Goal: Task Accomplishment & Management: Complete application form

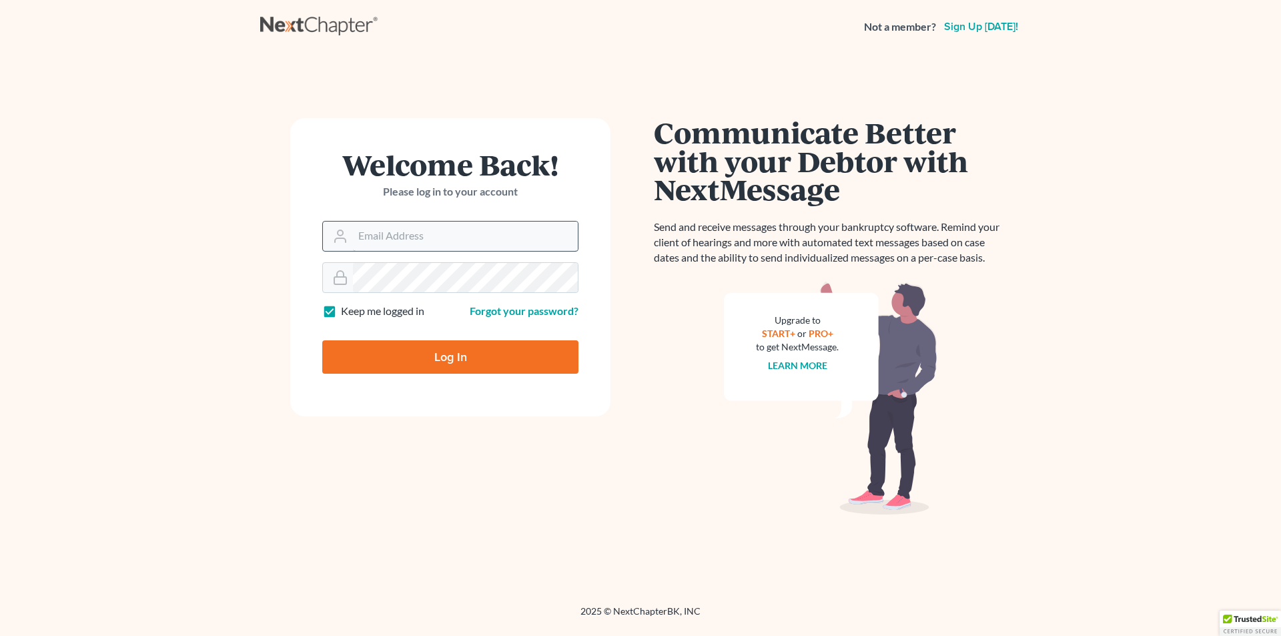
click at [492, 239] on input "Email Address" at bounding box center [465, 235] width 225 height 29
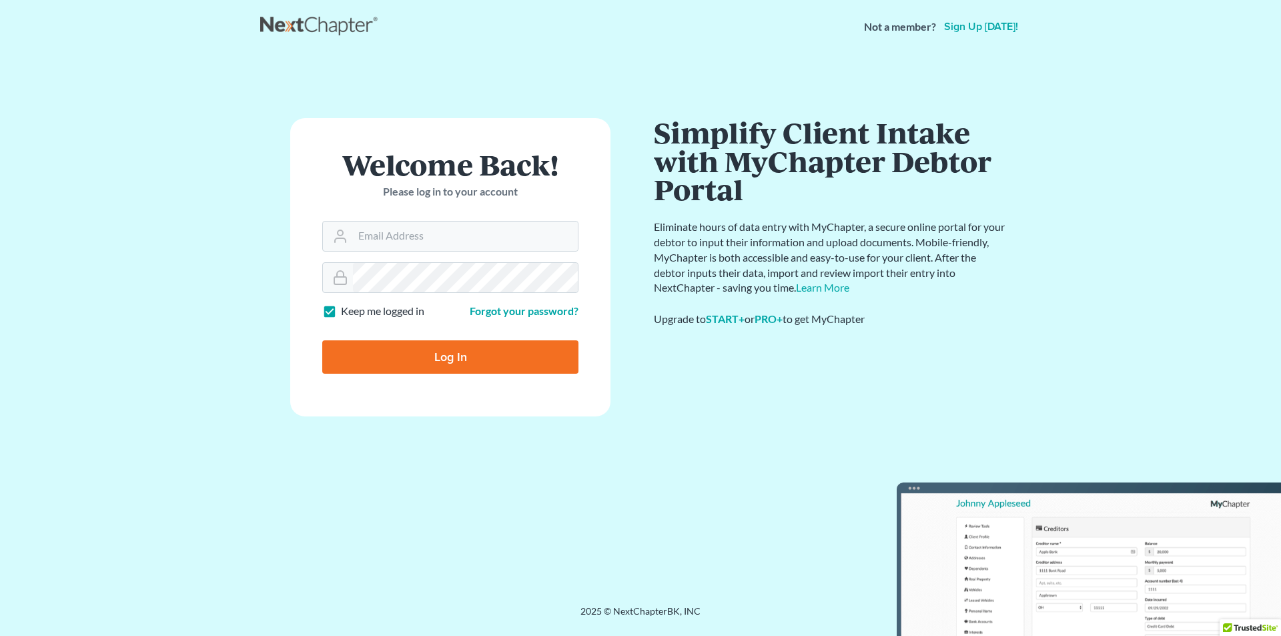
click at [456, 359] on input "Log In" at bounding box center [450, 356] width 256 height 33
type input "Thinking..."
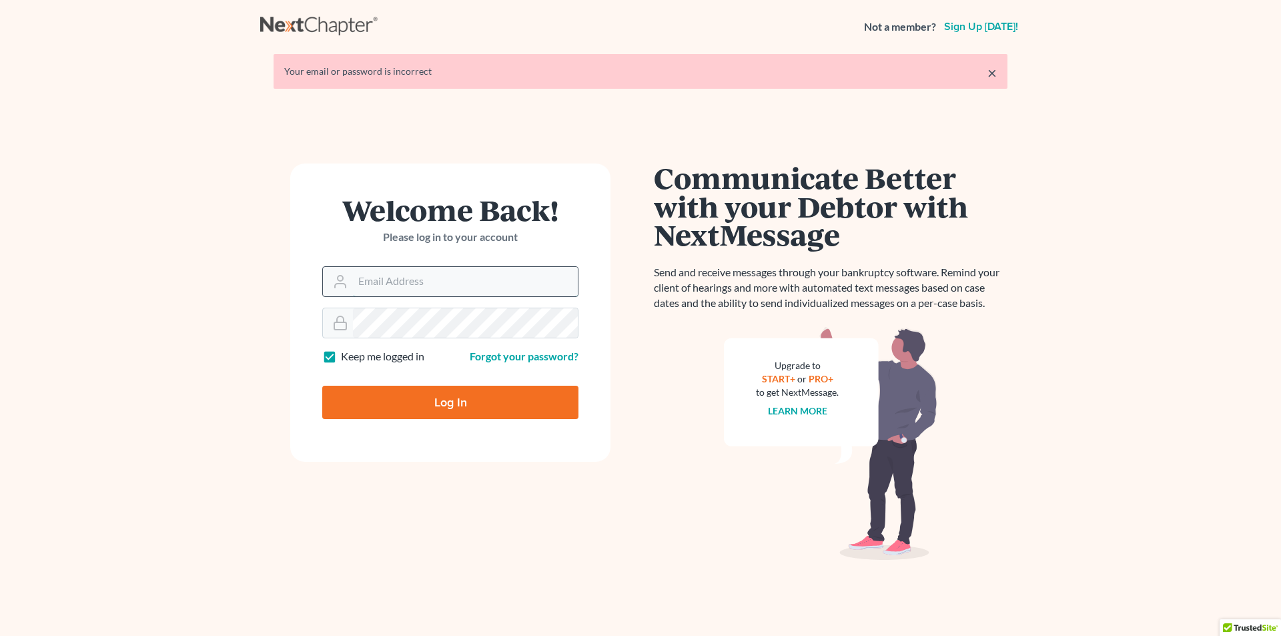
click at [463, 289] on input "Email Address" at bounding box center [465, 281] width 225 height 29
type input "staci@gdv-law.com"
type input "Thinking..."
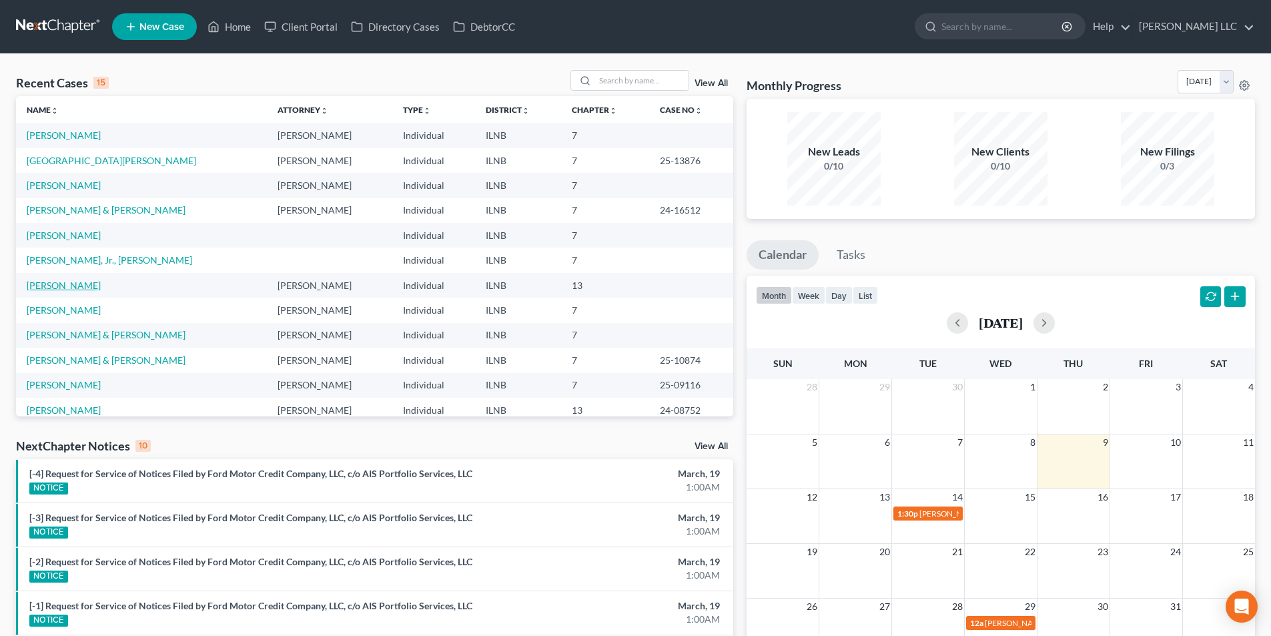
click at [77, 281] on link "[PERSON_NAME]" at bounding box center [64, 284] width 74 height 11
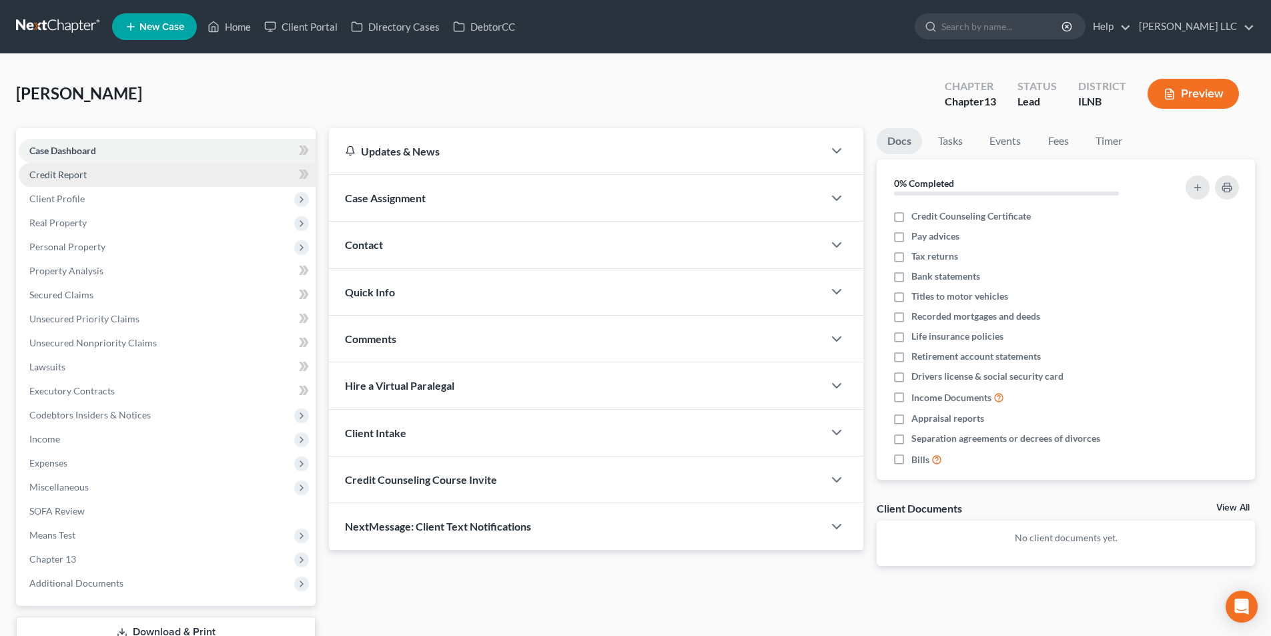
click at [163, 173] on link "Credit Report" at bounding box center [167, 175] width 297 height 24
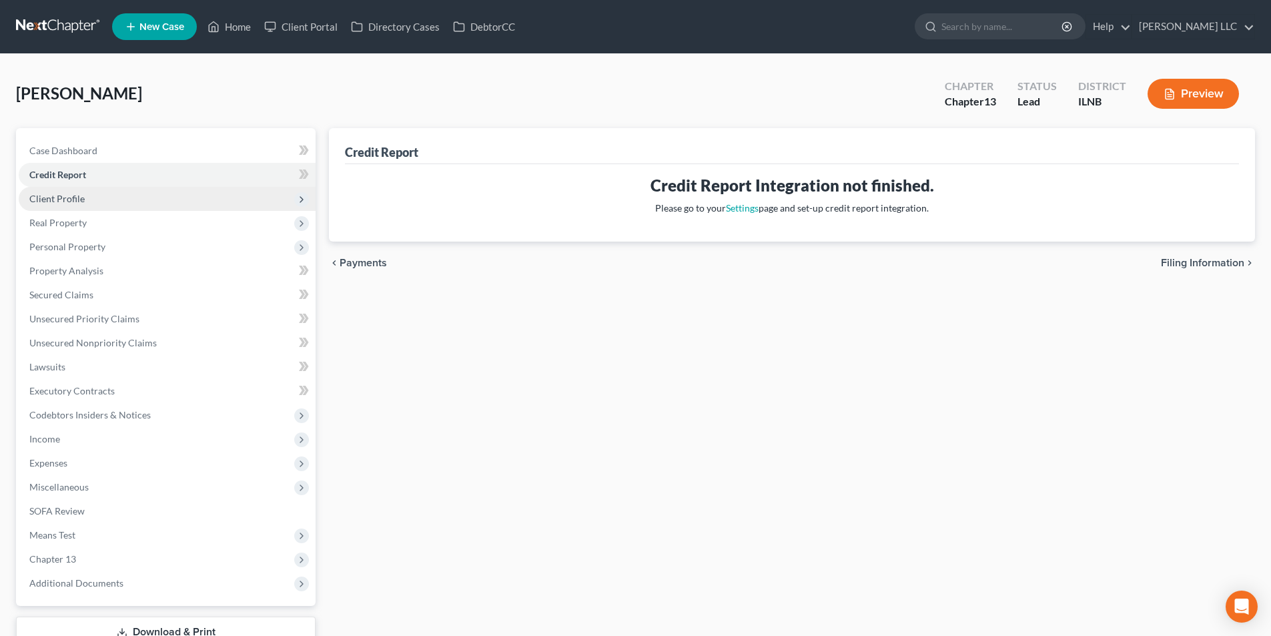
click at [155, 195] on span "Client Profile" at bounding box center [167, 199] width 297 height 24
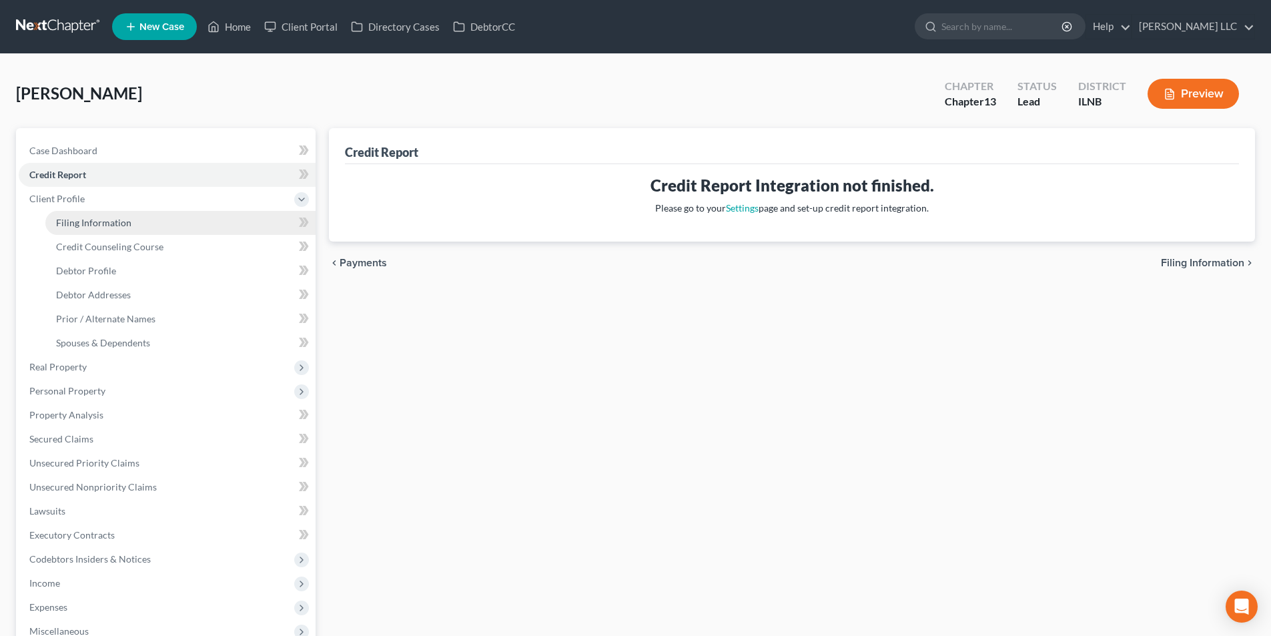
click at [145, 215] on link "Filing Information" at bounding box center [180, 223] width 270 height 24
select select "1"
select select "0"
select select "3"
select select "25"
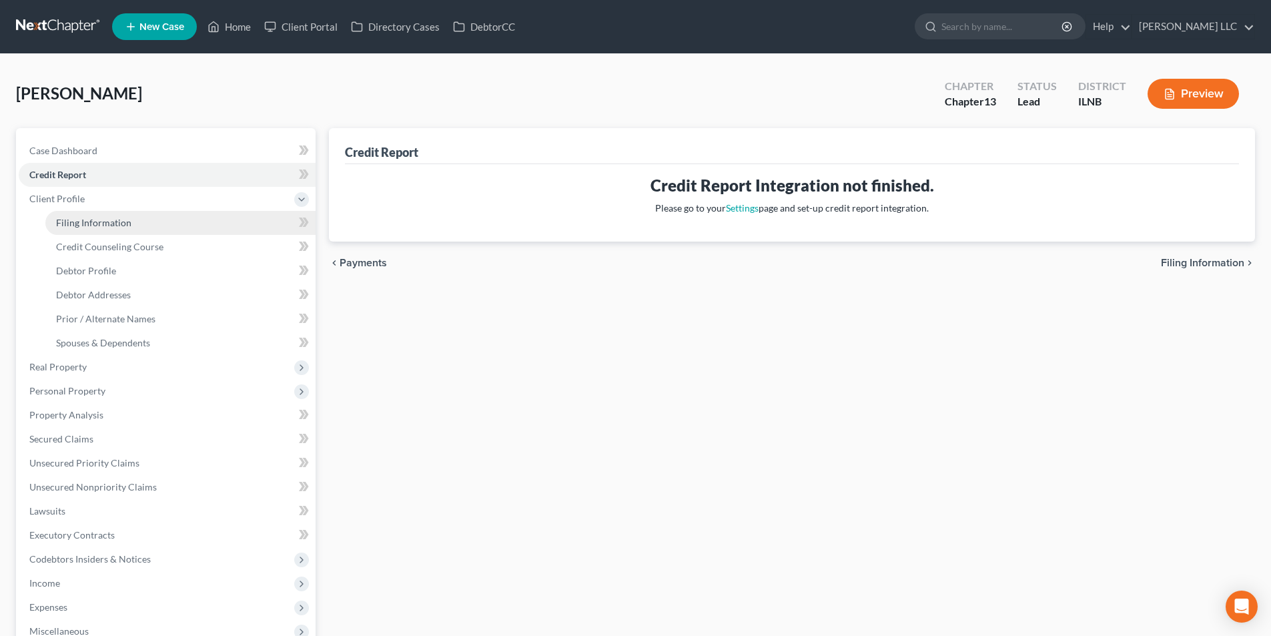
select select "3"
select select "14"
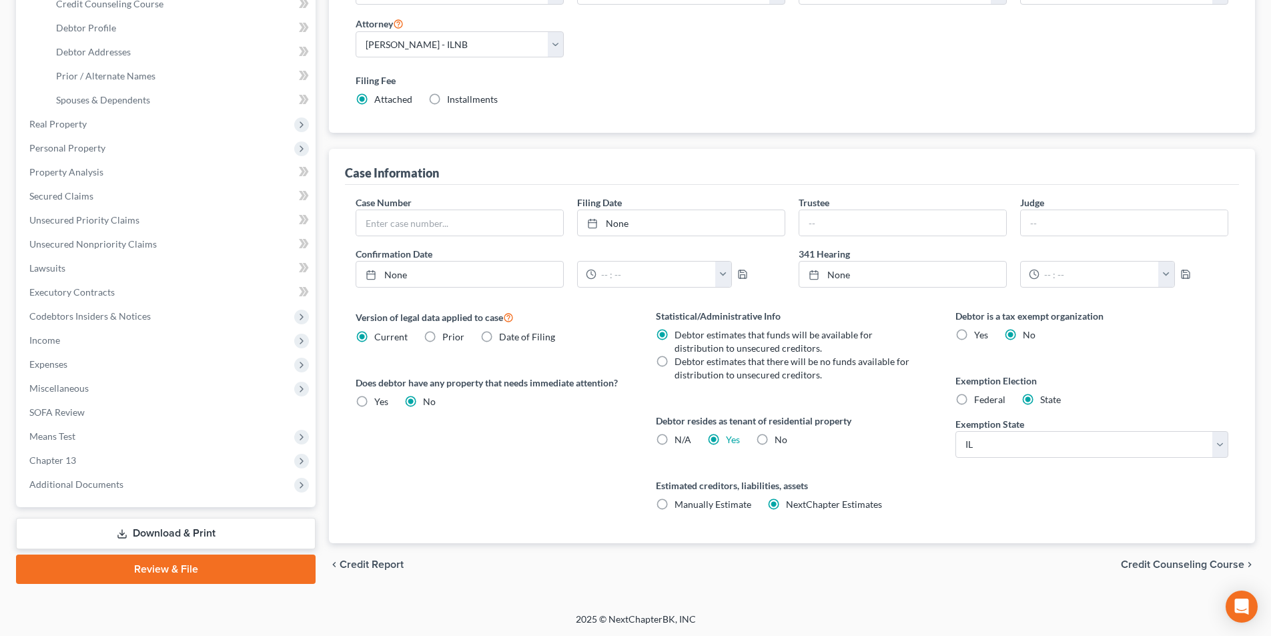
scroll to position [243, 0]
click at [811, 223] on input "text" at bounding box center [902, 221] width 207 height 25
click at [1170, 560] on span "Credit Counseling Course" at bounding box center [1182, 563] width 123 height 11
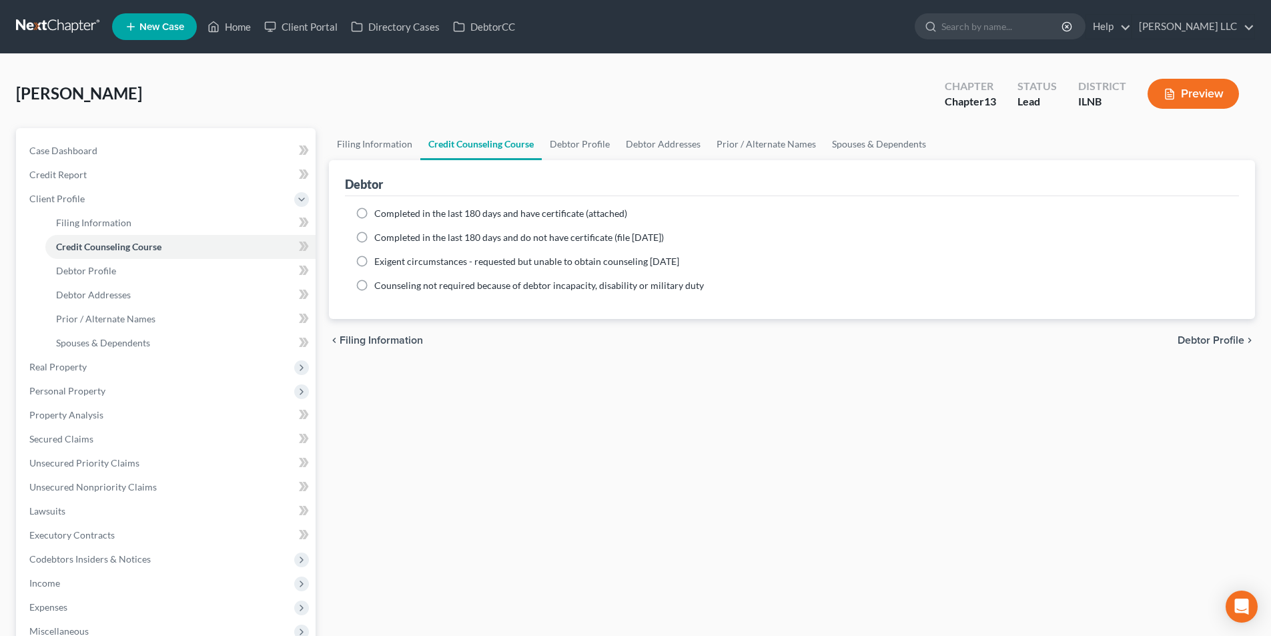
click at [1220, 342] on span "Debtor Profile" at bounding box center [1210, 340] width 67 height 11
select select "0"
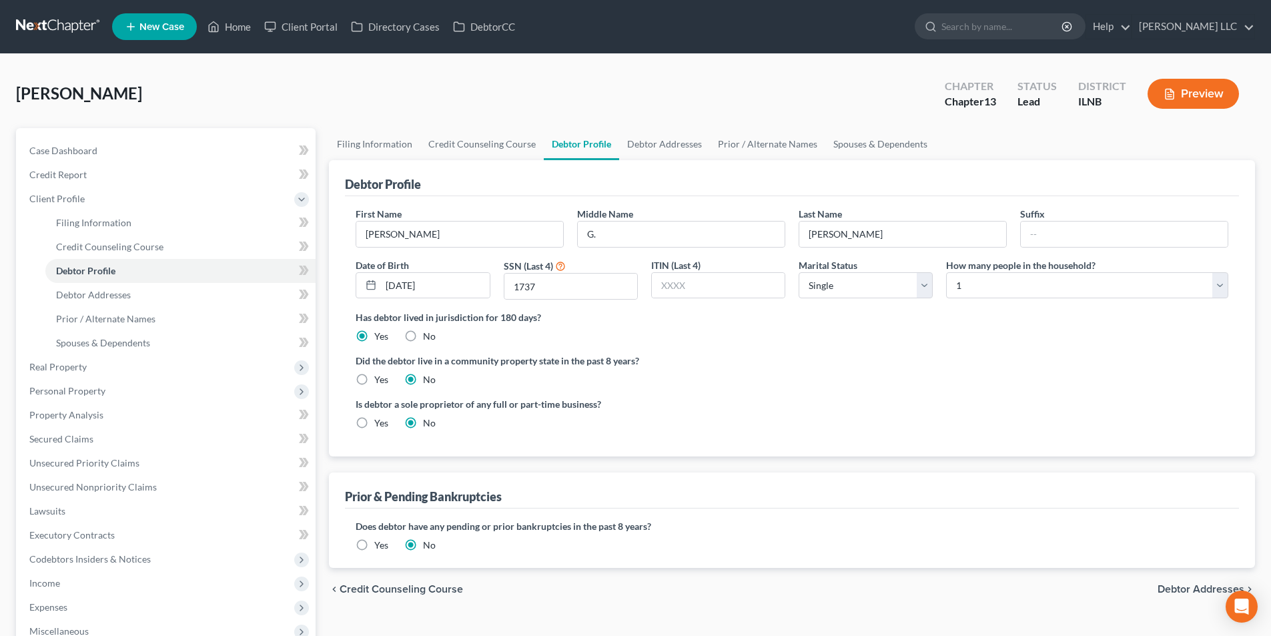
click at [1187, 589] on span "Debtor Addresses" at bounding box center [1200, 589] width 87 height 11
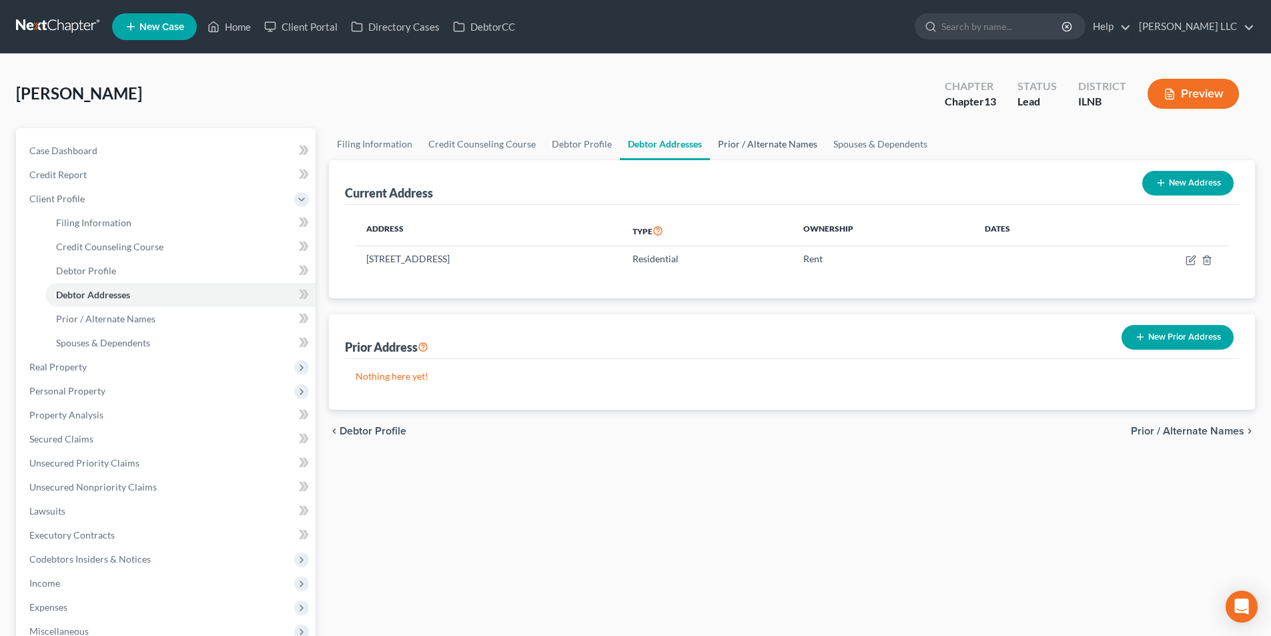
drag, startPoint x: 740, startPoint y: 149, endPoint x: 763, endPoint y: 146, distance: 22.9
click at [740, 149] on link "Prior / Alternate Names" at bounding box center [767, 144] width 115 height 32
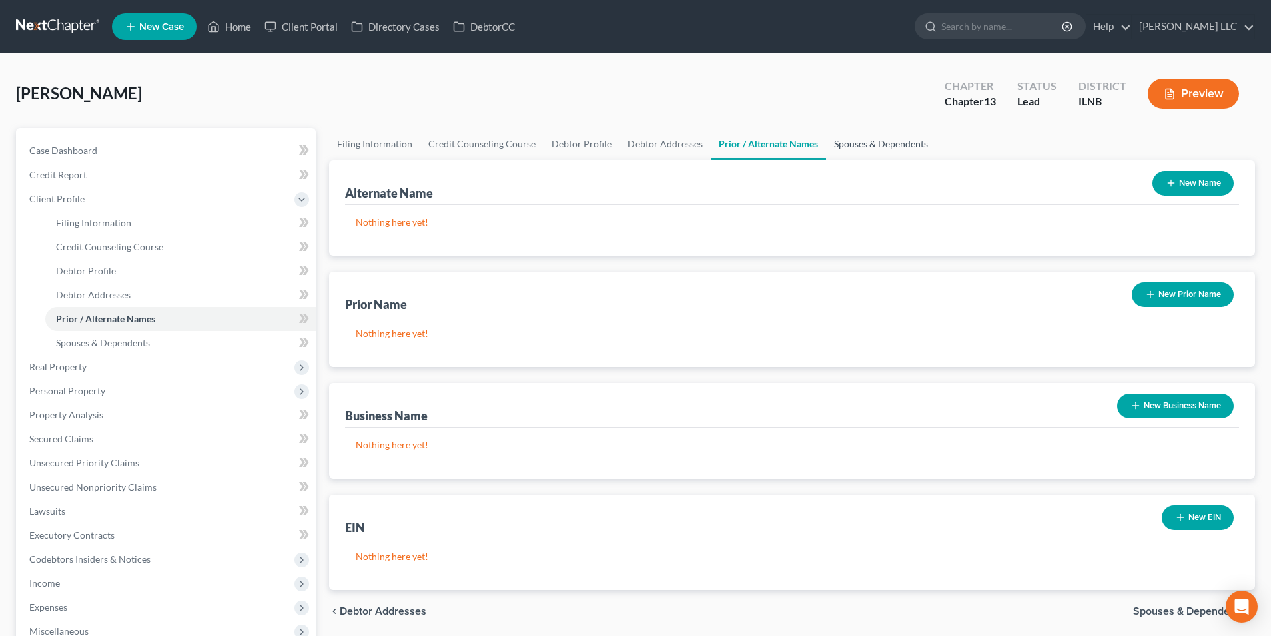
click at [844, 145] on link "Spouses & Dependents" at bounding box center [881, 144] width 110 height 32
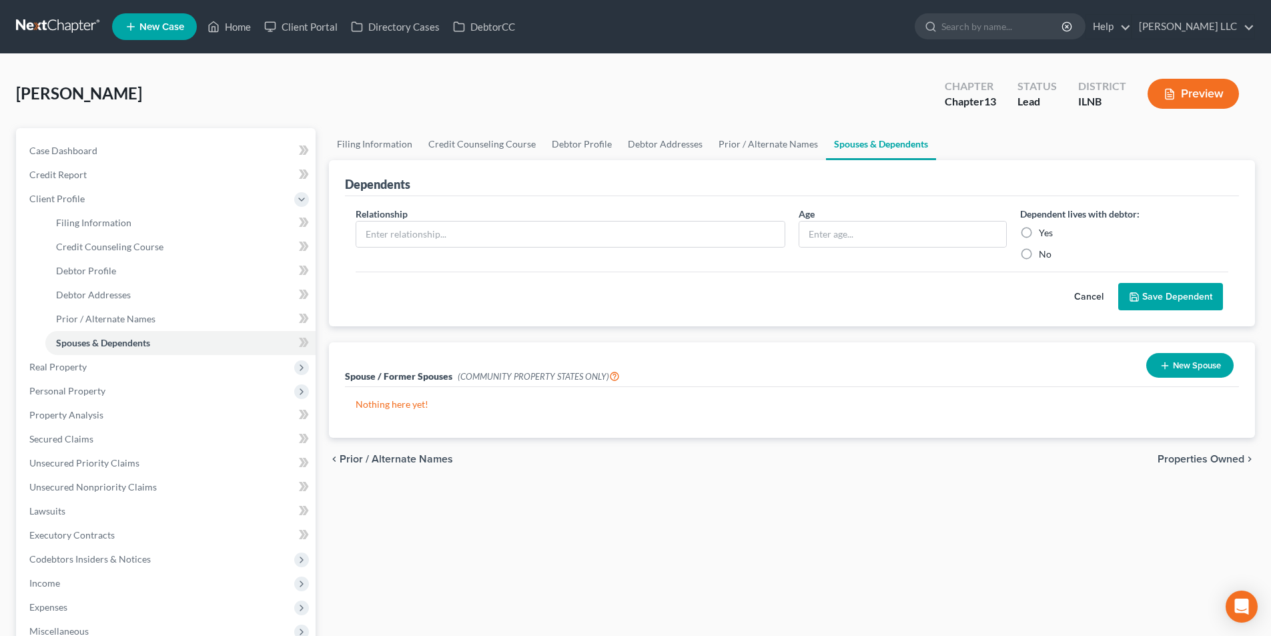
click at [1193, 461] on span "Properties Owned" at bounding box center [1200, 459] width 87 height 11
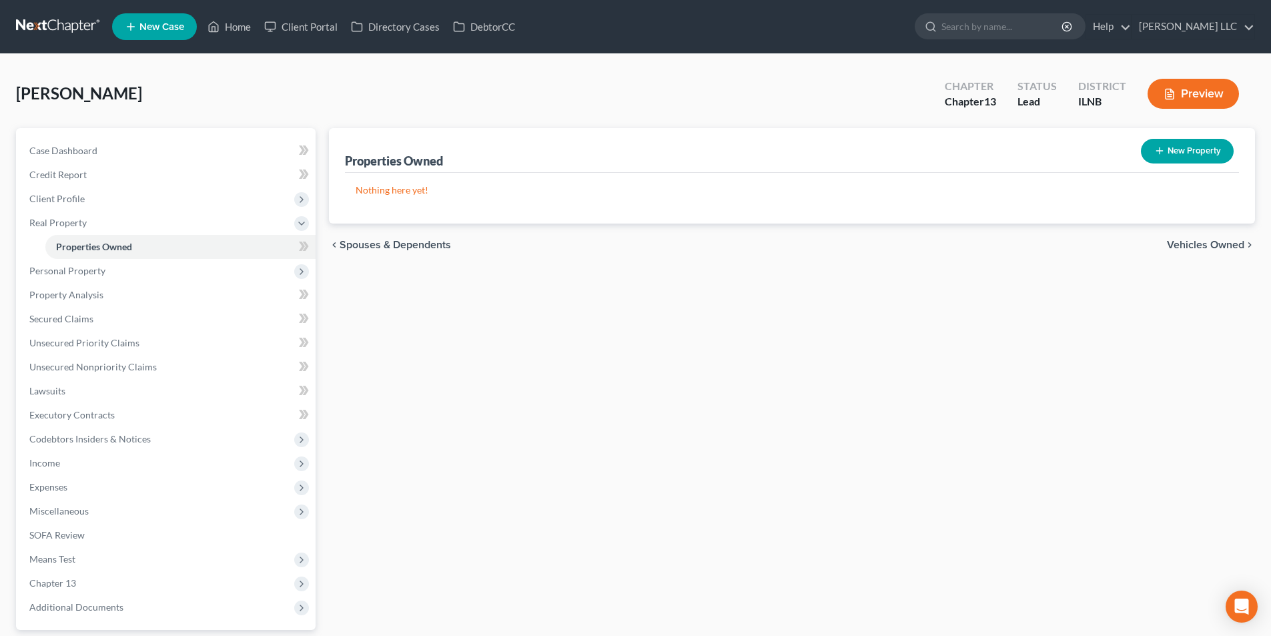
click at [1208, 244] on span "Vehicles Owned" at bounding box center [1205, 244] width 77 height 11
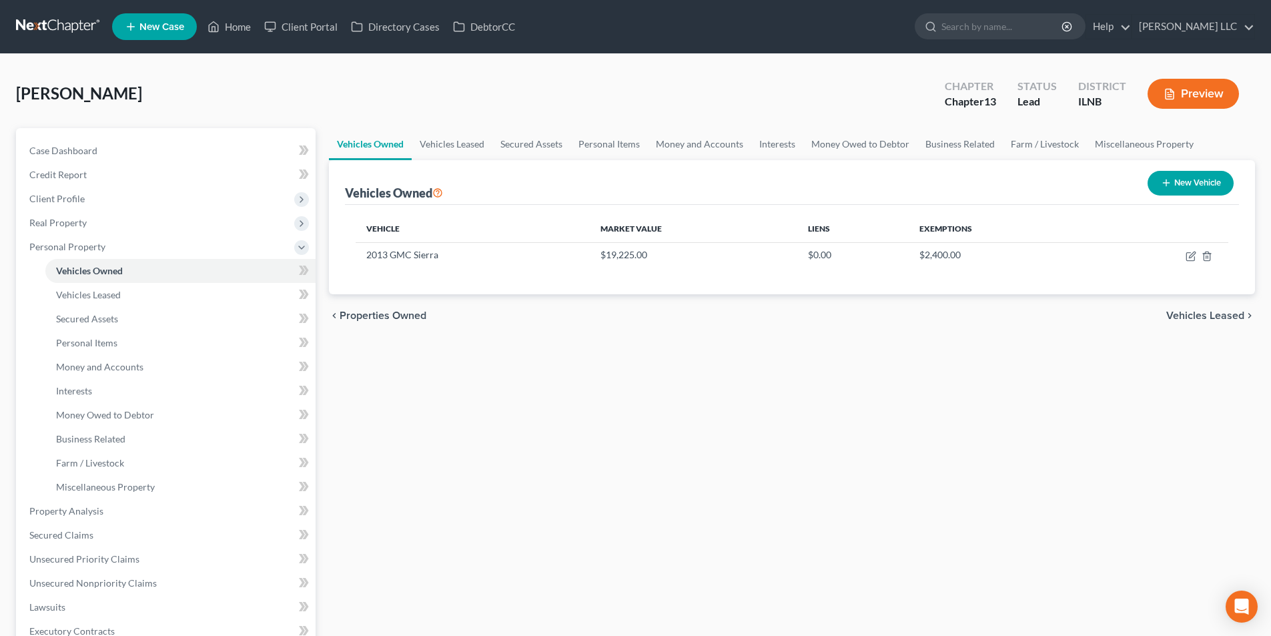
click at [1182, 315] on span "Vehicles Leased" at bounding box center [1205, 315] width 78 height 11
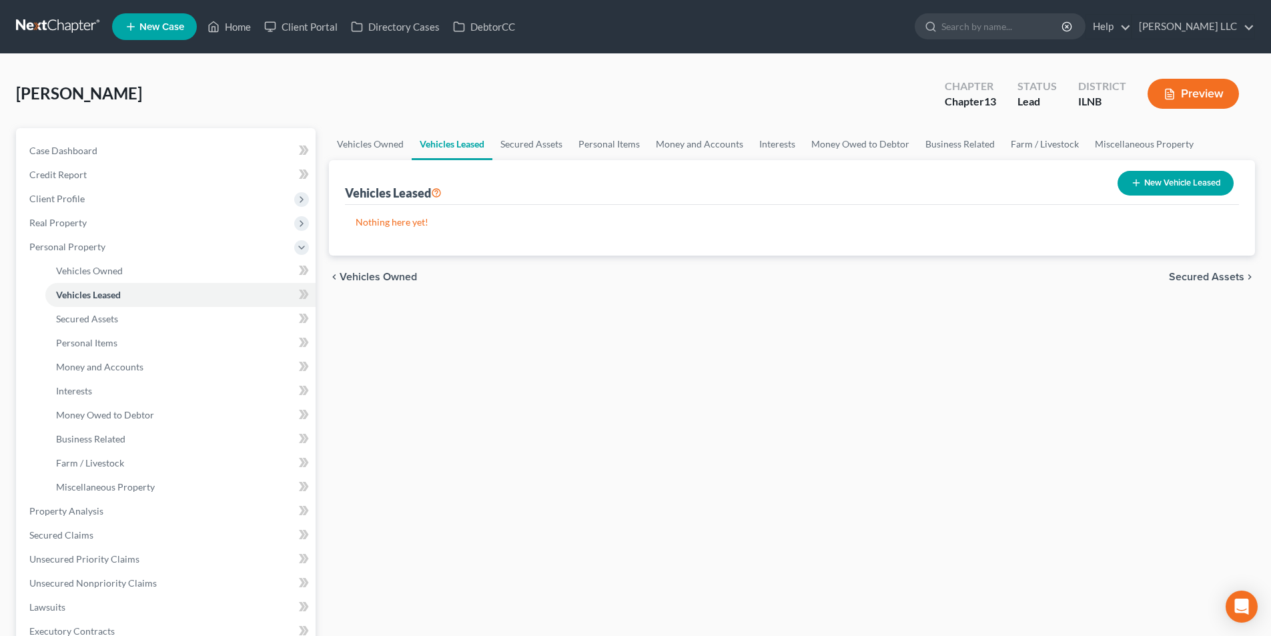
click at [1189, 275] on span "Secured Assets" at bounding box center [1206, 276] width 75 height 11
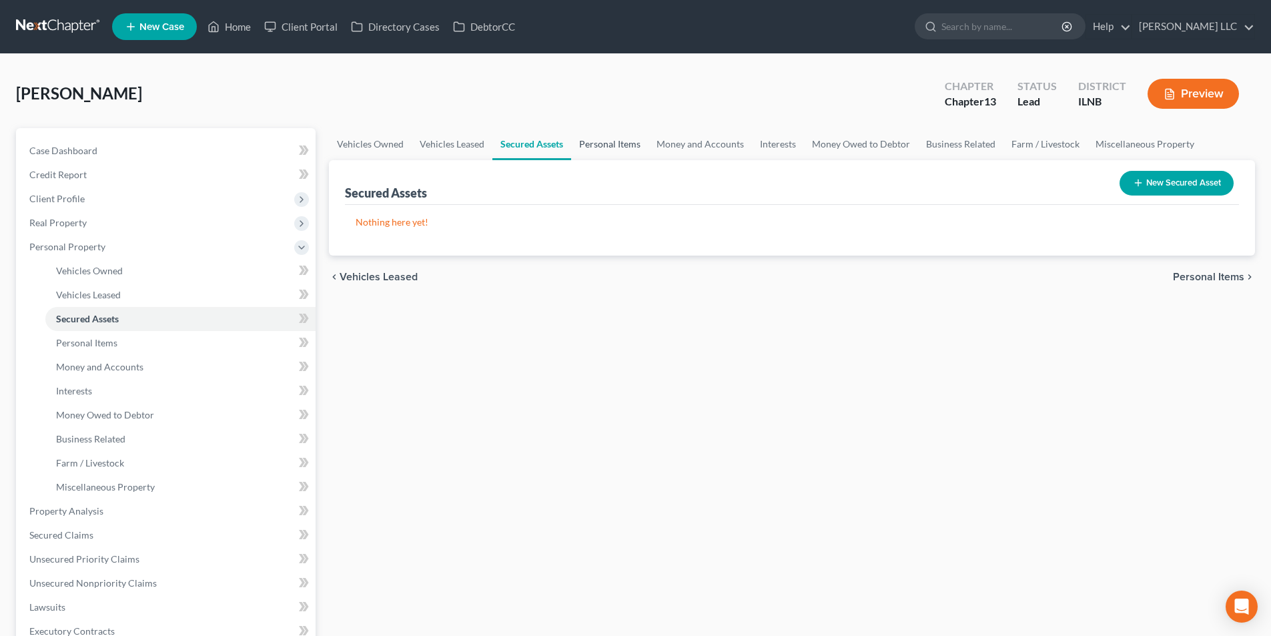
click at [606, 144] on link "Personal Items" at bounding box center [609, 144] width 77 height 32
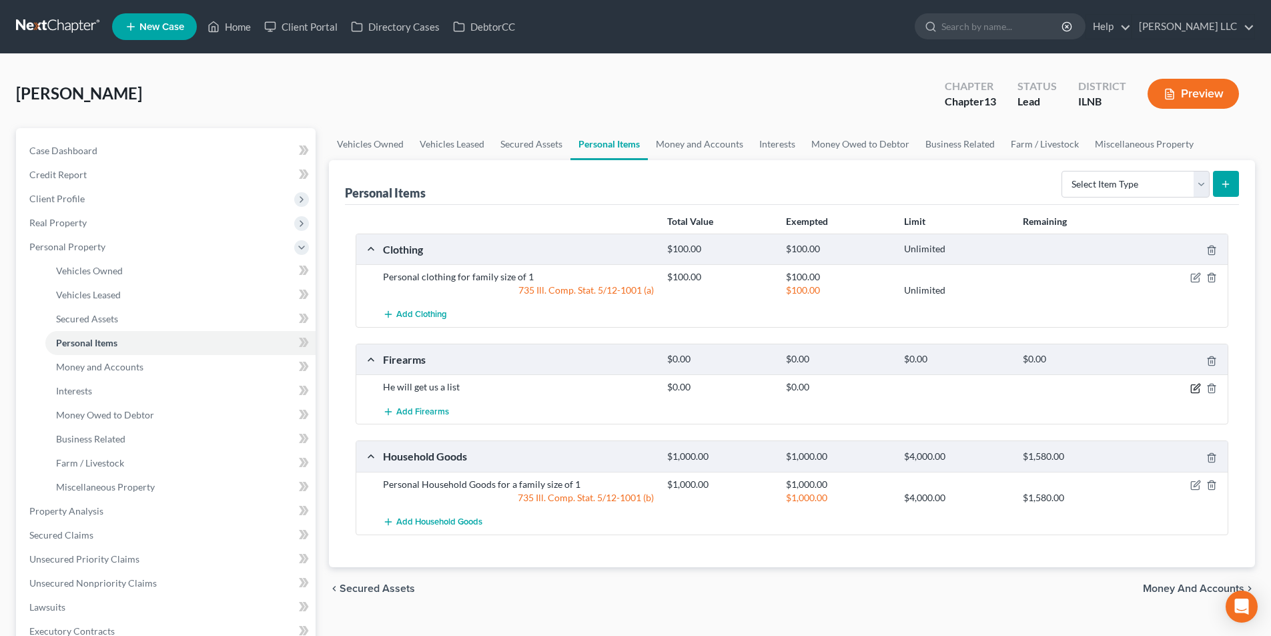
click at [1191, 392] on icon "button" at bounding box center [1195, 388] width 11 height 11
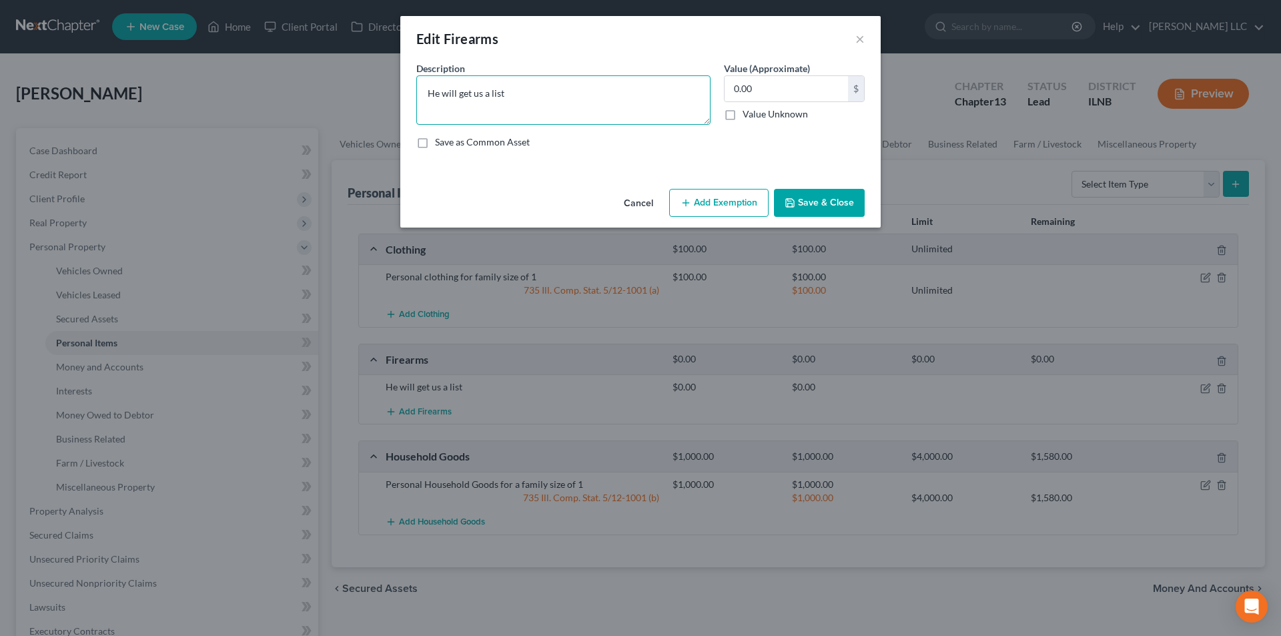
drag, startPoint x: 518, startPoint y: 101, endPoint x: 418, endPoint y: 83, distance: 102.3
click at [418, 83] on textarea "He will get us a list" at bounding box center [563, 99] width 294 height 49
type textarea "Glock 43x 9mm"
type input "200.00"
click at [742, 201] on button "Add Exemption" at bounding box center [718, 203] width 99 height 28
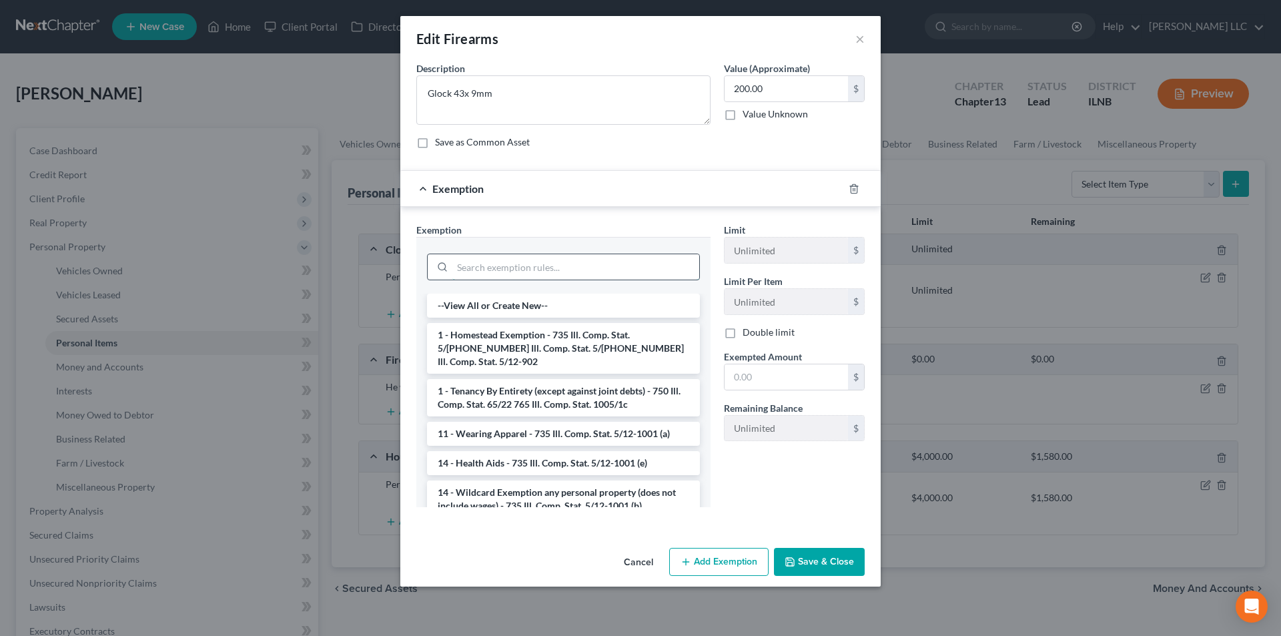
click at [642, 260] on input "search" at bounding box center [575, 266] width 247 height 25
click at [594, 485] on li "14 - Wildcard Exemption any personal property (does not include wages) - 735 Il…" at bounding box center [563, 498] width 273 height 37
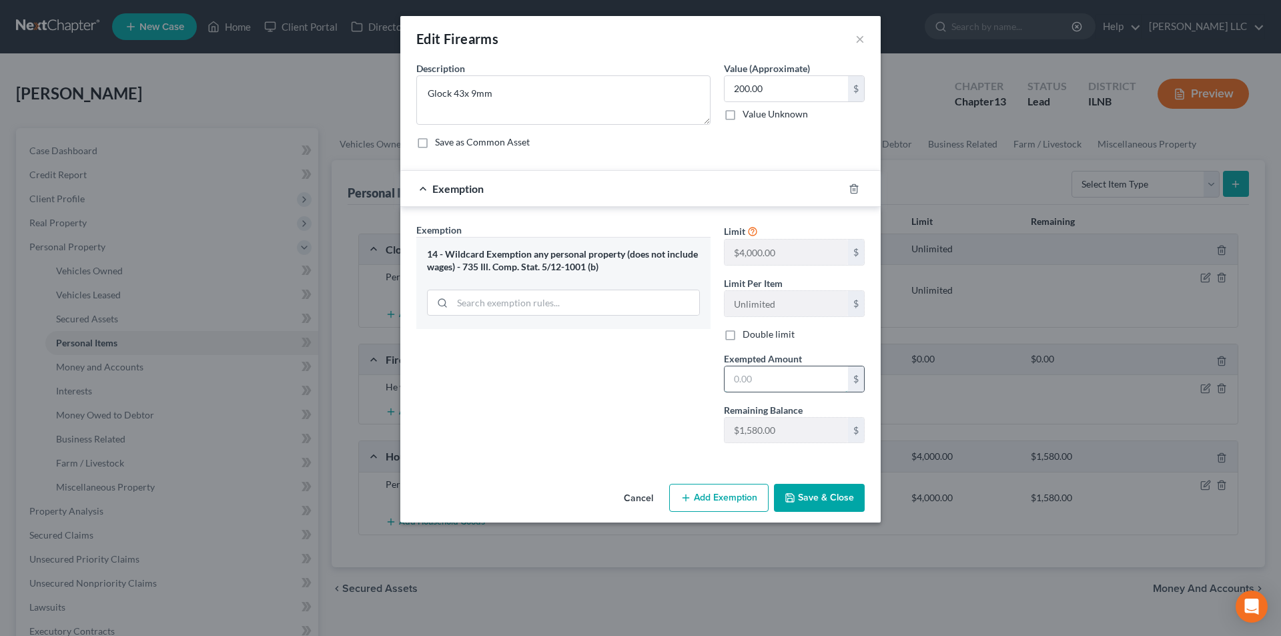
click at [763, 382] on input "text" at bounding box center [785, 378] width 123 height 25
type input "200.00"
drag, startPoint x: 726, startPoint y: 509, endPoint x: 810, endPoint y: 503, distance: 84.9
click at [810, 503] on div "Cancel Add Exemption Save & Close" at bounding box center [640, 500] width 480 height 44
click at [812, 503] on button "Save & Close" at bounding box center [819, 498] width 91 height 28
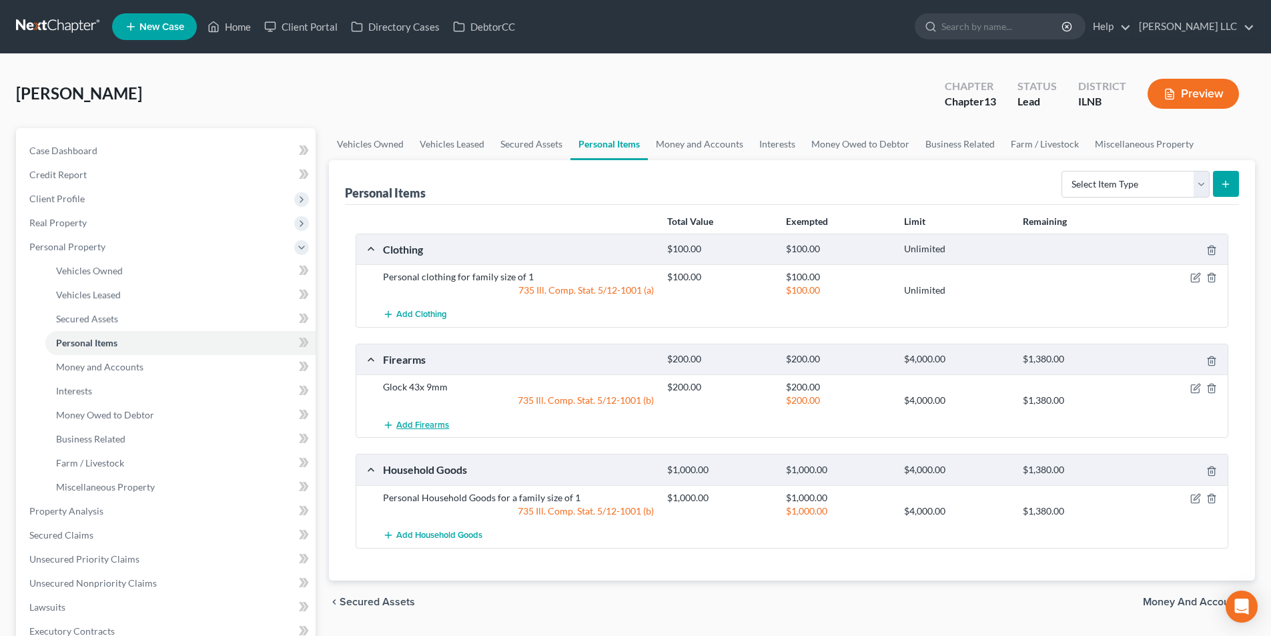
click at [412, 428] on span "Add Firearms" at bounding box center [422, 425] width 53 height 11
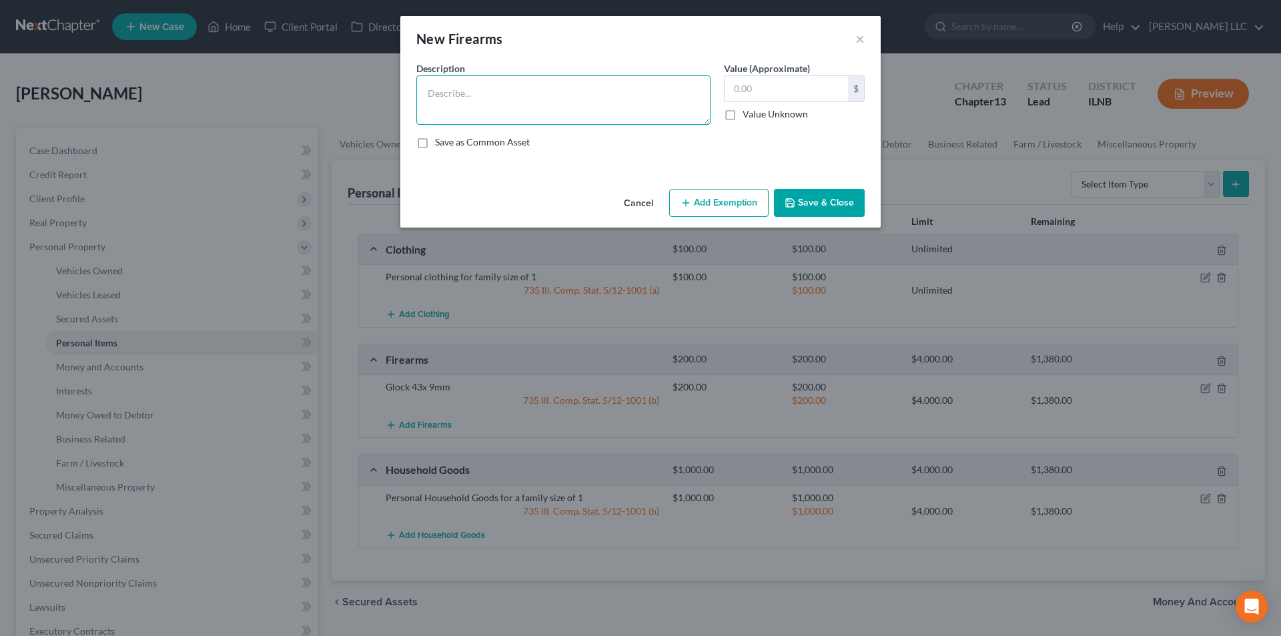
click at [550, 90] on textarea at bounding box center [563, 99] width 294 height 49
type textarea "Glock 22 .410 S&W"
click at [738, 85] on input "text" at bounding box center [785, 88] width 123 height 25
type input "200.00"
click at [727, 207] on button "Add Exemption" at bounding box center [718, 203] width 99 height 28
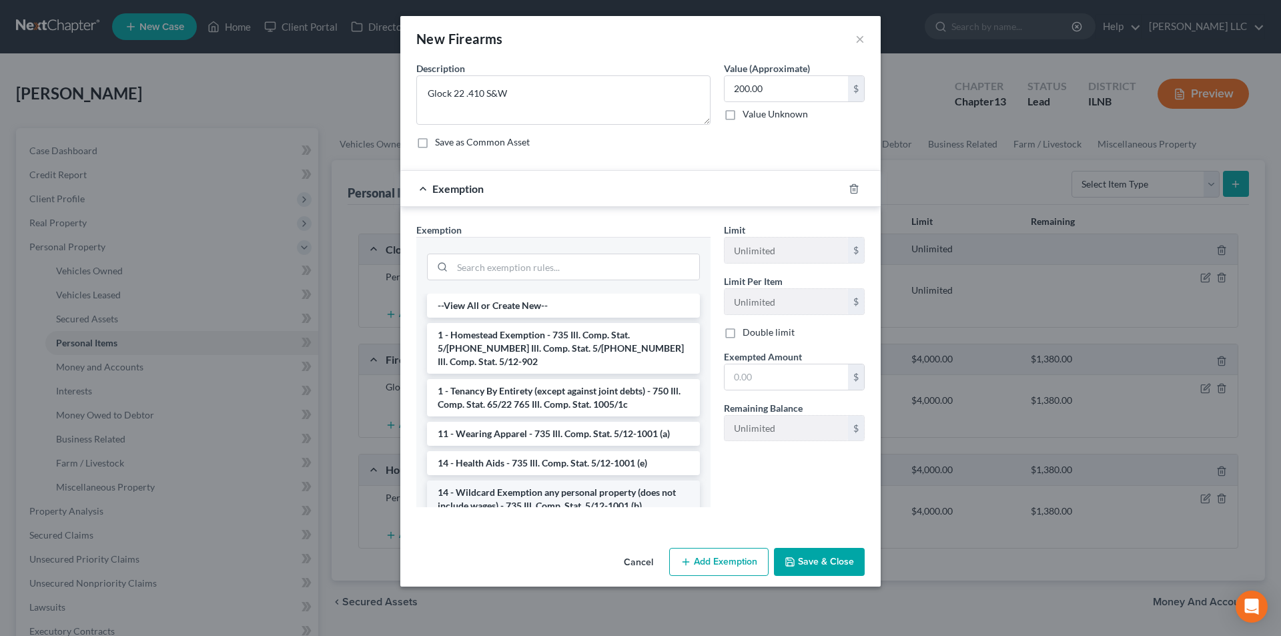
click at [510, 480] on li "14 - Wildcard Exemption any personal property (does not include wages) - 735 Il…" at bounding box center [563, 498] width 273 height 37
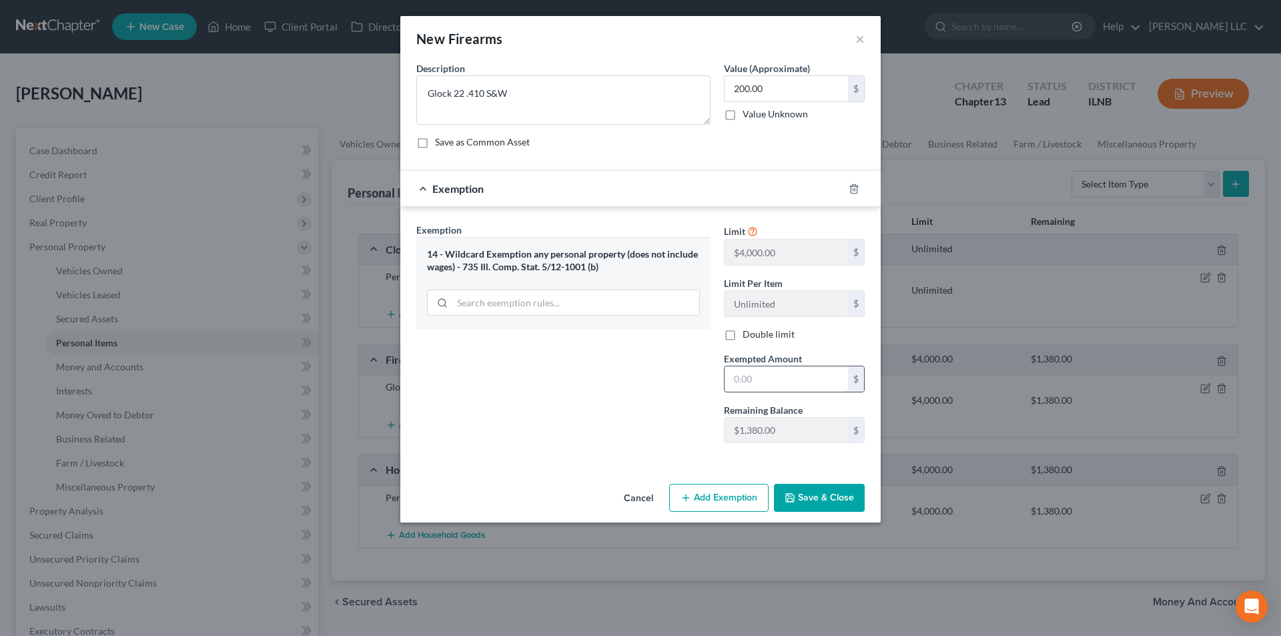
click at [757, 385] on input "text" at bounding box center [785, 378] width 123 height 25
type input "200.00"
click at [820, 501] on button "Save & Close" at bounding box center [819, 498] width 91 height 28
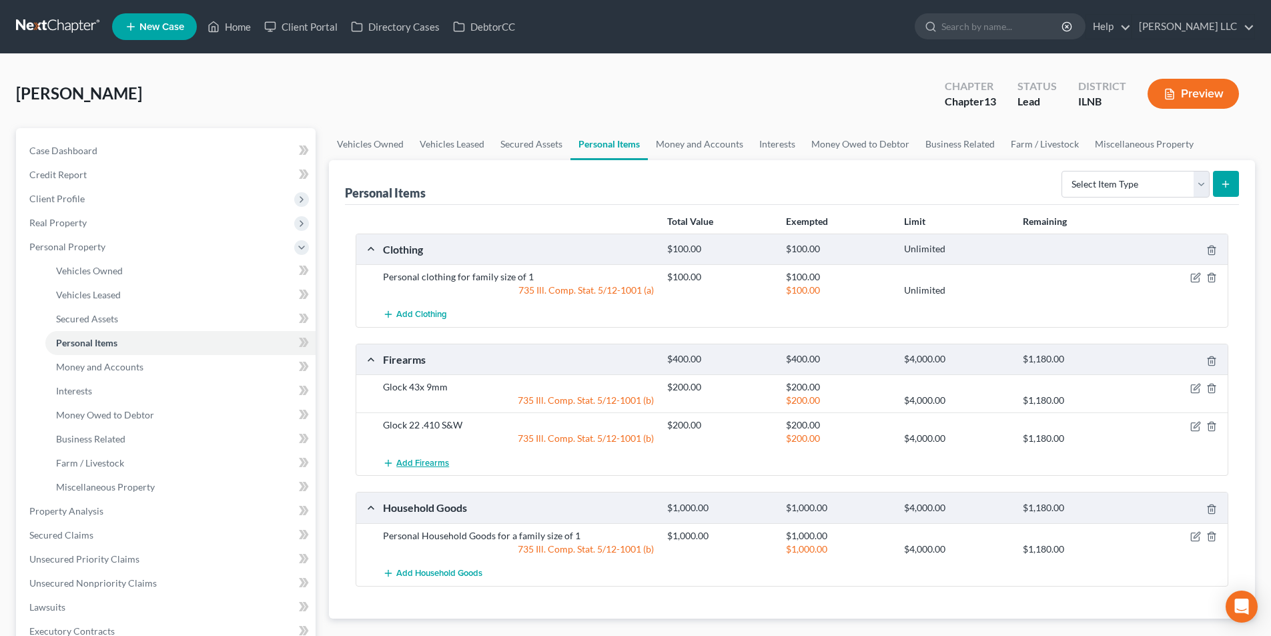
click at [427, 464] on span "Add Firearms" at bounding box center [422, 463] width 53 height 11
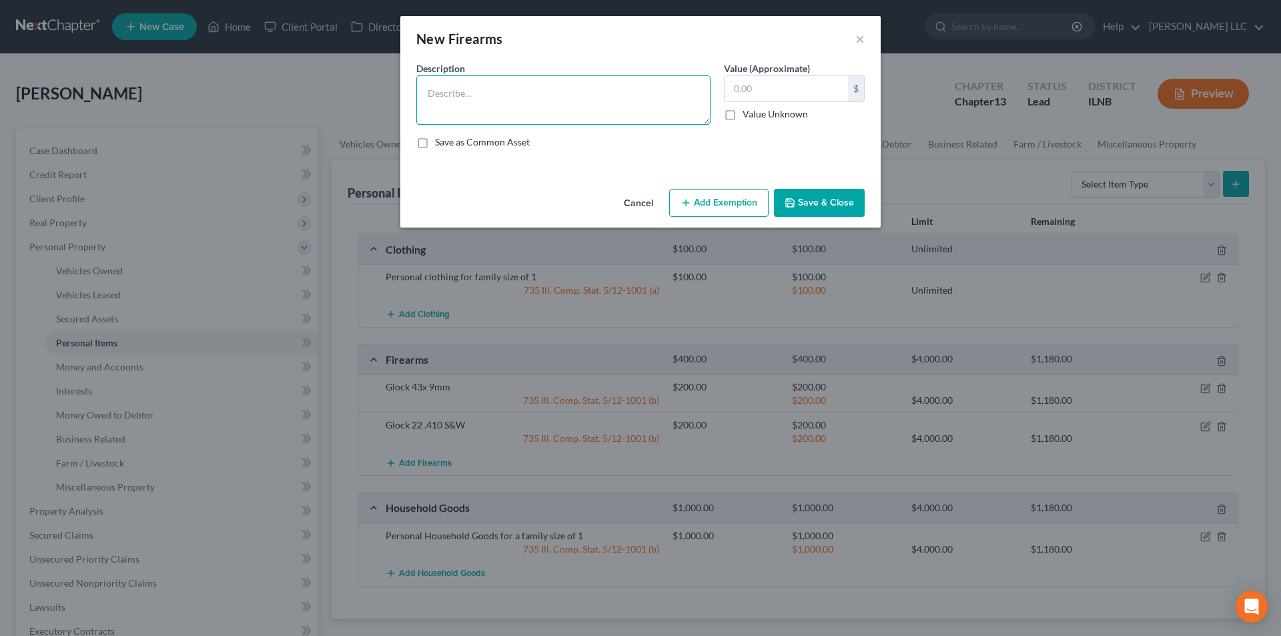
click at [503, 102] on textarea at bounding box center [563, 99] width 294 height 49
type textarea "Glock 21 .45ACP"
type input "200.00"
click at [716, 192] on button "Add Exemption" at bounding box center [718, 203] width 99 height 28
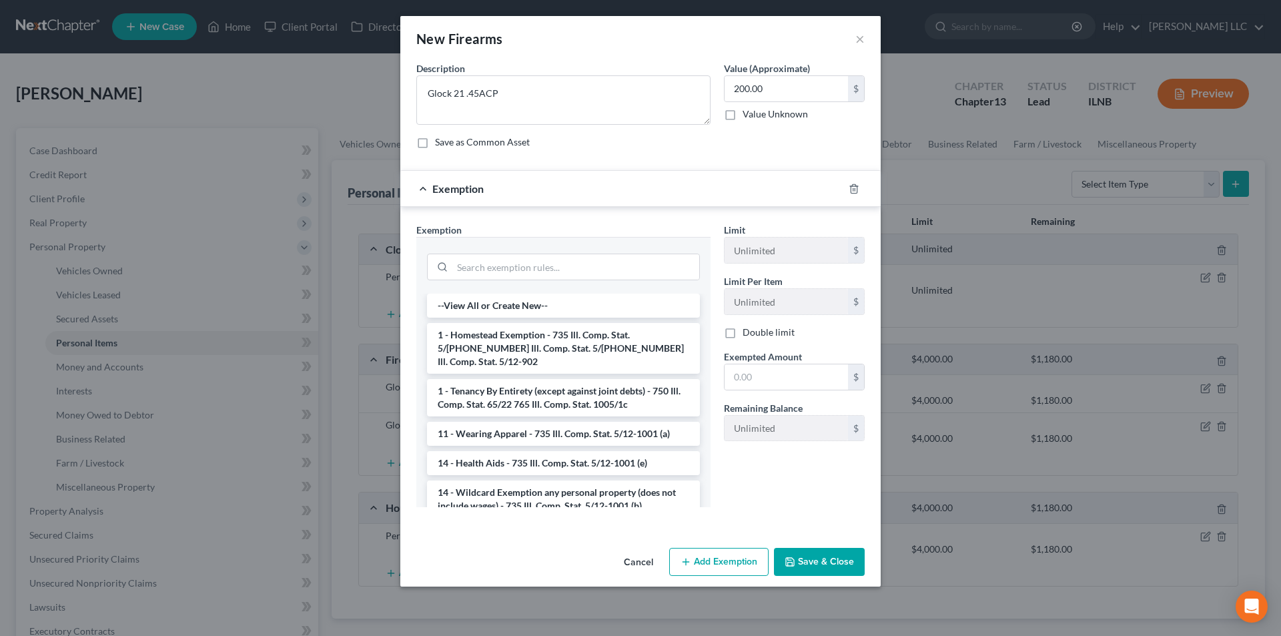
click at [546, 493] on li "14 - Wildcard Exemption any personal property (does not include wages) - 735 Il…" at bounding box center [563, 498] width 273 height 37
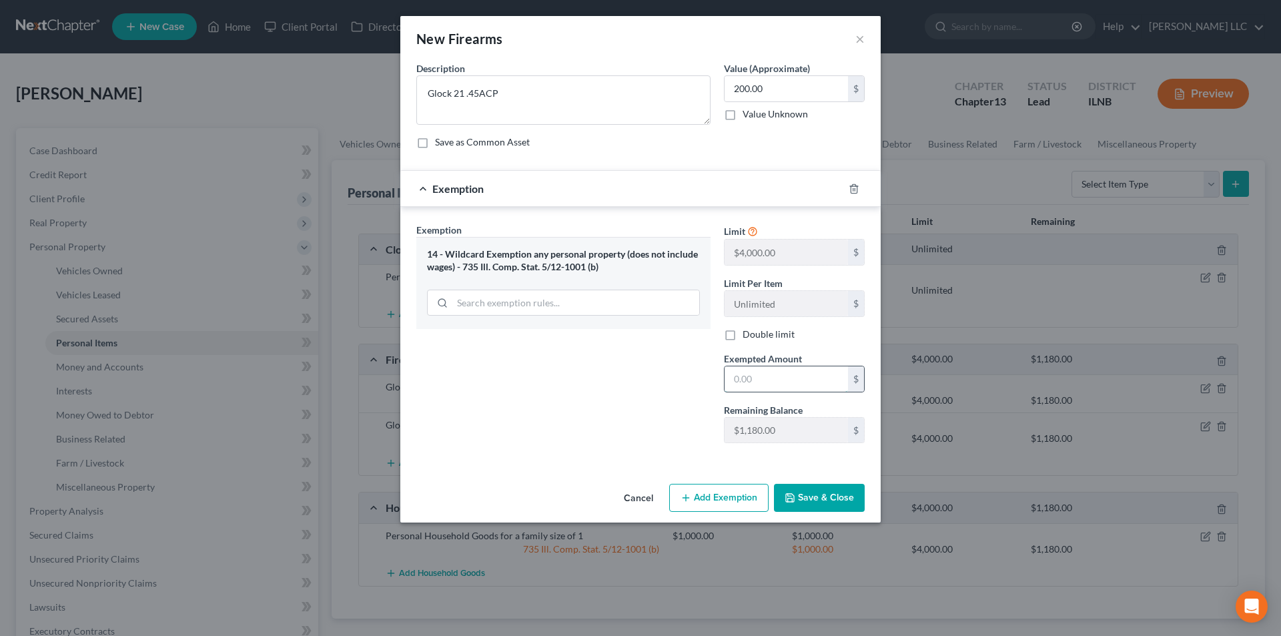
click at [758, 388] on input "text" at bounding box center [785, 378] width 123 height 25
type input "200.00"
drag, startPoint x: 716, startPoint y: 504, endPoint x: 834, endPoint y: 503, distance: 118.7
click at [834, 503] on div "Cancel Add Exemption Save & Close" at bounding box center [640, 500] width 480 height 44
click at [834, 503] on button "Save & Close" at bounding box center [819, 498] width 91 height 28
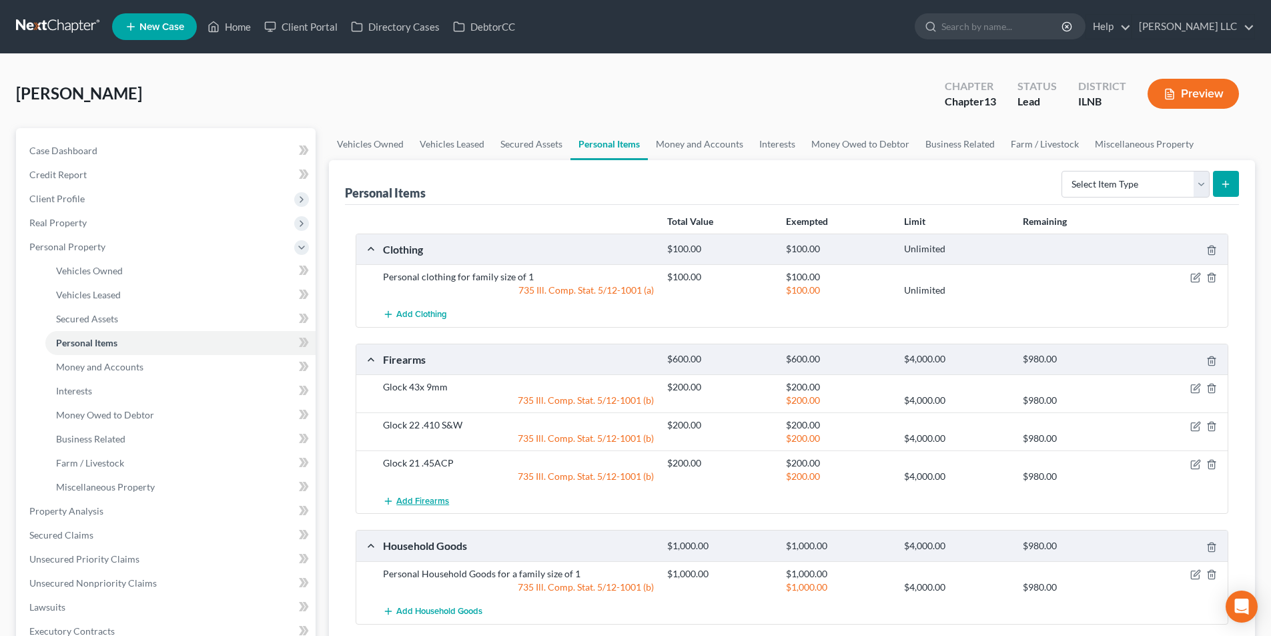
click at [420, 500] on span "Add Firearms" at bounding box center [422, 501] width 53 height 11
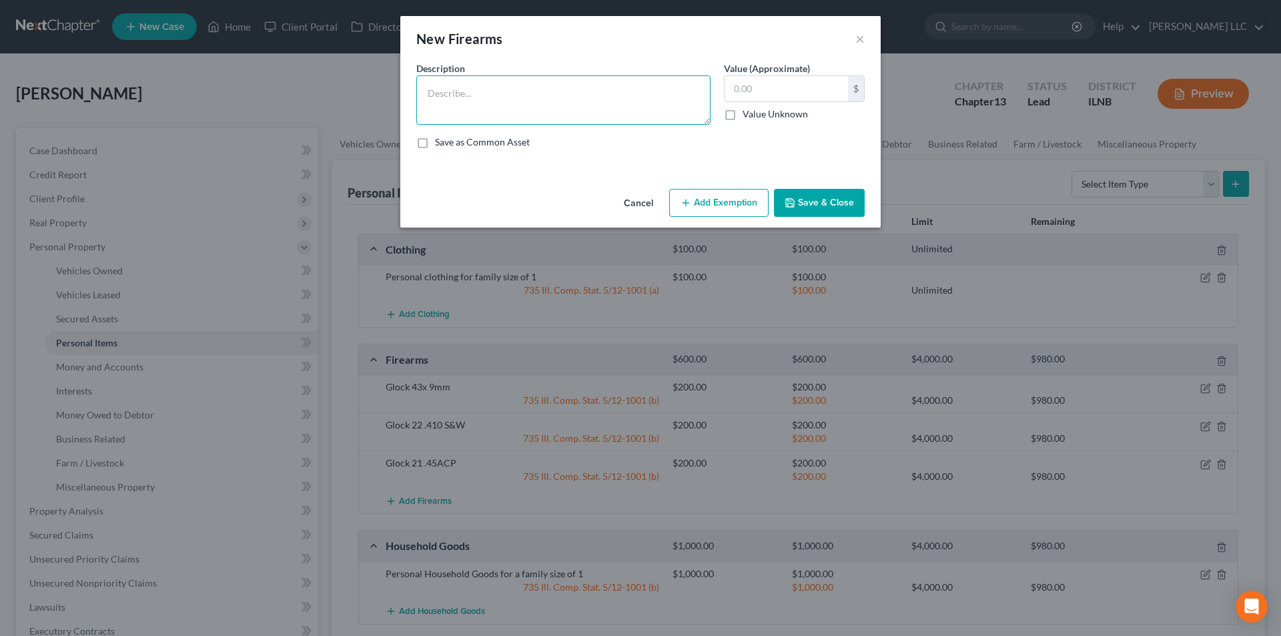
click at [515, 86] on textarea at bounding box center [563, 99] width 294 height 49
type textarea "Glock 17 9mm"
type input "200.00"
click at [750, 187] on div "Cancel Add Exemption Save & Close" at bounding box center [640, 205] width 480 height 44
click at [709, 203] on button "Add Exemption" at bounding box center [718, 203] width 99 height 28
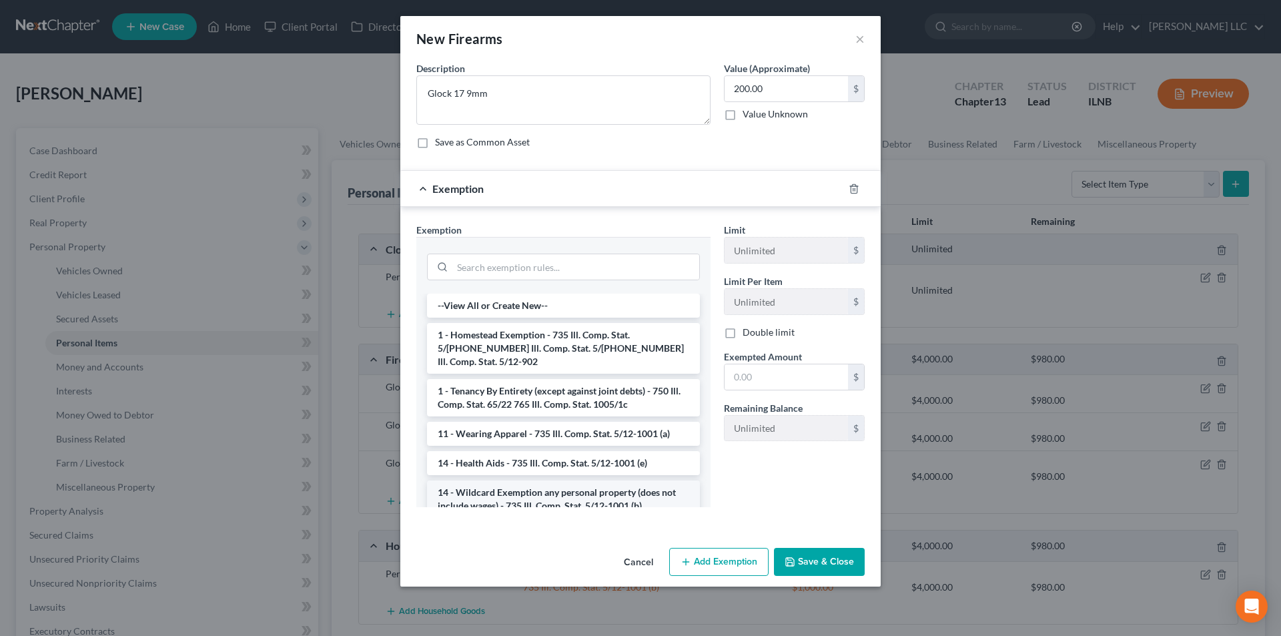
click at [608, 486] on li "14 - Wildcard Exemption any personal property (does not include wages) - 735 Il…" at bounding box center [563, 498] width 273 height 37
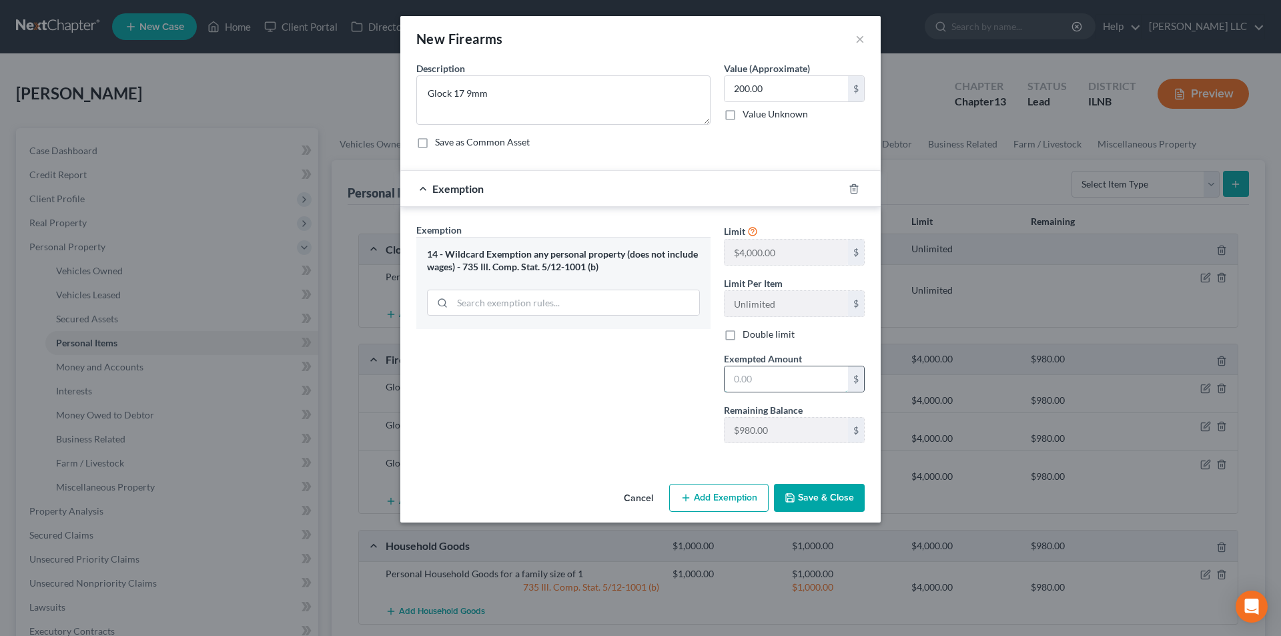
click at [753, 386] on input "text" at bounding box center [785, 378] width 123 height 25
type input "200.00"
click at [830, 505] on button "Save & Close" at bounding box center [819, 498] width 91 height 28
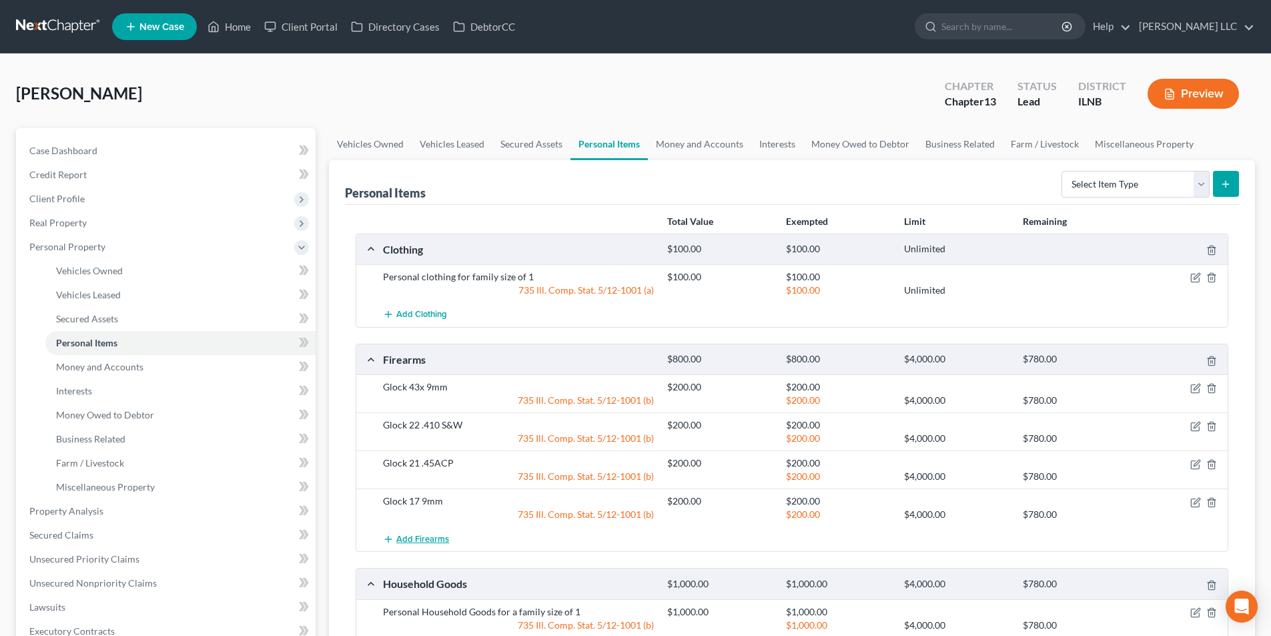
click at [421, 536] on span "Add Firearms" at bounding box center [422, 539] width 53 height 11
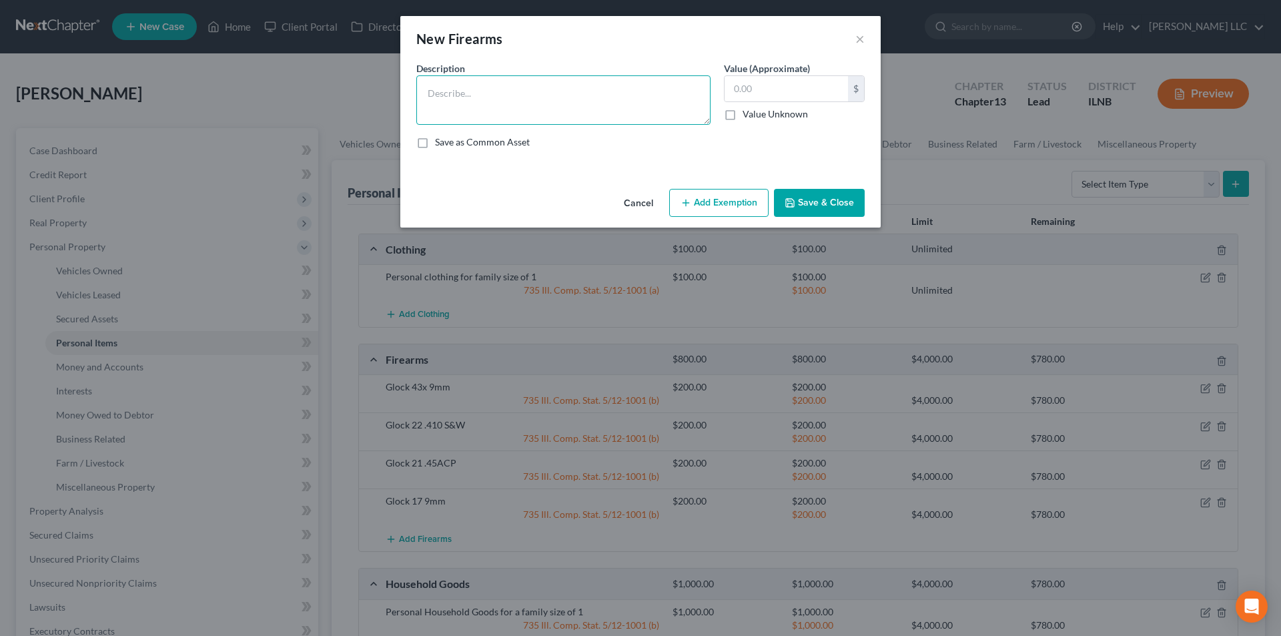
click at [512, 90] on textarea at bounding box center [563, 99] width 294 height 49
type textarea "B3eretta 92FS 9mm"
click at [769, 90] on input "text" at bounding box center [785, 88] width 123 height 25
type input "200.00"
click at [738, 194] on button "Add Exemption" at bounding box center [718, 203] width 99 height 28
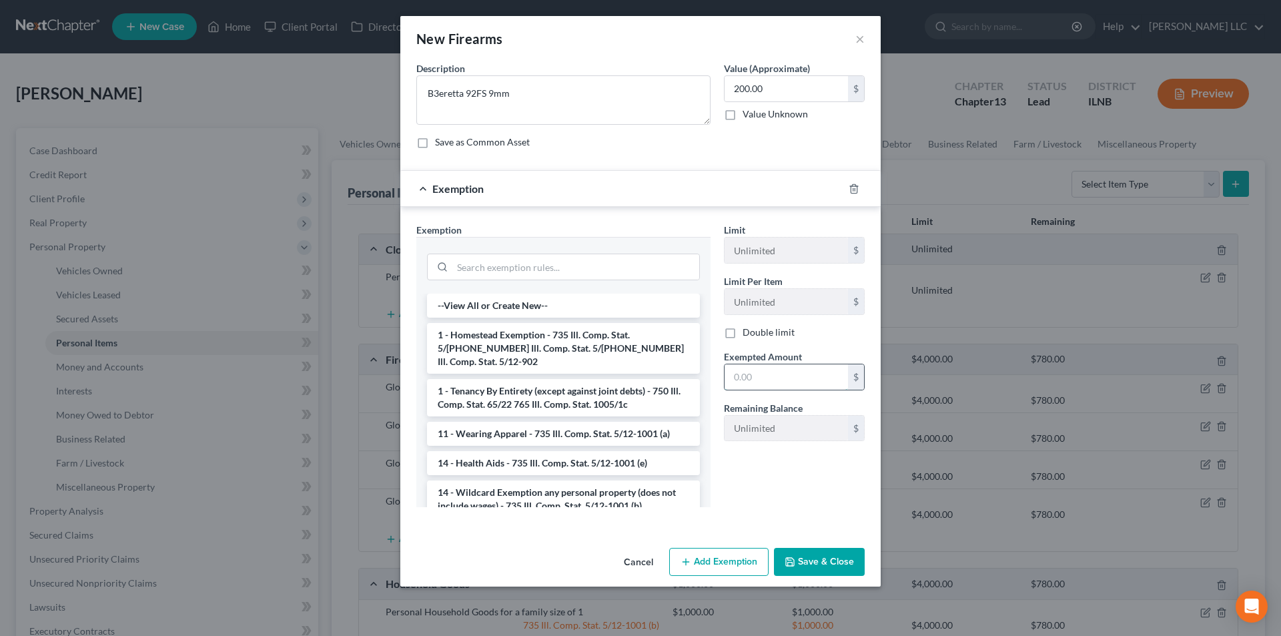
click at [748, 374] on input "text" at bounding box center [785, 376] width 123 height 25
type input "200.00"
click at [552, 483] on li "14 - Wildcard Exemption any personal property (does not include wages) - 735 Il…" at bounding box center [563, 498] width 273 height 37
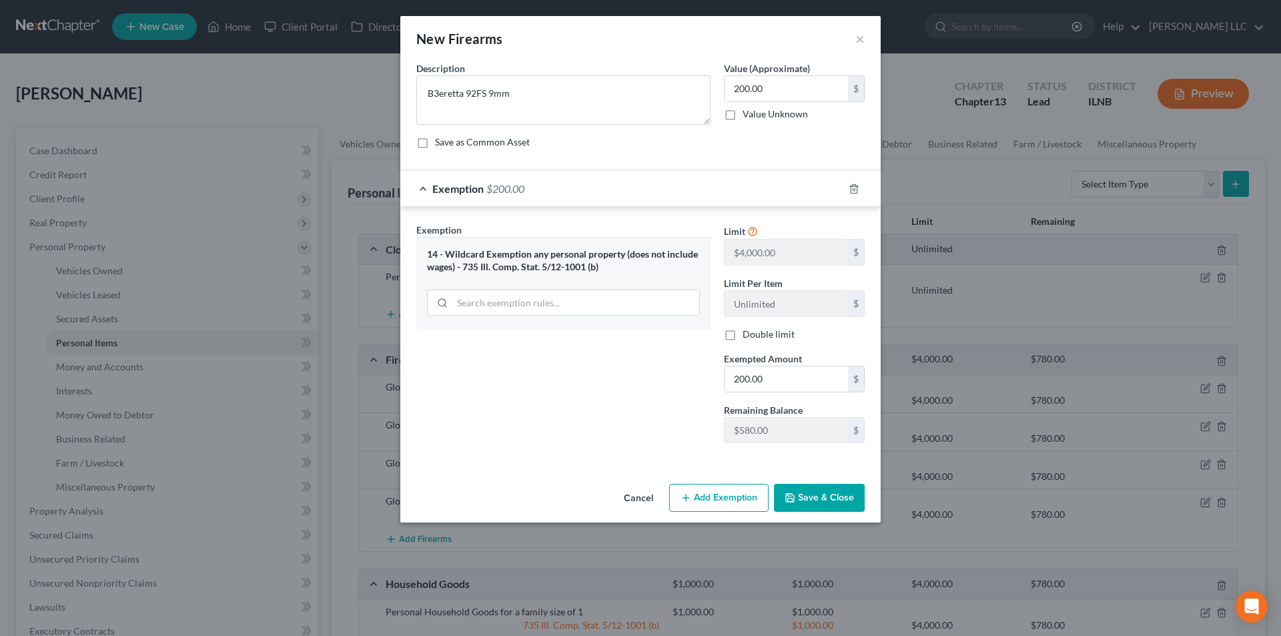
click at [804, 494] on button "Save & Close" at bounding box center [819, 498] width 91 height 28
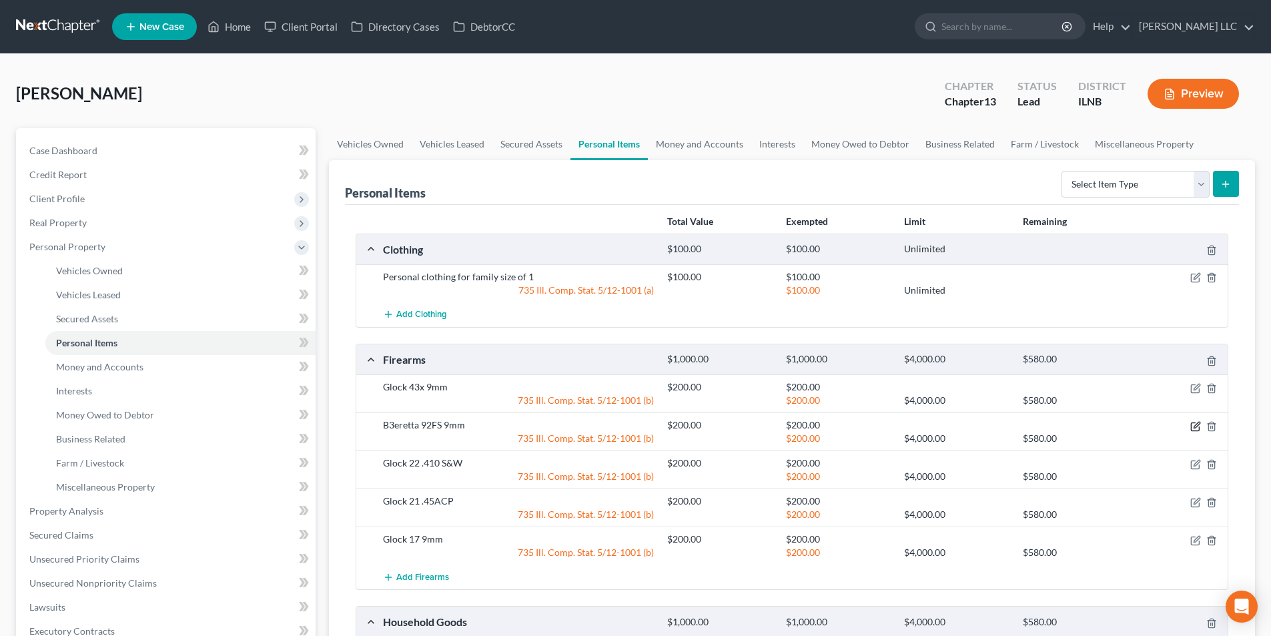
click at [1199, 423] on icon "button" at bounding box center [1196, 425] width 6 height 6
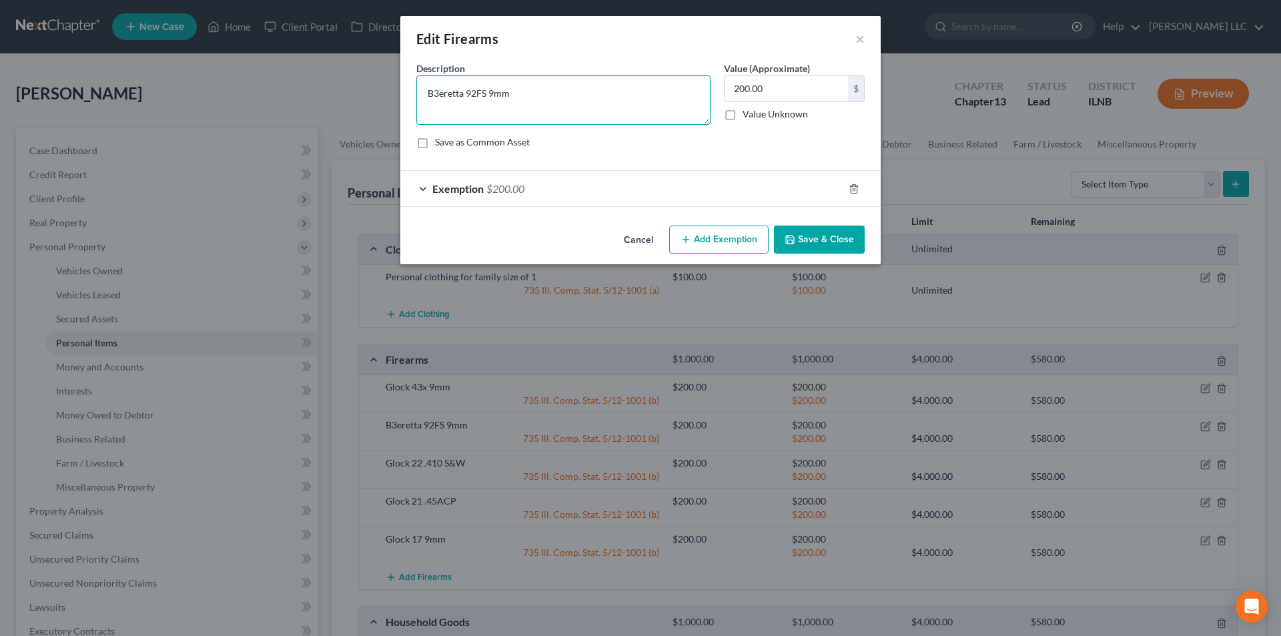
click at [438, 91] on textarea "B3eretta 92FS 9mm" at bounding box center [563, 99] width 294 height 49
type textarea "Beretta 92FS 9mm"
click at [807, 233] on button "Save & Close" at bounding box center [819, 239] width 91 height 28
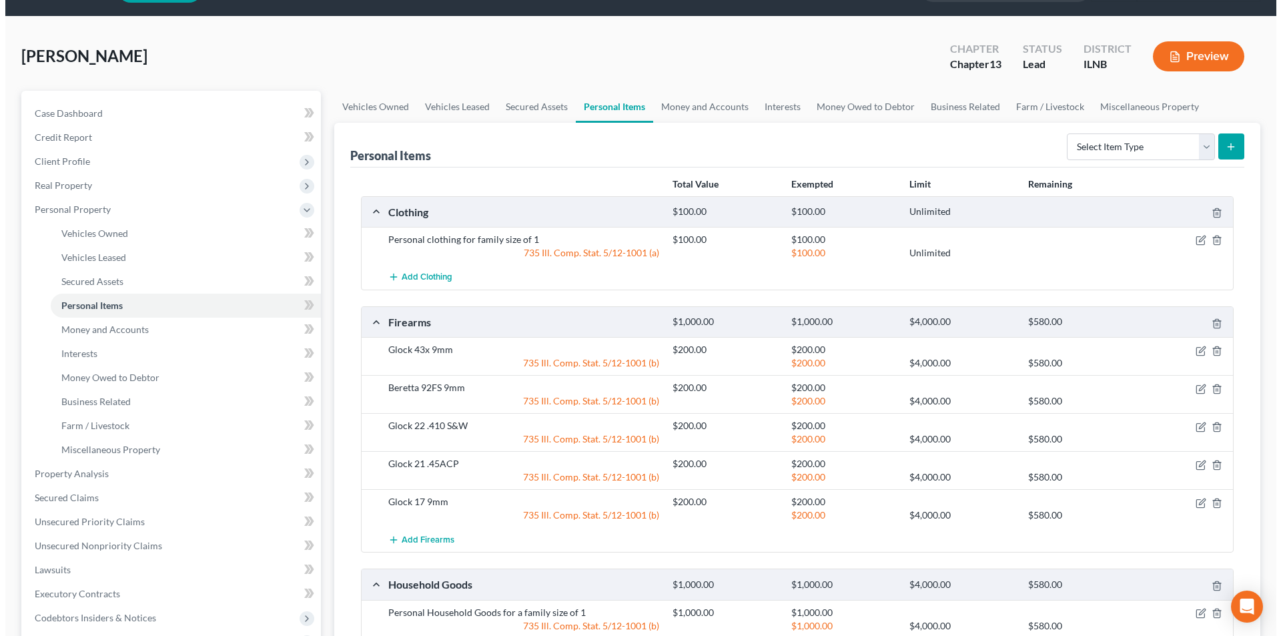
scroll to position [133, 0]
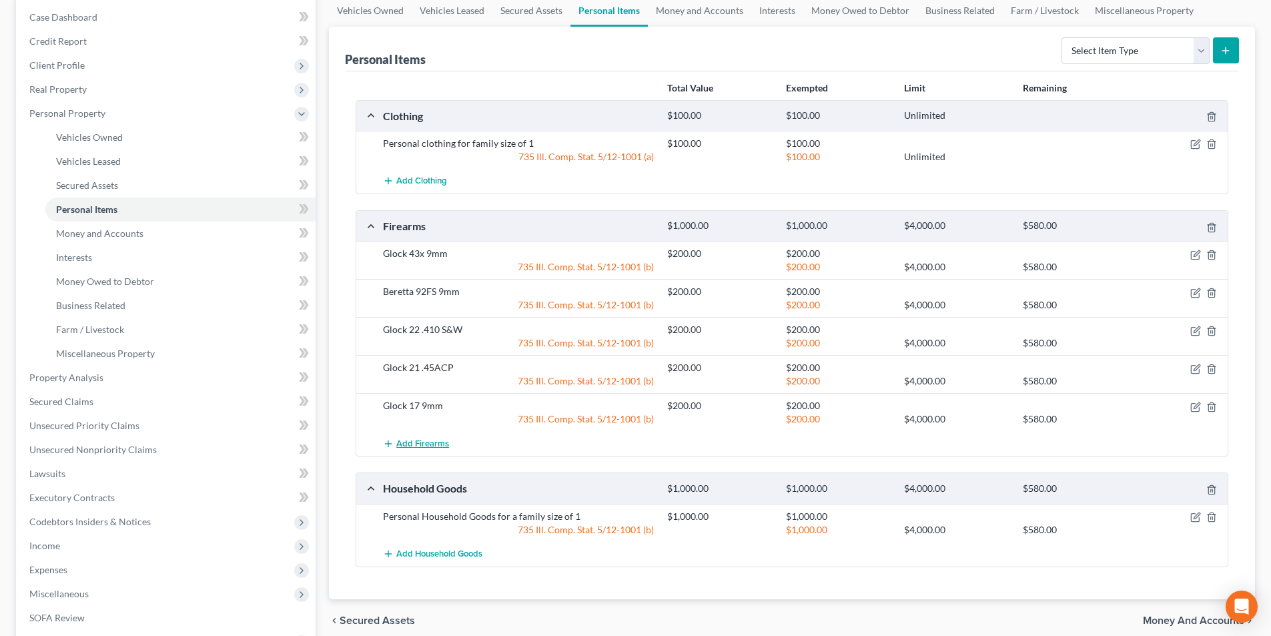
click at [436, 444] on span "Add Firearms" at bounding box center [422, 443] width 53 height 11
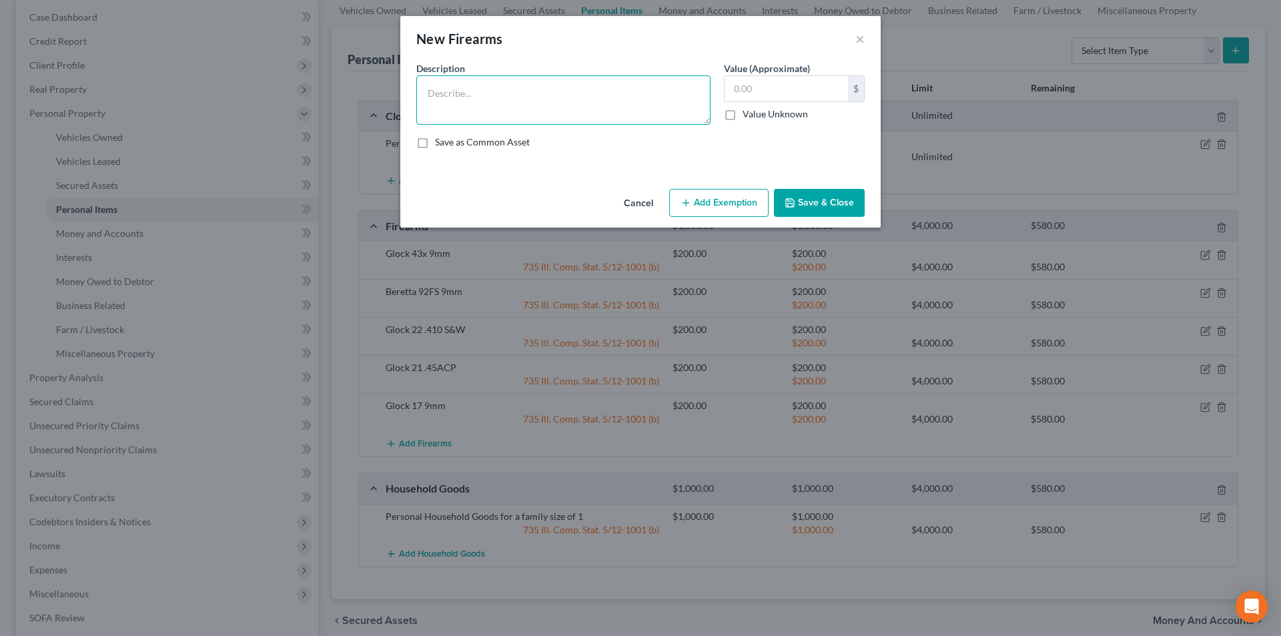
drag, startPoint x: 564, startPoint y: 81, endPoint x: 584, endPoint y: 16, distance: 68.4
click at [565, 82] on textarea at bounding box center [563, 99] width 294 height 49
type textarea "Rock River Arms LAR15"
type input "250.00"
click at [713, 213] on button "Add Exemption" at bounding box center [718, 203] width 99 height 28
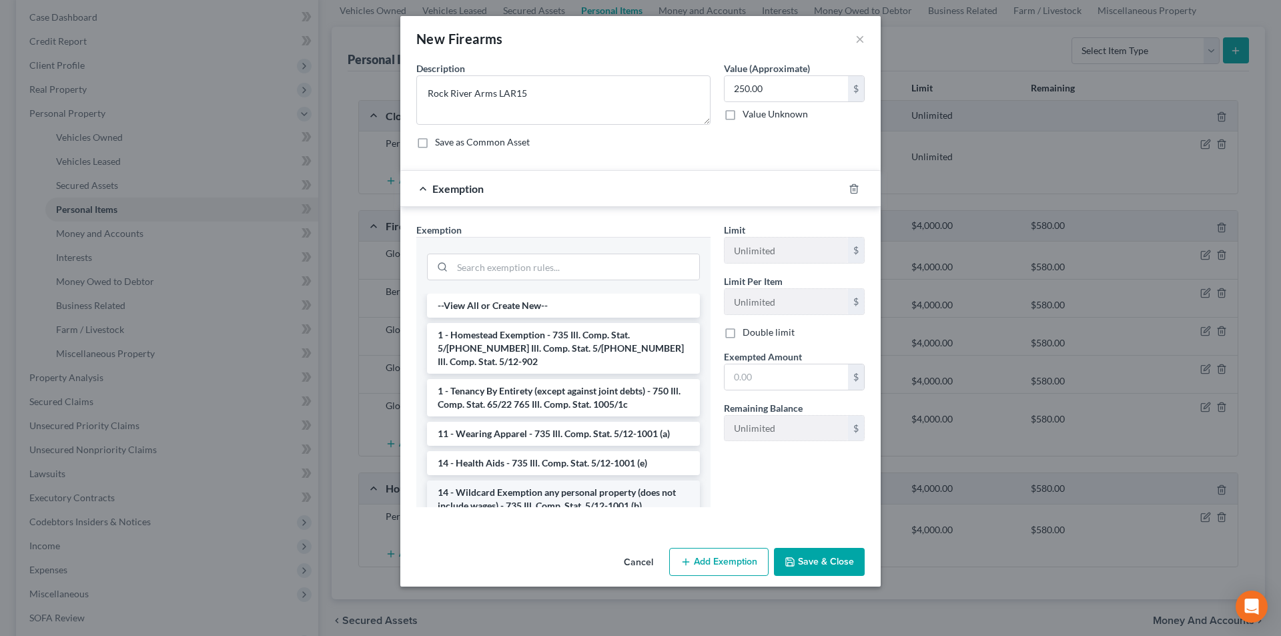
click at [556, 487] on li "14 - Wildcard Exemption any personal property (does not include wages) - 735 Il…" at bounding box center [563, 498] width 273 height 37
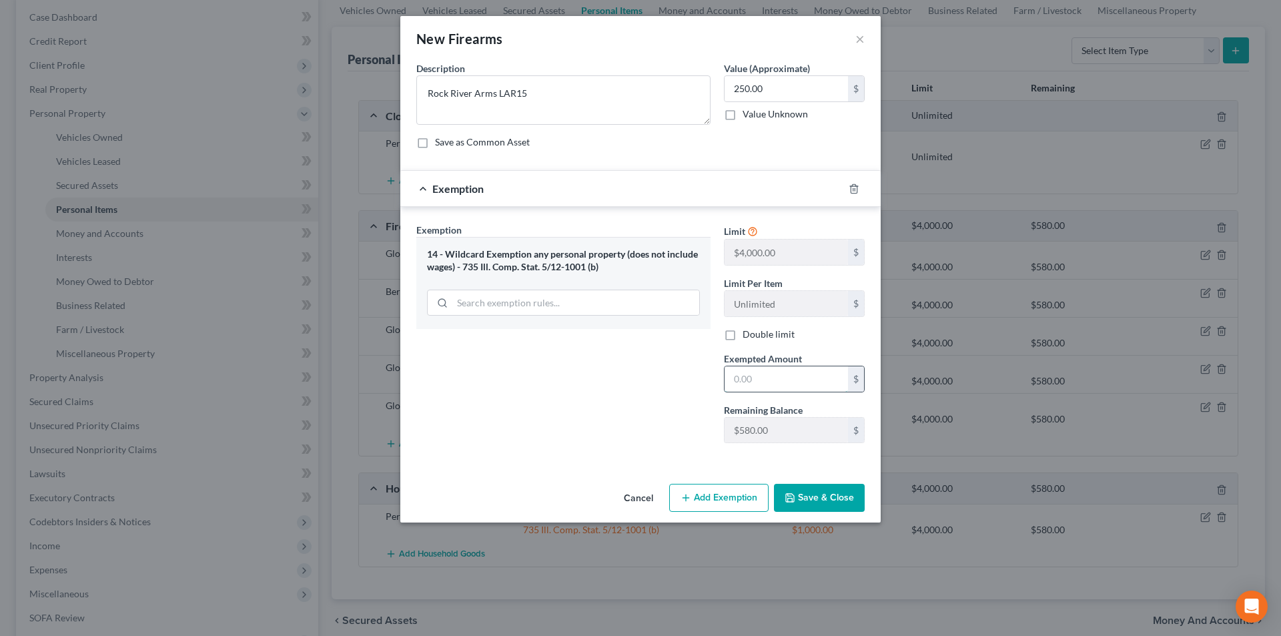
click at [744, 382] on input "text" at bounding box center [785, 378] width 123 height 25
type input "250.00"
click at [820, 500] on button "Save & Close" at bounding box center [819, 498] width 91 height 28
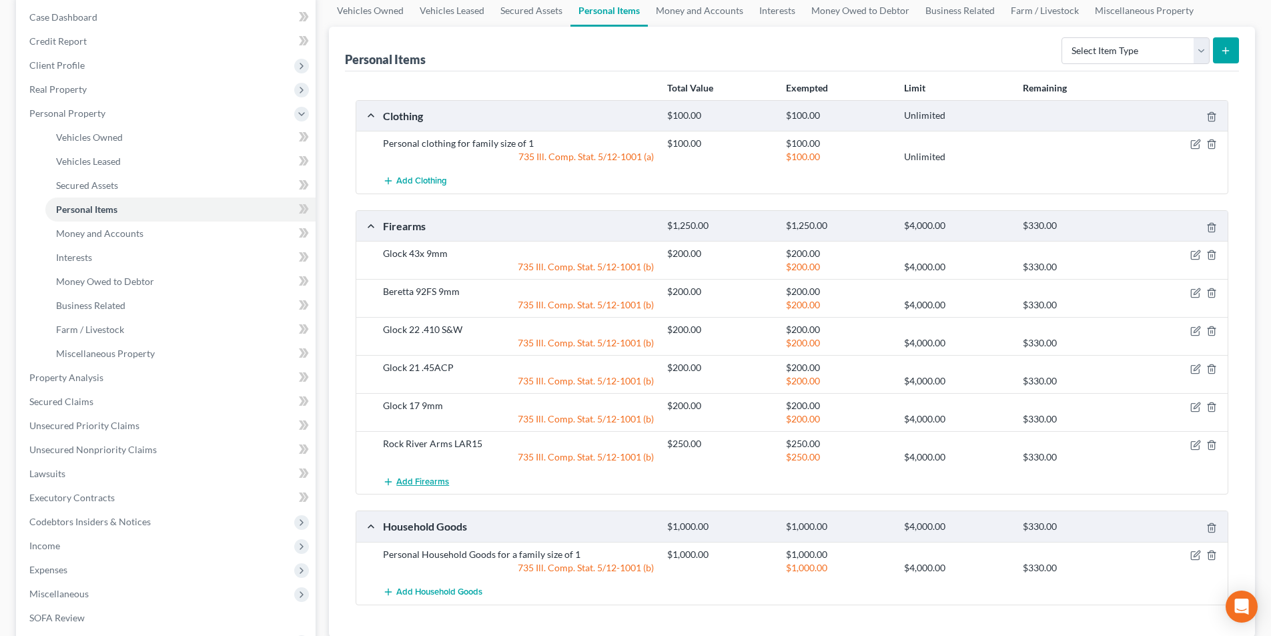
click at [431, 481] on span "Add Firearms" at bounding box center [422, 481] width 53 height 11
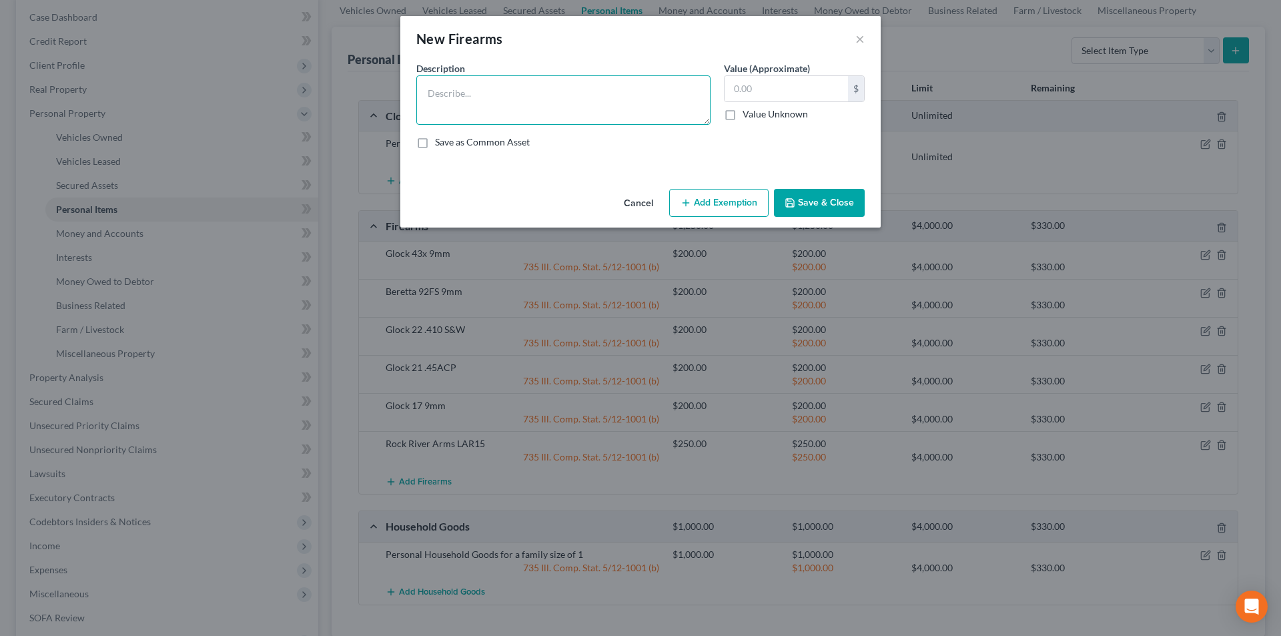
click at [490, 99] on textarea at bounding box center [563, 99] width 294 height 49
type textarea "Rock River Arms LAR 15"
type input "250.00"
click at [731, 203] on button "Add Exemption" at bounding box center [718, 203] width 99 height 28
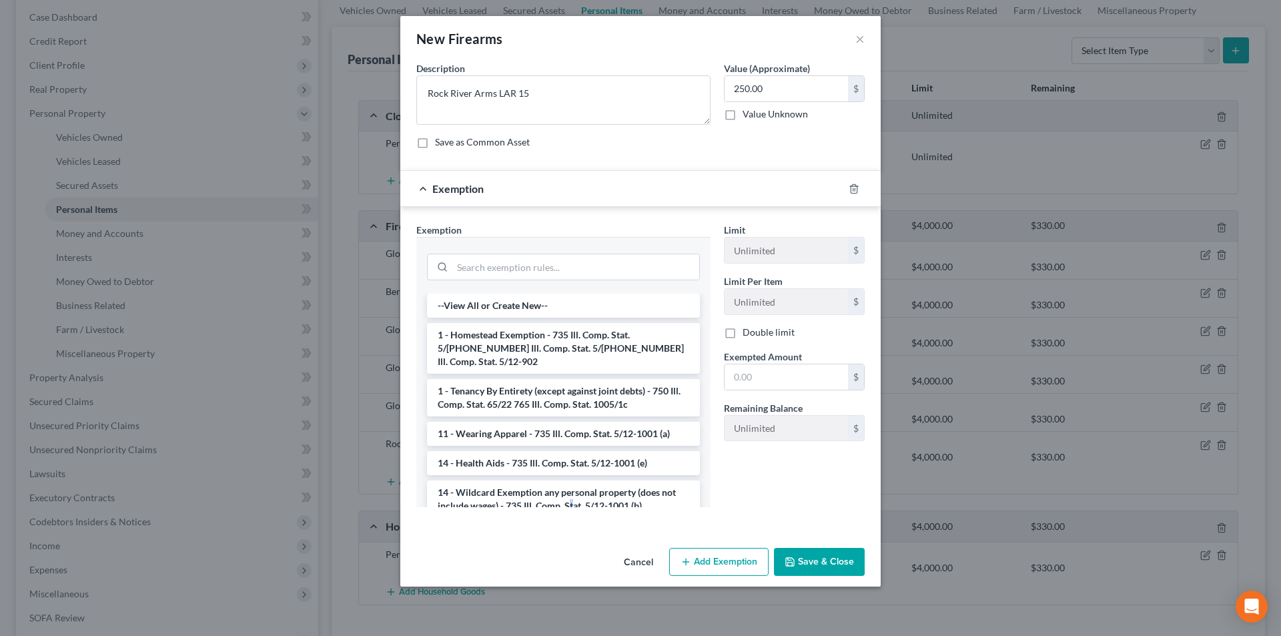
drag, startPoint x: 572, startPoint y: 492, endPoint x: 579, endPoint y: 488, distance: 8.4
click at [572, 492] on li "14 - Wildcard Exemption any personal property (does not include wages) - 735 Il…" at bounding box center [563, 498] width 273 height 37
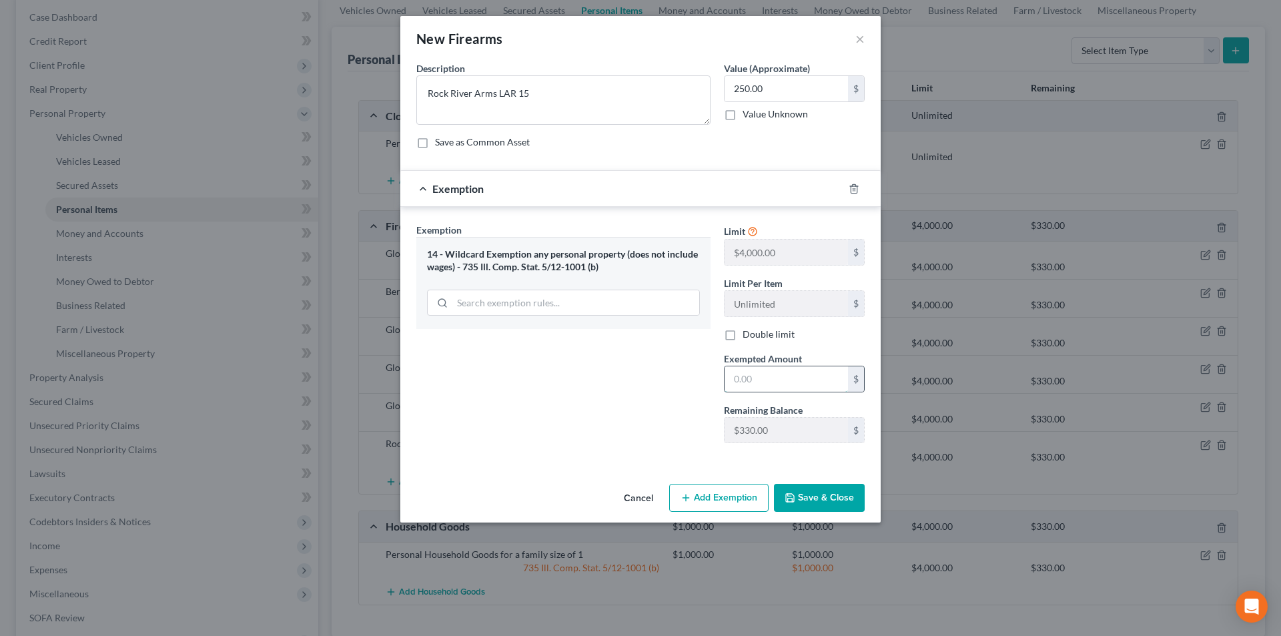
click at [765, 384] on input "text" at bounding box center [785, 378] width 123 height 25
type input "250.00"
click at [805, 495] on button "Save & Close" at bounding box center [819, 498] width 91 height 28
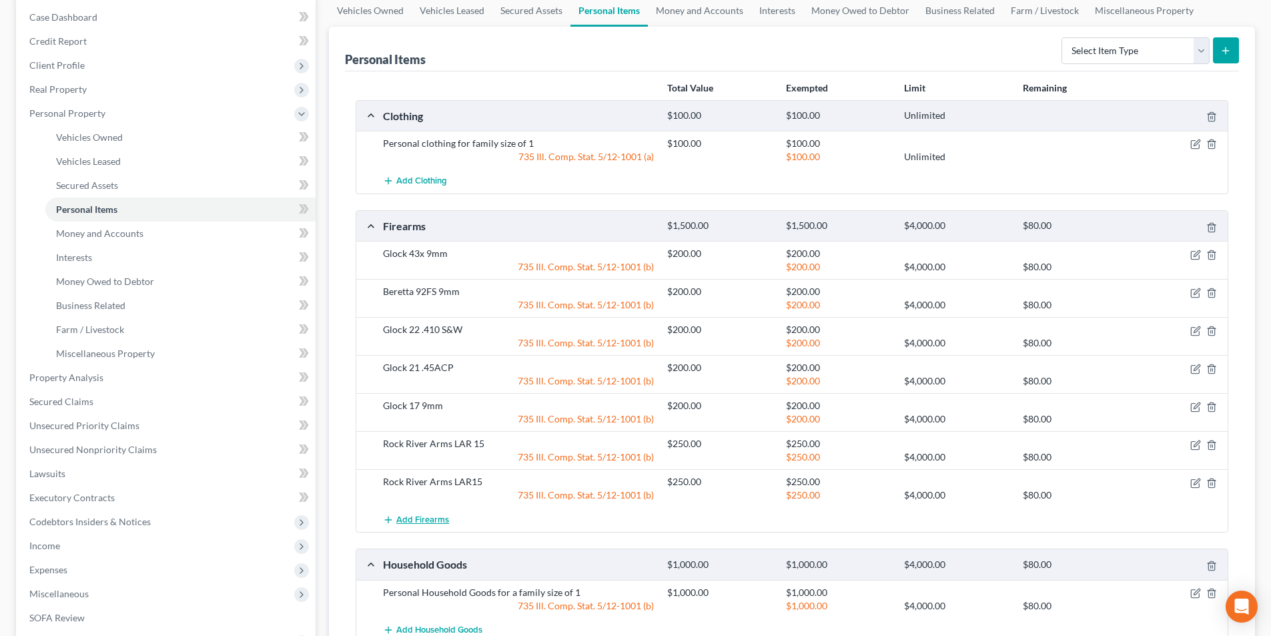
click at [442, 520] on span "Add Firearms" at bounding box center [422, 519] width 53 height 11
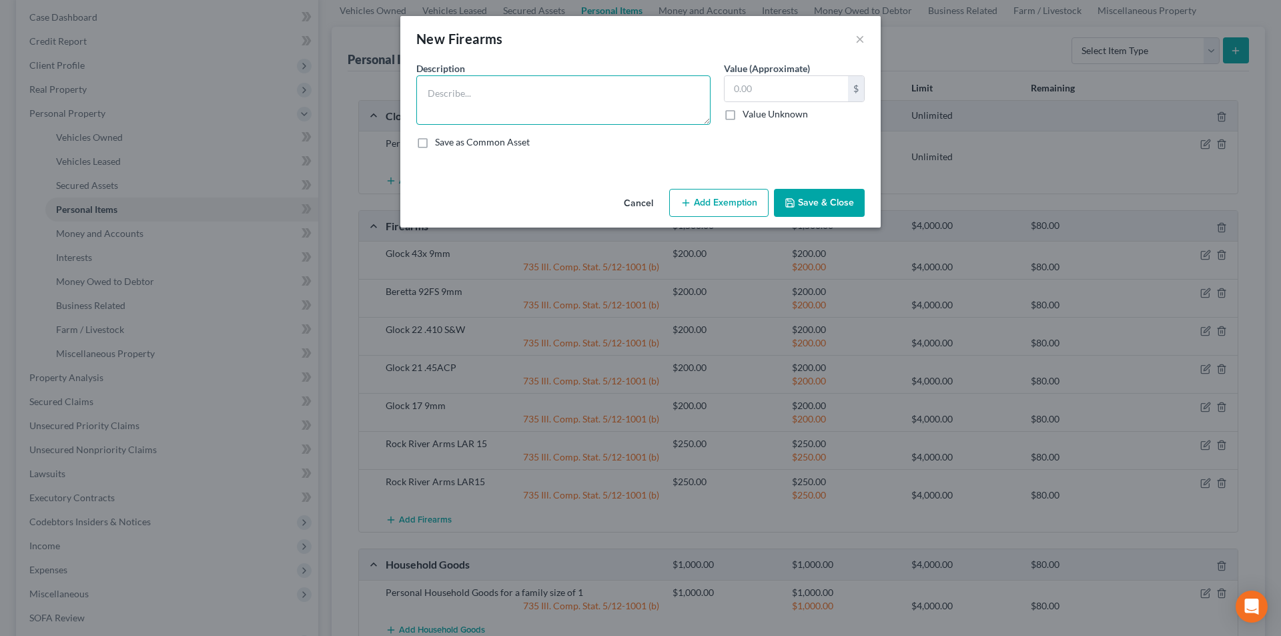
click at [568, 103] on textarea at bounding box center [563, 99] width 294 height 49
type textarea "Rock River Arms LAR458 Socom"
type input "300.00"
click at [689, 207] on icon "button" at bounding box center [685, 202] width 11 height 11
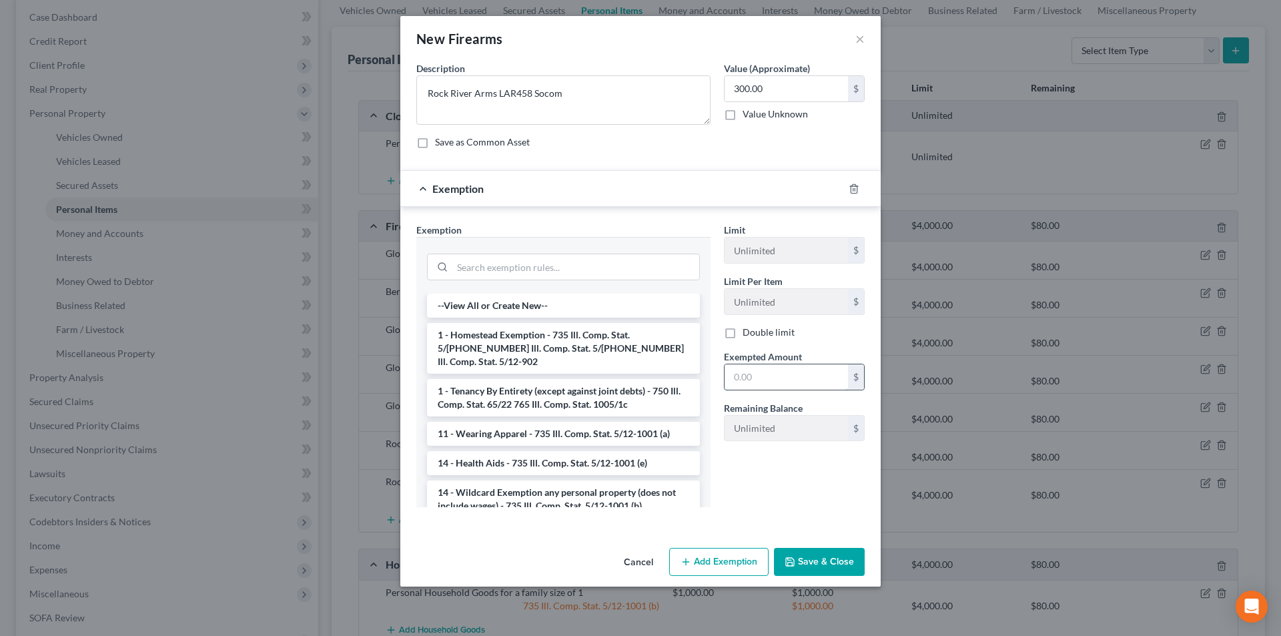
click at [734, 373] on input "text" at bounding box center [785, 376] width 123 height 25
type input "300.00"
click at [652, 480] on li "14 - Wildcard Exemption any personal property (does not include wages) - 735 Il…" at bounding box center [563, 498] width 273 height 37
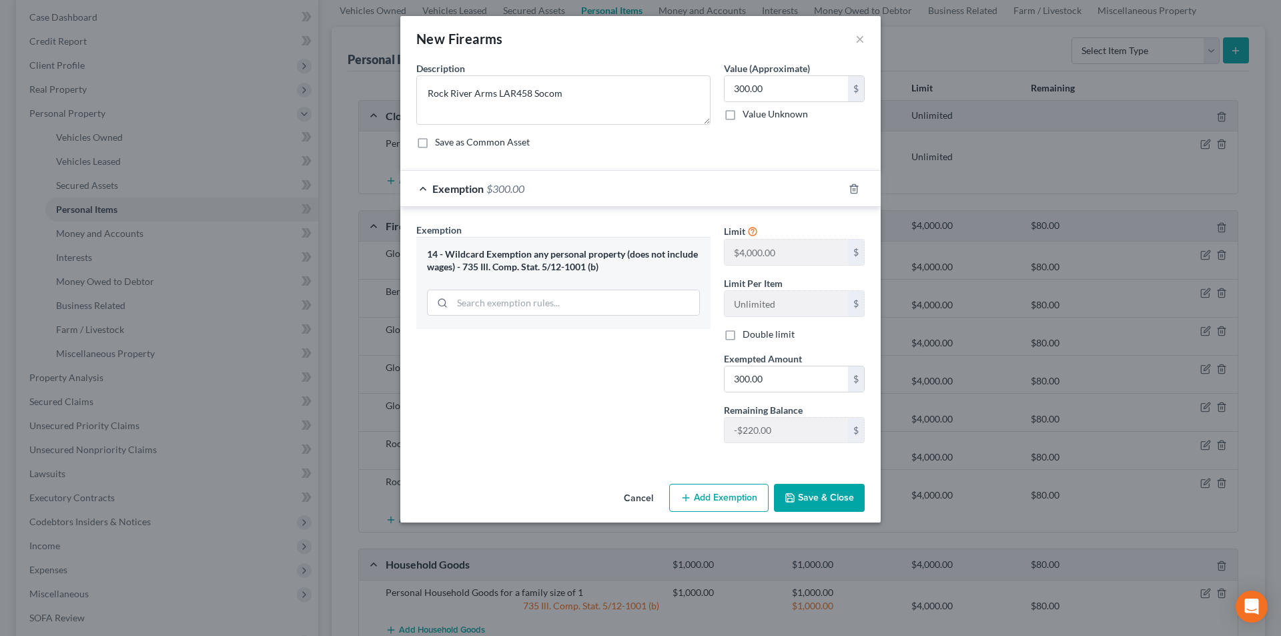
click at [724, 496] on button "Add Exemption" at bounding box center [718, 498] width 99 height 28
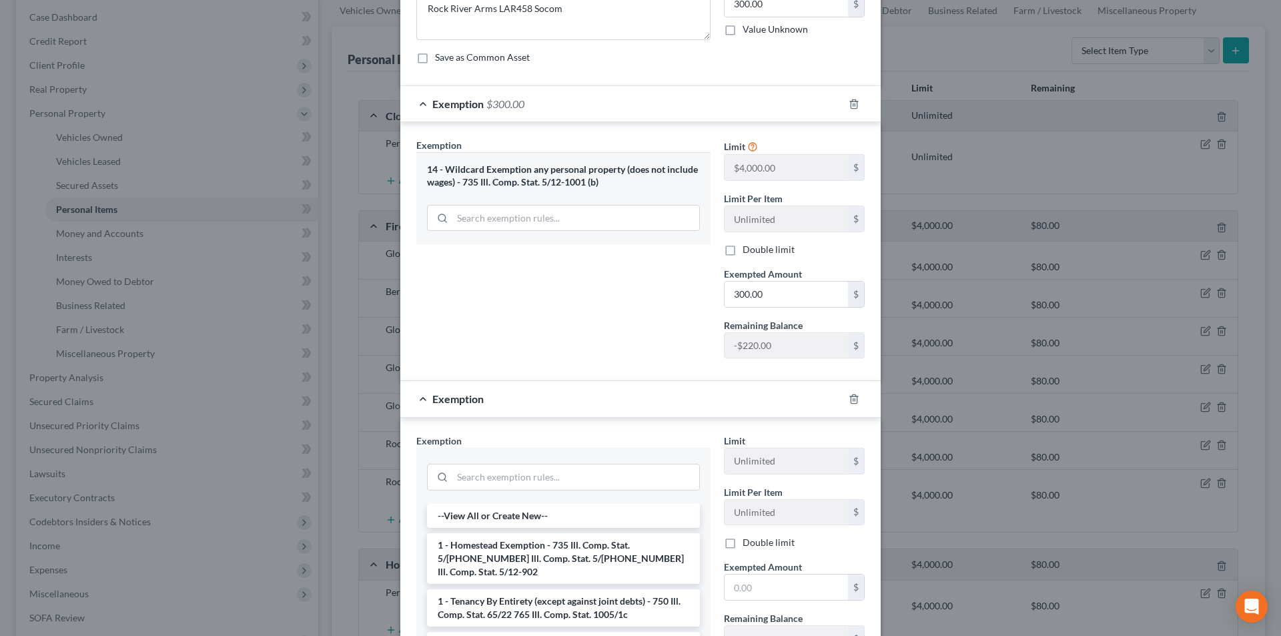
scroll to position [261, 0]
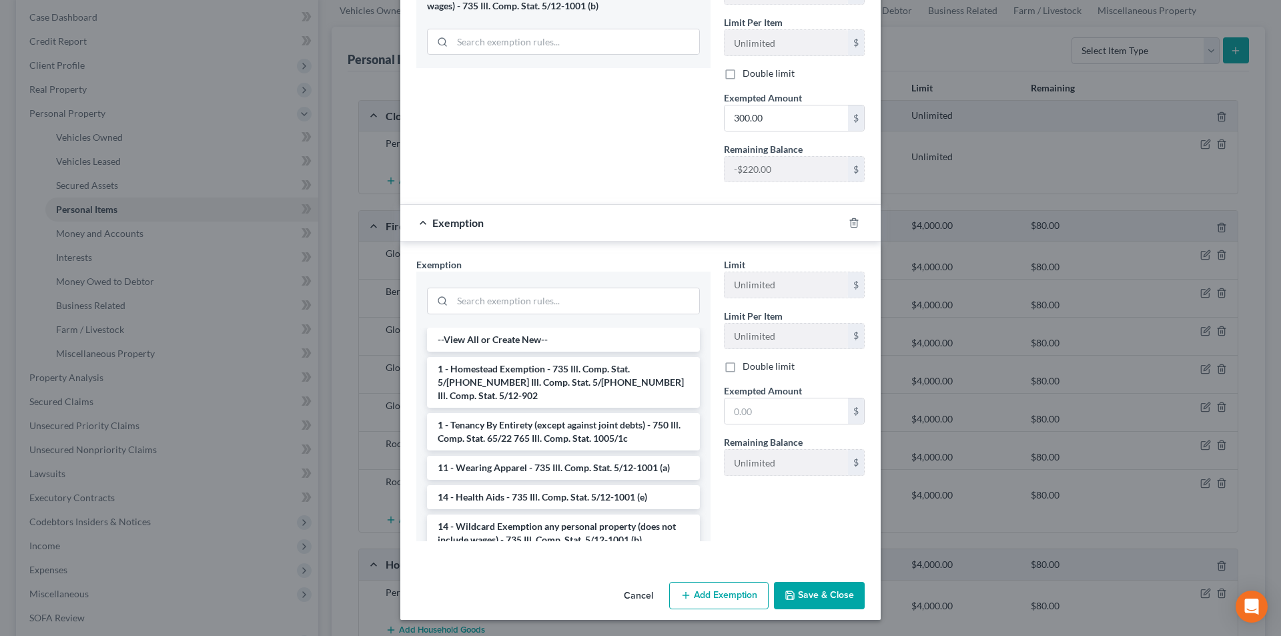
click at [828, 600] on button "Save & Close" at bounding box center [819, 596] width 91 height 28
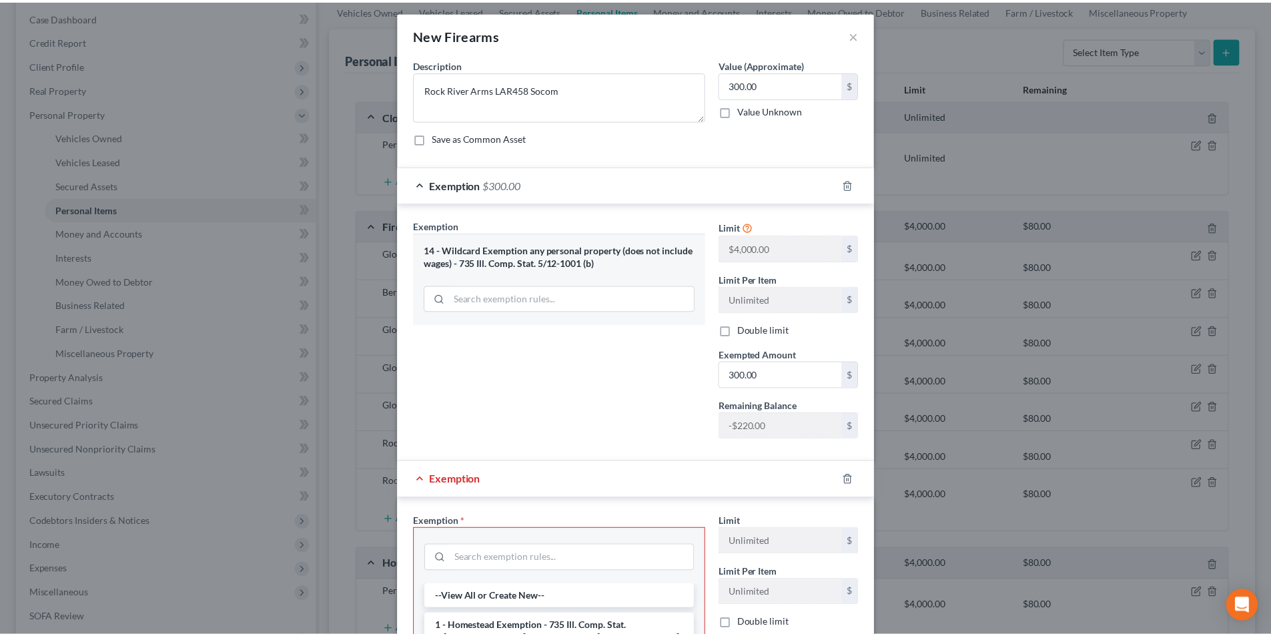
scroll to position [0, 0]
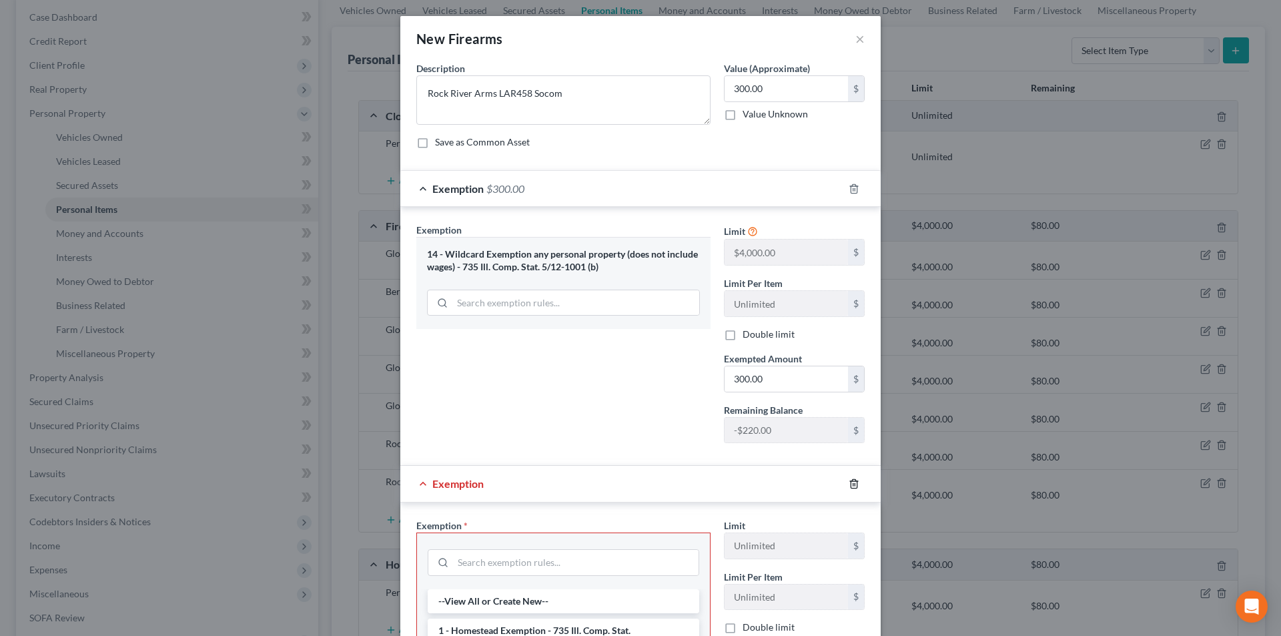
click at [851, 485] on icon "button" at bounding box center [853, 483] width 11 height 11
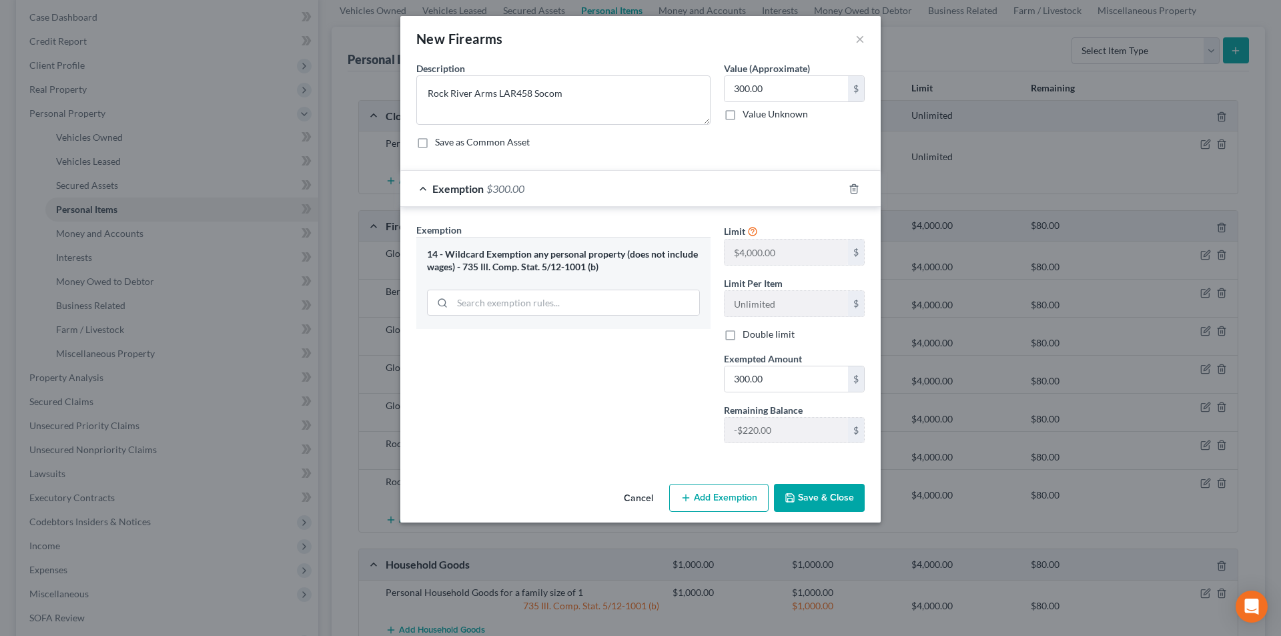
click at [812, 498] on button "Save & Close" at bounding box center [819, 498] width 91 height 28
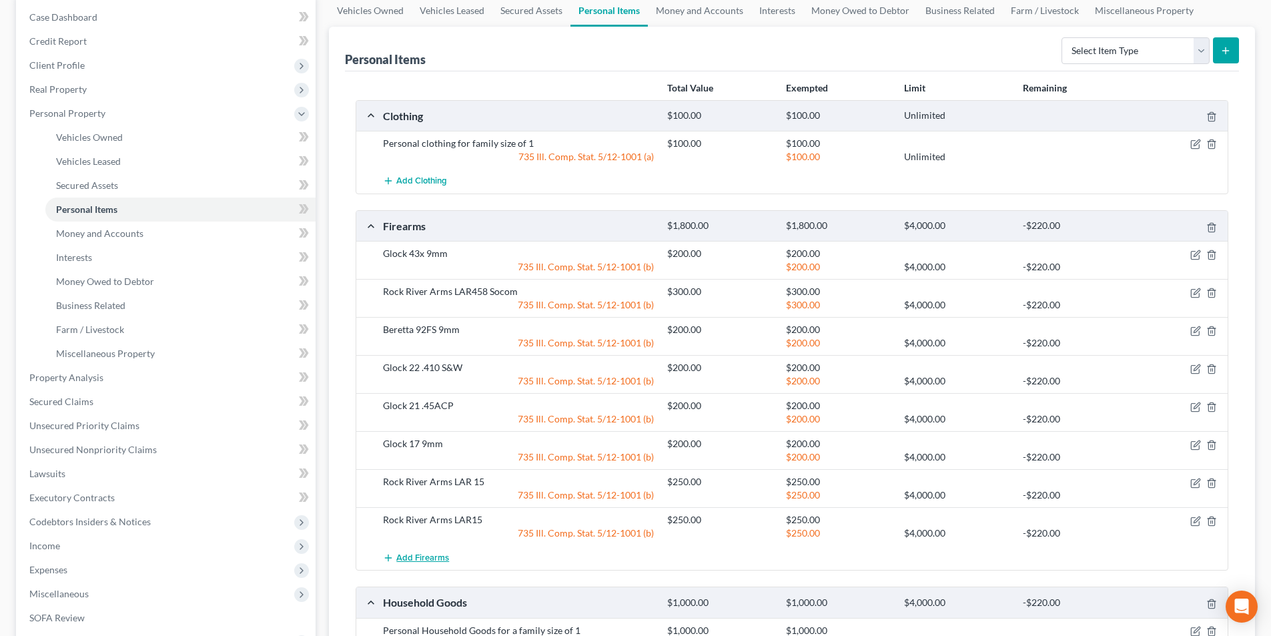
click at [429, 560] on span "Add Firearms" at bounding box center [422, 557] width 53 height 11
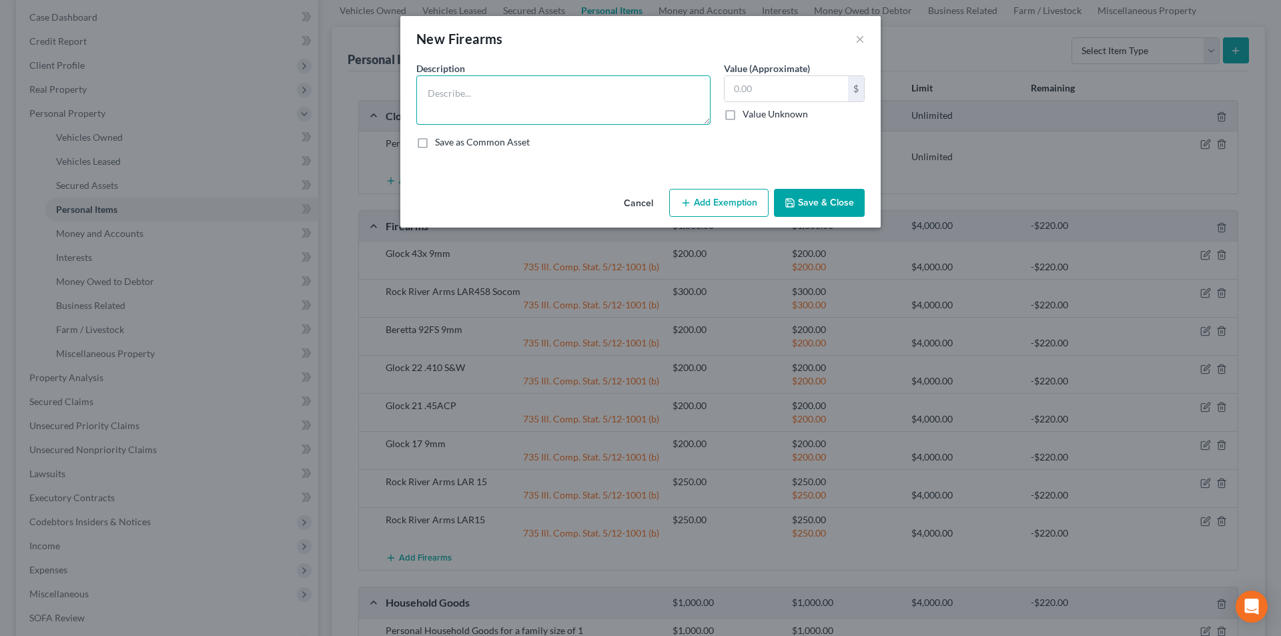
click at [526, 103] on textarea at bounding box center [563, 99] width 294 height 49
type textarea "Benelli Nova 12GA"
type input "150.00"
click at [770, 212] on div "Cancel Add Exemption Save & Close" at bounding box center [640, 205] width 480 height 44
click at [736, 209] on button "Add Exemption" at bounding box center [718, 203] width 99 height 28
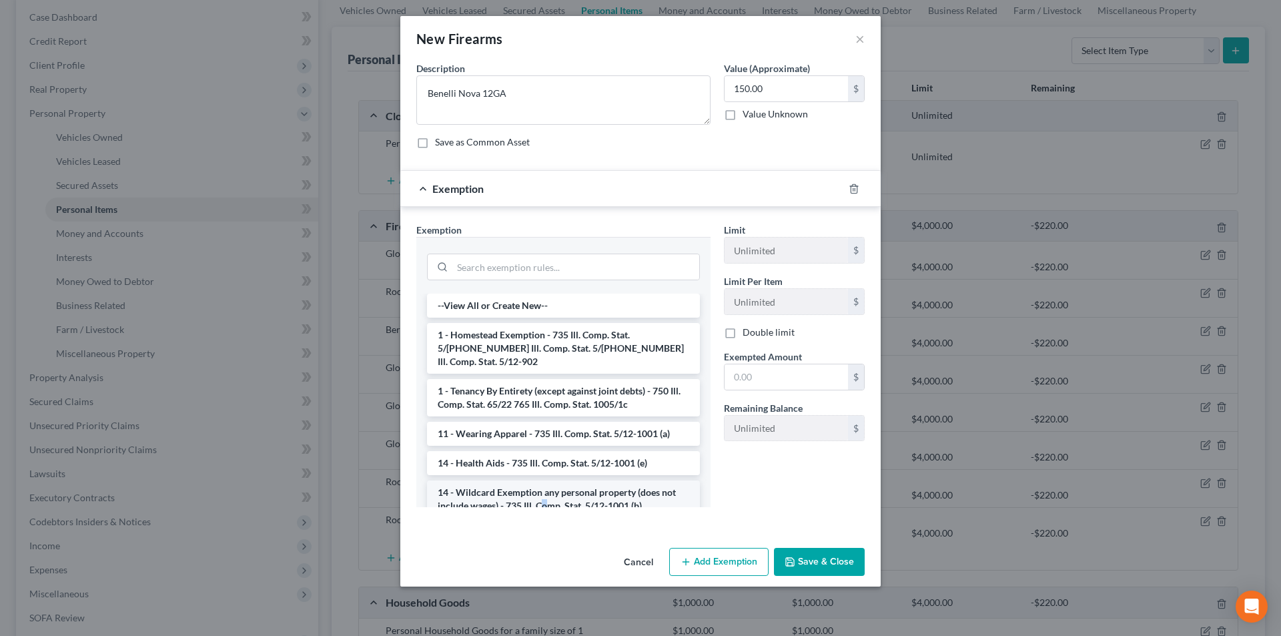
click at [545, 486] on li "14 - Wildcard Exemption any personal property (does not include wages) - 735 Il…" at bounding box center [563, 498] width 273 height 37
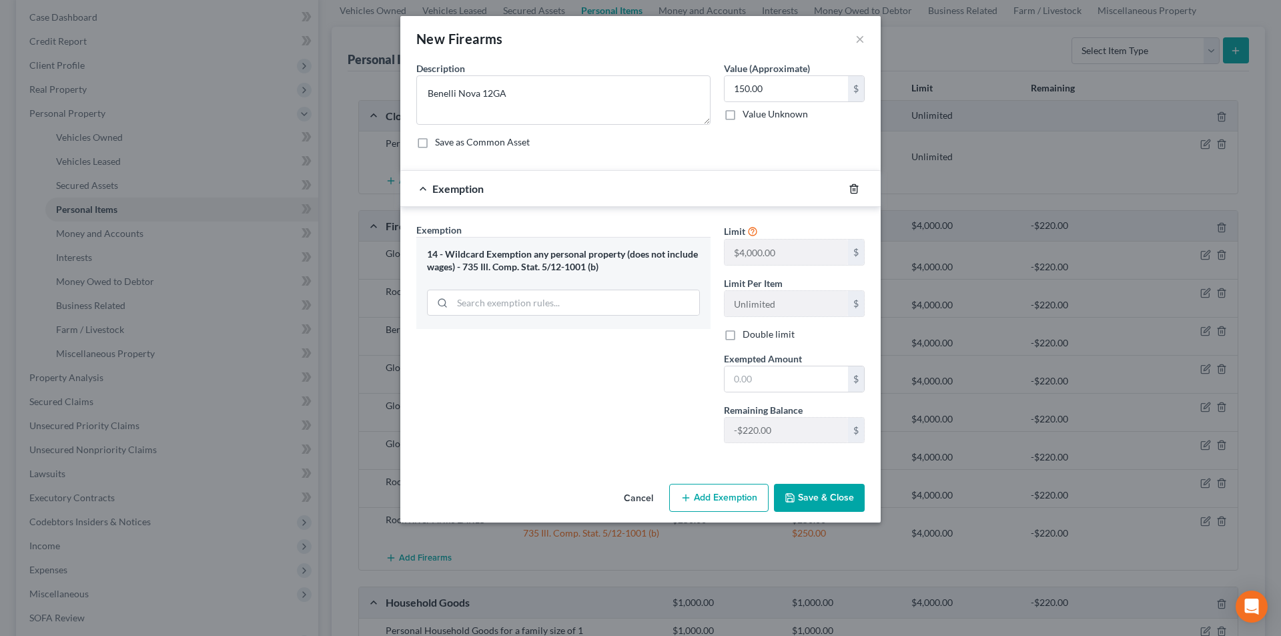
click at [854, 192] on icon "button" at bounding box center [853, 188] width 11 height 11
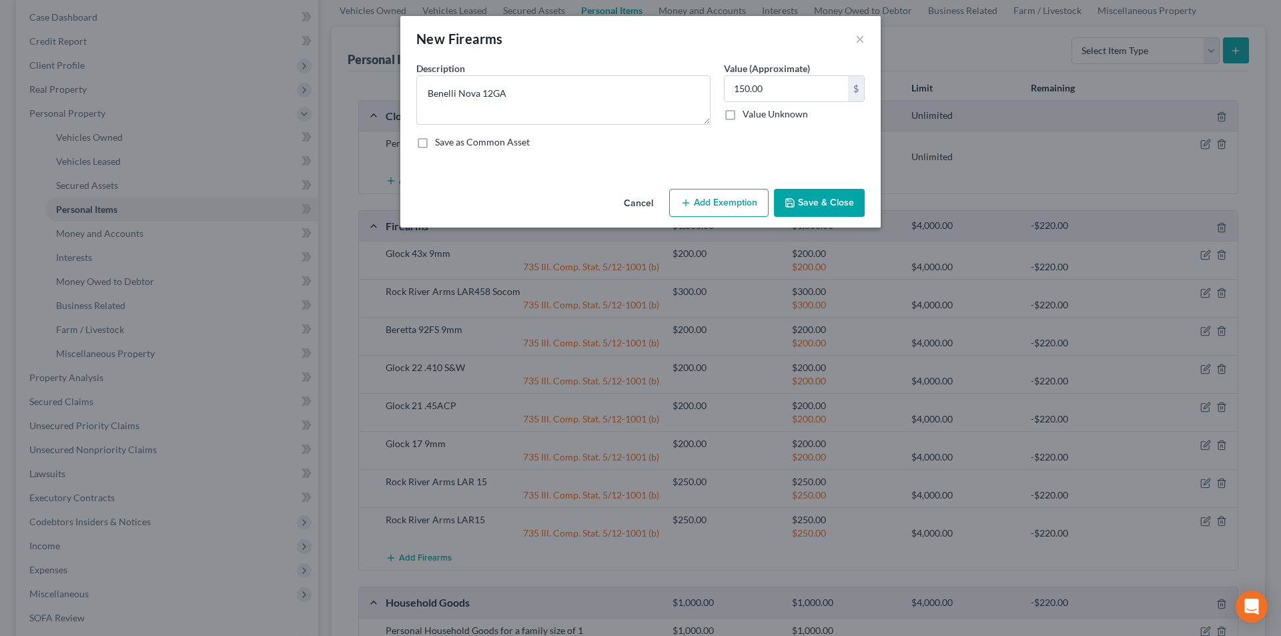
click at [836, 209] on button "Save & Close" at bounding box center [819, 203] width 91 height 28
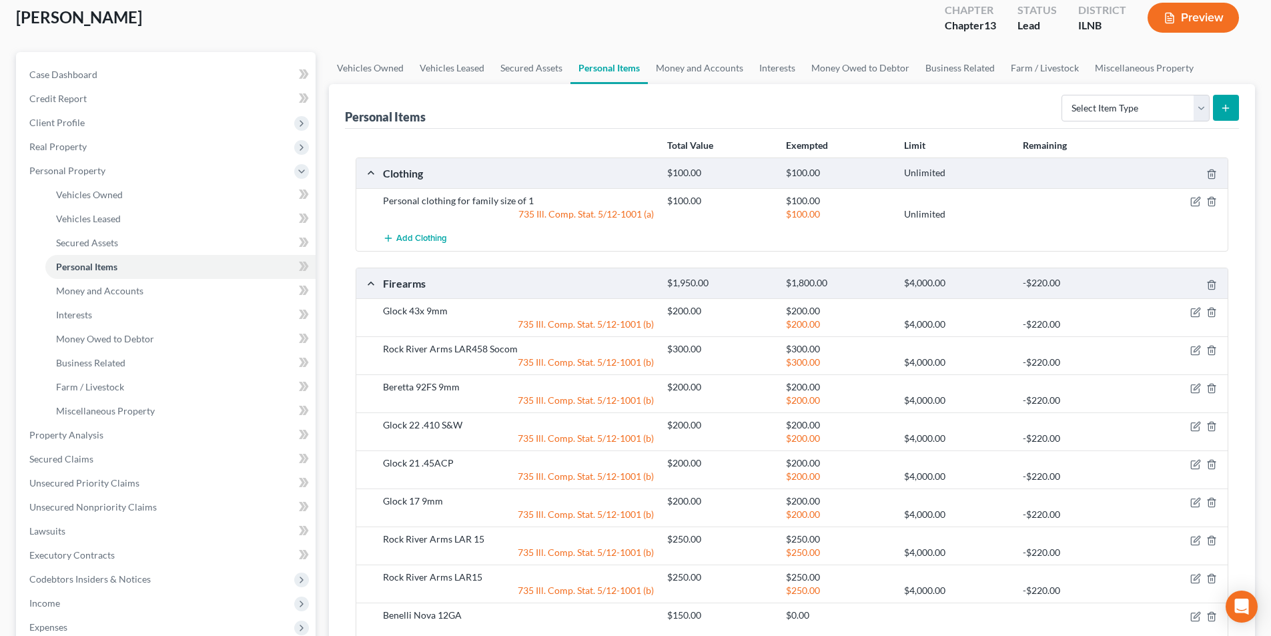
scroll to position [71, 0]
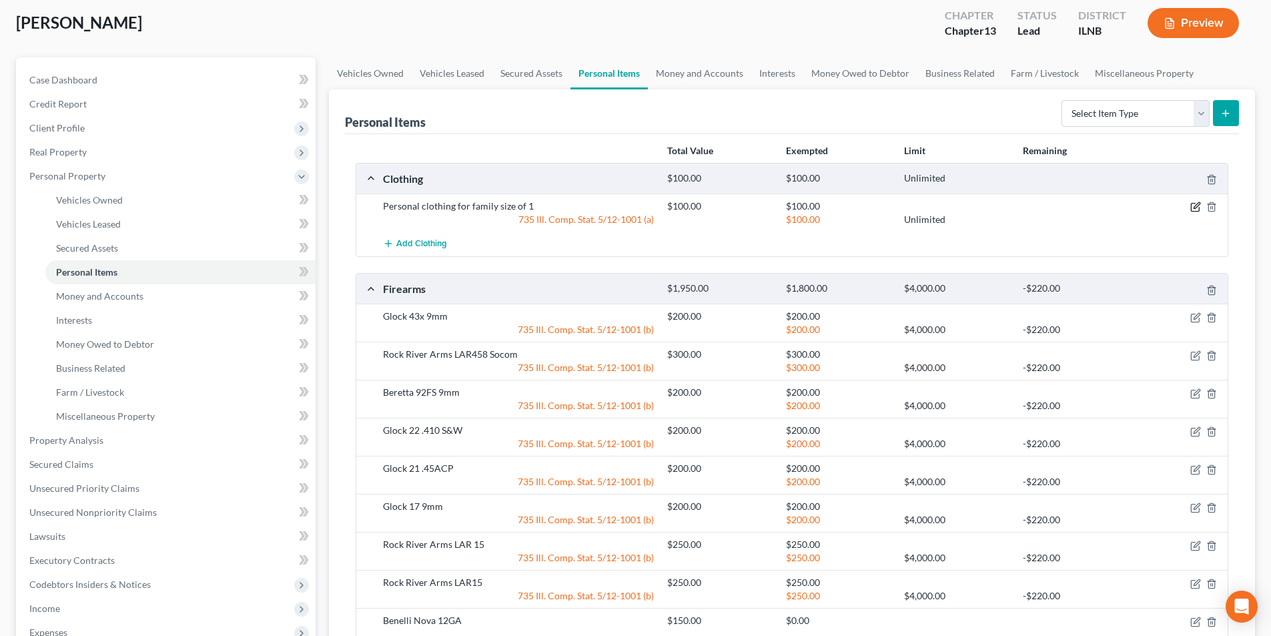
click at [1193, 207] on icon "button" at bounding box center [1195, 206] width 11 height 11
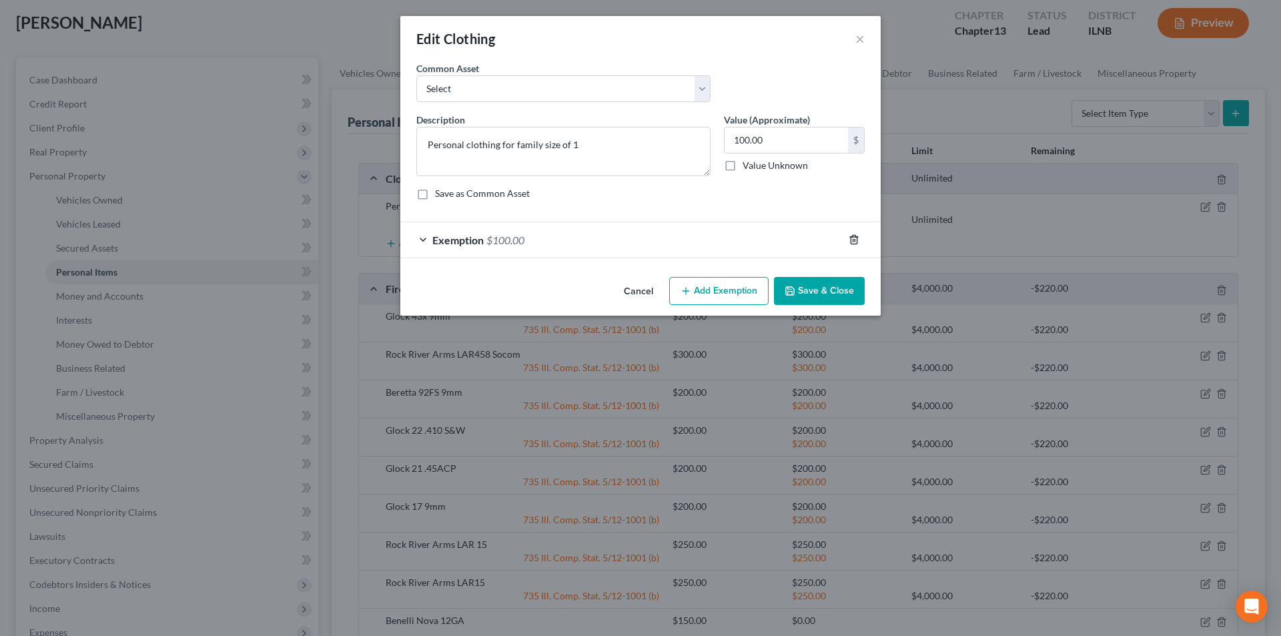
click at [855, 239] on icon "button" at bounding box center [853, 239] width 11 height 11
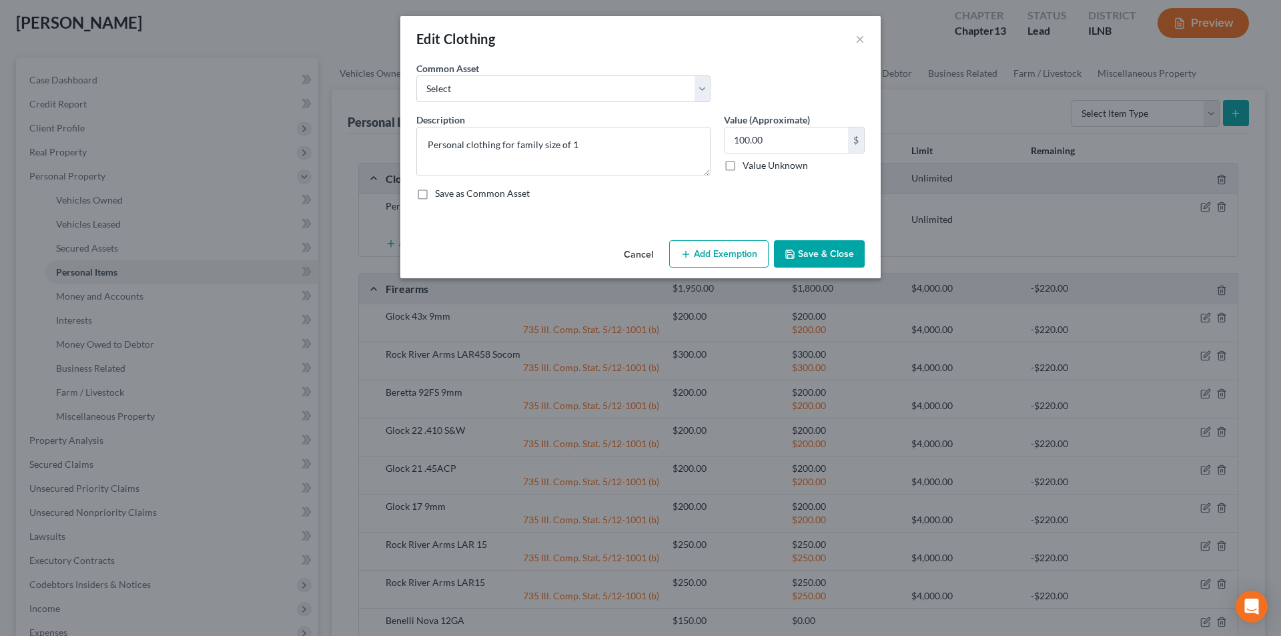
click at [836, 253] on button "Save & Close" at bounding box center [819, 254] width 91 height 28
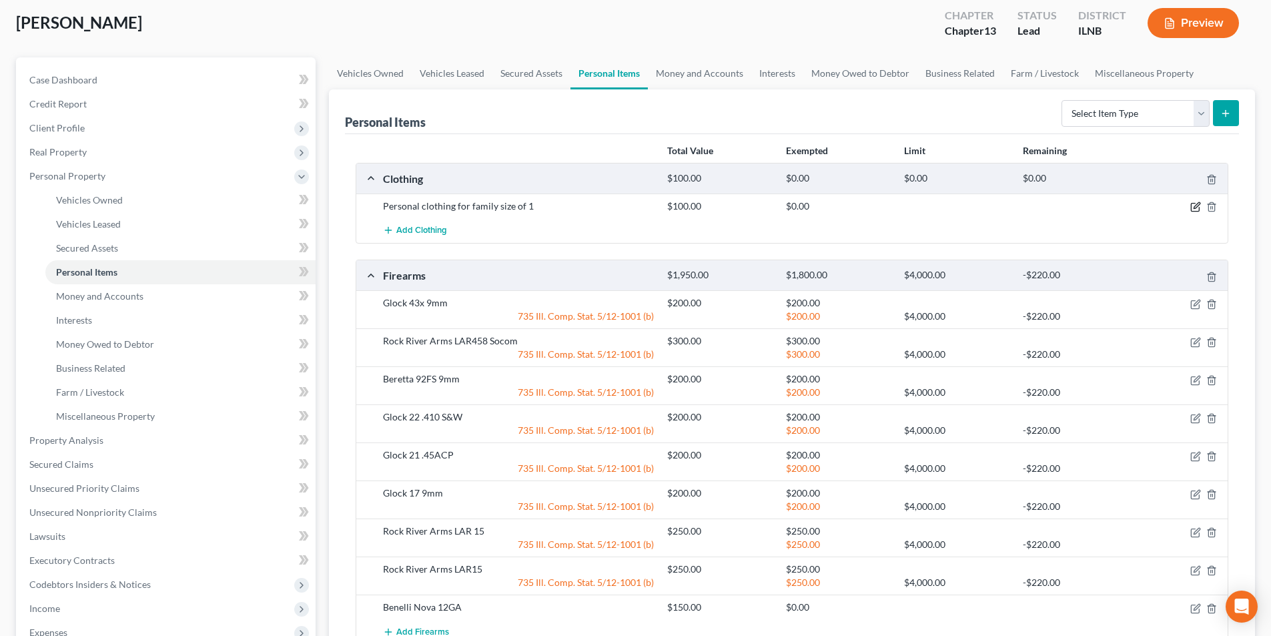
click at [1200, 207] on icon "button" at bounding box center [1195, 206] width 11 height 11
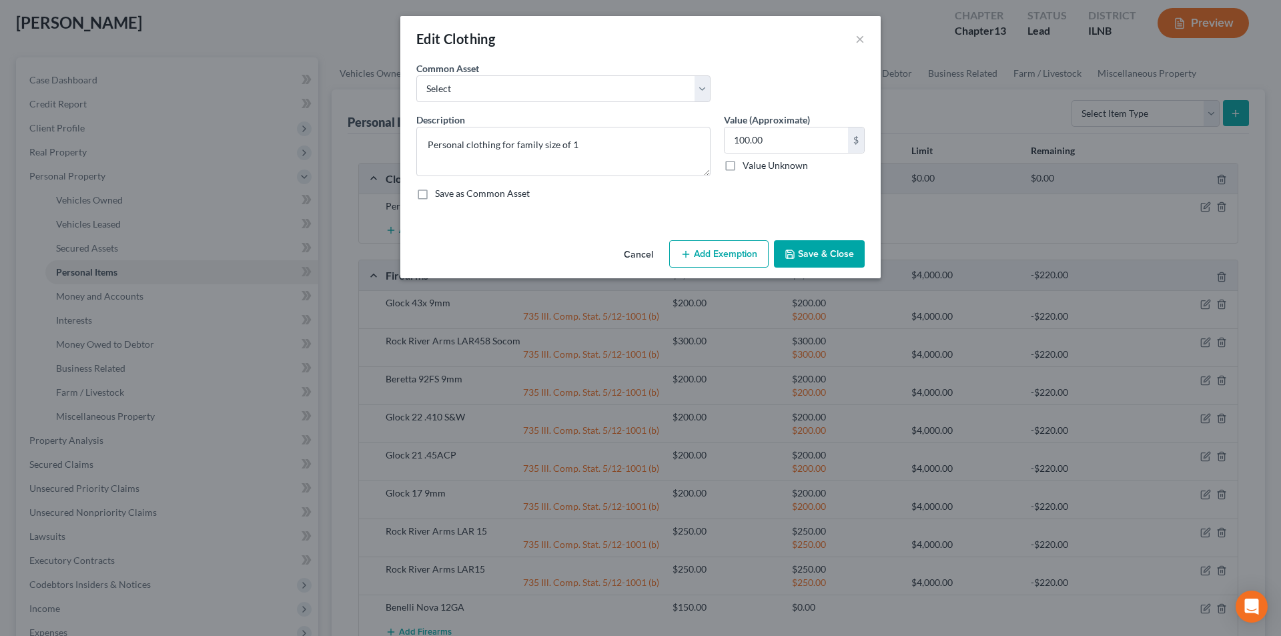
click at [696, 252] on button "Add Exemption" at bounding box center [718, 254] width 99 height 28
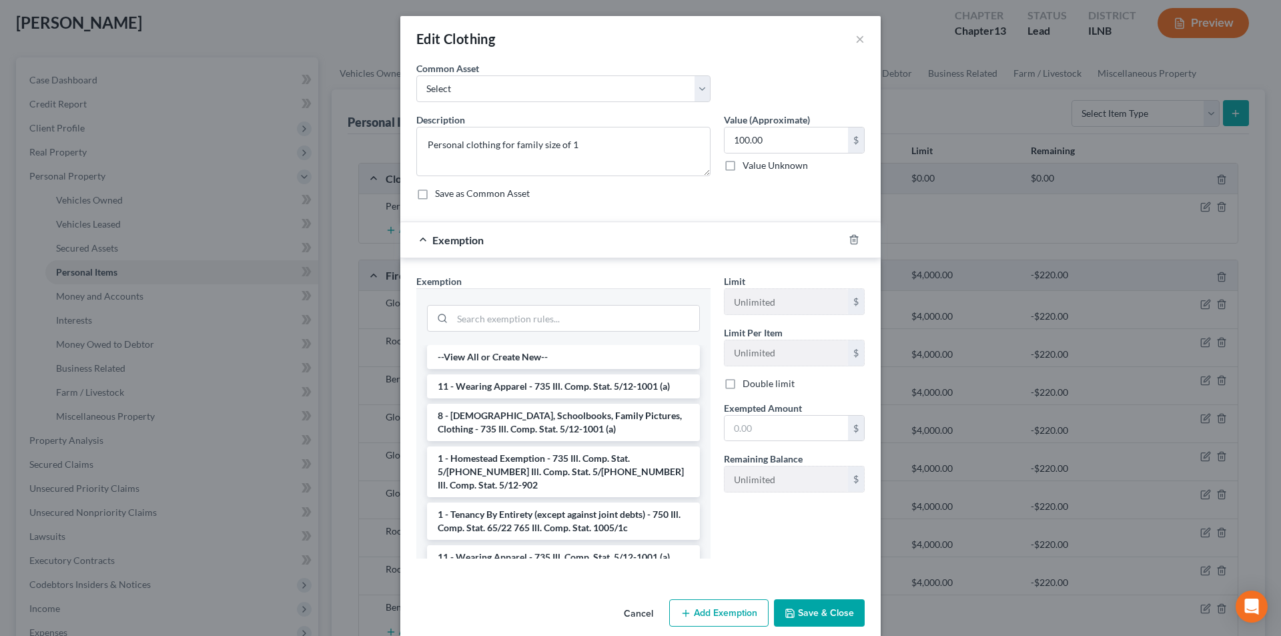
click at [504, 384] on li "11 - Wearing Apparel - 735 Ill. Comp. Stat. 5/12-1001 (a)" at bounding box center [563, 386] width 273 height 24
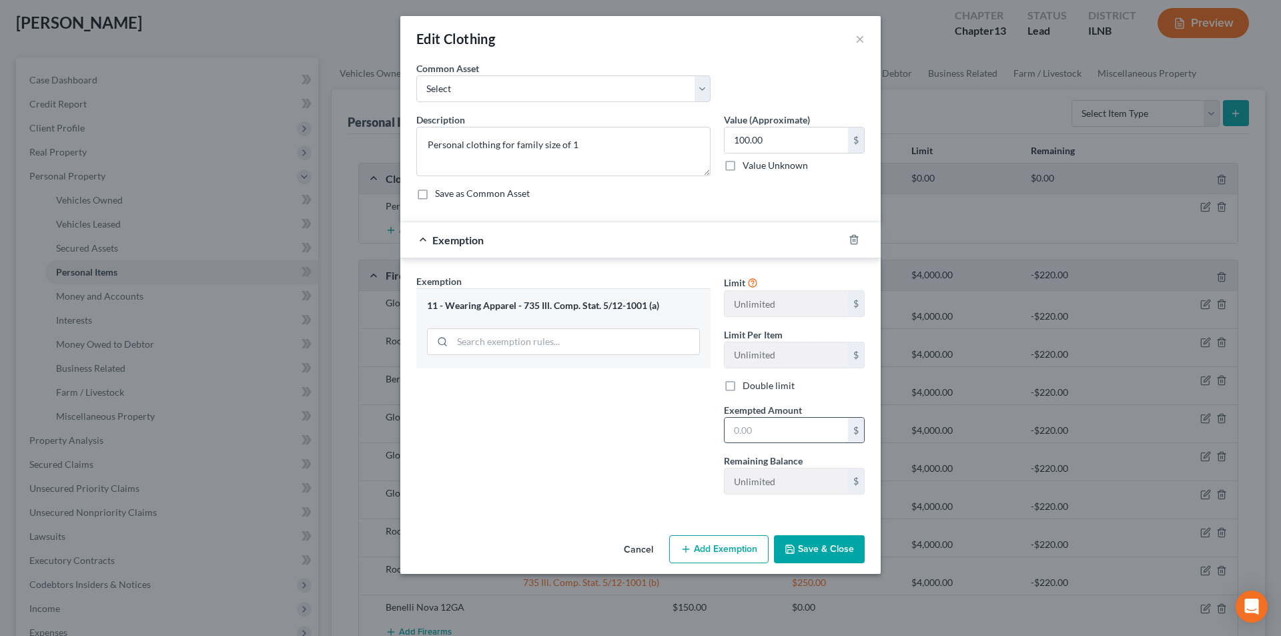
click at [737, 434] on input "text" at bounding box center [785, 430] width 123 height 25
type input "100.00"
click at [856, 551] on button "Save & Close" at bounding box center [819, 549] width 91 height 28
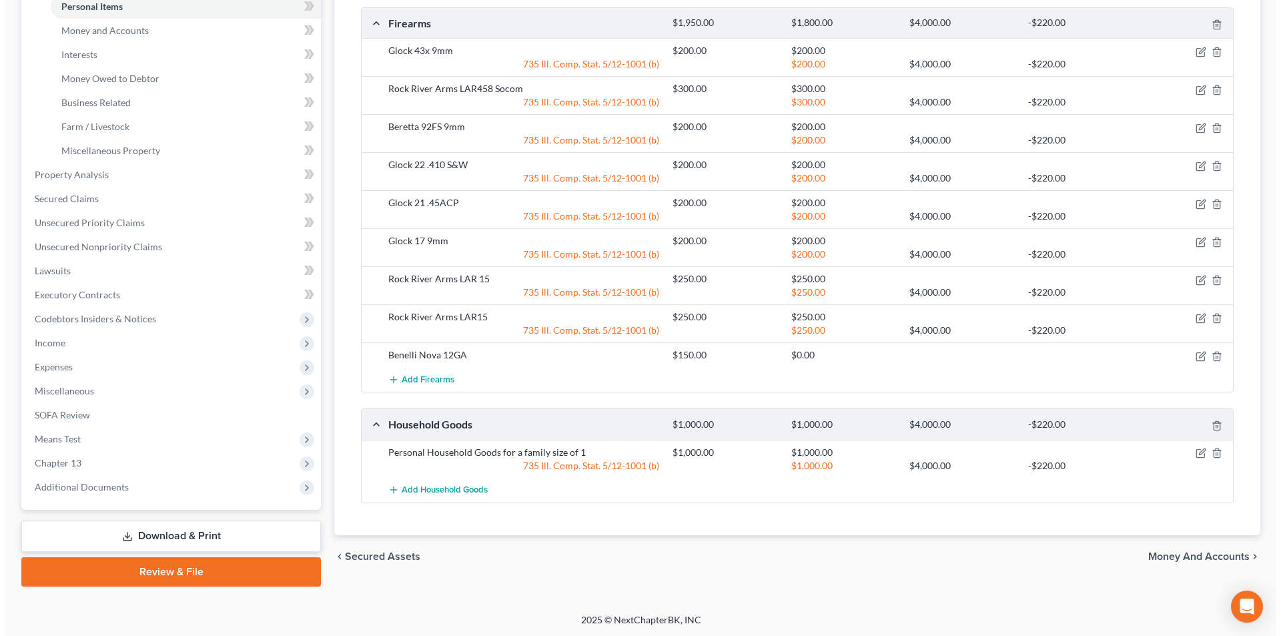
scroll to position [338, 0]
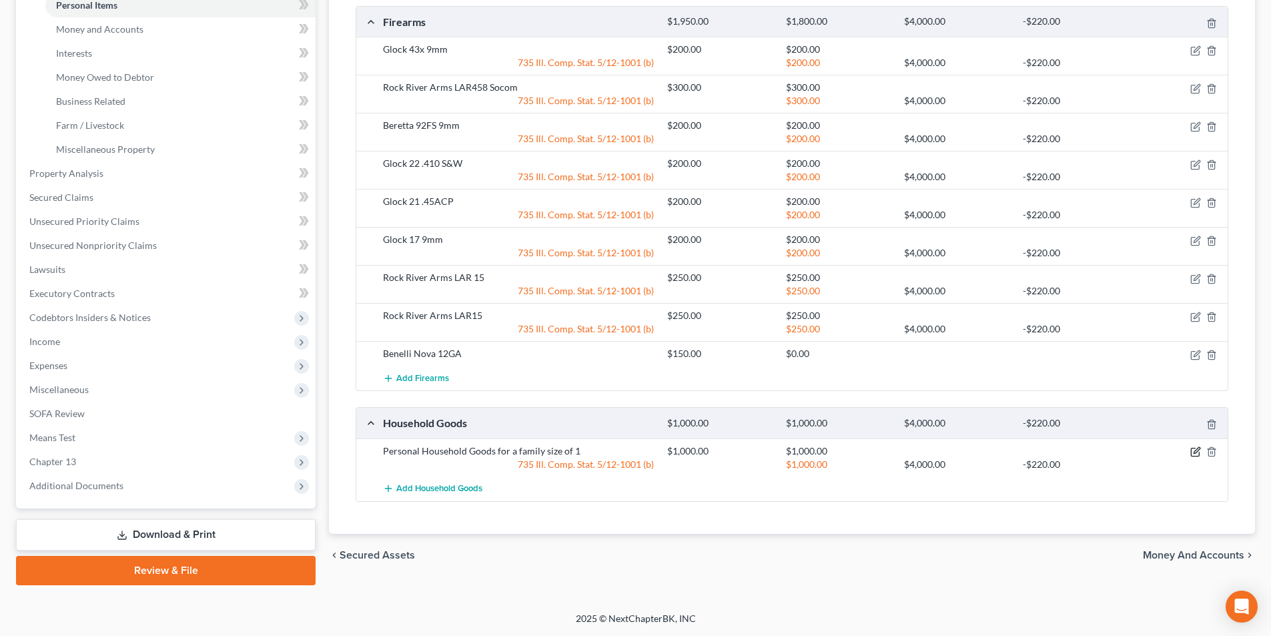
click at [1198, 449] on icon "button" at bounding box center [1195, 451] width 11 height 11
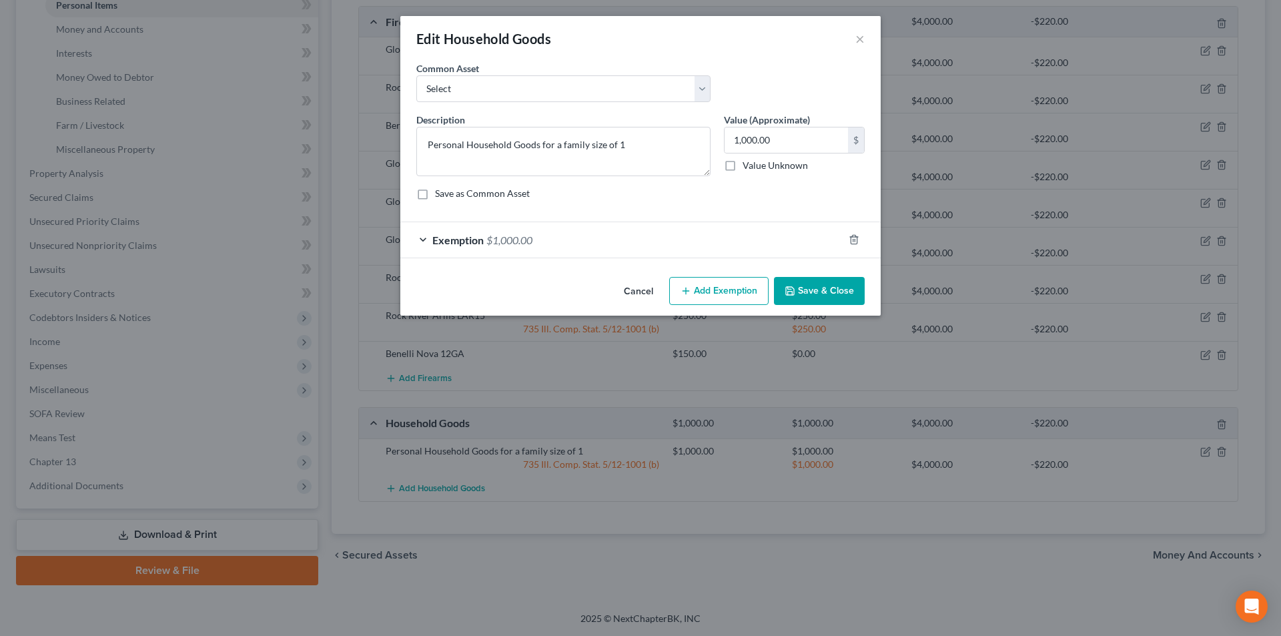
click at [506, 243] on span "$1,000.00" at bounding box center [509, 239] width 46 height 13
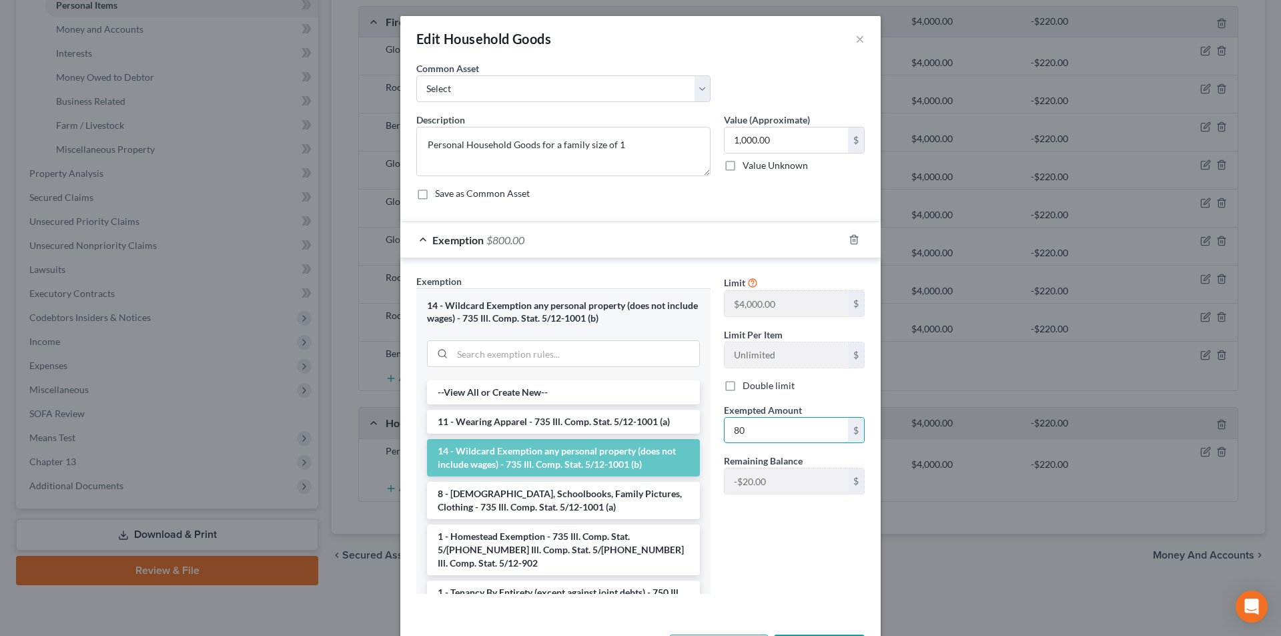
type input "8"
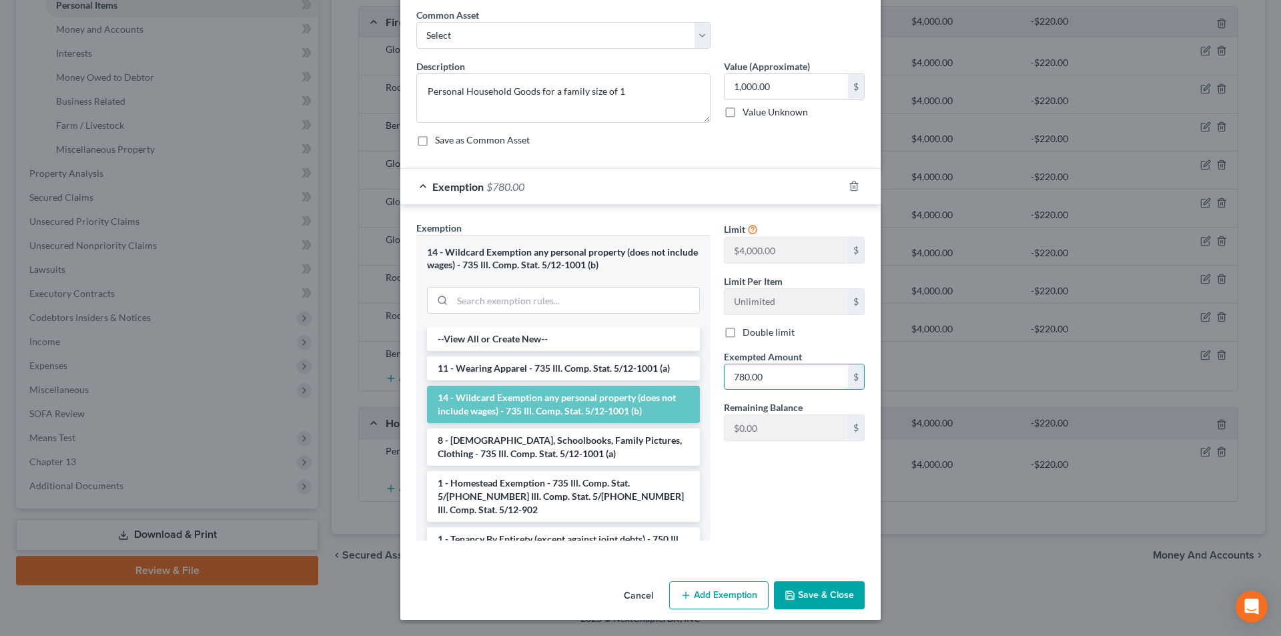
type input "780.00"
click at [797, 596] on button "Save & Close" at bounding box center [819, 595] width 91 height 28
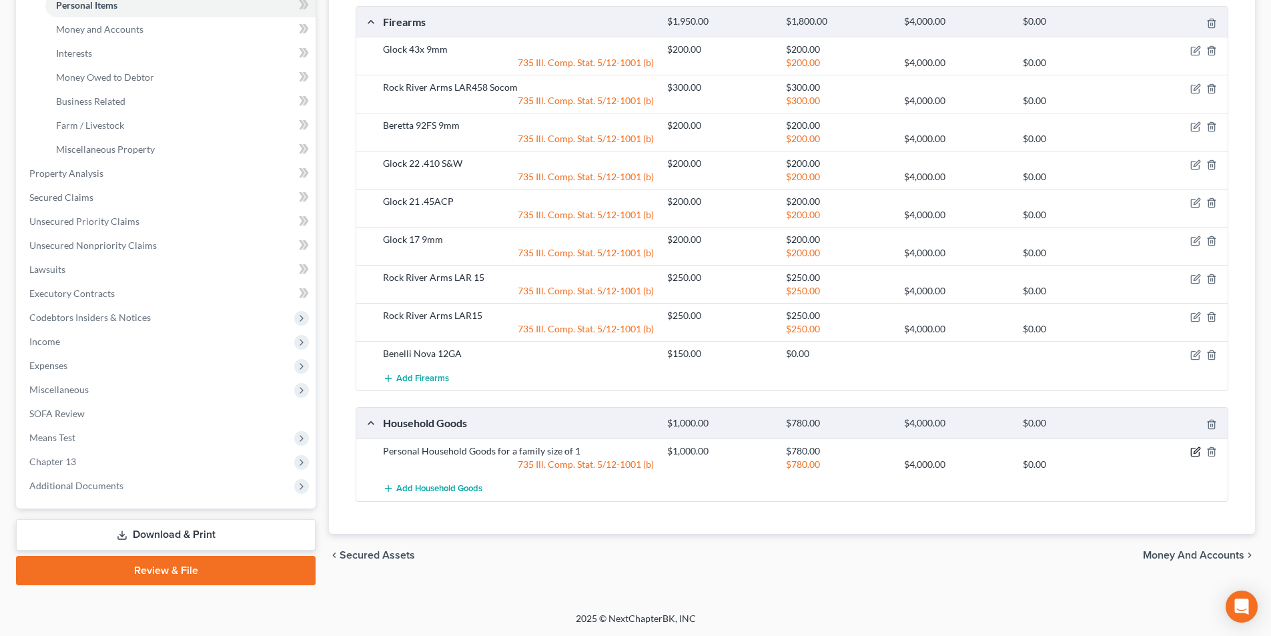
click at [1197, 450] on icon "button" at bounding box center [1195, 451] width 11 height 11
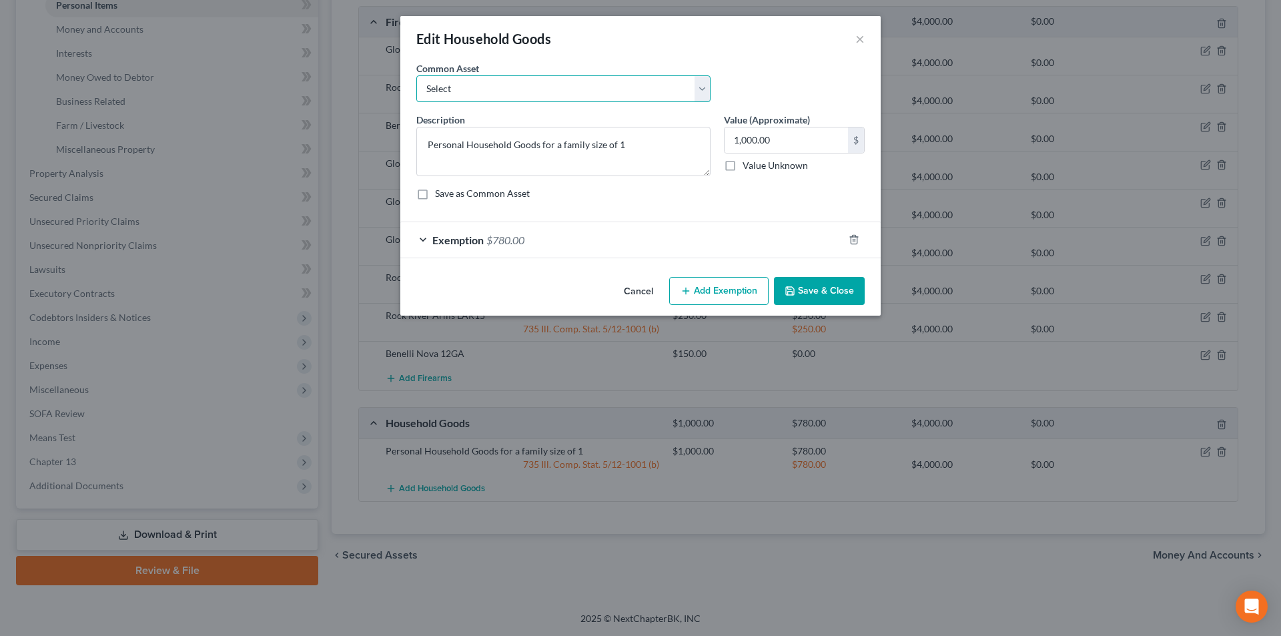
click at [671, 88] on select "Select Personal Household Goods for a family size of 1 Personal Household Goods…" at bounding box center [563, 88] width 294 height 27
click at [806, 51] on div "Edit Household Goods ×" at bounding box center [640, 38] width 480 height 45
click at [541, 245] on div "Exemption $780.00" at bounding box center [621, 239] width 443 height 35
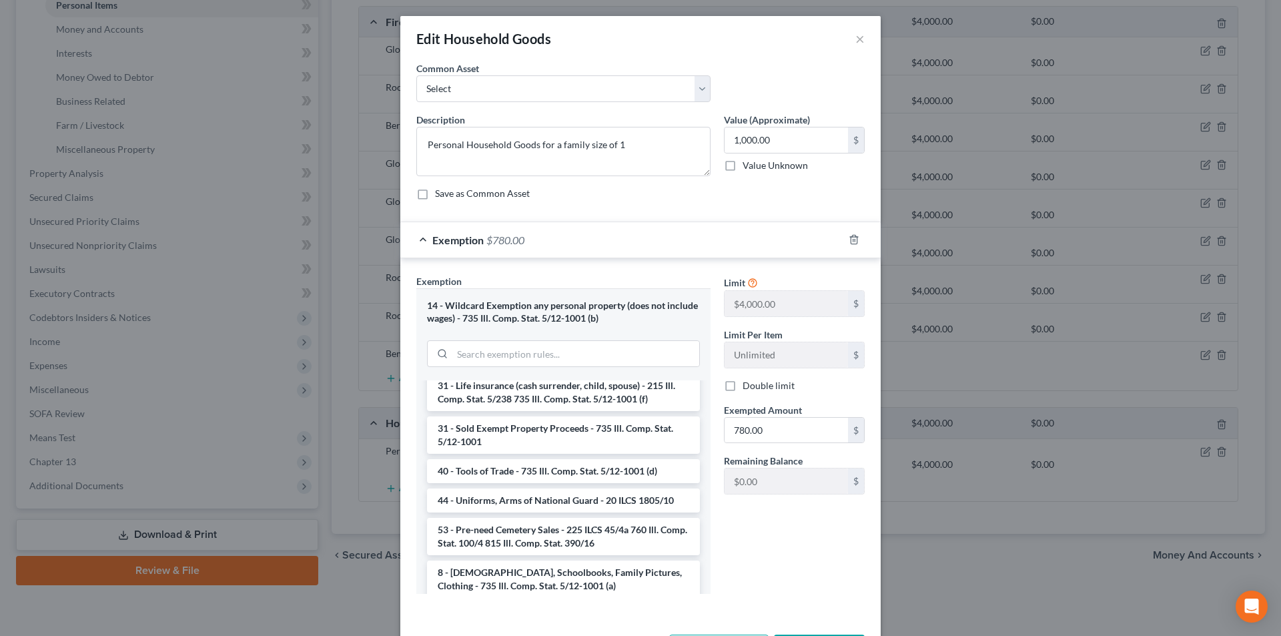
scroll to position [1929, 0]
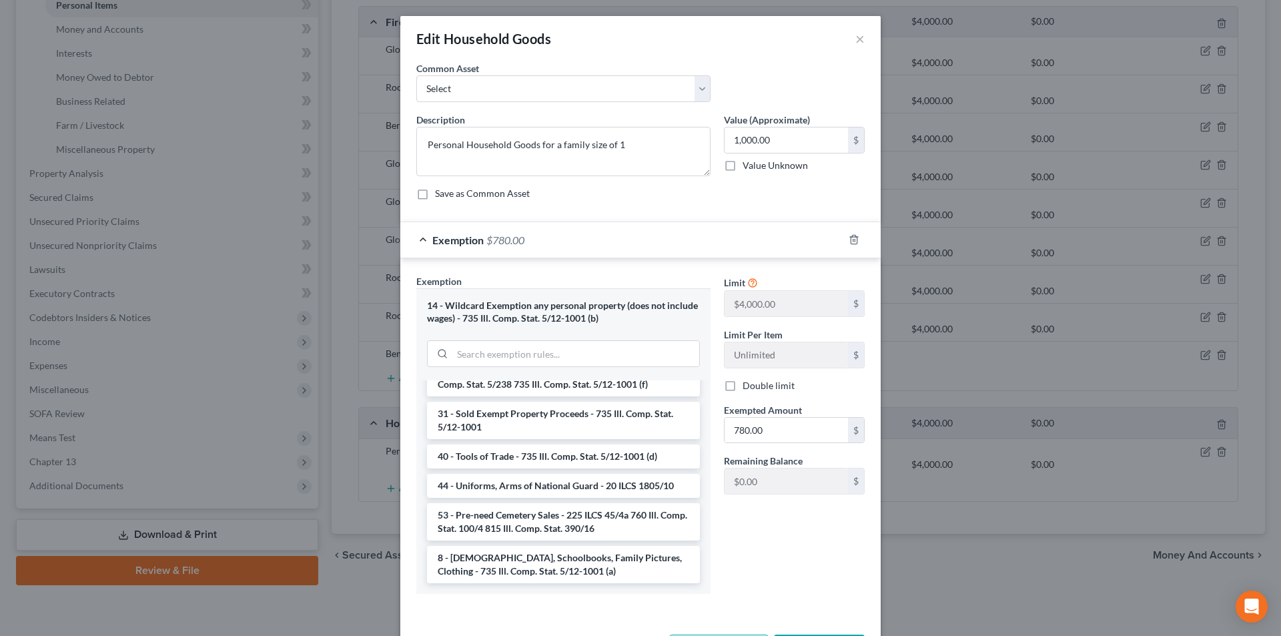
click at [826, 554] on div "Limit $4,000.00 $ Limit Per Item Unlimited $ Double limit Exempted Amount * 780…" at bounding box center [794, 439] width 154 height 330
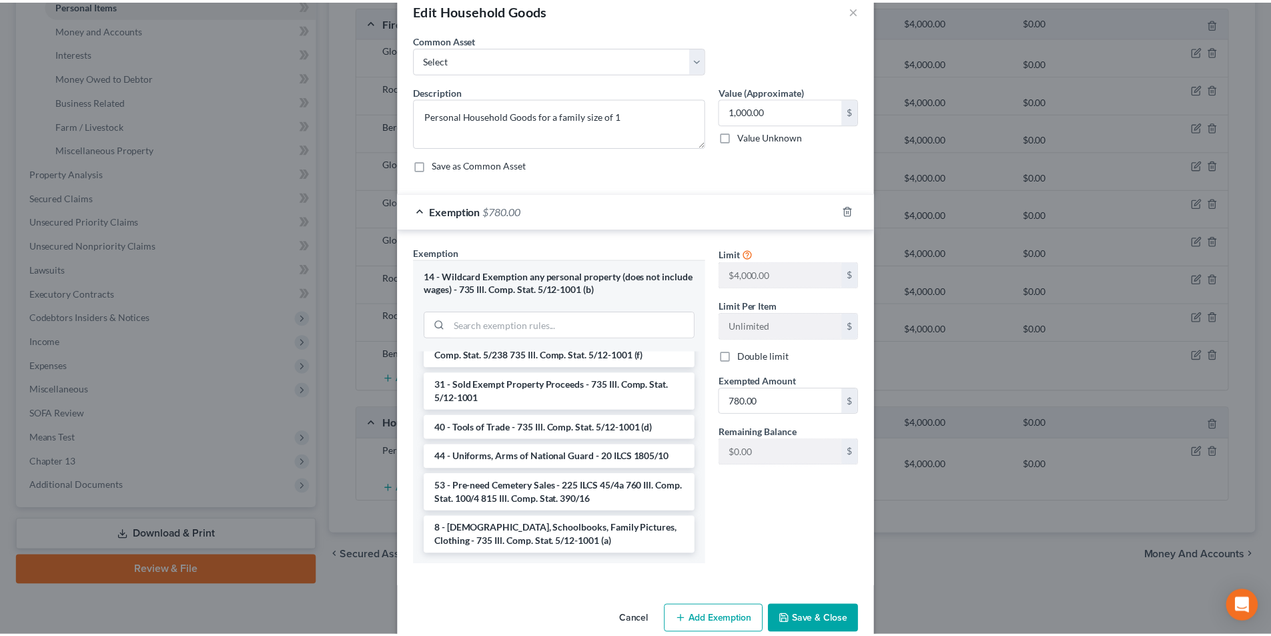
scroll to position [53, 0]
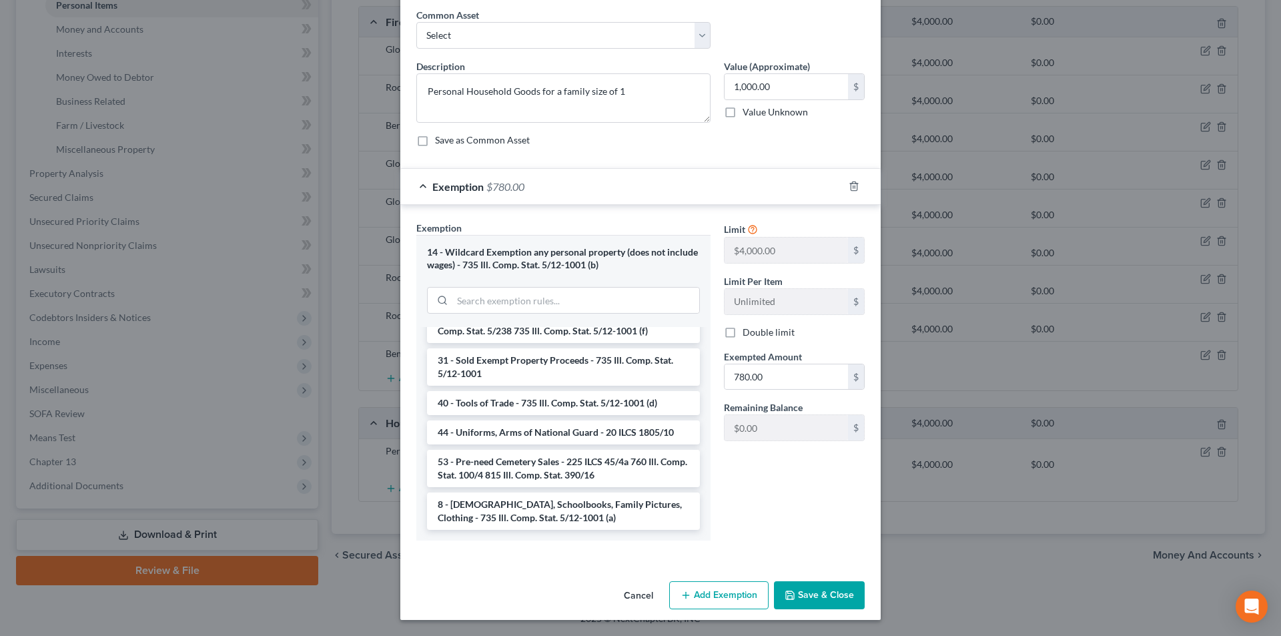
click at [820, 592] on button "Save & Close" at bounding box center [819, 595] width 91 height 28
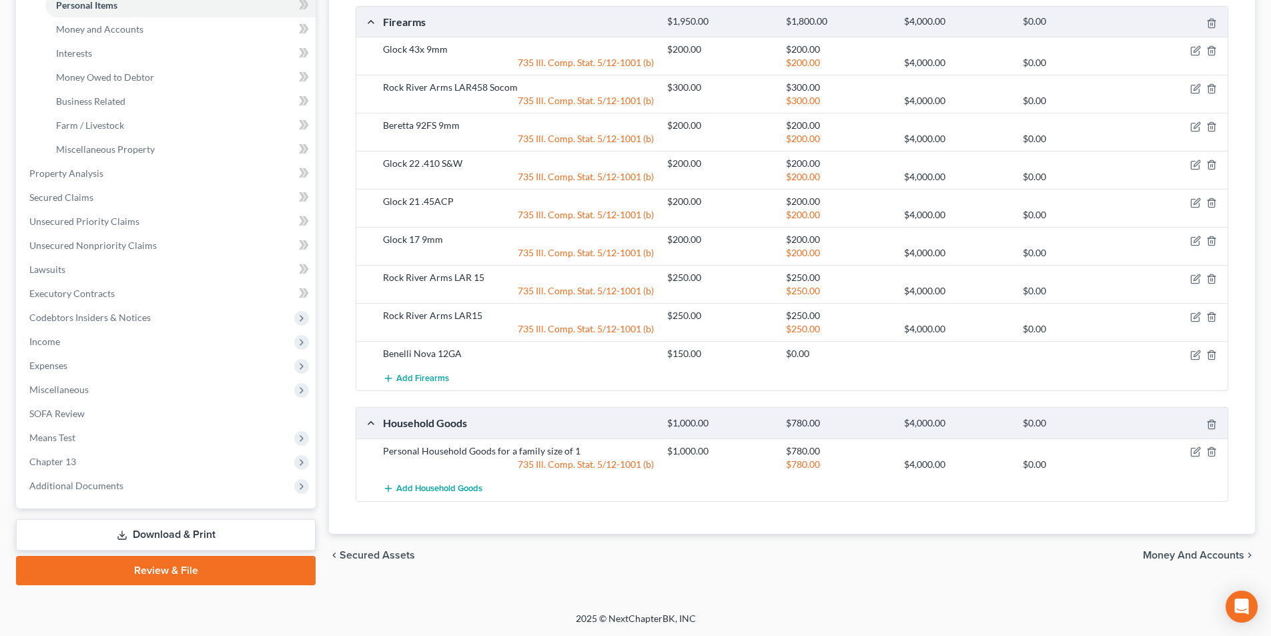
click at [1203, 554] on span "Money and Accounts" at bounding box center [1193, 555] width 101 height 11
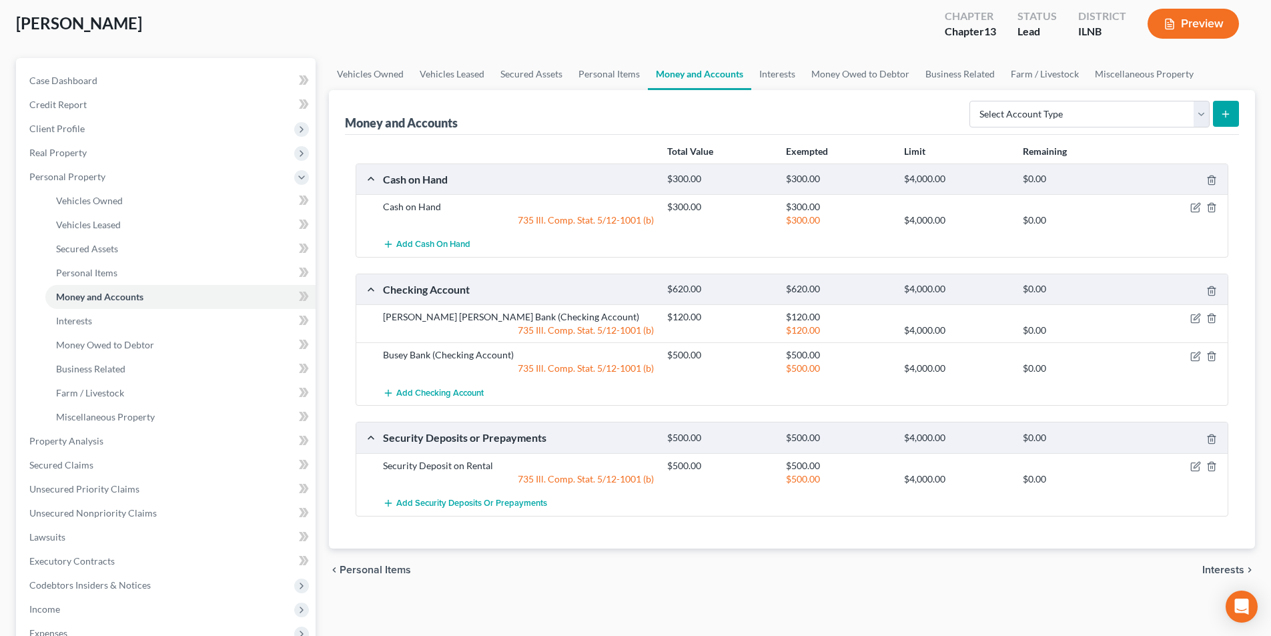
scroll to position [67, 0]
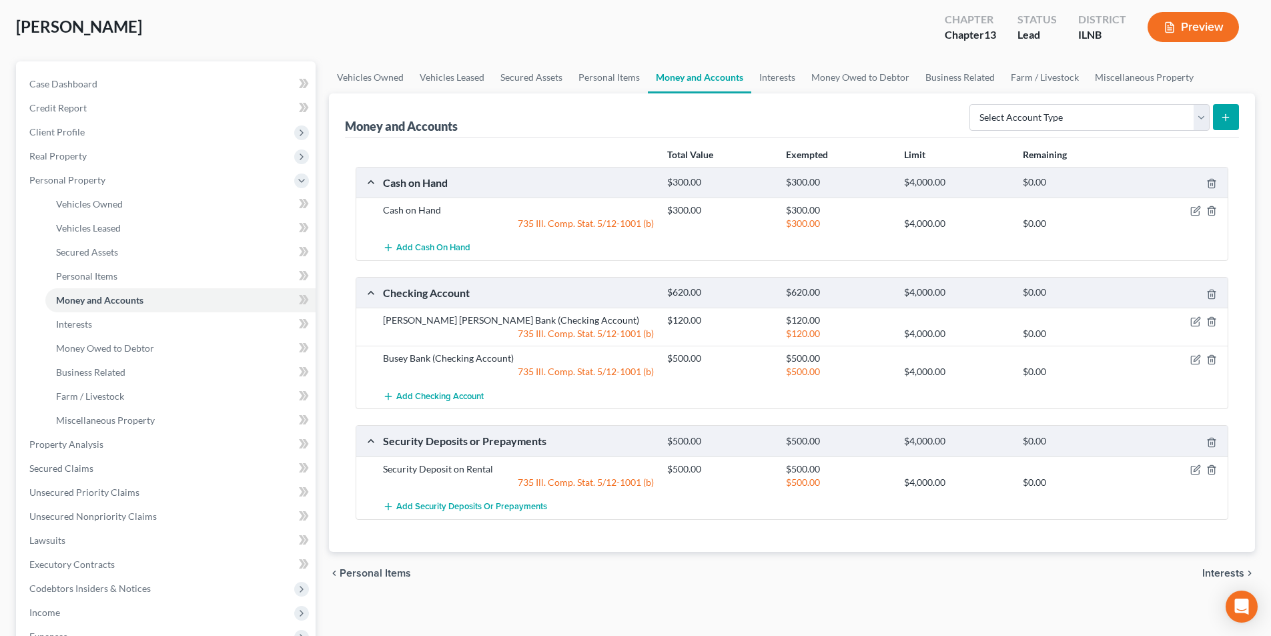
click at [1211, 572] on span "Interests" at bounding box center [1223, 573] width 42 height 11
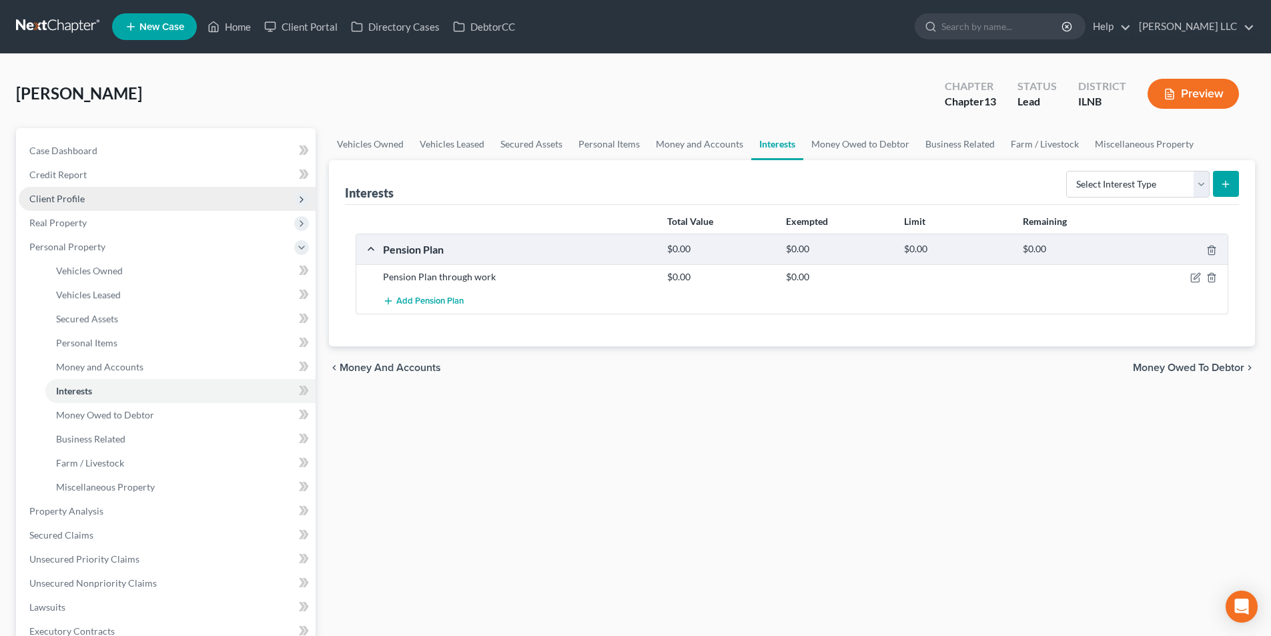
click at [141, 193] on span "Client Profile" at bounding box center [167, 199] width 297 height 24
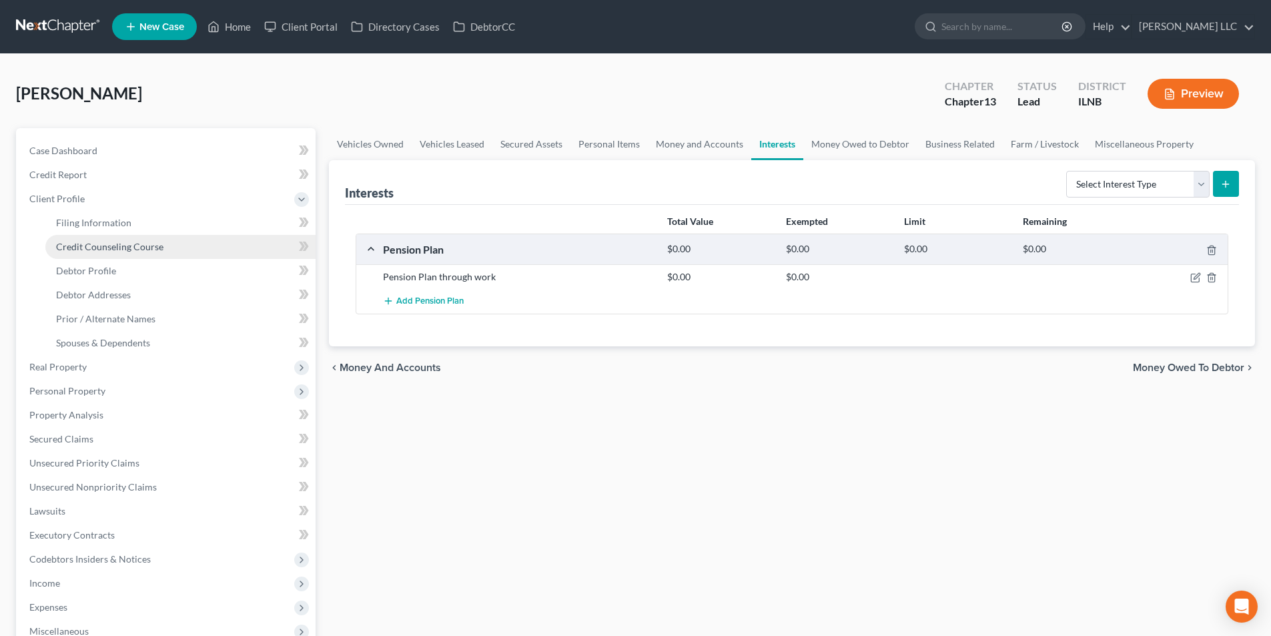
click at [133, 248] on span "Credit Counseling Course" at bounding box center [109, 246] width 107 height 11
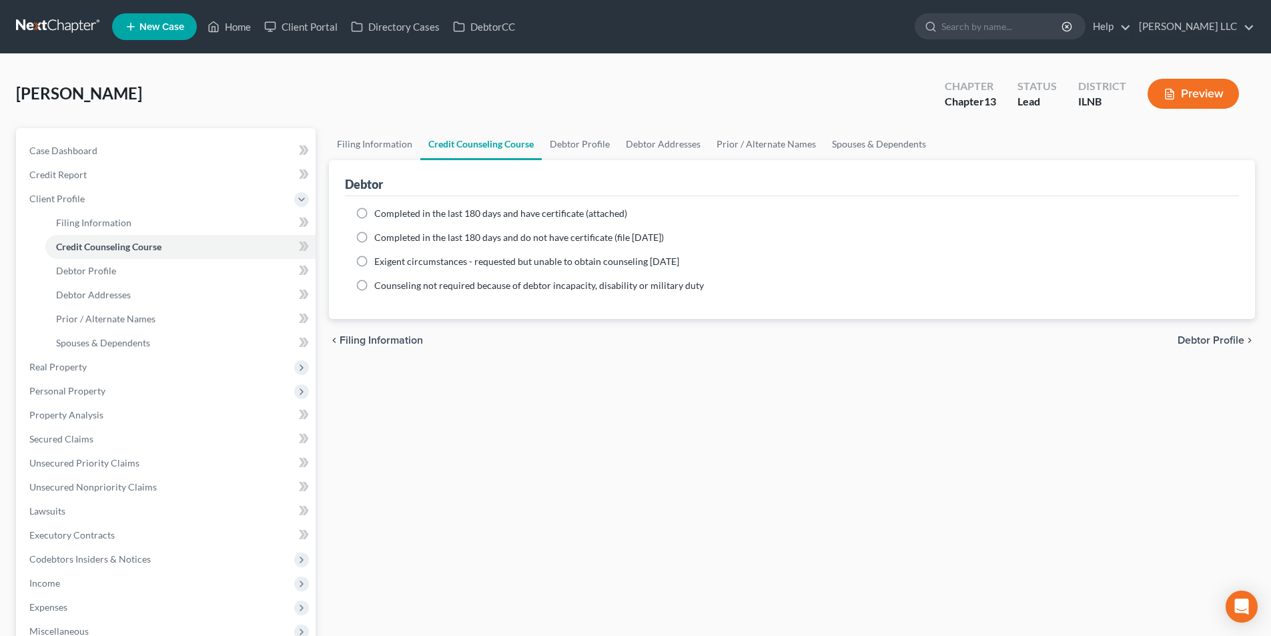
click at [506, 217] on span "Completed in the last 180 days and have certificate (attached)" at bounding box center [500, 212] width 253 height 11
click at [388, 215] on input "Completed in the last 180 days and have certificate (attached)" at bounding box center [384, 211] width 9 height 9
radio input "true"
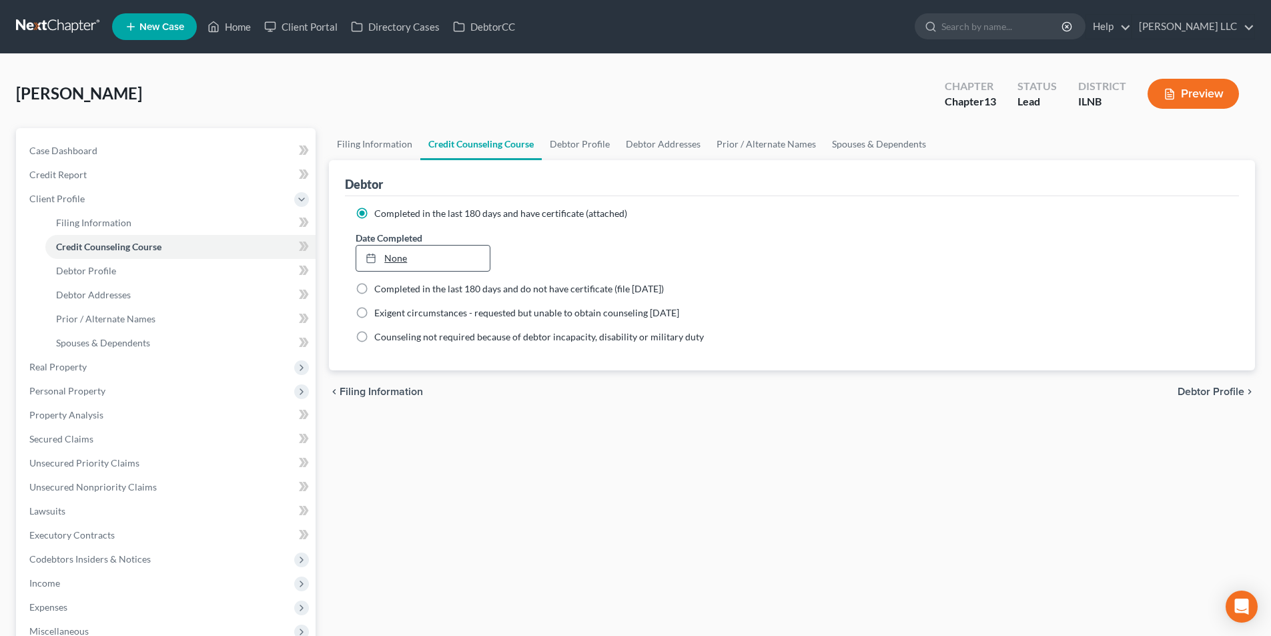
click at [466, 256] on link "None" at bounding box center [422, 257] width 133 height 25
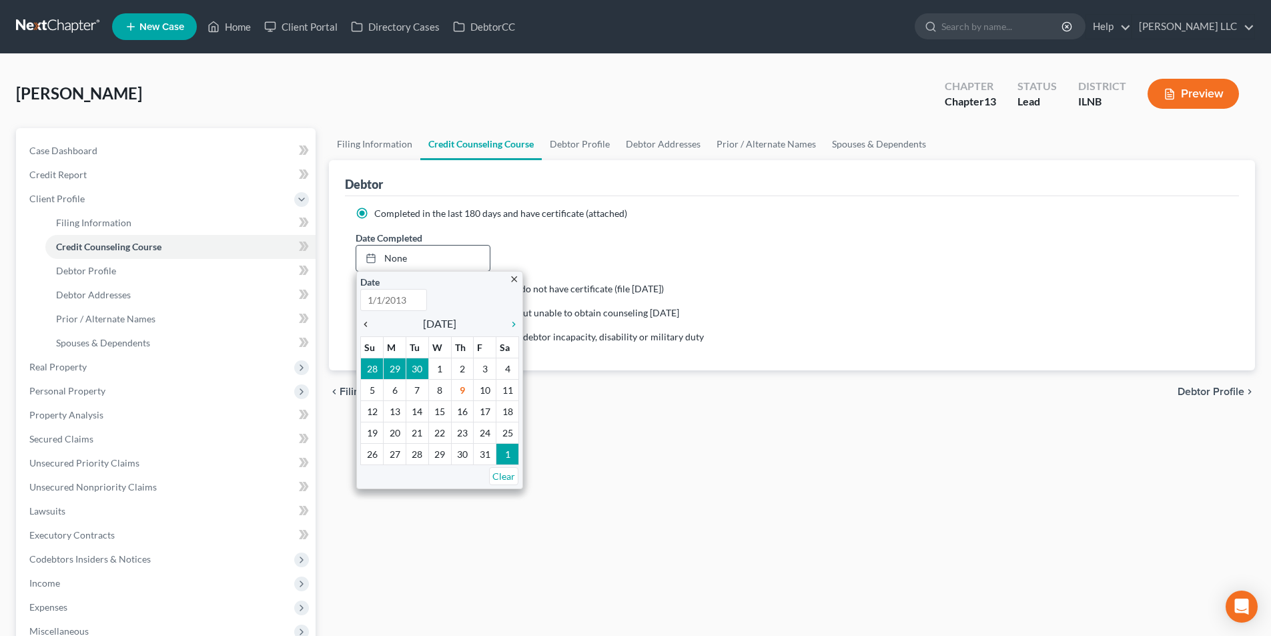
click at [366, 323] on icon "chevron_left" at bounding box center [368, 324] width 17 height 11
type input "[DATE]"
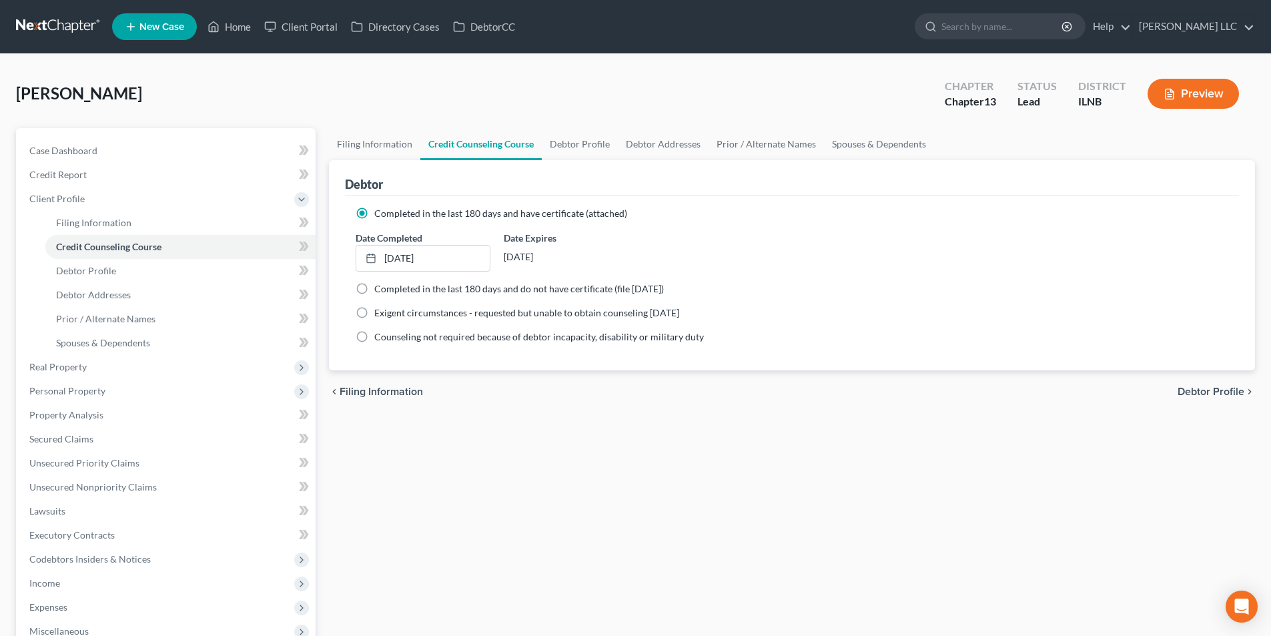
click at [1226, 389] on span "Debtor Profile" at bounding box center [1210, 391] width 67 height 11
select select "0"
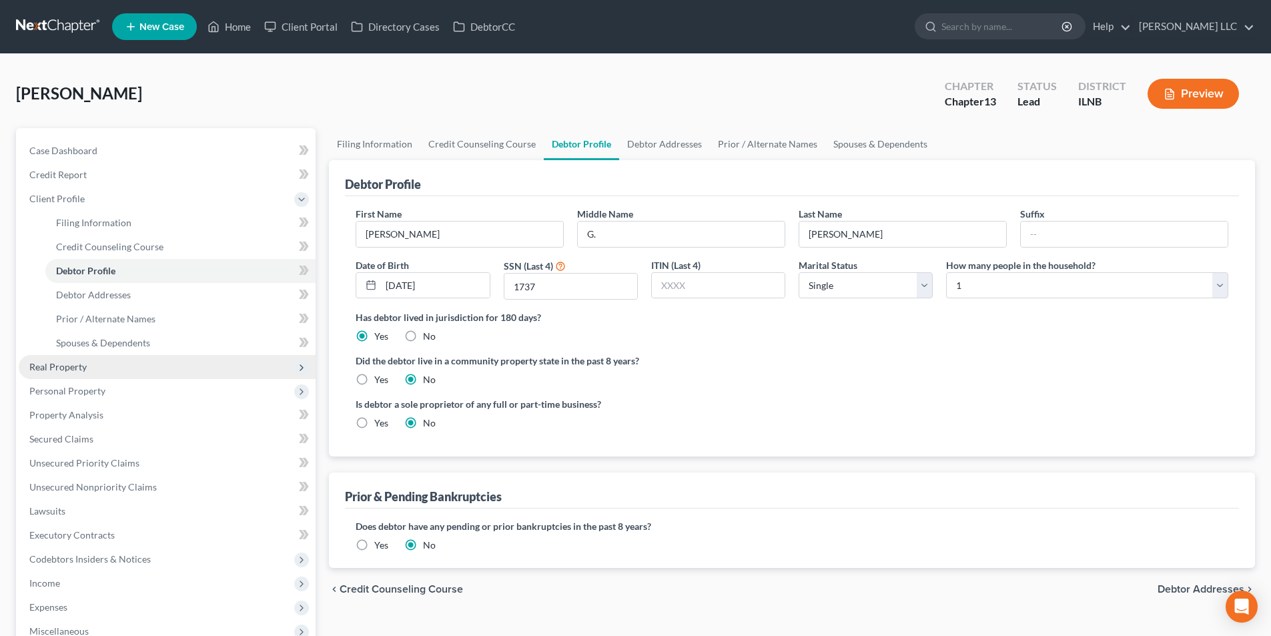
click at [95, 373] on span "Real Property" at bounding box center [167, 367] width 297 height 24
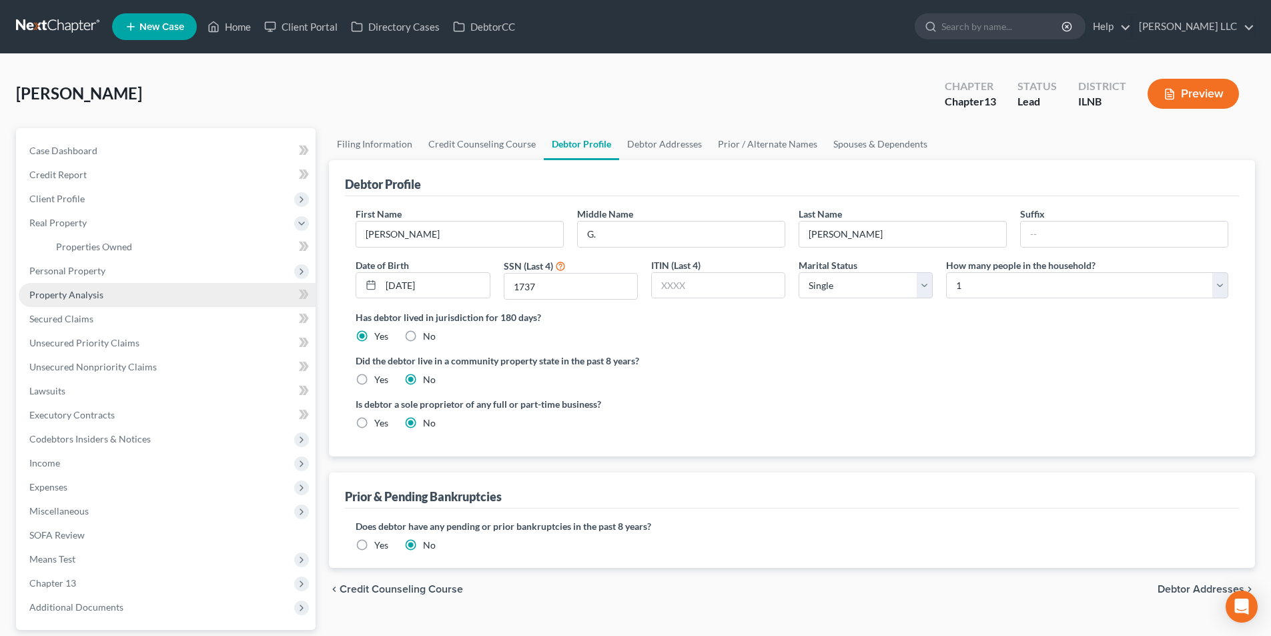
click at [97, 301] on link "Property Analysis" at bounding box center [167, 295] width 297 height 24
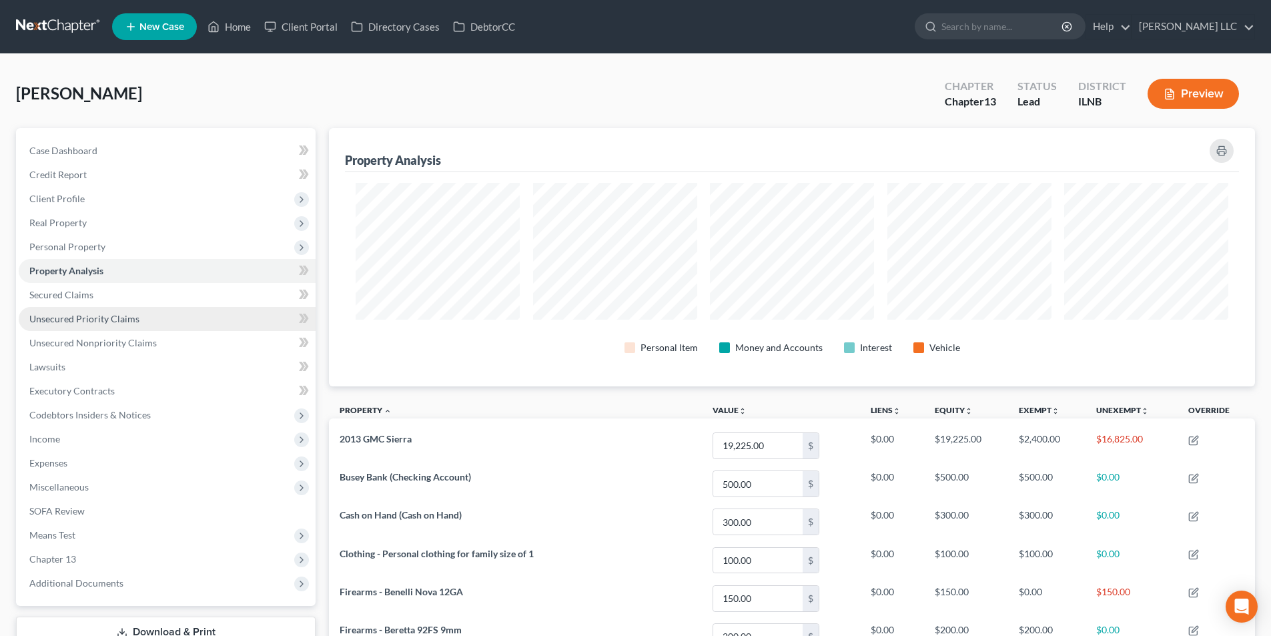
scroll to position [258, 926]
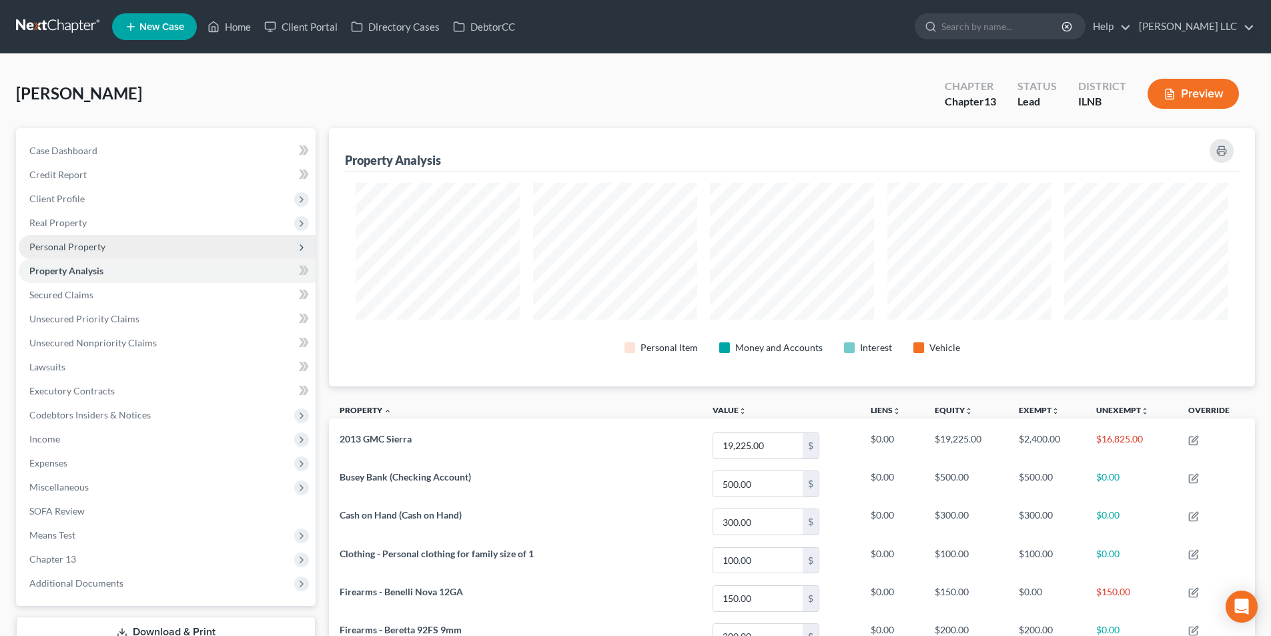
click at [93, 249] on span "Personal Property" at bounding box center [67, 246] width 76 height 11
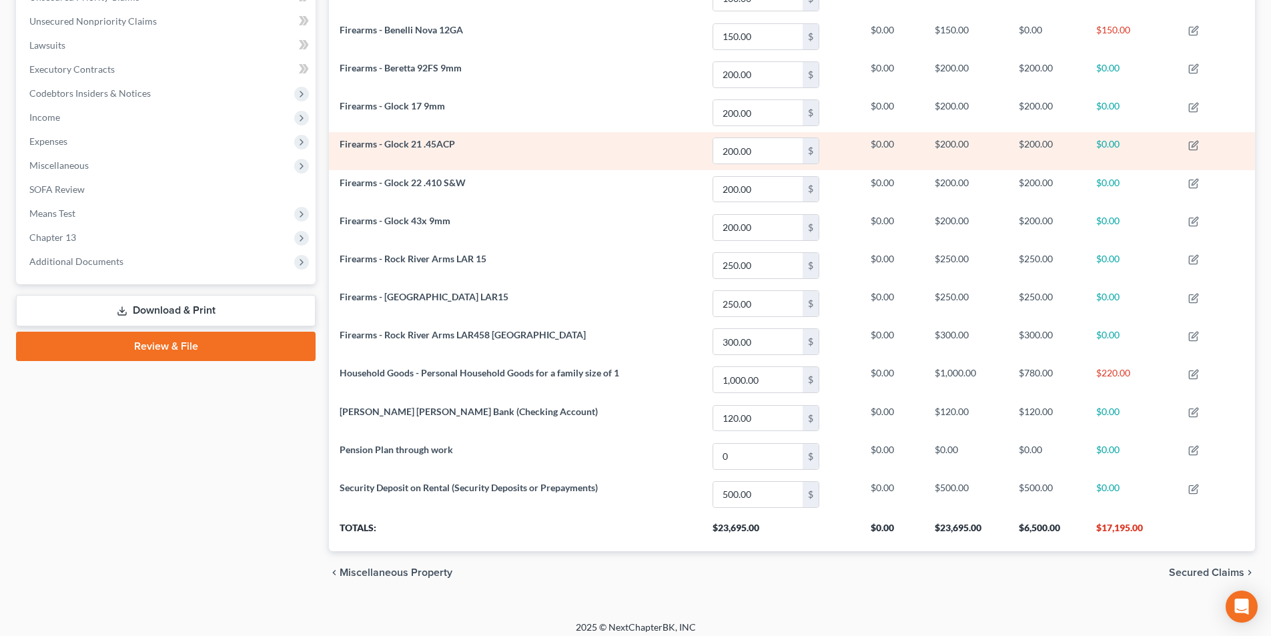
scroll to position [570, 0]
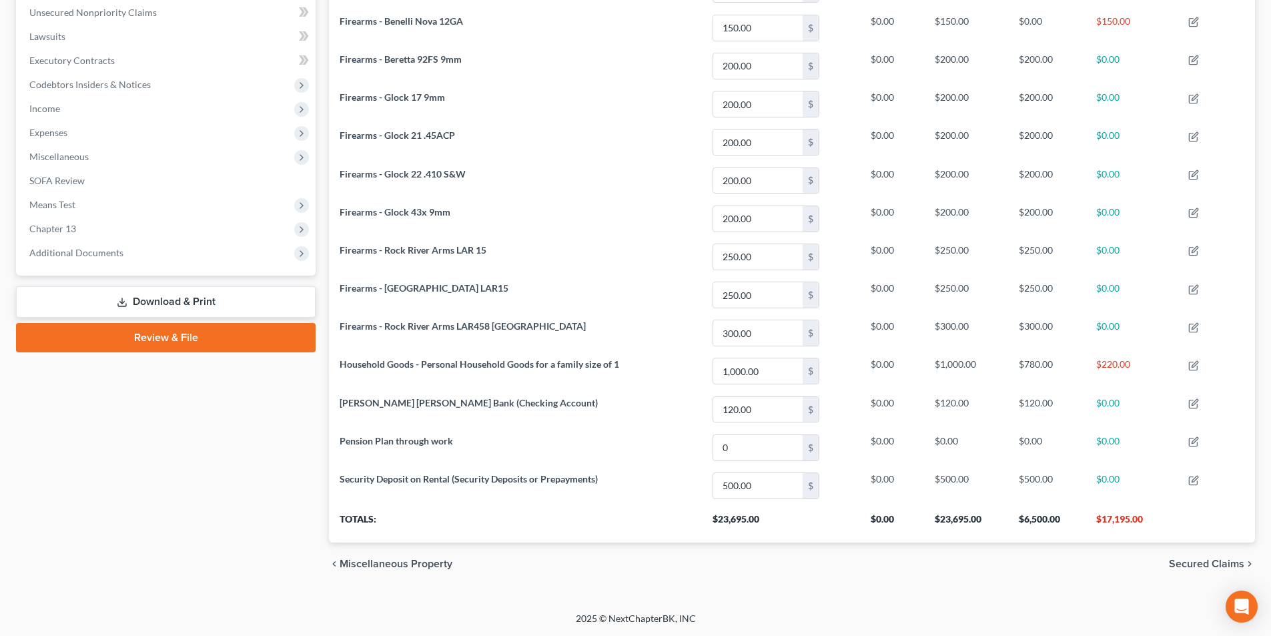
click at [1171, 566] on span "Secured Claims" at bounding box center [1206, 563] width 75 height 11
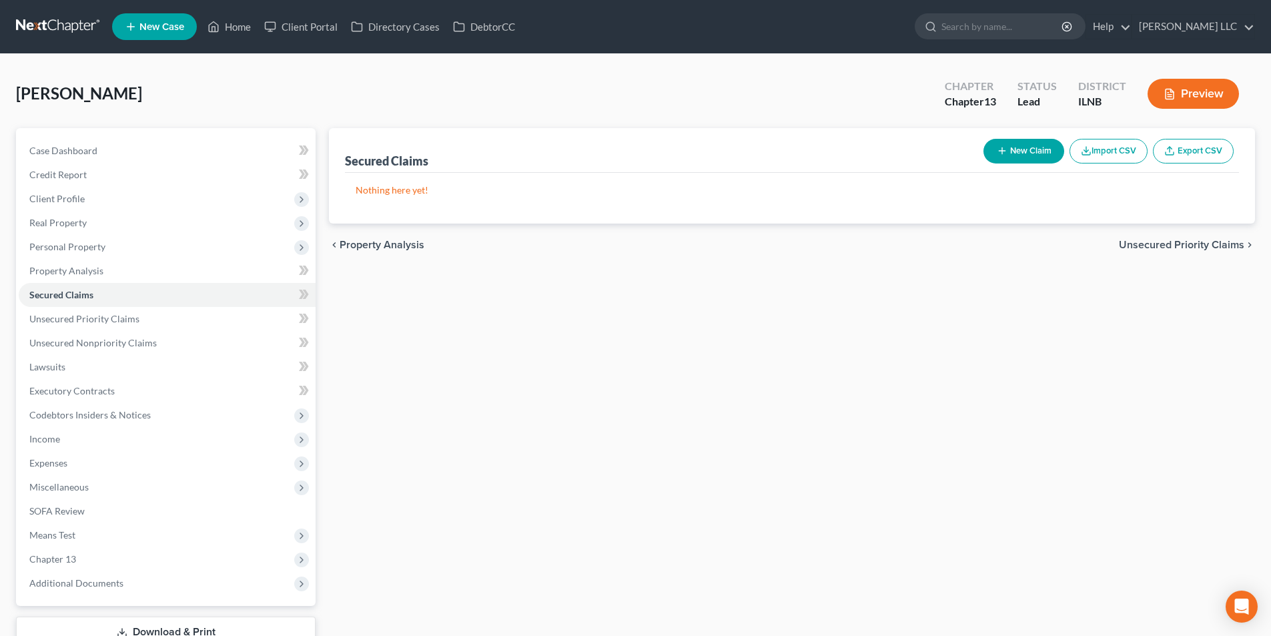
click at [1184, 241] on span "Unsecured Priority Claims" at bounding box center [1181, 244] width 125 height 11
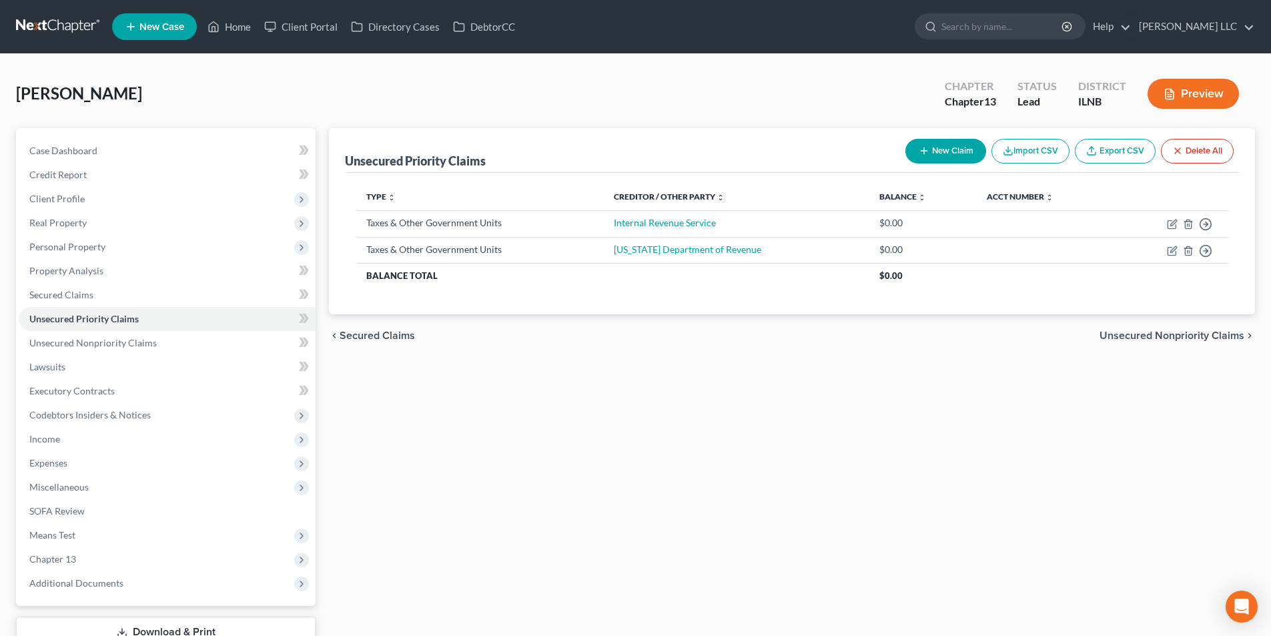
click at [1184, 336] on span "Unsecured Nonpriority Claims" at bounding box center [1171, 335] width 145 height 11
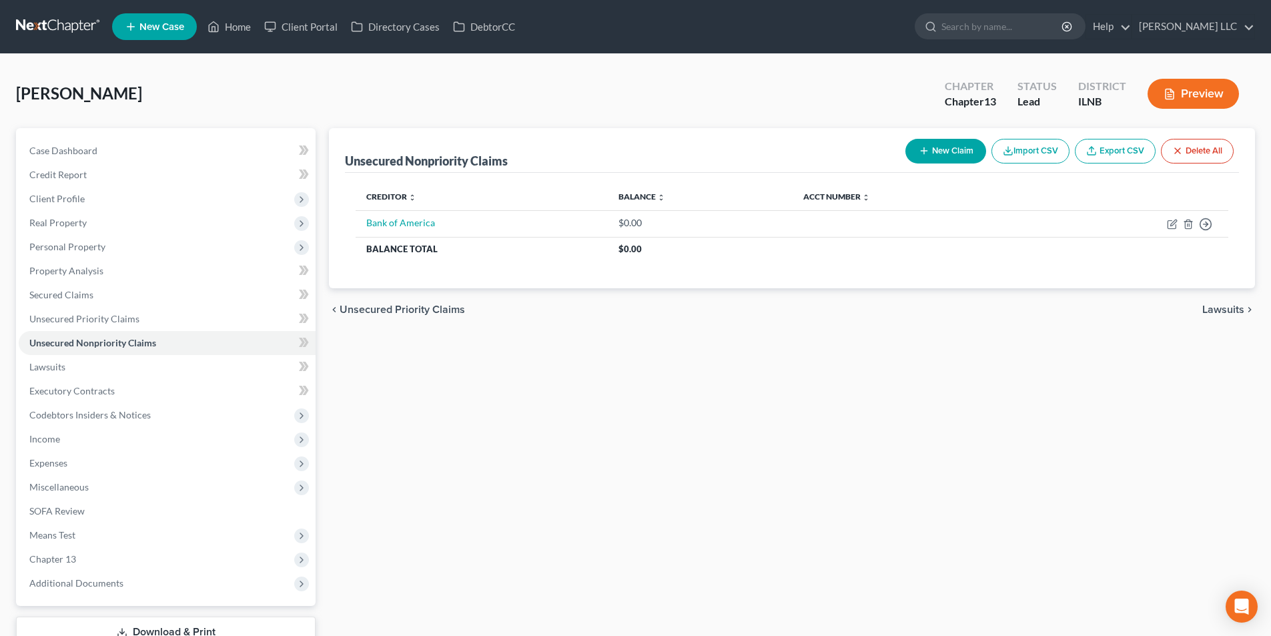
click at [1211, 308] on span "Lawsuits" at bounding box center [1223, 309] width 42 height 11
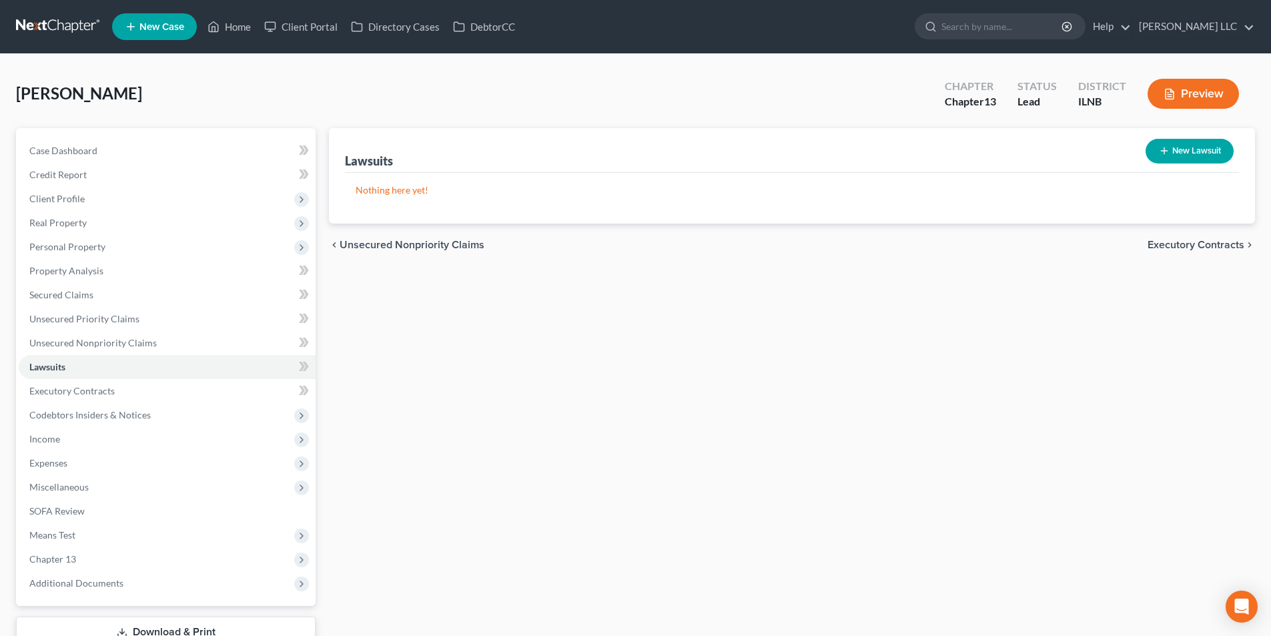
click at [1217, 143] on button "New Lawsuit" at bounding box center [1189, 151] width 88 height 25
select select "0"
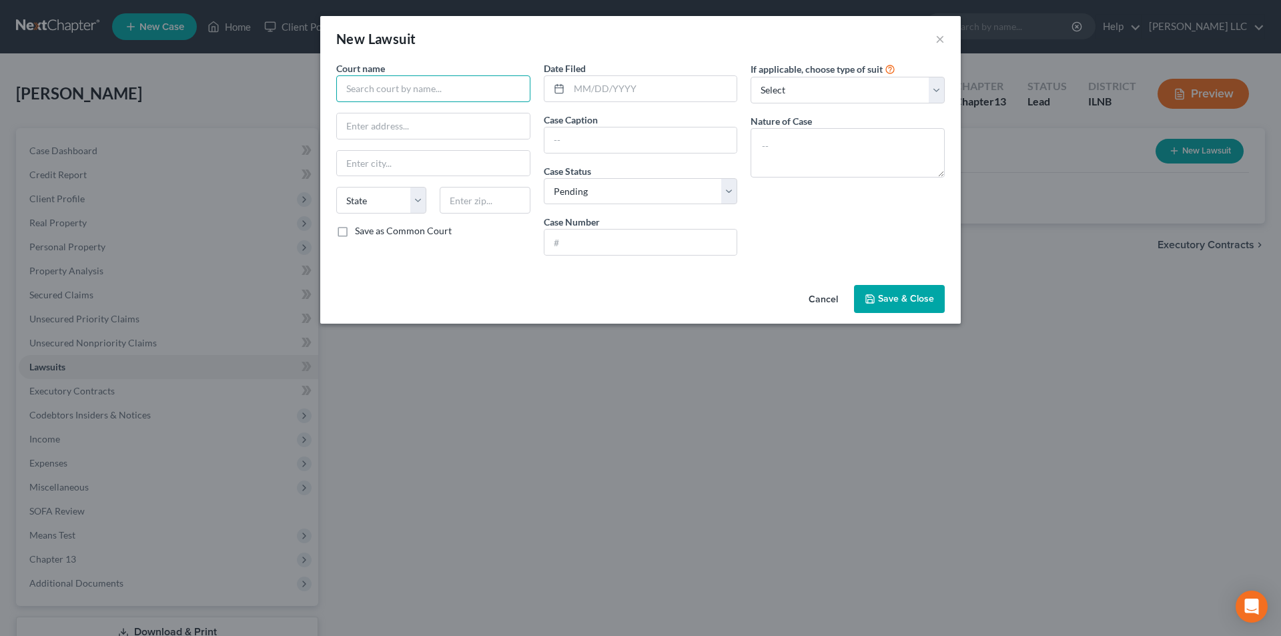
click at [471, 96] on input "text" at bounding box center [433, 88] width 194 height 27
type input "G"
click at [373, 109] on div "Grundy County Circuit Court" at bounding box center [416, 111] width 139 height 13
type input "Grundy County Circuit Court"
type input "[STREET_ADDRESS][PERSON_NAME][US_STATE]"
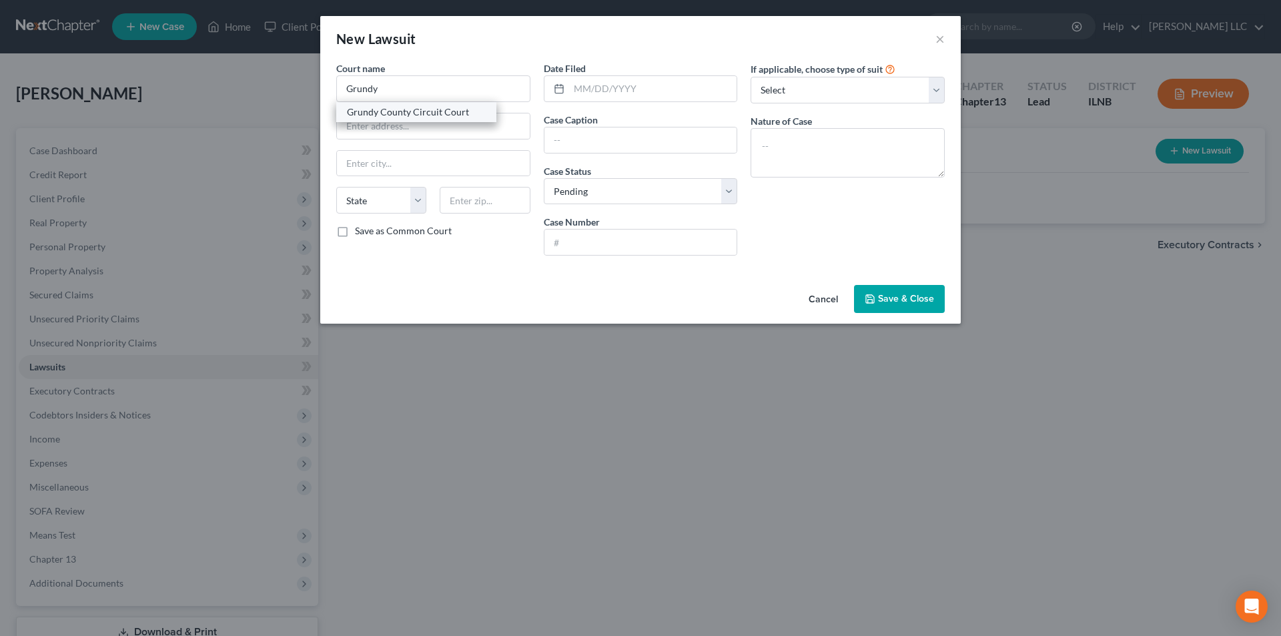
type input "[PERSON_NAME]"
select select "14"
type input "60450"
click at [620, 87] on input "text" at bounding box center [653, 88] width 168 height 25
type input "[DATE]"
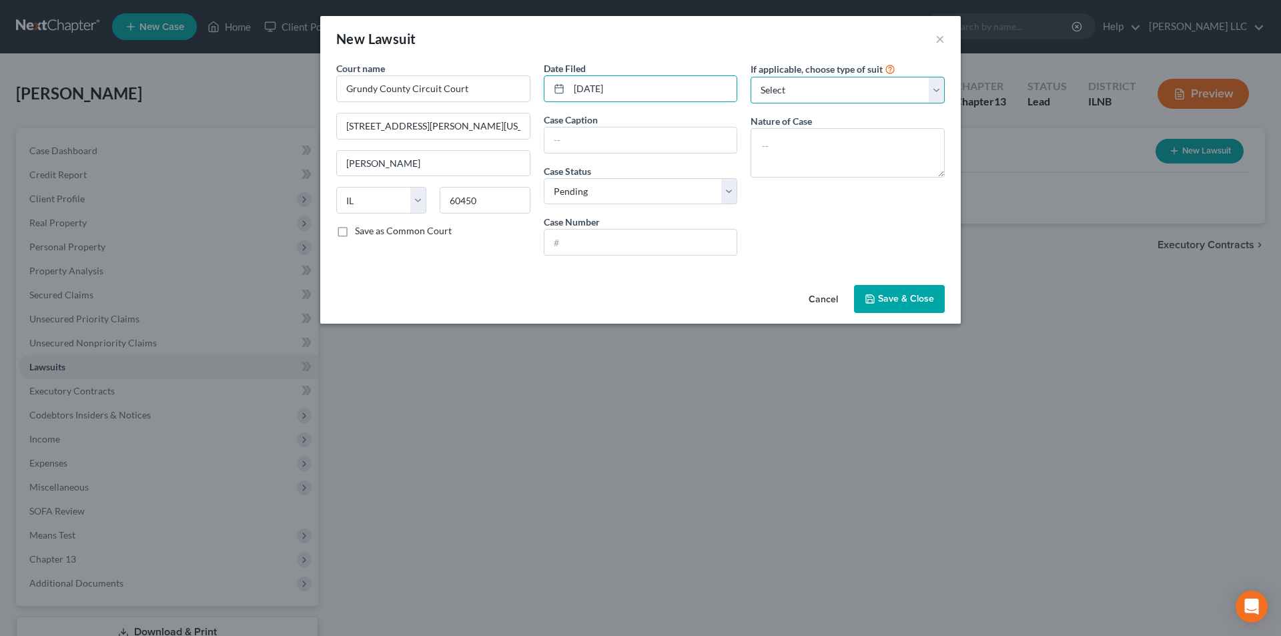
click at [870, 99] on select "Select Repossession Garnishment Foreclosure Attached, Seized, Or Levied Other" at bounding box center [847, 90] width 194 height 27
select select "4"
click at [750, 77] on select "Select Repossession Garnishment Foreclosure Attached, Seized, Or Levied Other" at bounding box center [847, 90] width 194 height 27
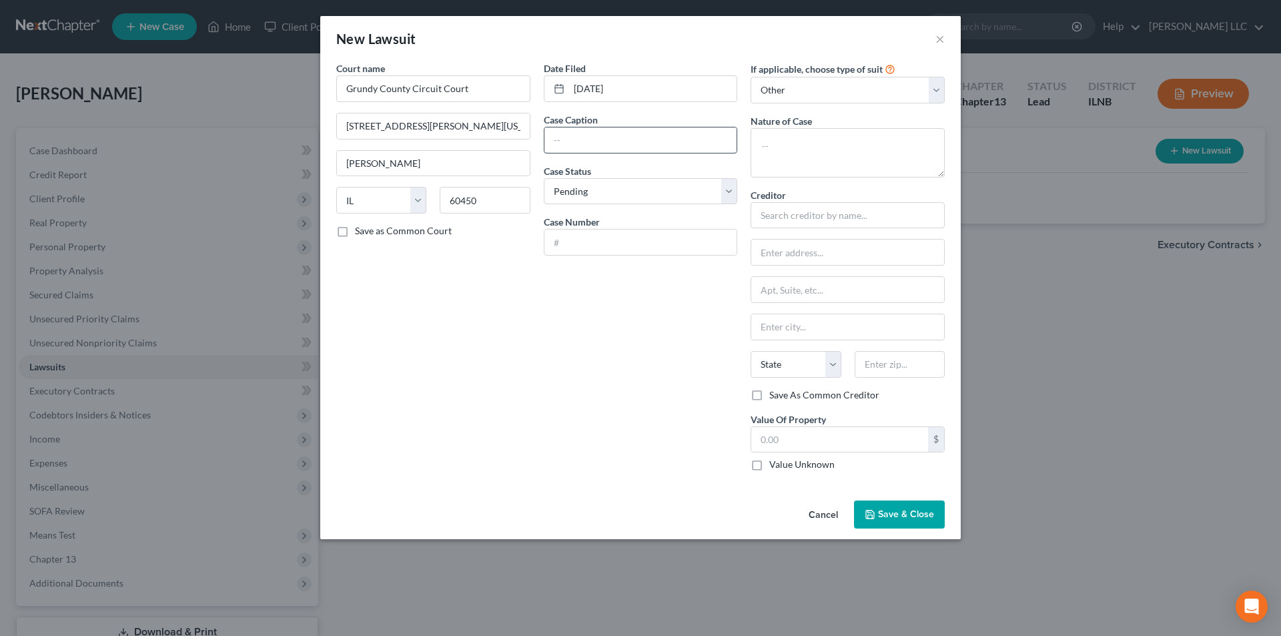
click at [671, 148] on input "text" at bounding box center [640, 139] width 193 height 25
click at [579, 140] on input "Capital One NA successo by [PERSON_NAME] to Discover Bank" at bounding box center [640, 139] width 193 height 25
type input "Capital One NA Successor by [PERSON_NAME] to Discover Bank"
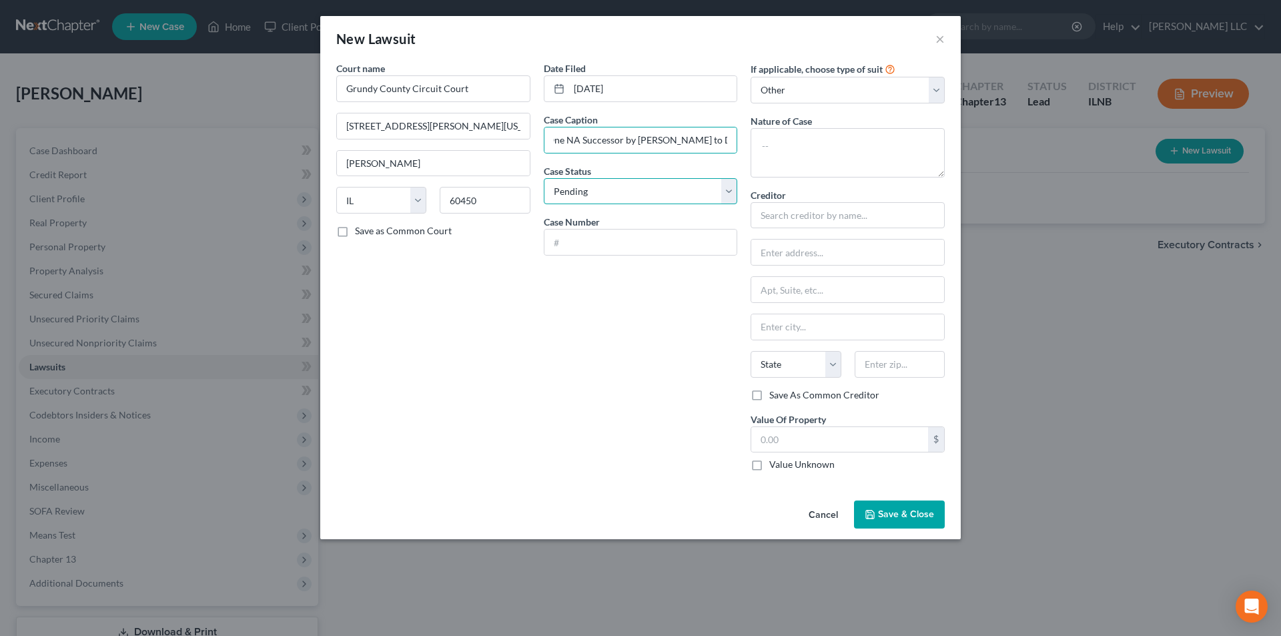
click at [595, 198] on select "Select Pending On Appeal Concluded" at bounding box center [641, 191] width 194 height 27
click at [587, 239] on input "text" at bounding box center [640, 241] width 193 height 25
type input "2025LM96"
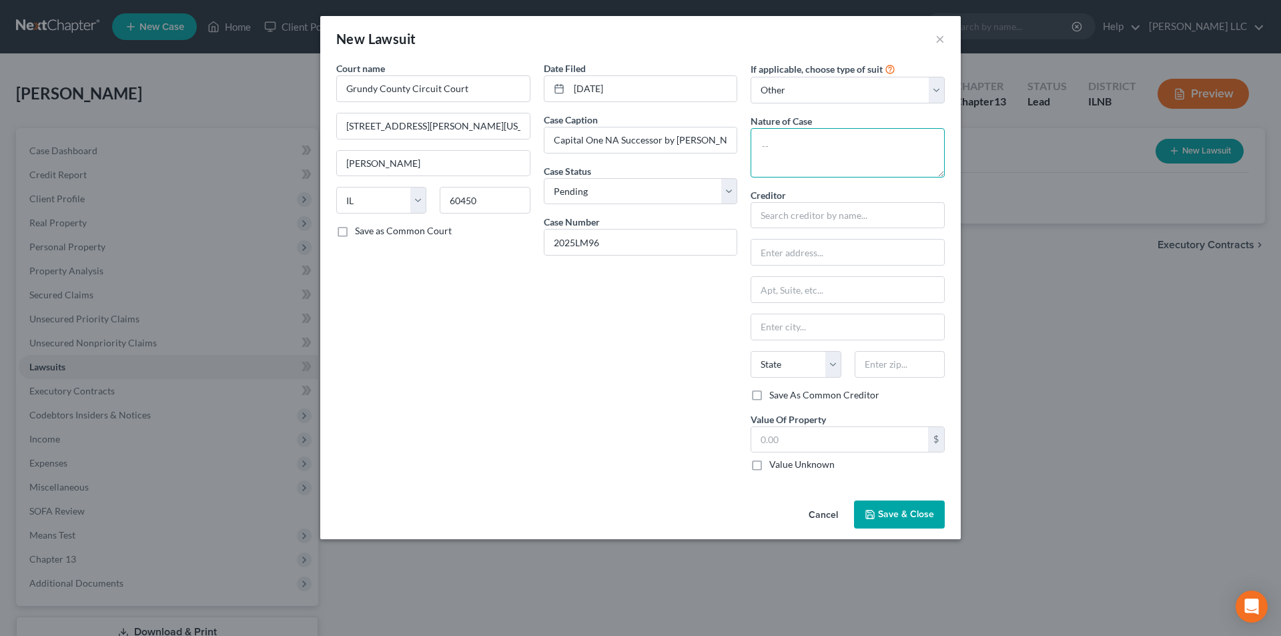
click at [808, 140] on textarea at bounding box center [847, 152] width 194 height 49
type textarea "Credit Card Debt"
type input "Capital One NA Successor by [PERSON_NAME] to Discover Bank"
drag, startPoint x: 757, startPoint y: 211, endPoint x: 1020, endPoint y: 216, distance: 262.9
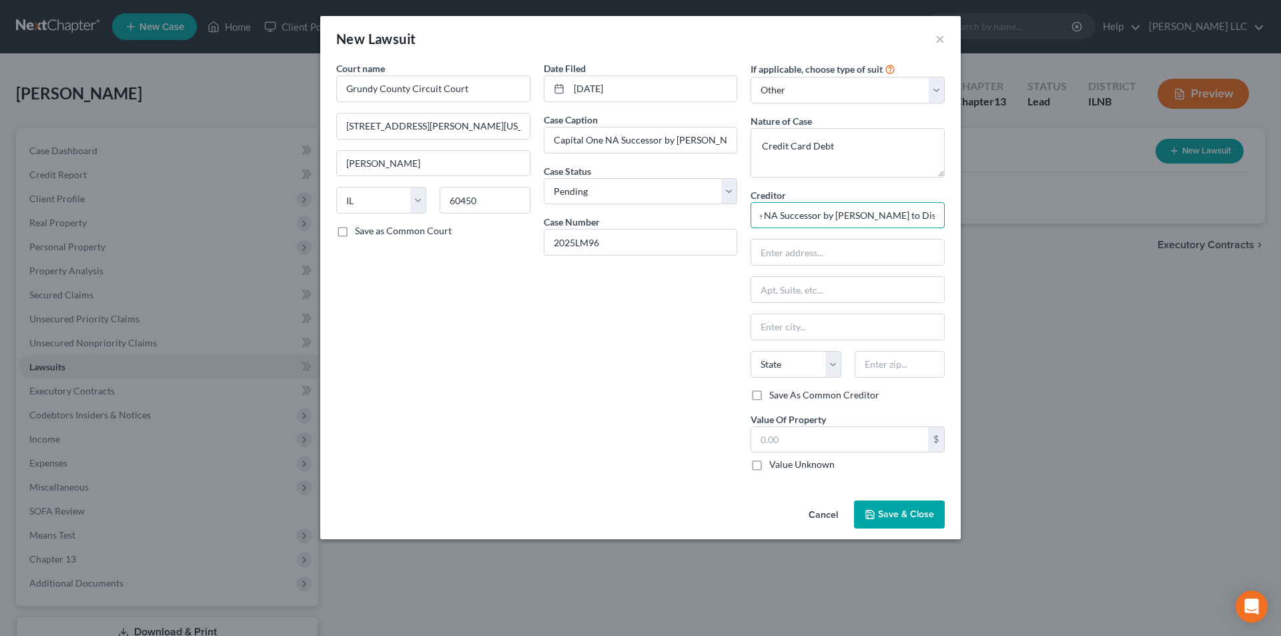
click at [1020, 216] on div "New Lawsuit × Court name * Grundy County Circuit Court [GEOGRAPHIC_DATA][PERSON…" at bounding box center [640, 318] width 1281 height 636
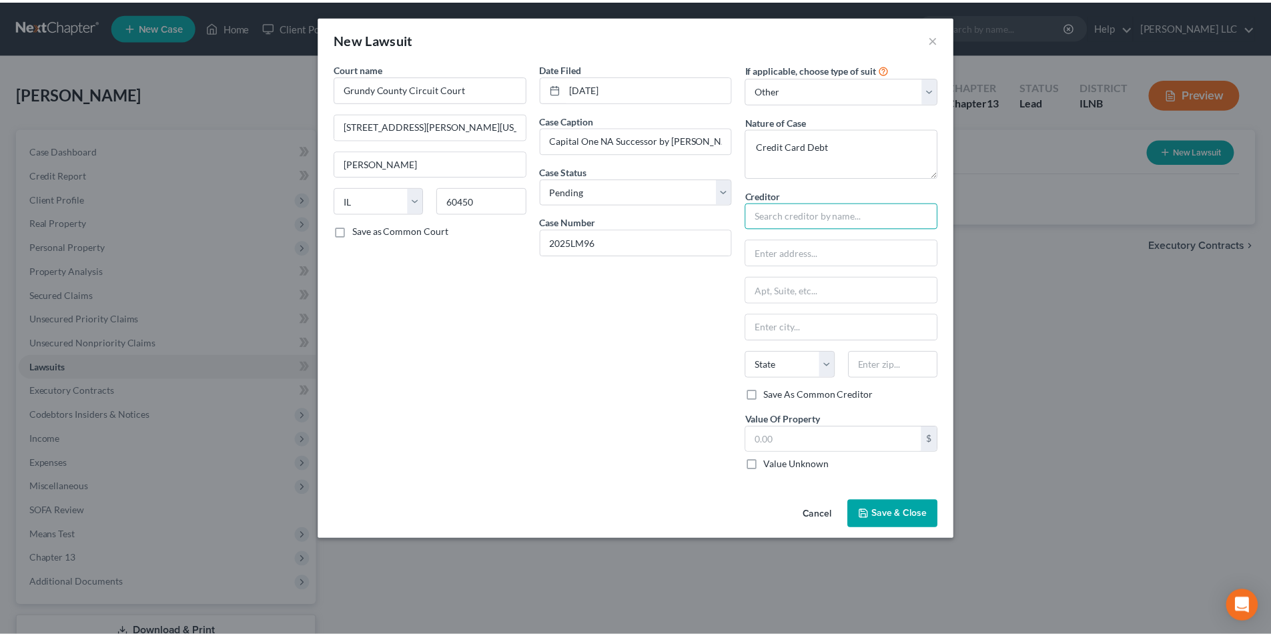
scroll to position [0, 0]
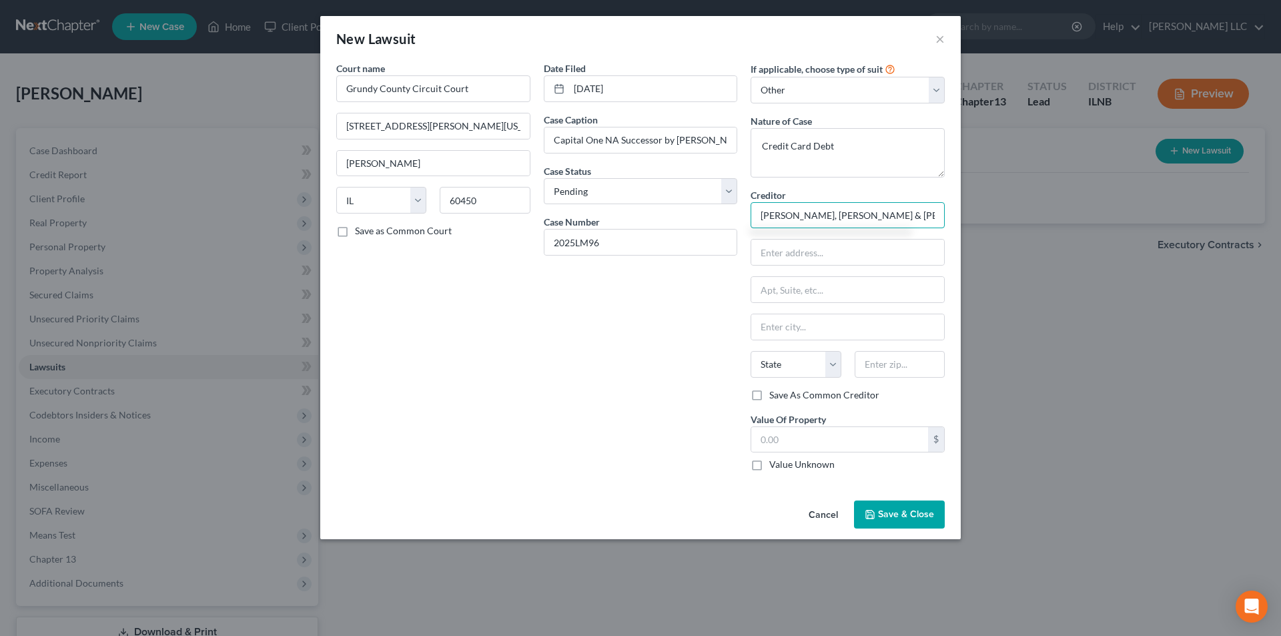
type input "[PERSON_NAME], [PERSON_NAME] & [PERSON_NAME] CO LPA"
type input "[STREET_ADDRESS][PERSON_NAME]"
type input "Suite 2400"
type input "[GEOGRAPHIC_DATA]"
select select "14"
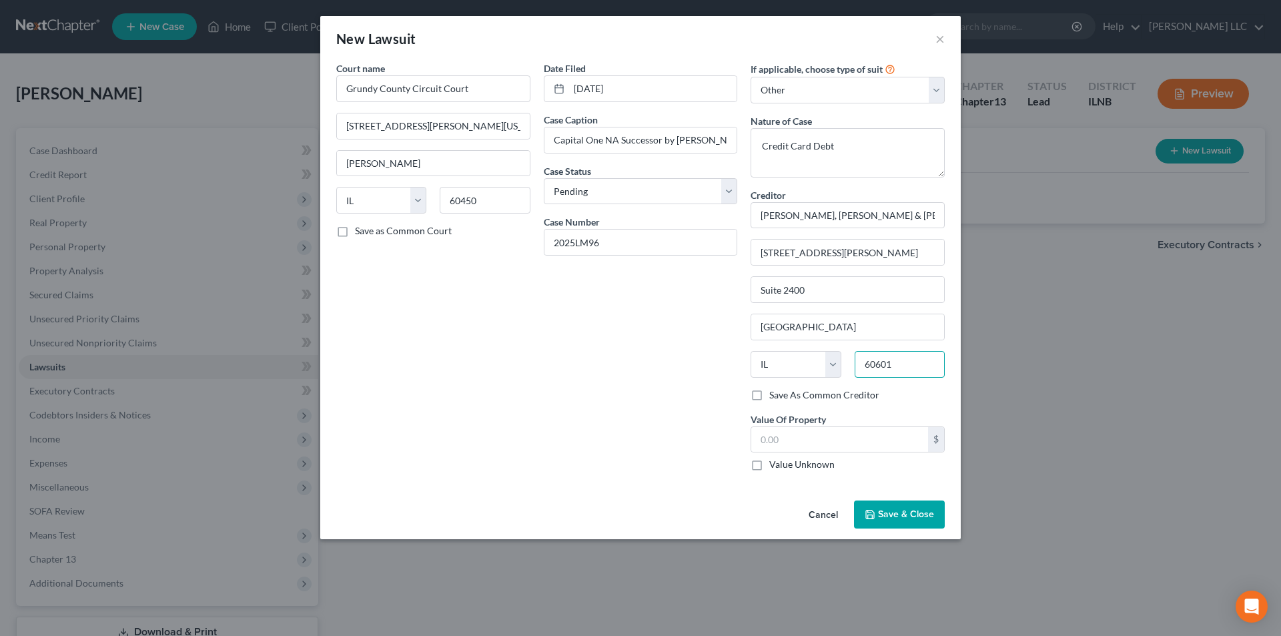
type input "60601"
click at [782, 397] on label "Save As Common Creditor" at bounding box center [824, 394] width 110 height 13
click at [782, 397] on input "Save As Common Creditor" at bounding box center [778, 392] width 9 height 9
checkbox input "true"
click at [770, 444] on input "text" at bounding box center [839, 439] width 177 height 25
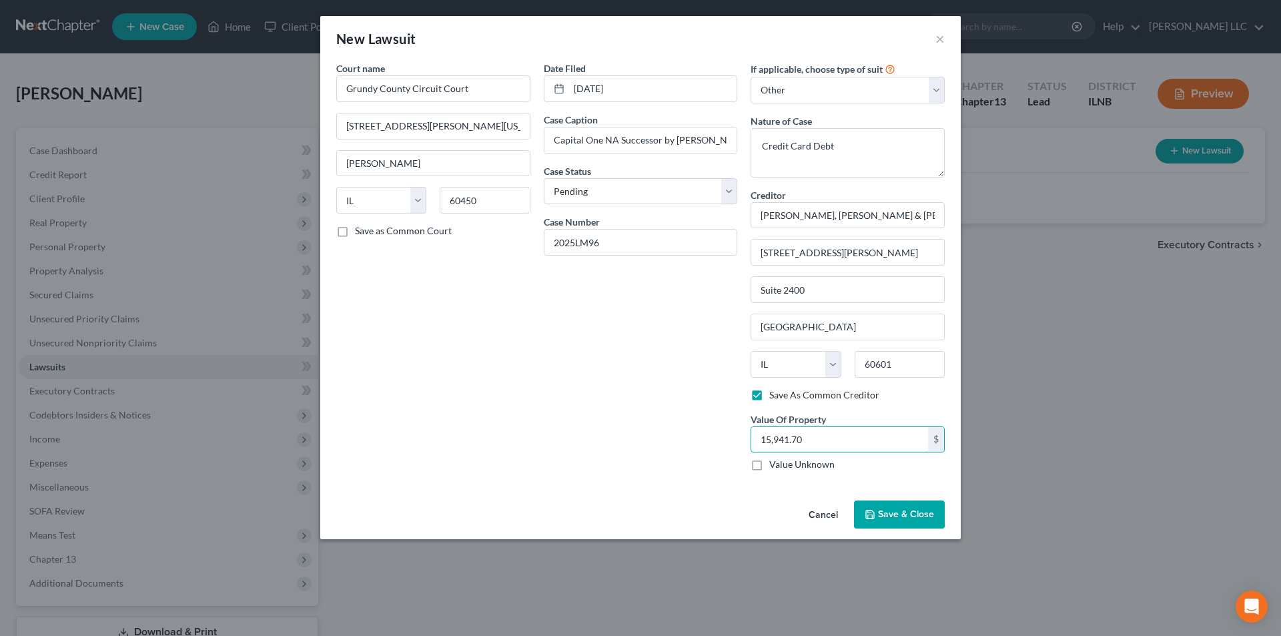
type input "15,941.70"
click at [897, 516] on span "Save & Close" at bounding box center [906, 513] width 56 height 11
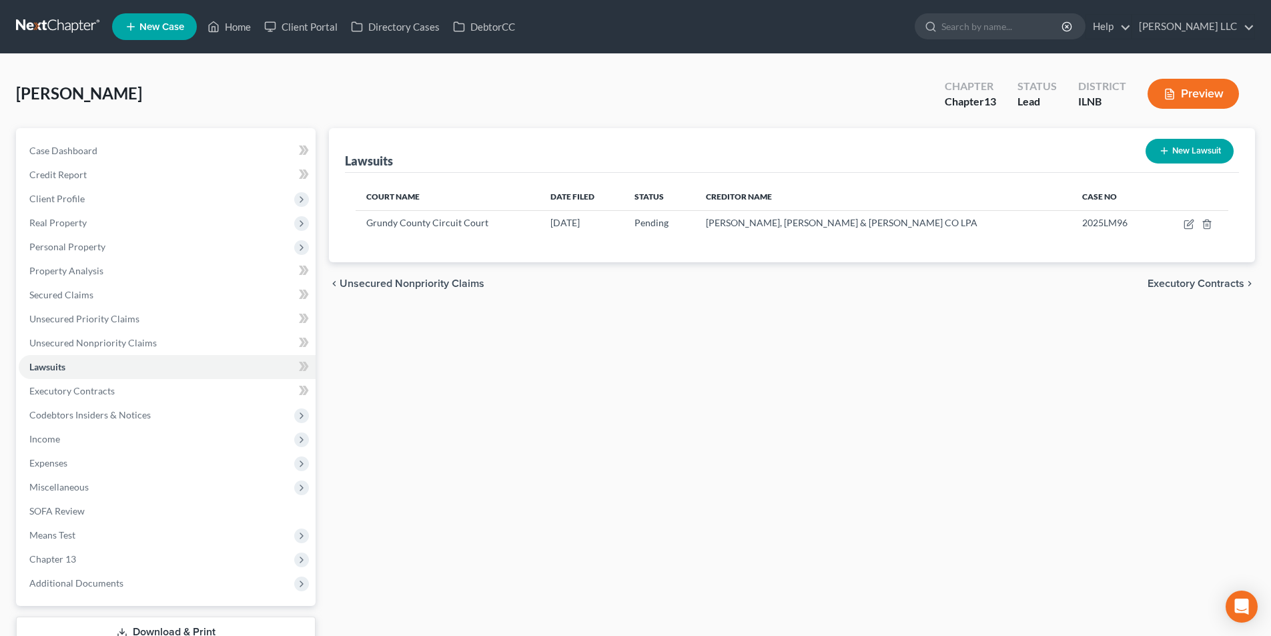
click at [1183, 283] on span "Executory Contracts" at bounding box center [1195, 283] width 97 height 11
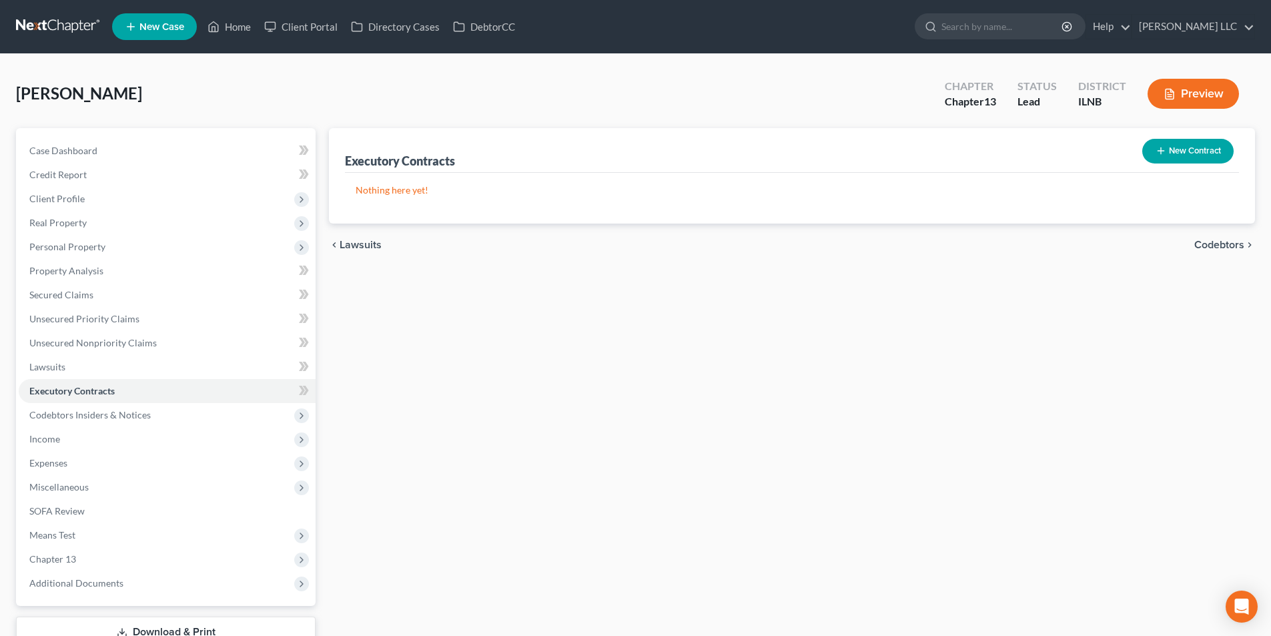
click at [1209, 149] on button "New Contract" at bounding box center [1187, 151] width 91 height 25
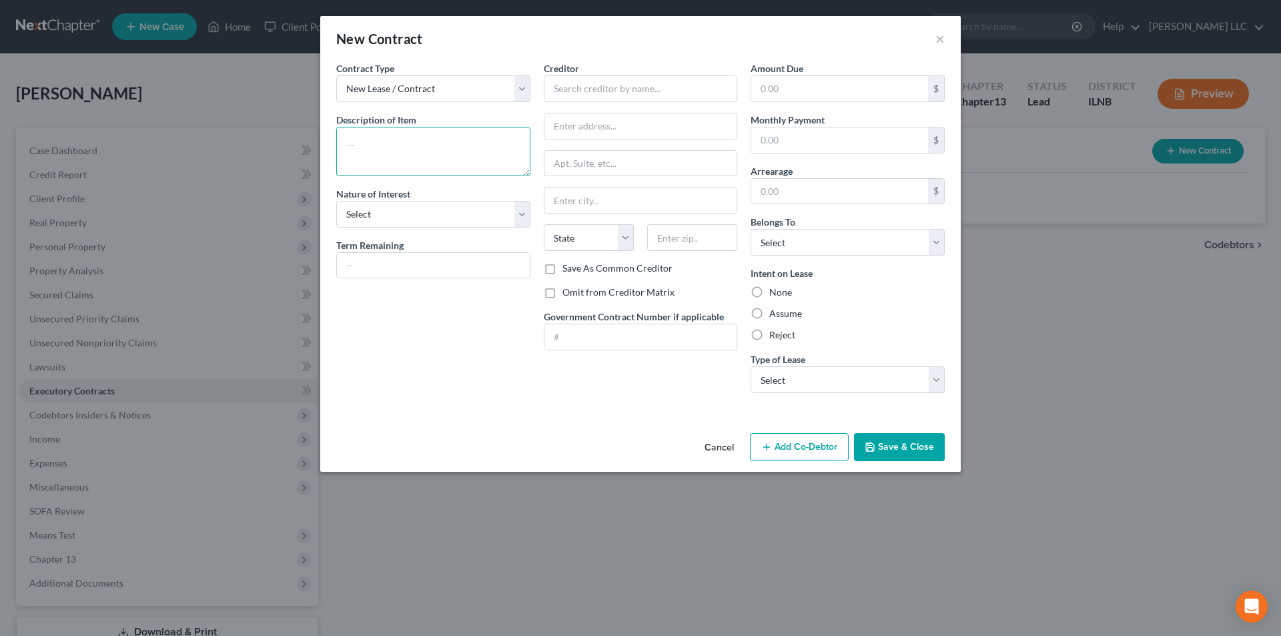
click at [496, 138] on textarea at bounding box center [433, 151] width 194 height 49
click at [790, 314] on label "Assume" at bounding box center [785, 313] width 33 height 13
click at [783, 314] on input "Assume" at bounding box center [778, 311] width 9 height 9
radio input "true"
click at [774, 378] on select "Select Real Estate Car Other" at bounding box center [847, 379] width 194 height 27
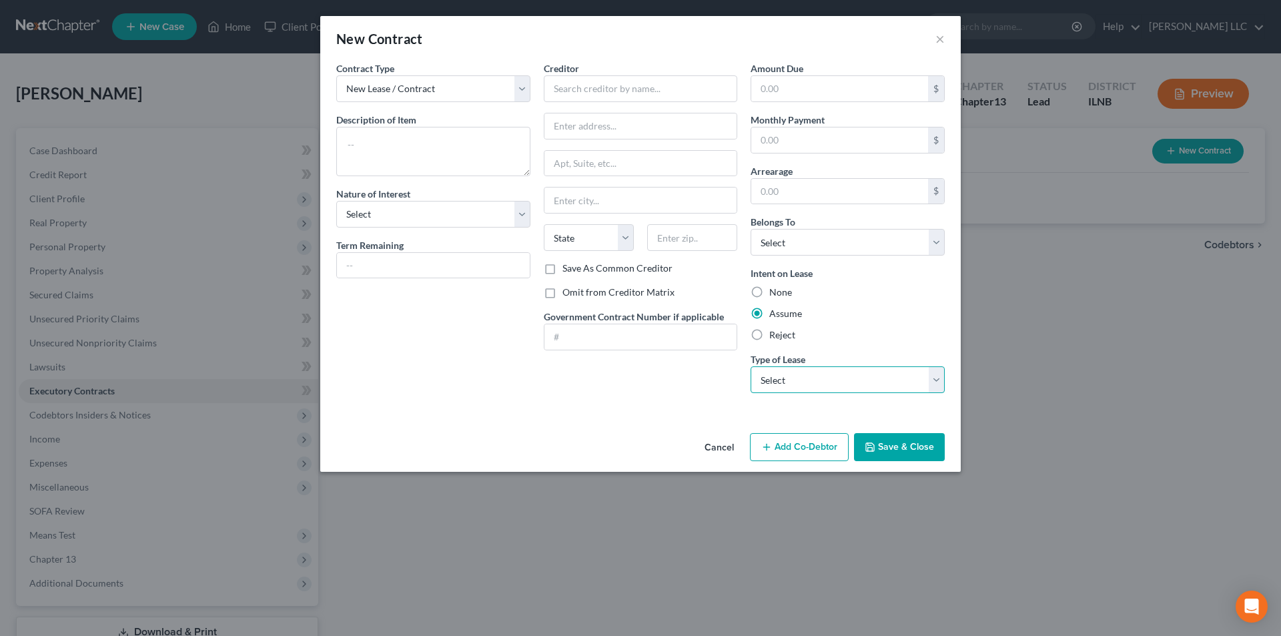
select select "0"
click at [750, 366] on select "Select Real Estate Car Other" at bounding box center [847, 379] width 194 height 27
click at [377, 147] on textarea at bounding box center [433, 151] width 194 height 49
type textarea "Rental Property"
click at [339, 208] on select "Select Purchaser Agent Lessor Lessee" at bounding box center [433, 214] width 194 height 27
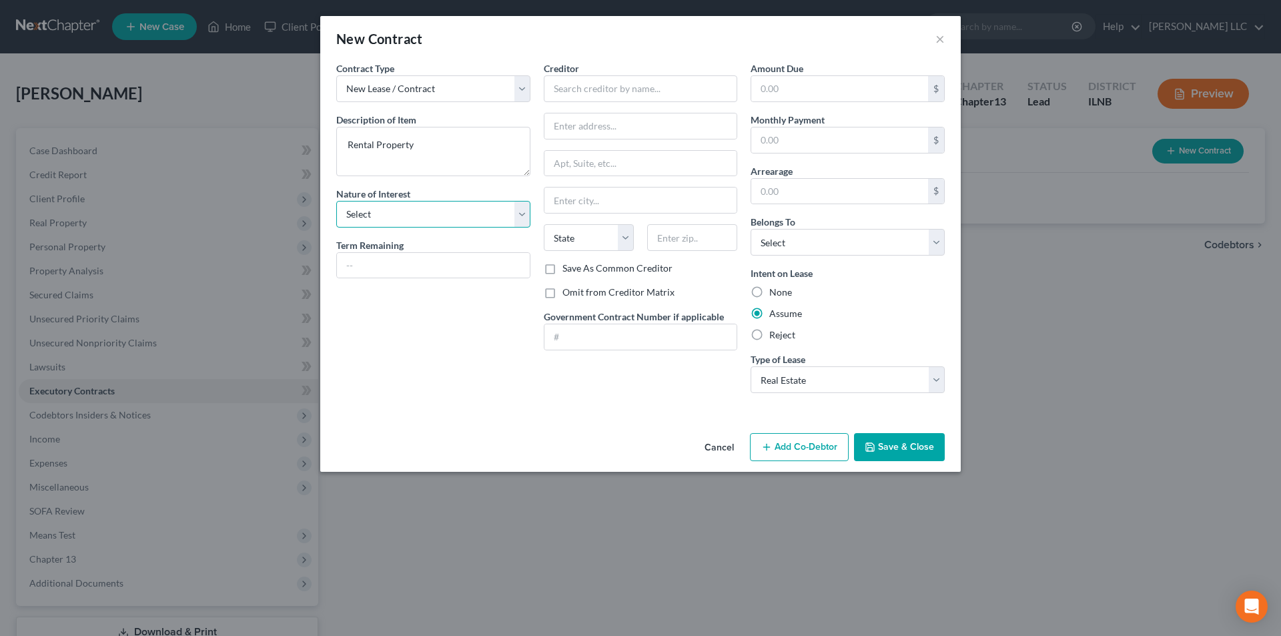
click at [452, 216] on select "Select Purchaser Agent Lessor Lessee" at bounding box center [433, 214] width 194 height 27
select select "3"
click at [336, 201] on select "Select Purchaser Agent Lessor Lessee" at bounding box center [433, 214] width 194 height 27
click at [844, 139] on input "text" at bounding box center [839, 139] width 177 height 25
click at [626, 88] on input "text" at bounding box center [641, 88] width 194 height 27
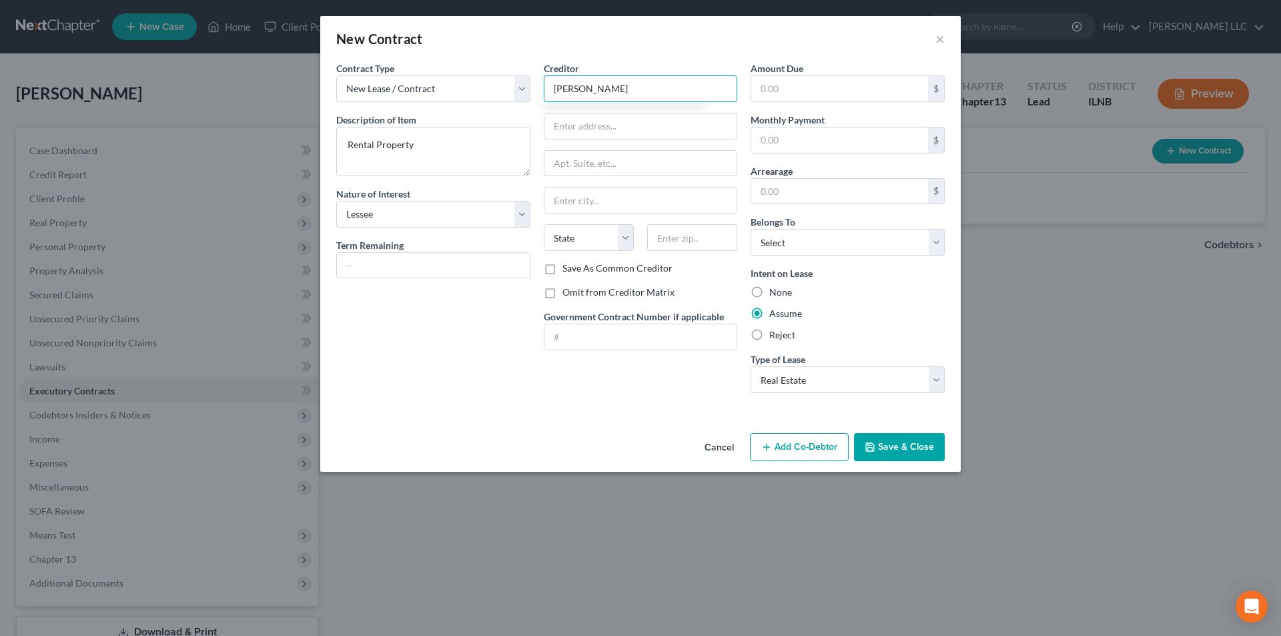
type input "[PERSON_NAME]"
click at [598, 123] on input "[STREET_ADDRESS]" at bounding box center [640, 125] width 193 height 25
type input "[STREET_ADDRESS][PERSON_NAME]"
click at [568, 201] on input "text" at bounding box center [640, 199] width 193 height 25
type input "Braidwood"
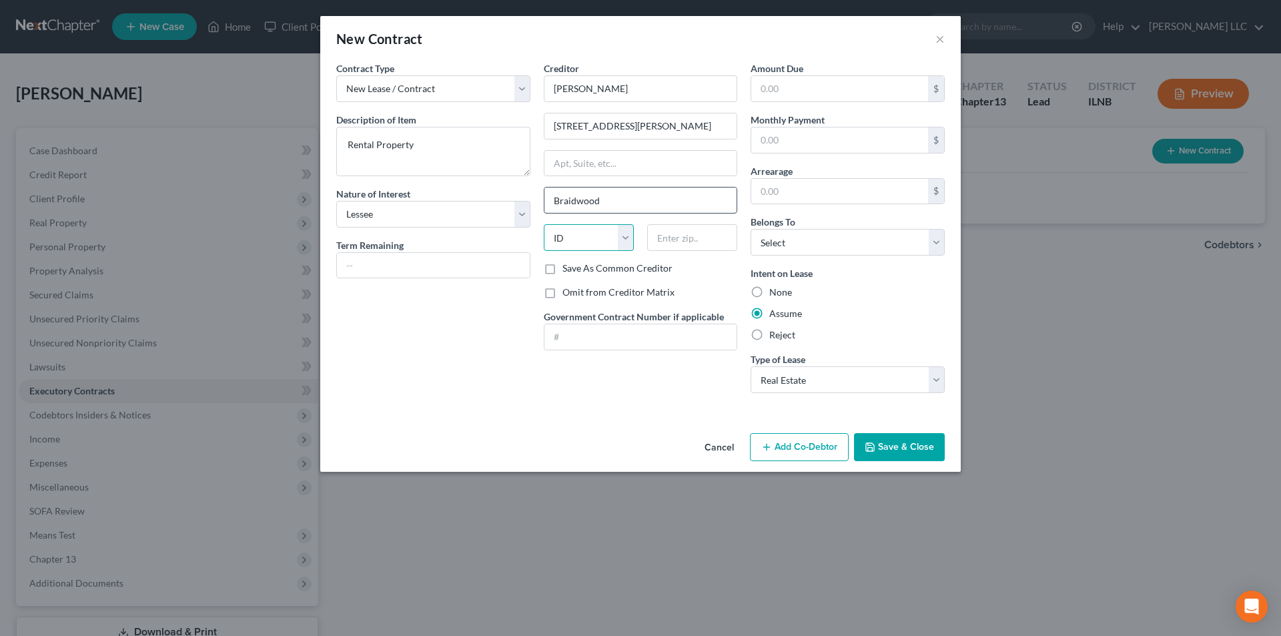
select select "14"
type input "60408"
click at [622, 378] on div "Creditor * [PERSON_NAME] [GEOGRAPHIC_DATA][PERSON_NAME] [US_STATE][GEOGRAPHIC_D…" at bounding box center [640, 232] width 207 height 342
click at [863, 241] on select "Select Debtor 1 Only Debtor 2 Only Debtor 1 And Debtor 2 Only At Least One Of T…" at bounding box center [847, 242] width 194 height 27
select select "0"
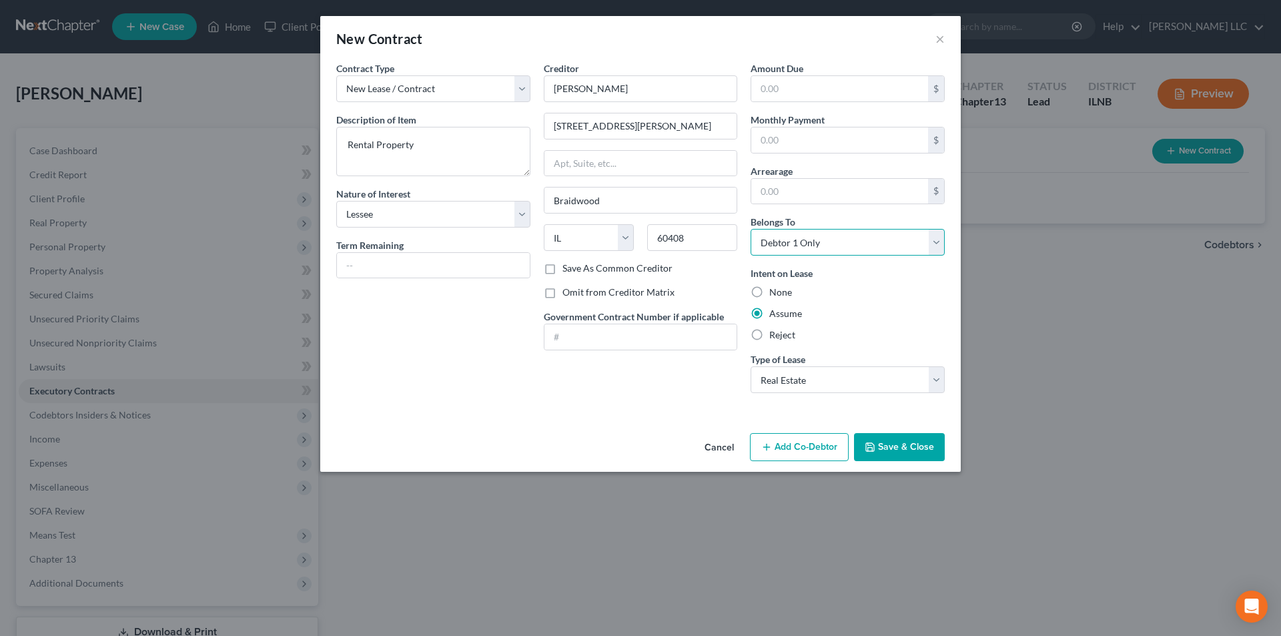
click at [750, 229] on select "Select Debtor 1 Only Debtor 2 Only Debtor 1 And Debtor 2 Only At Least One Of T…" at bounding box center [847, 242] width 194 height 27
click at [850, 85] on input "text" at bounding box center [839, 88] width 177 height 25
type input "1,000.00"
drag, startPoint x: 827, startPoint y: 80, endPoint x: 734, endPoint y: 82, distance: 92.7
click at [734, 82] on div "Contract Type New Lease / Contract New Timeshare Description of non-residential…" at bounding box center [641, 232] width 622 height 342
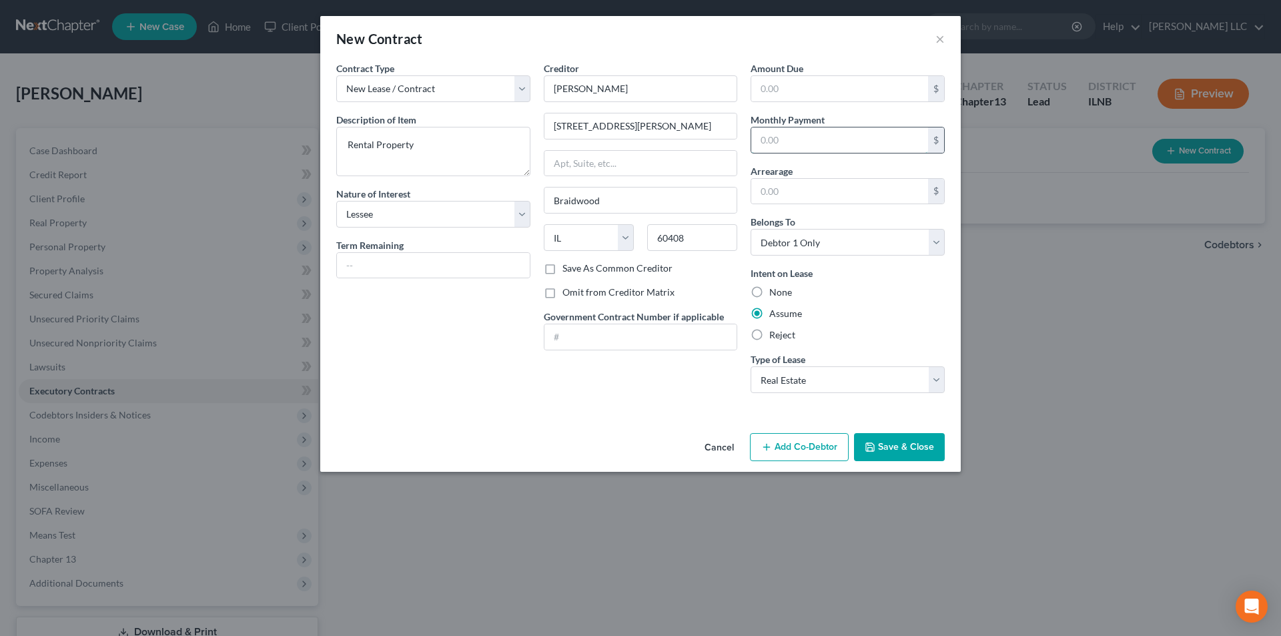
click at [815, 128] on input "text" at bounding box center [839, 139] width 177 height 25
type input "1,000.00"
click at [893, 446] on button "Save & Close" at bounding box center [899, 447] width 91 height 28
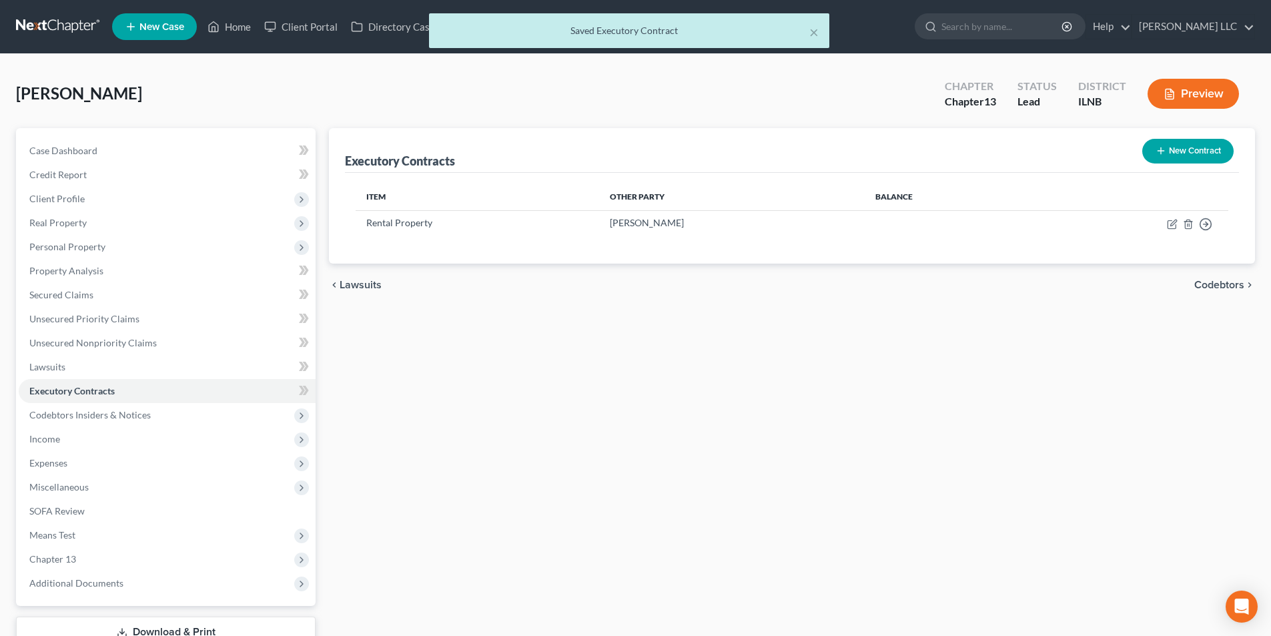
click at [1233, 286] on span "Codebtors" at bounding box center [1219, 284] width 50 height 11
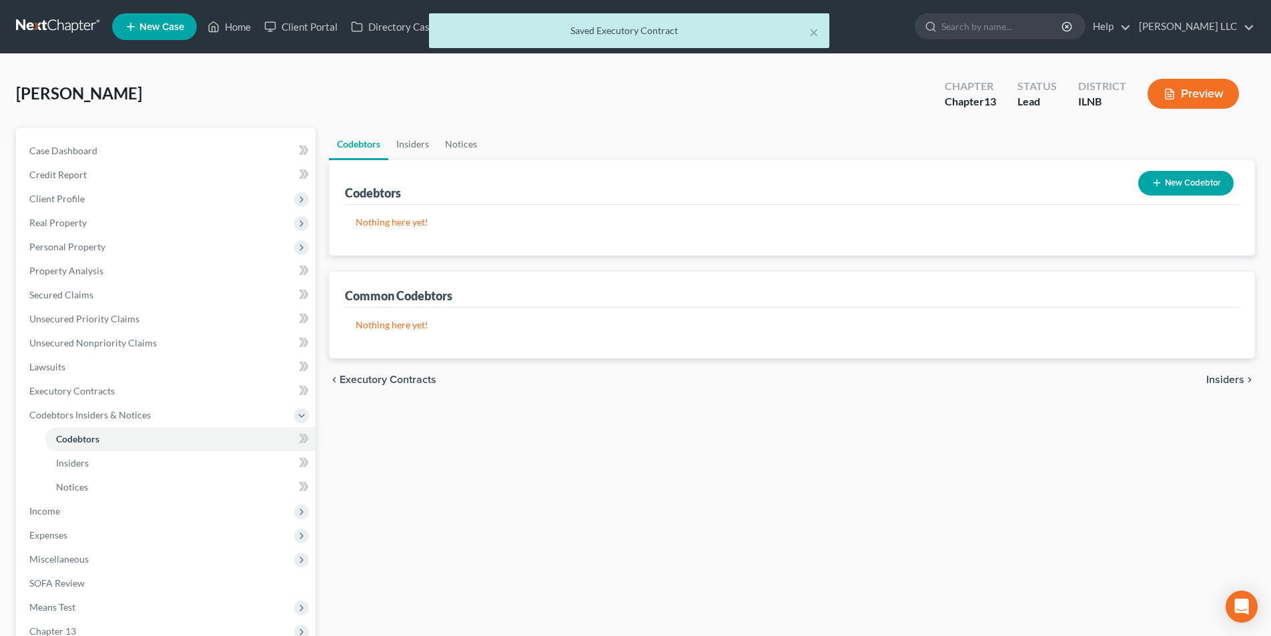
click at [1208, 387] on div "chevron_left Executory Contracts Insiders chevron_right" at bounding box center [792, 379] width 926 height 43
click at [1211, 384] on span "Insiders" at bounding box center [1225, 379] width 38 height 11
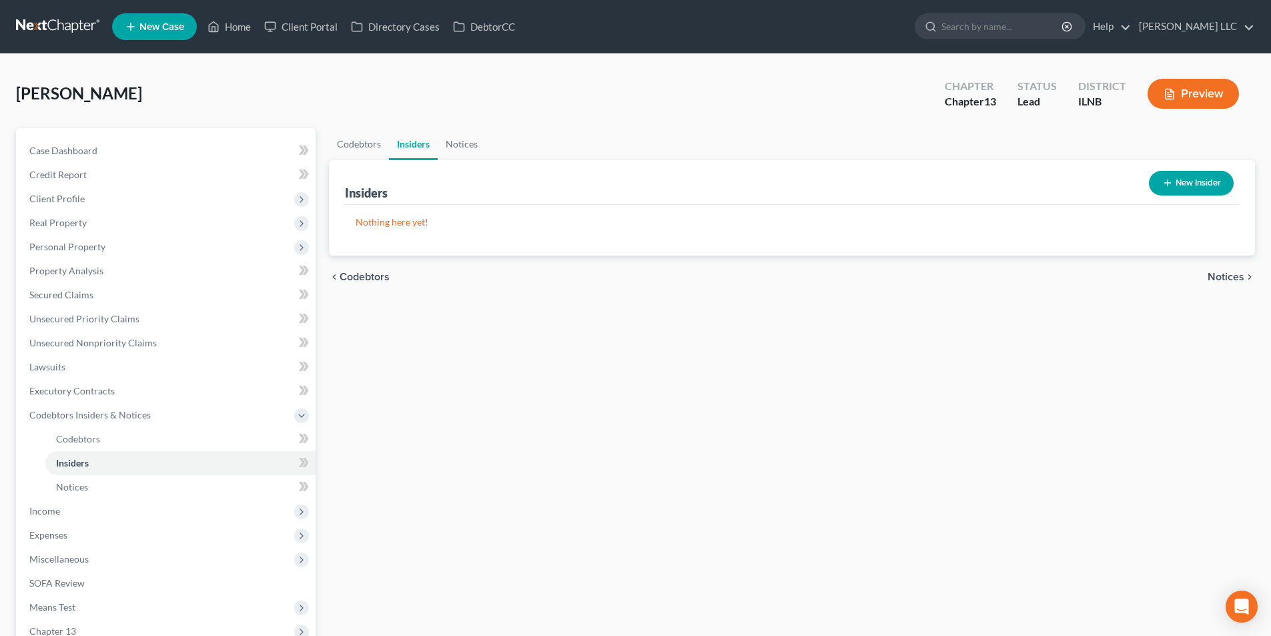
click at [1217, 278] on span "Notices" at bounding box center [1225, 276] width 37 height 11
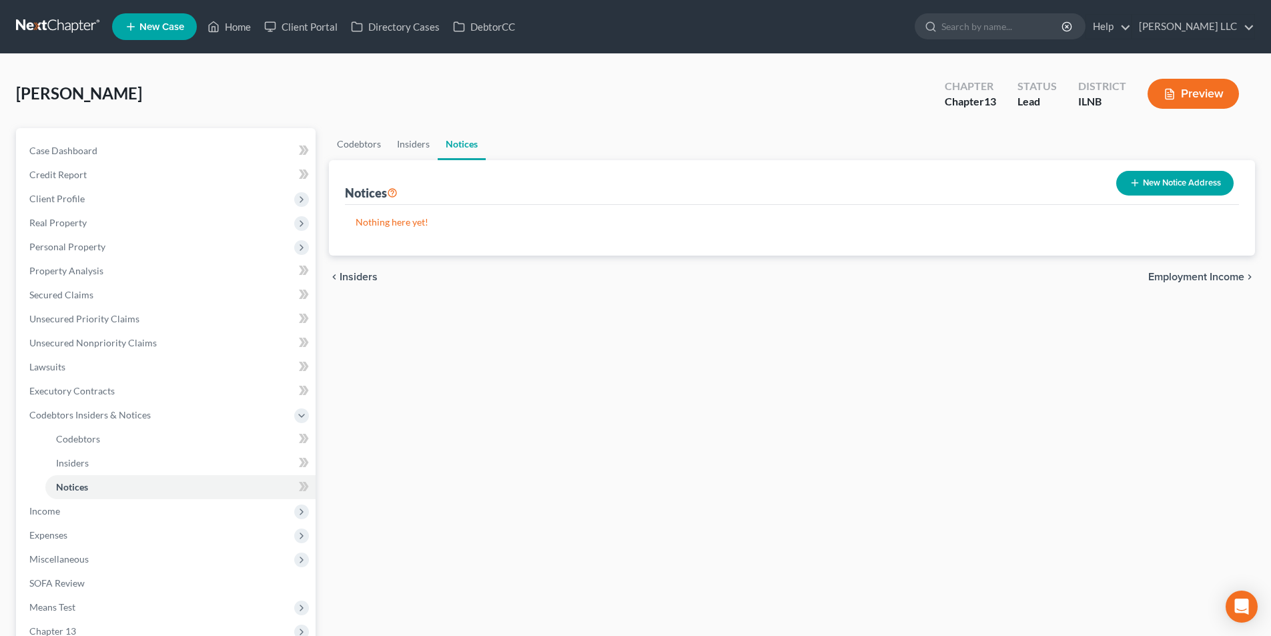
click at [1218, 275] on span "Employment Income" at bounding box center [1196, 276] width 96 height 11
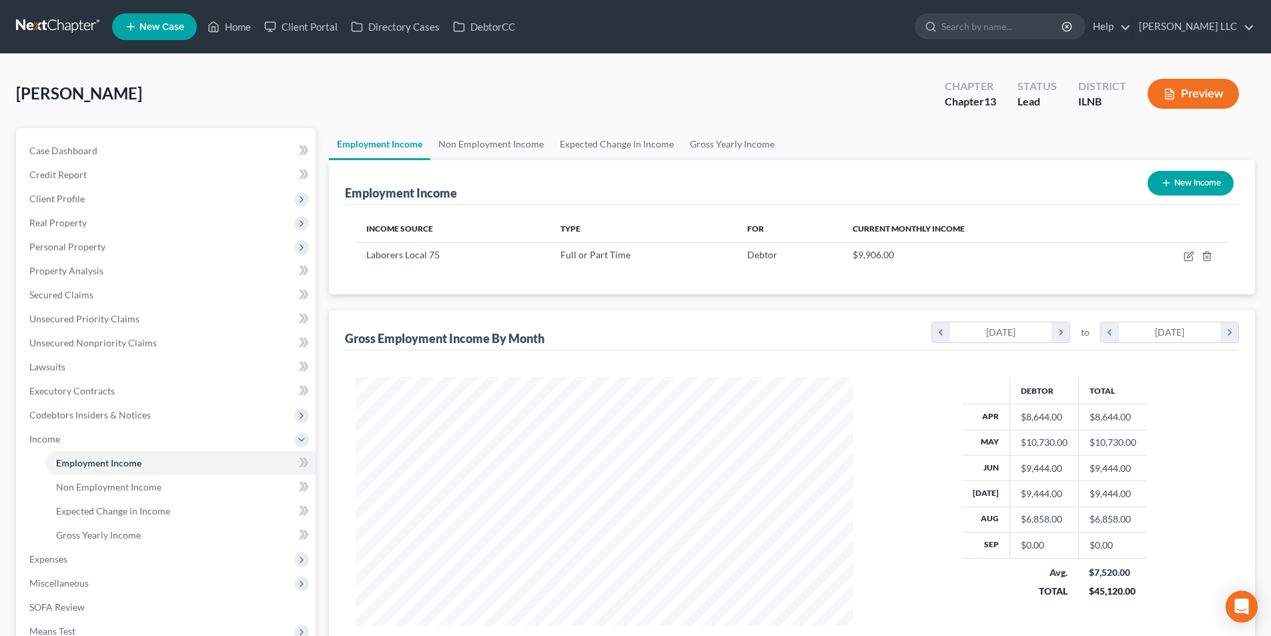
scroll to position [249, 524]
drag, startPoint x: 55, startPoint y: 558, endPoint x: 78, endPoint y: 556, distance: 22.8
click at [55, 558] on span "Expenses" at bounding box center [48, 558] width 38 height 11
click at [117, 472] on span "Expenses" at bounding box center [167, 463] width 297 height 24
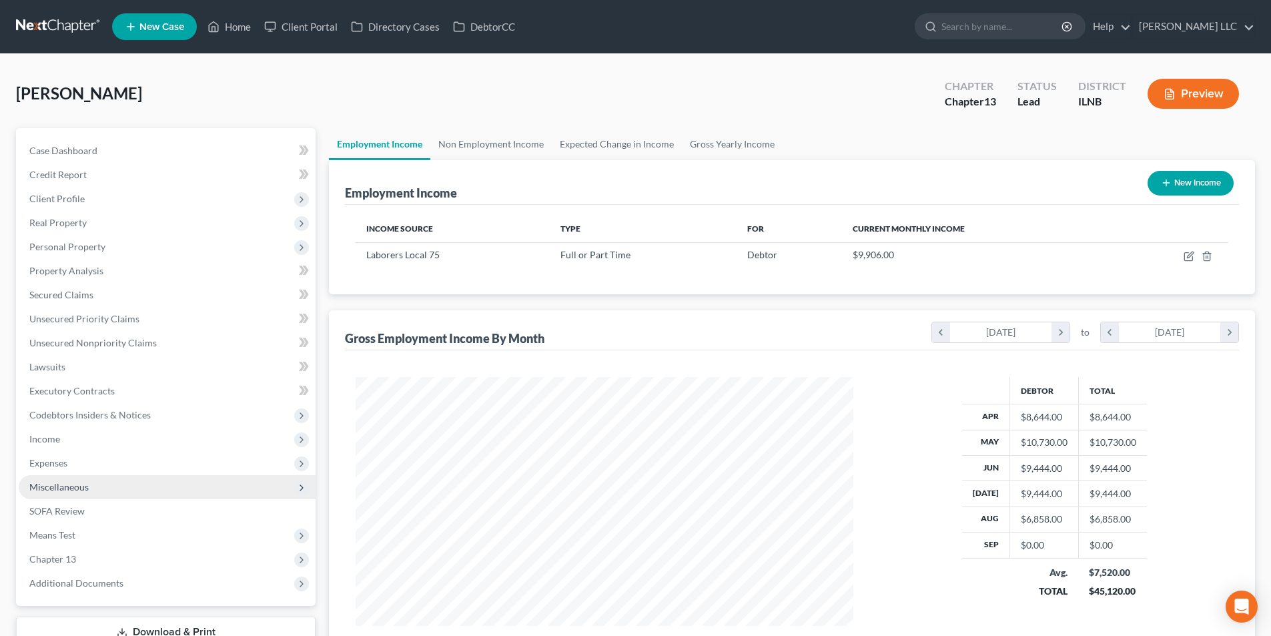
click at [112, 491] on span "Miscellaneous" at bounding box center [167, 487] width 297 height 24
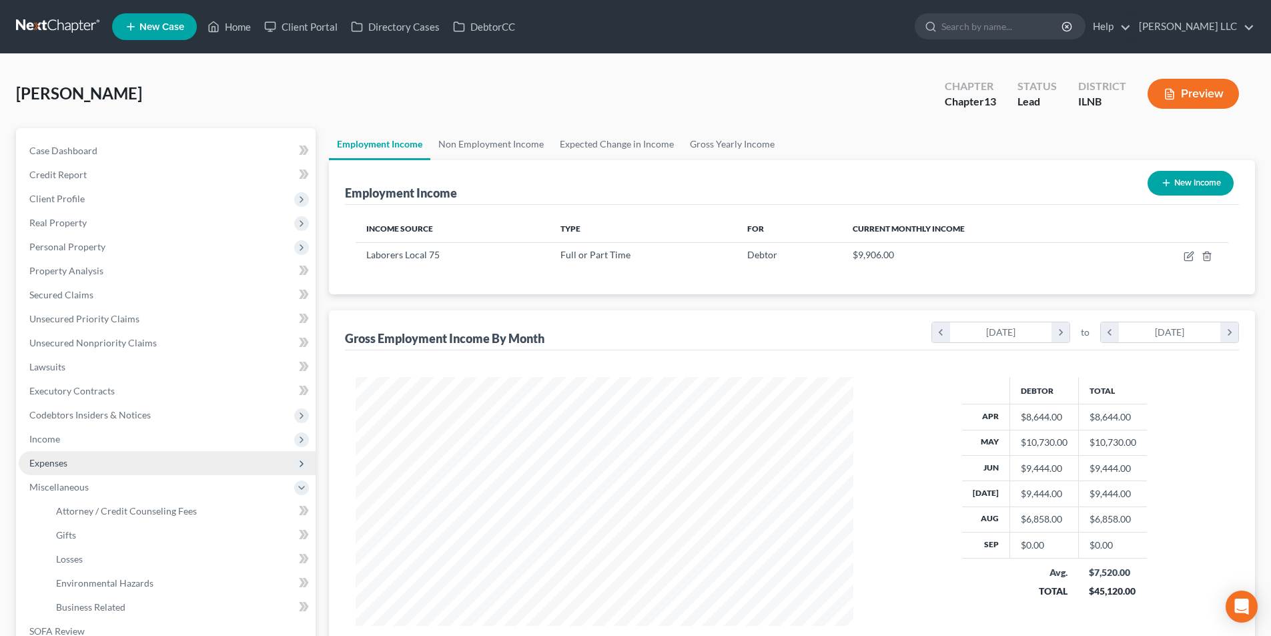
click at [86, 461] on span "Expenses" at bounding box center [167, 463] width 297 height 24
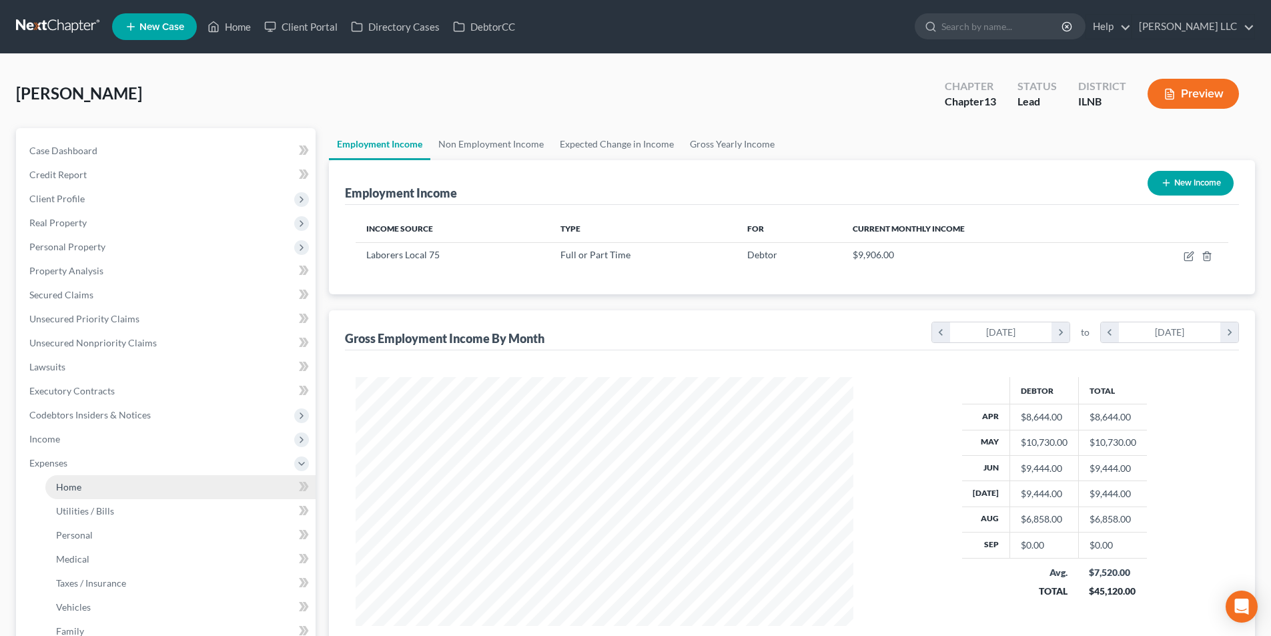
click at [111, 493] on link "Home" at bounding box center [180, 487] width 270 height 24
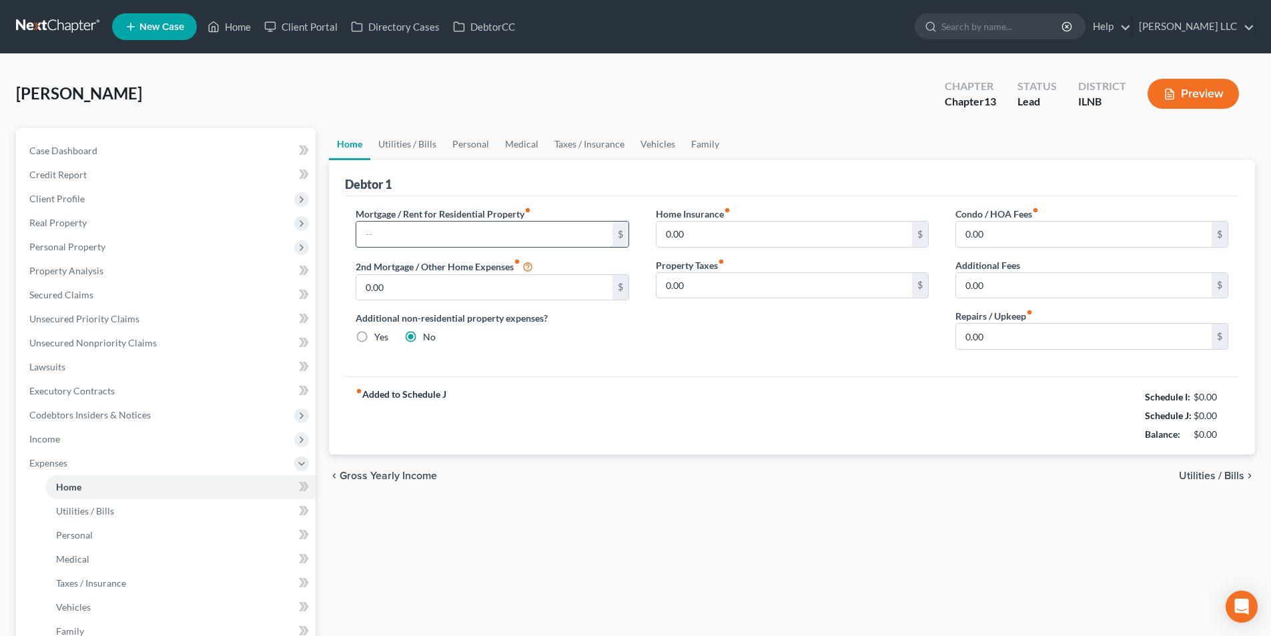
click at [533, 229] on input "text" at bounding box center [483, 233] width 255 height 25
type input "1,000.00"
click at [699, 235] on input "0.00" at bounding box center [783, 233] width 255 height 25
type input "35.66"
click at [1227, 475] on span "Utilities / Bills" at bounding box center [1211, 475] width 65 height 11
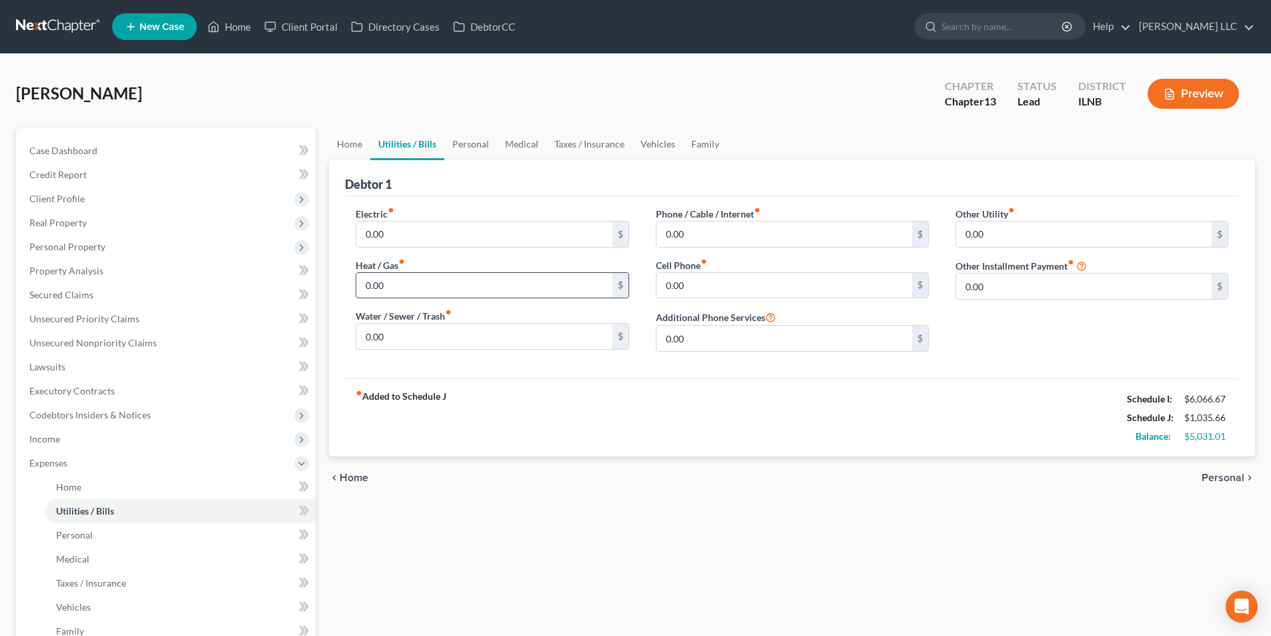
click at [557, 294] on input "0.00" at bounding box center [483, 285] width 255 height 25
type input "50.00"
click at [450, 243] on input "0.00" at bounding box center [483, 233] width 255 height 25
type input "110.00"
click at [717, 281] on input "0.00" at bounding box center [783, 285] width 255 height 25
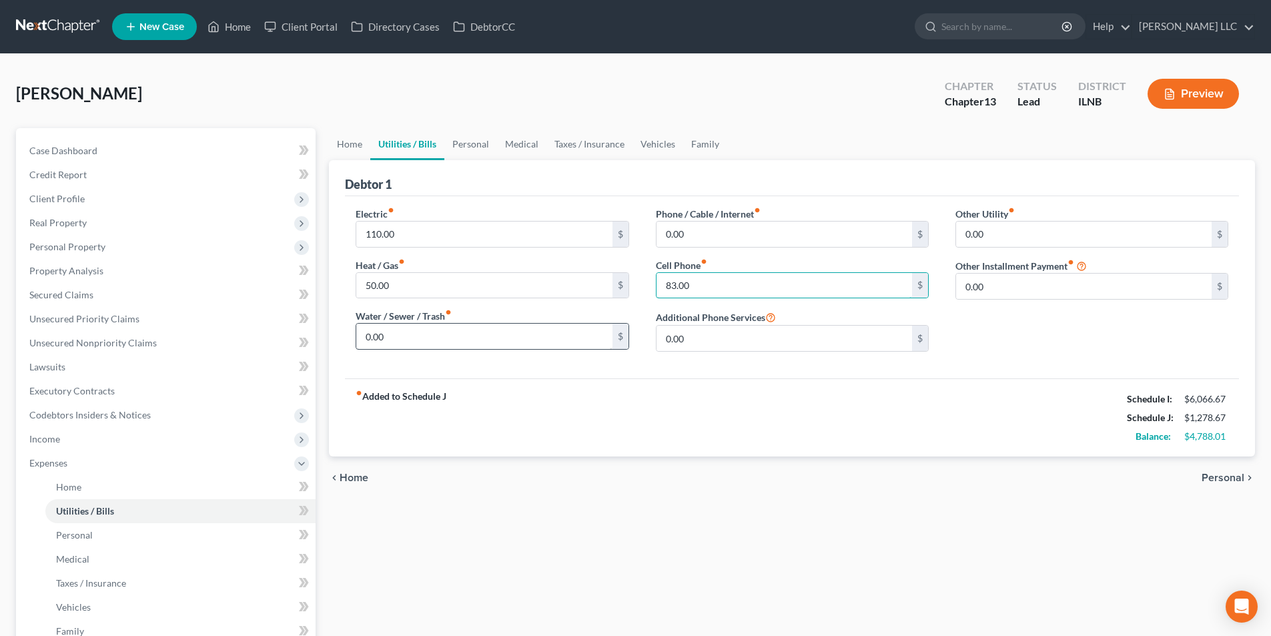
type input "83.00"
click at [404, 338] on input "0.00" at bounding box center [483, 335] width 255 height 25
type input "50.00"
click at [714, 235] on input "0.00" at bounding box center [783, 233] width 255 height 25
type input "200.00"
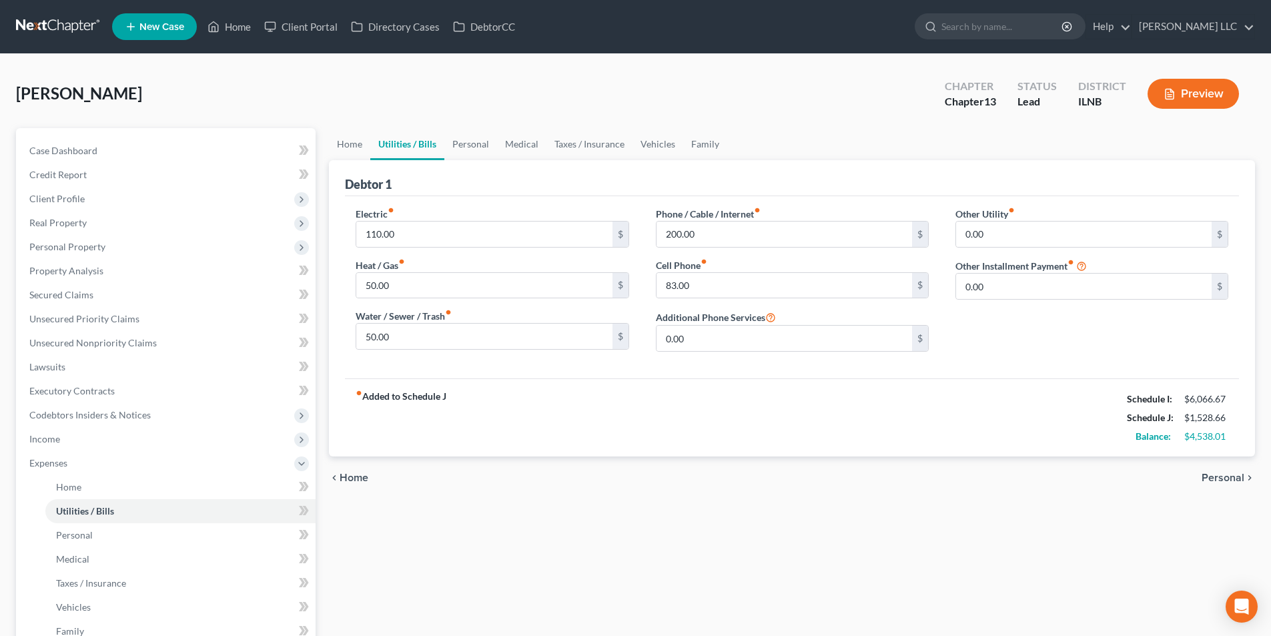
click at [1231, 480] on span "Personal" at bounding box center [1222, 477] width 43 height 11
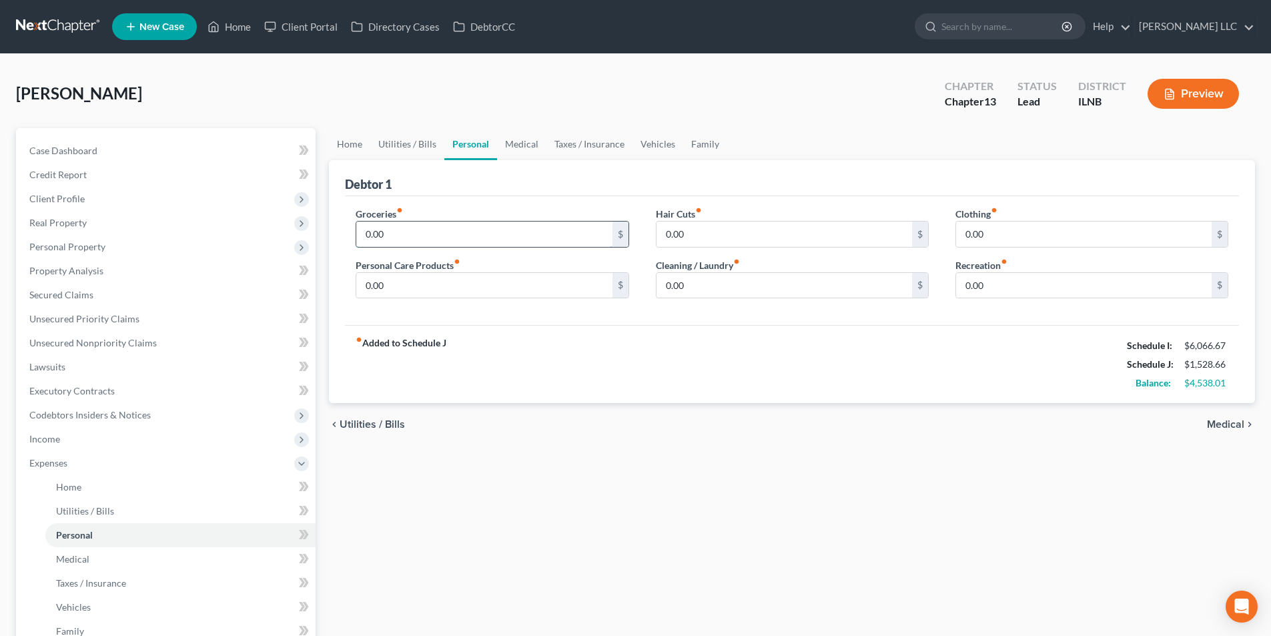
click at [410, 240] on input "0.00" at bounding box center [483, 233] width 255 height 25
type input "800.00"
click at [670, 242] on input "0.00" at bounding box center [783, 233] width 255 height 25
type input "100.00"
click at [1013, 231] on input "0.00" at bounding box center [1083, 233] width 255 height 25
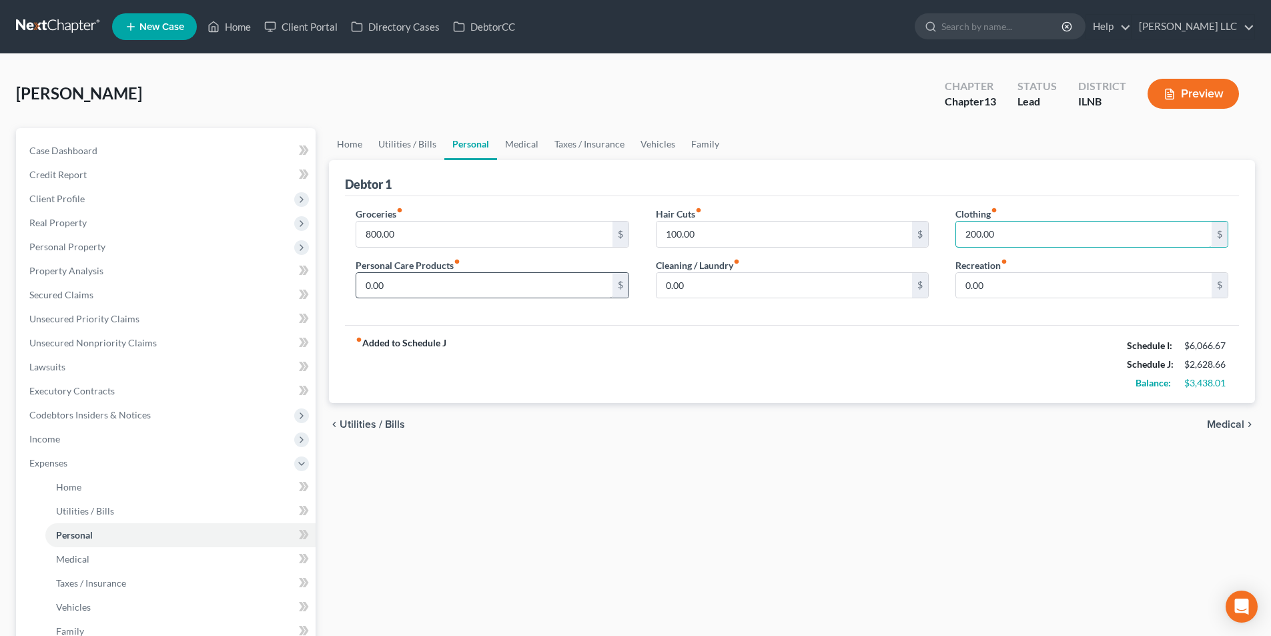
type input "200.00"
click at [563, 280] on input "0.00" at bounding box center [483, 285] width 255 height 25
type input "200.00"
click at [822, 293] on input "0.00" at bounding box center [783, 285] width 255 height 25
type input "40.00"
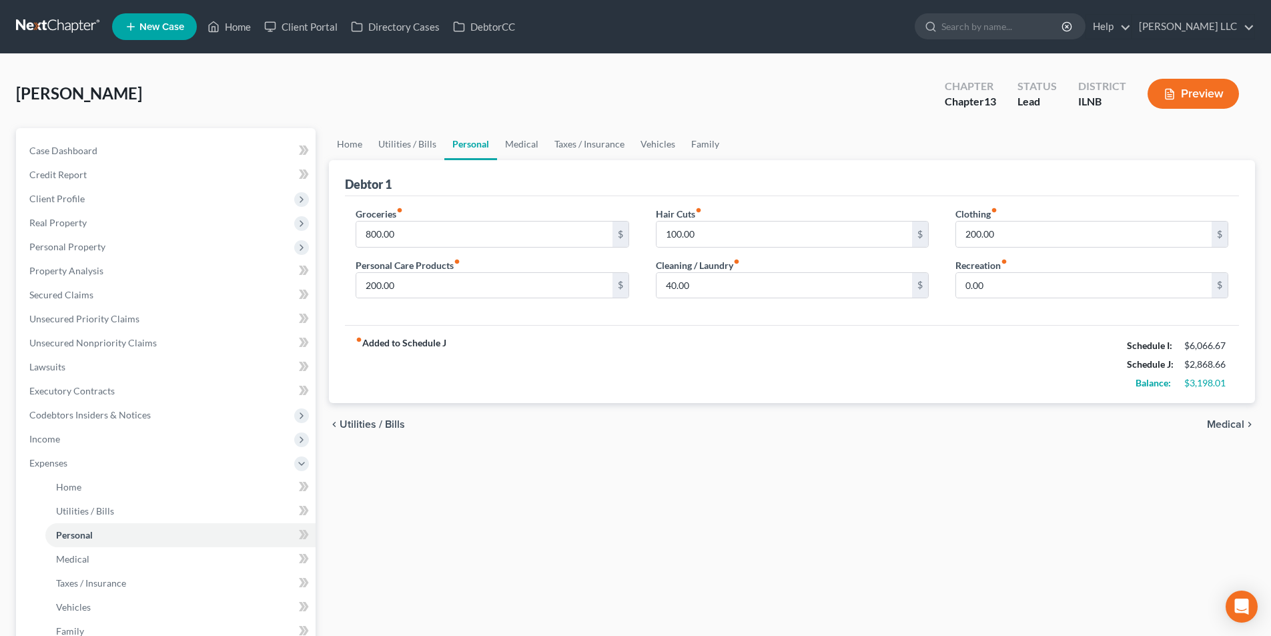
click at [1231, 420] on span "Medical" at bounding box center [1225, 424] width 37 height 11
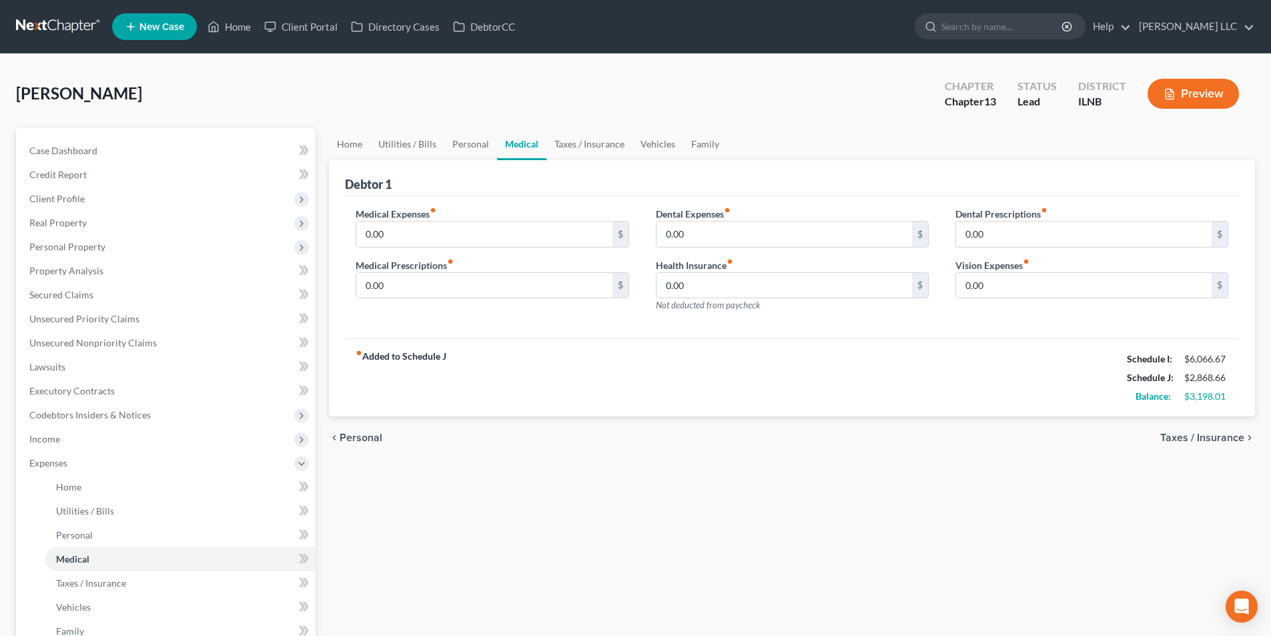
click at [1211, 434] on span "Taxes / Insurance" at bounding box center [1202, 437] width 84 height 11
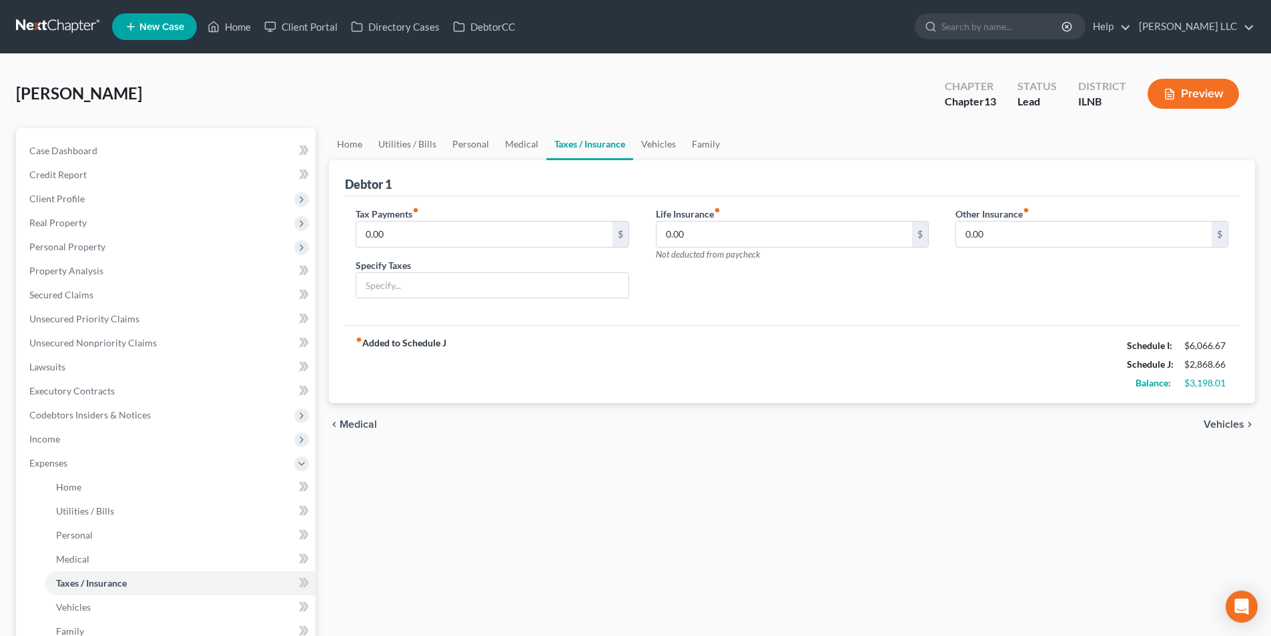
click at [1225, 421] on span "Vehicles" at bounding box center [1223, 424] width 41 height 11
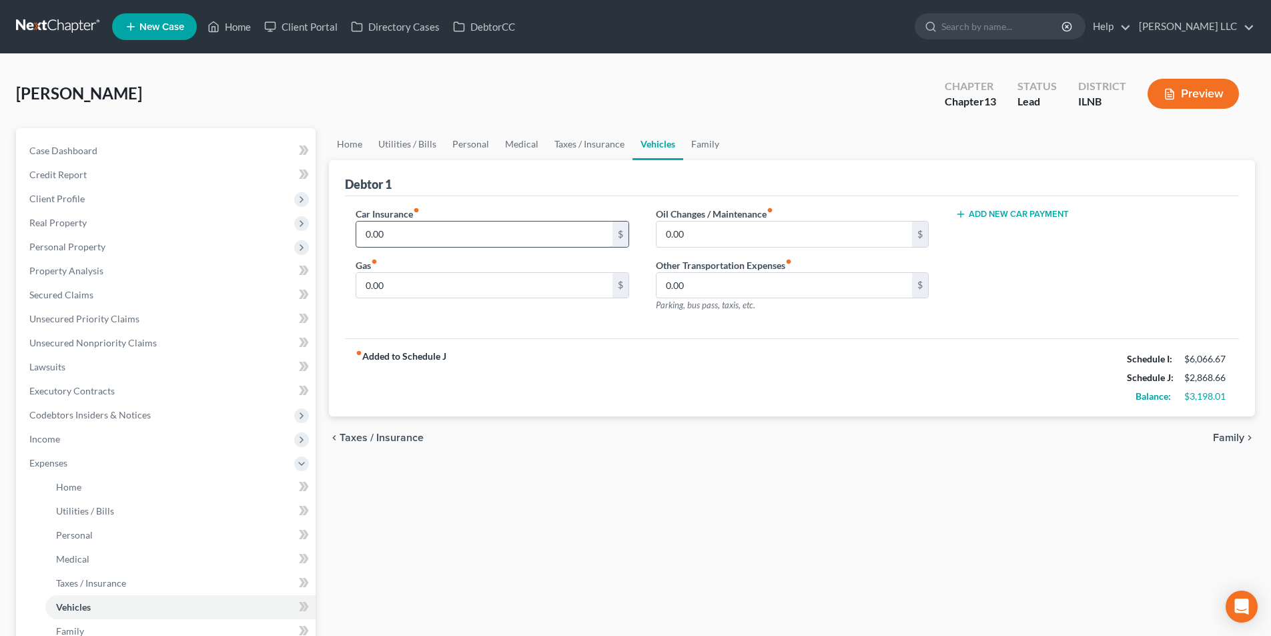
click at [471, 233] on input "0.00" at bounding box center [483, 233] width 255 height 25
type input "50.00"
type input "500.00"
click at [1233, 435] on span "Family" at bounding box center [1228, 437] width 31 height 11
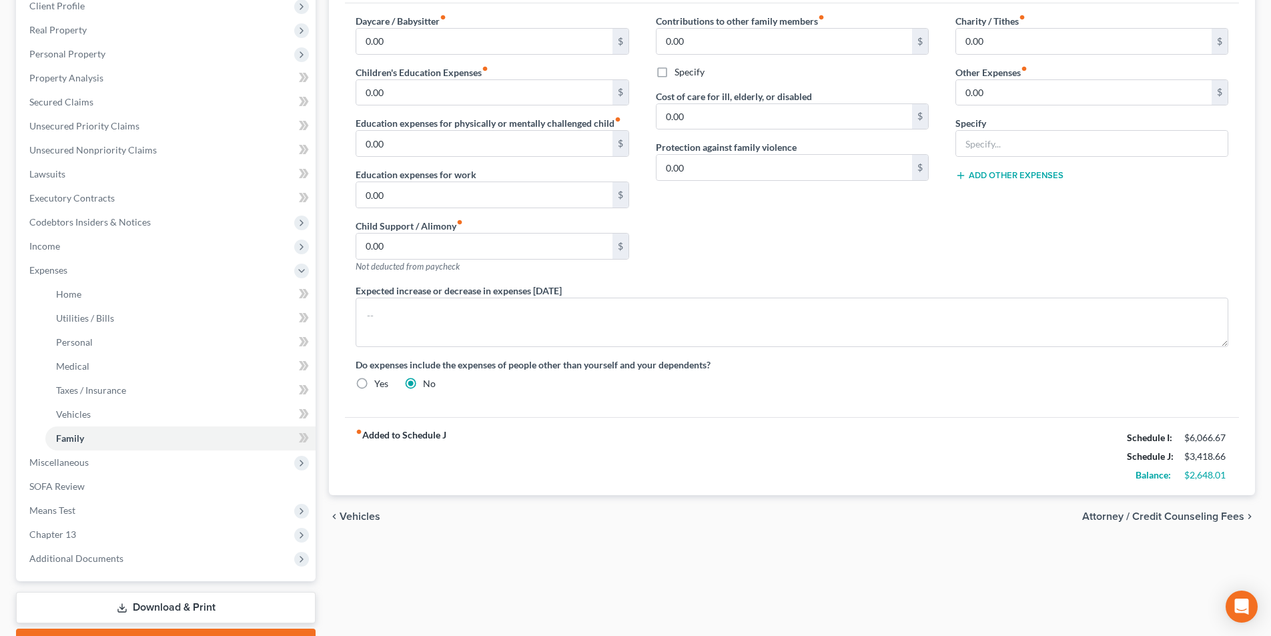
scroll to position [200, 0]
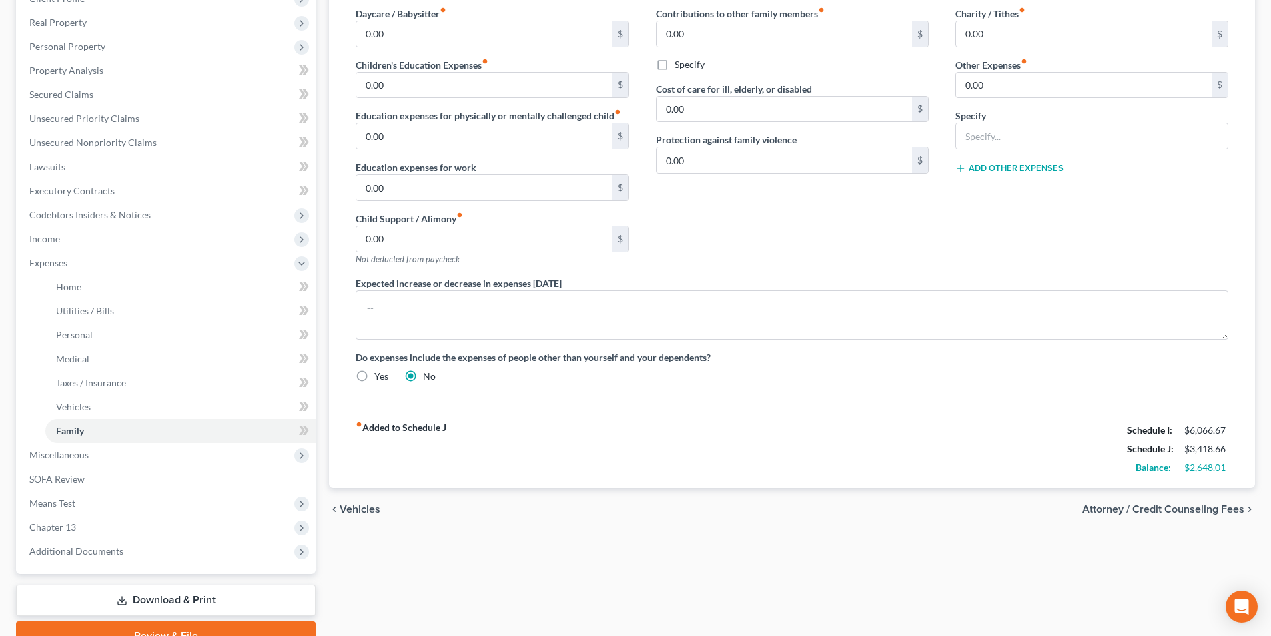
click at [1173, 508] on span "Attorney / Credit Counseling Fees" at bounding box center [1163, 509] width 162 height 11
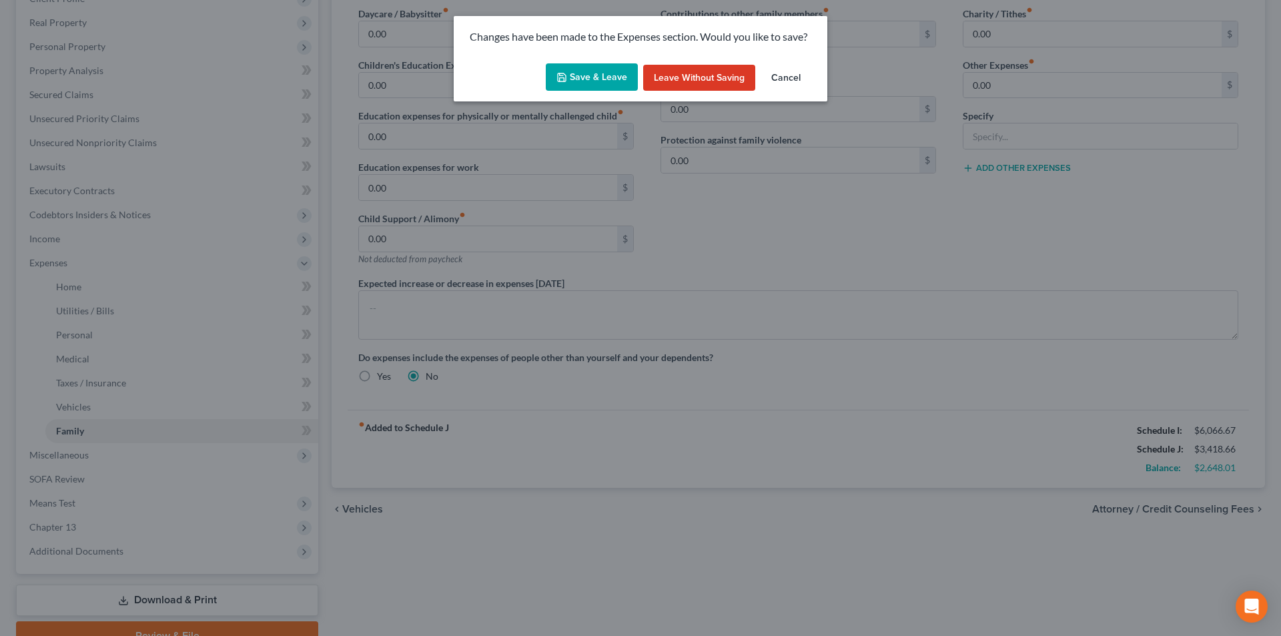
click at [587, 69] on button "Save & Leave" at bounding box center [592, 77] width 92 height 28
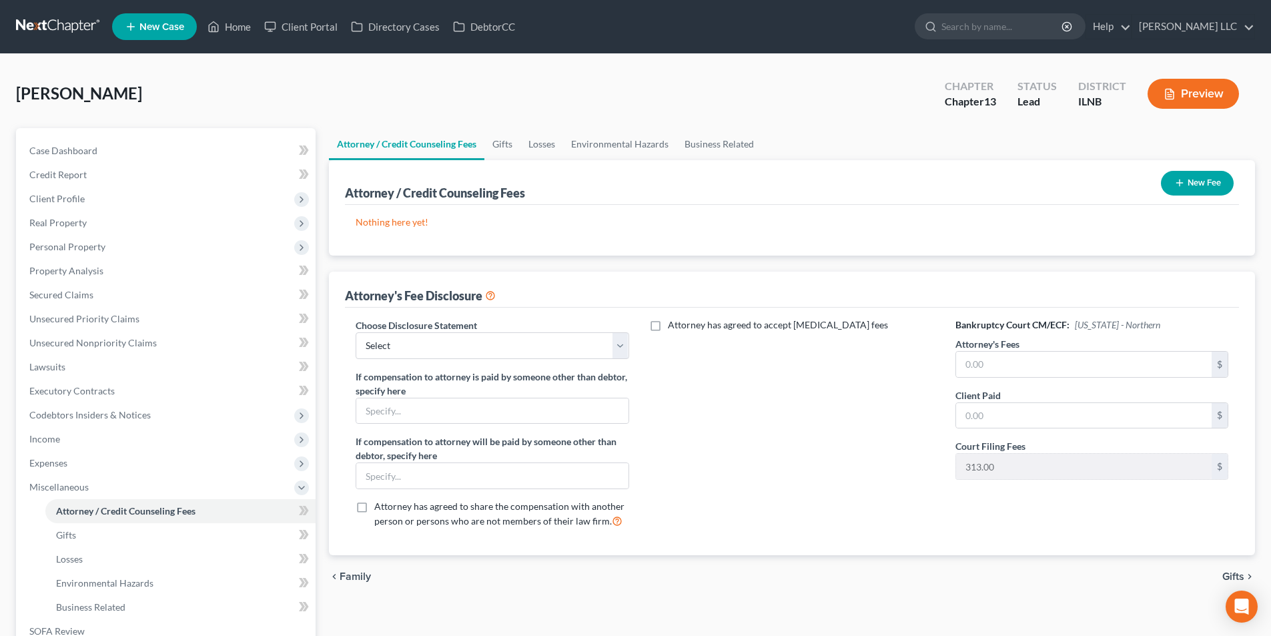
click at [1185, 177] on button "New Fee" at bounding box center [1197, 183] width 73 height 25
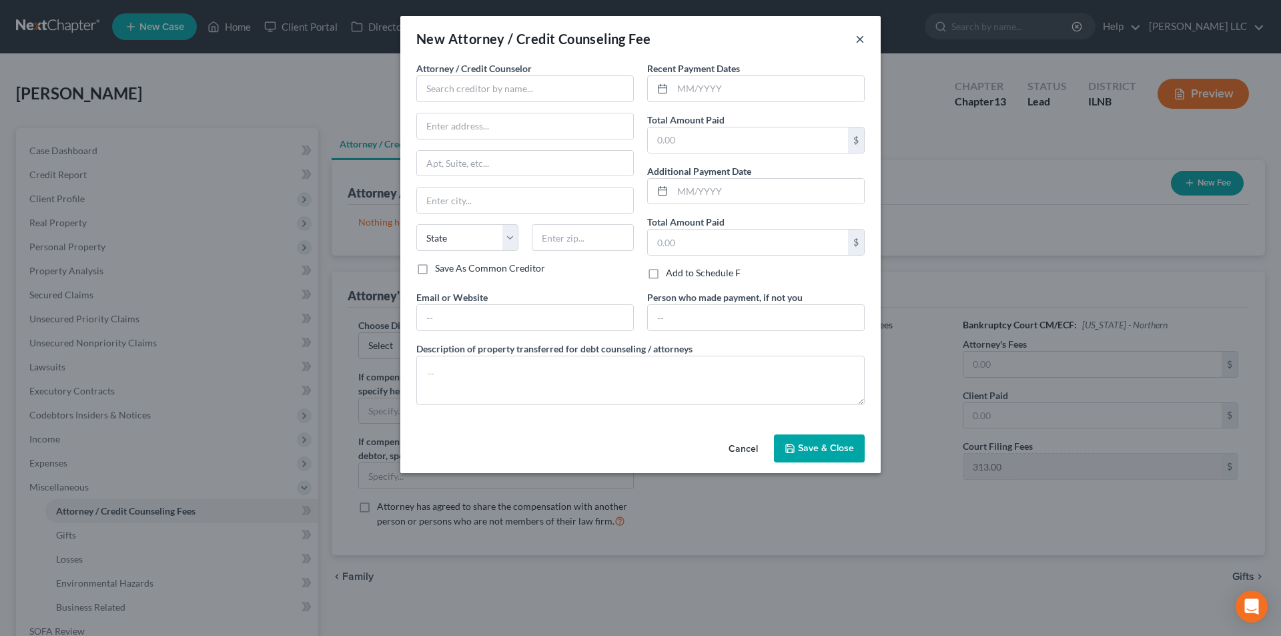
click at [858, 39] on button "×" at bounding box center [859, 39] width 9 height 16
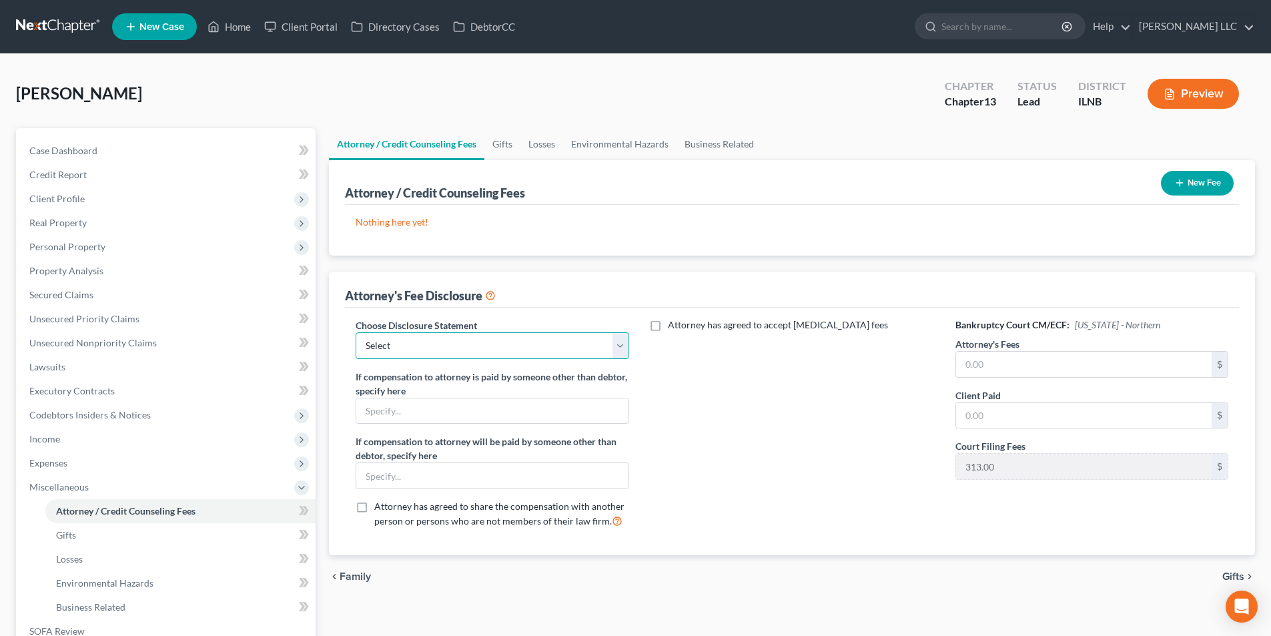
click at [574, 354] on select "Select [PERSON_NAME] LLC" at bounding box center [492, 345] width 273 height 27
select select "0"
click at [356, 332] on select "Select [PERSON_NAME] LLC" at bounding box center [492, 345] width 273 height 27
click at [757, 330] on span "Attorney has agreed to accept [MEDICAL_DATA] fees" at bounding box center [778, 324] width 220 height 11
click at [682, 327] on input "Attorney has agreed to accept [MEDICAL_DATA] fees" at bounding box center [677, 322] width 9 height 9
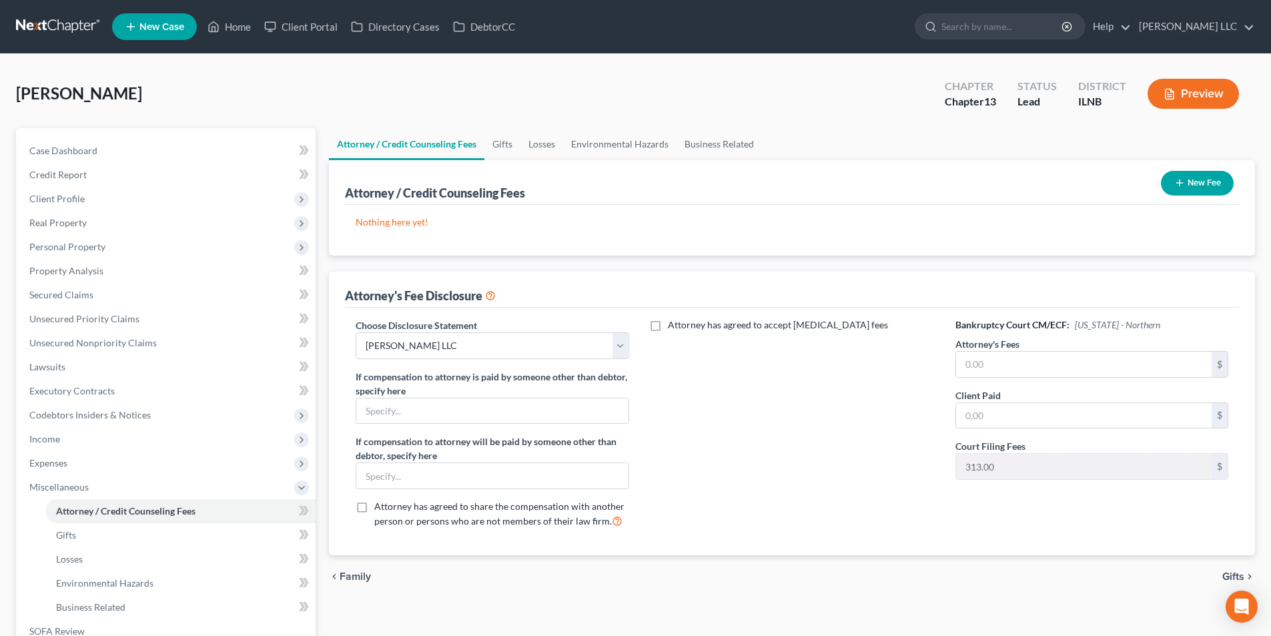
checkbox input "true"
click at [740, 363] on input "text" at bounding box center [783, 355] width 255 height 25
type input "538.00"
click at [989, 368] on input "text" at bounding box center [1083, 364] width 255 height 25
type input "5,500.00"
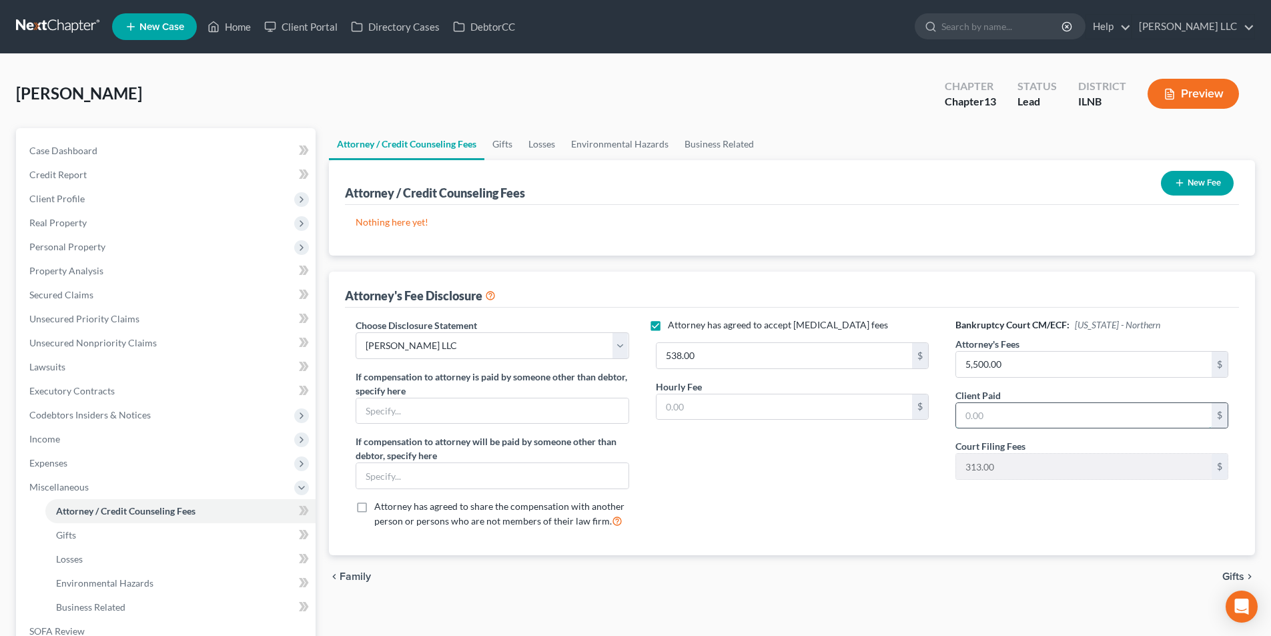
click at [974, 416] on input "text" at bounding box center [1083, 415] width 255 height 25
type input "538.00"
click at [1060, 374] on input "5,500.00" at bounding box center [1083, 364] width 255 height 25
type input "5,838.00"
click at [829, 454] on div "Attorney has agreed to accept [MEDICAL_DATA] fees 538.00 $ Hourly Fee $" at bounding box center [791, 428] width 299 height 221
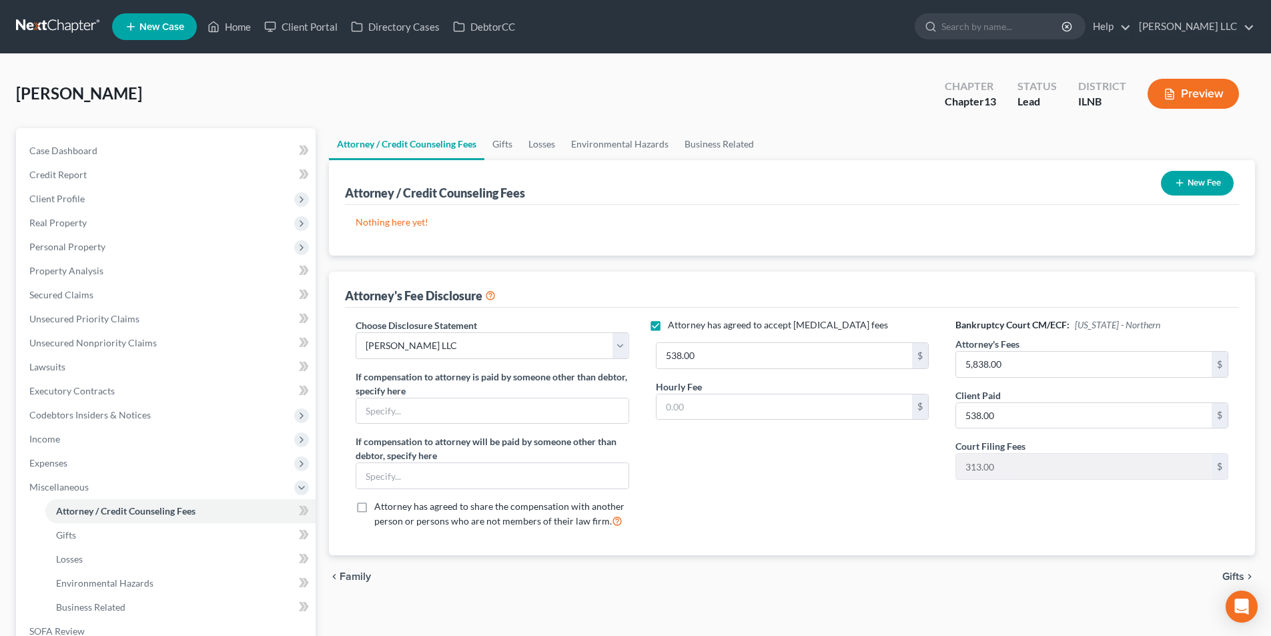
click at [1003, 506] on div "Bankruptcy Court CM/ECF: [US_STATE] - Northern Attorney's Fees 5,838.00 $ Clien…" at bounding box center [1091, 428] width 299 height 221
click at [1223, 571] on span "Gifts" at bounding box center [1233, 576] width 22 height 11
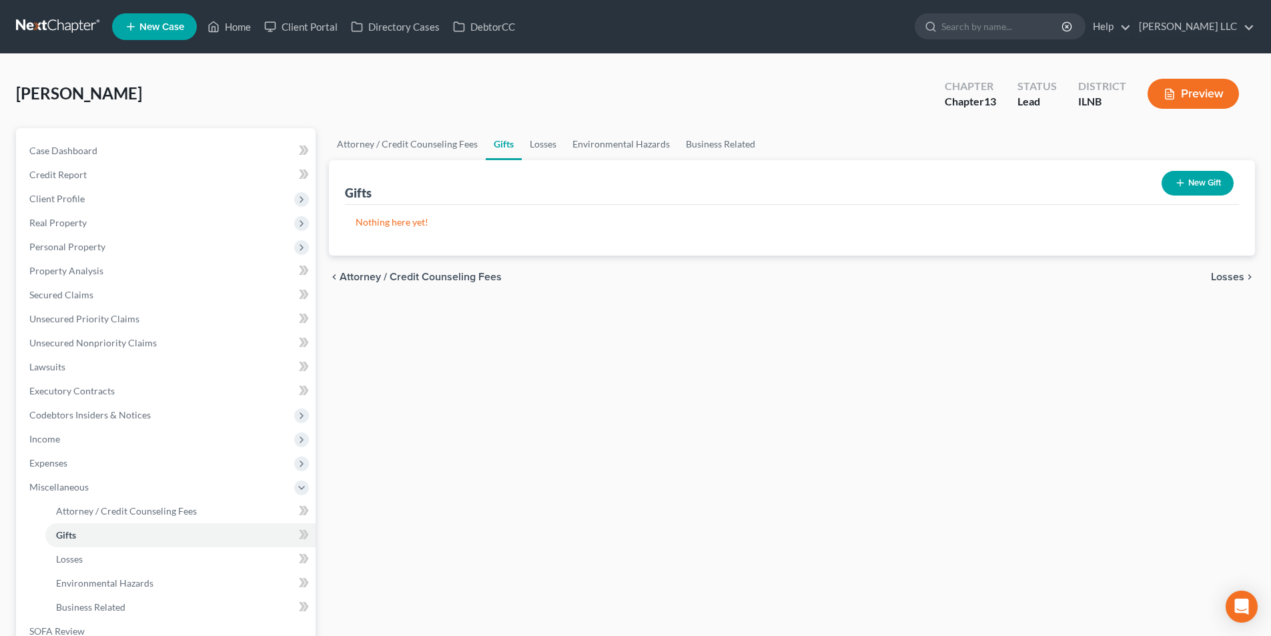
click at [1232, 278] on span "Losses" at bounding box center [1227, 276] width 33 height 11
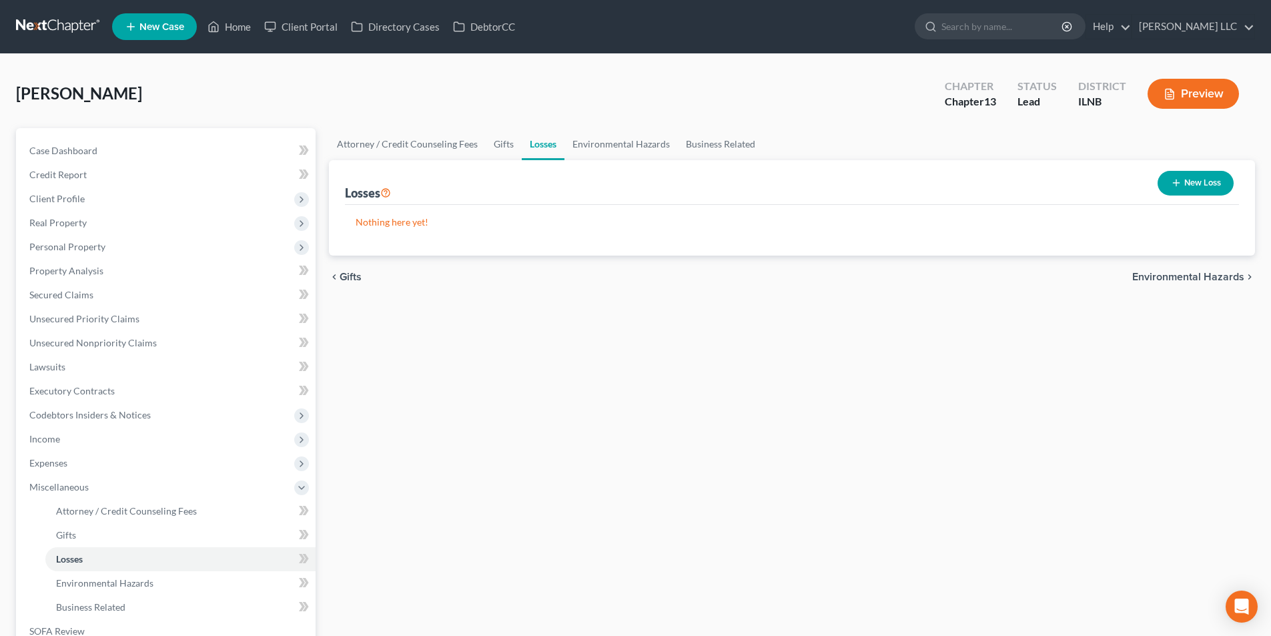
click at [1232, 276] on span "Environmental Hazards" at bounding box center [1188, 276] width 112 height 11
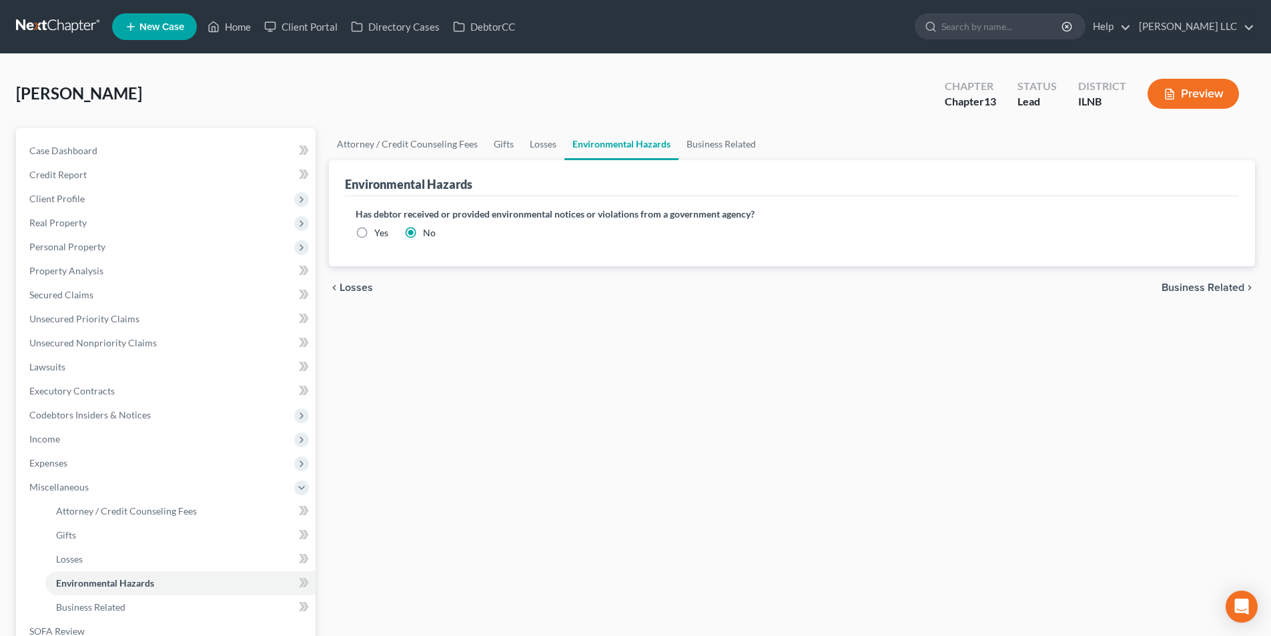
click at [1232, 276] on div "chevron_left Losses Business Related chevron_right" at bounding box center [792, 287] width 926 height 43
click at [1215, 285] on span "Business Related" at bounding box center [1202, 287] width 83 height 11
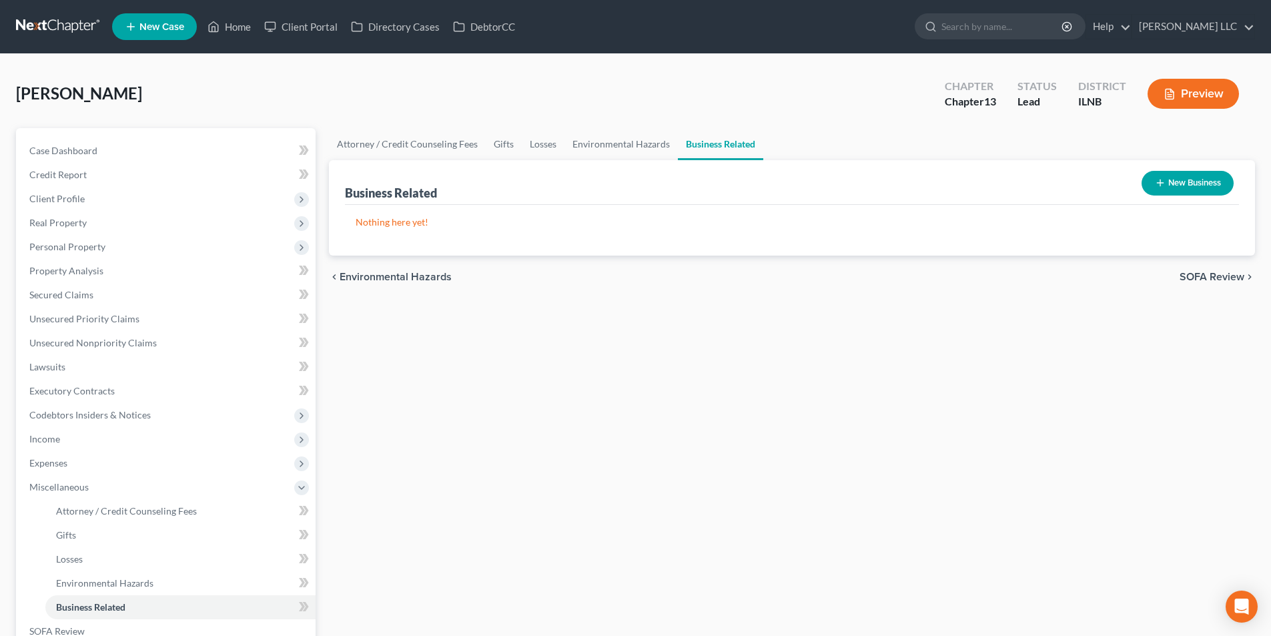
click at [1208, 274] on span "SOFA Review" at bounding box center [1211, 276] width 65 height 11
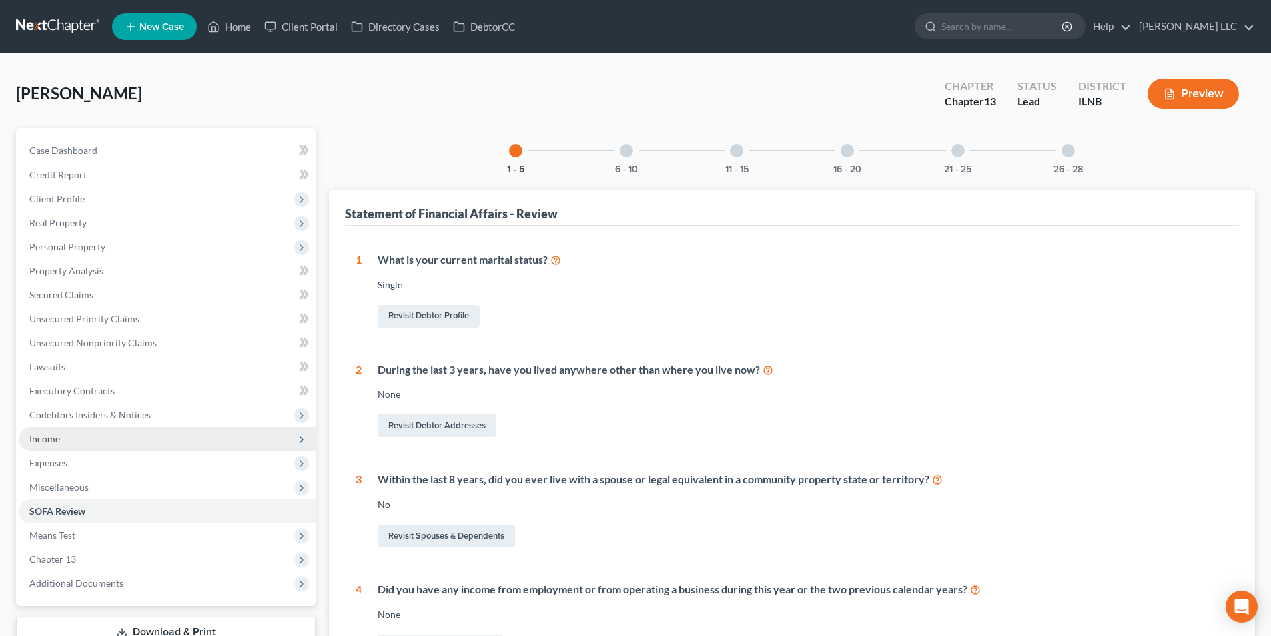
click at [94, 428] on span "Income" at bounding box center [167, 439] width 297 height 24
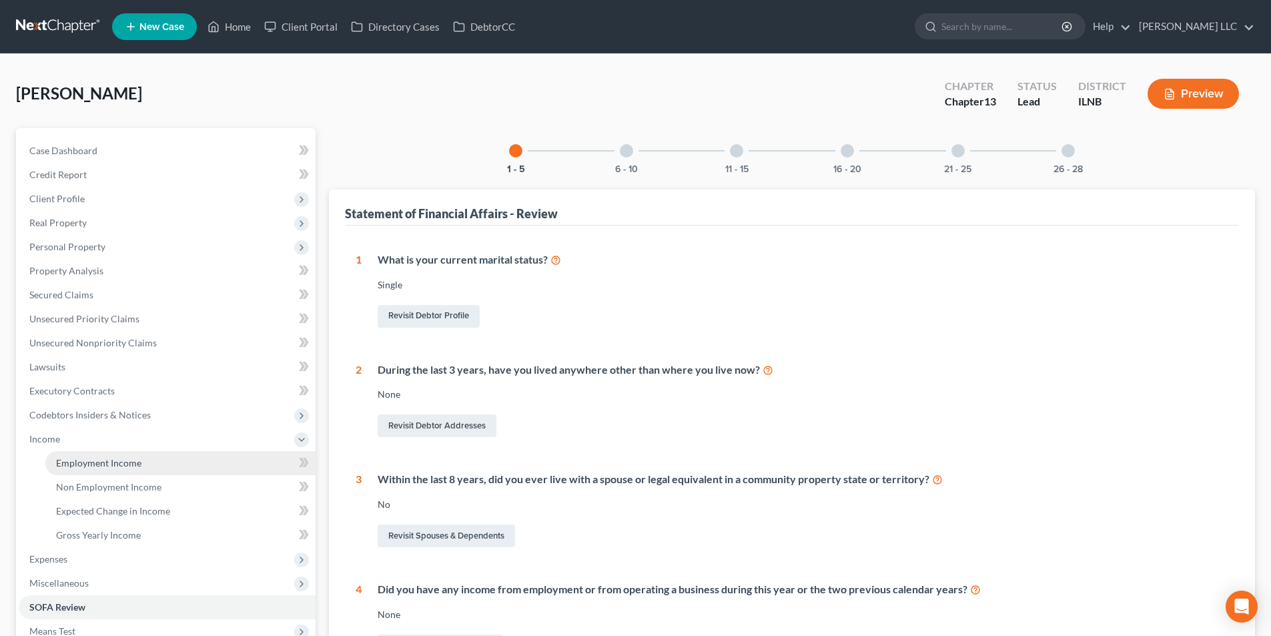
click at [171, 459] on link "Employment Income" at bounding box center [180, 463] width 270 height 24
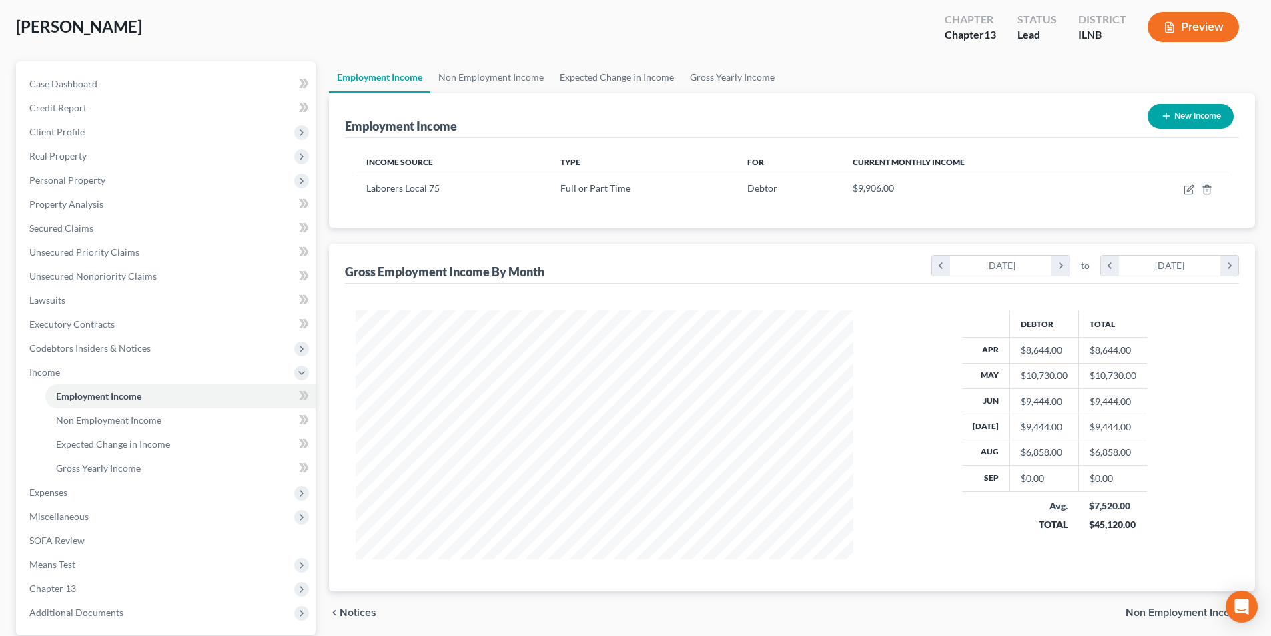
scroll to position [249, 524]
click at [471, 71] on link "Non Employment Income" at bounding box center [490, 77] width 121 height 32
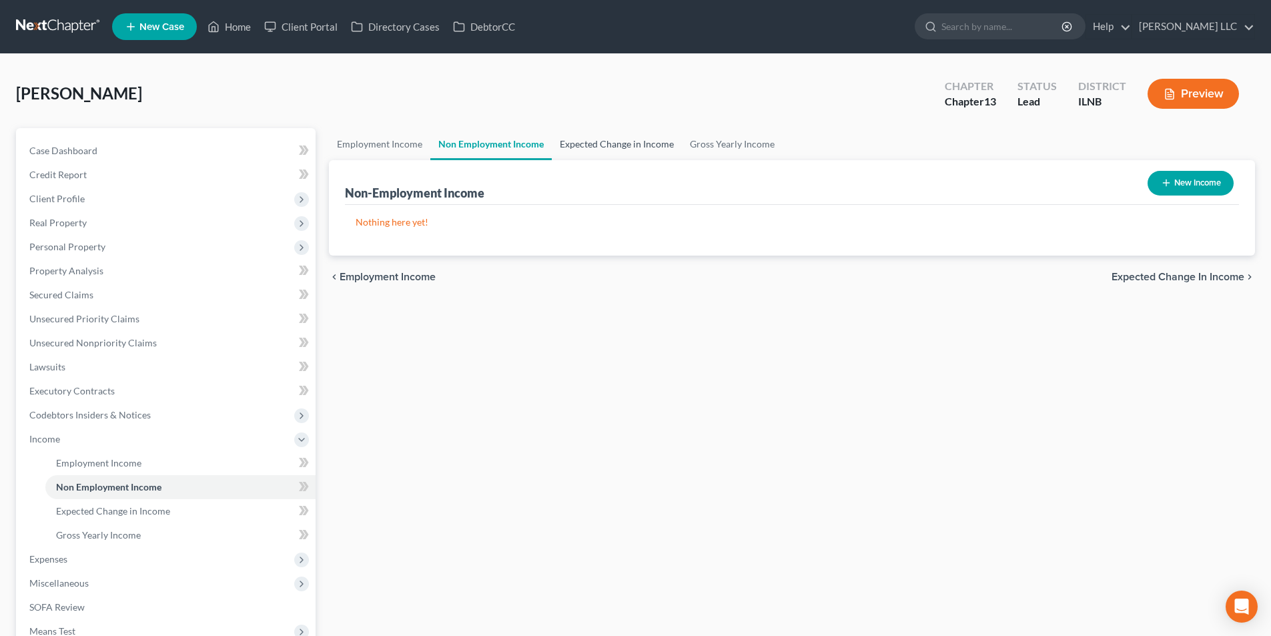
click at [612, 147] on link "Expected Change in Income" at bounding box center [617, 144] width 130 height 32
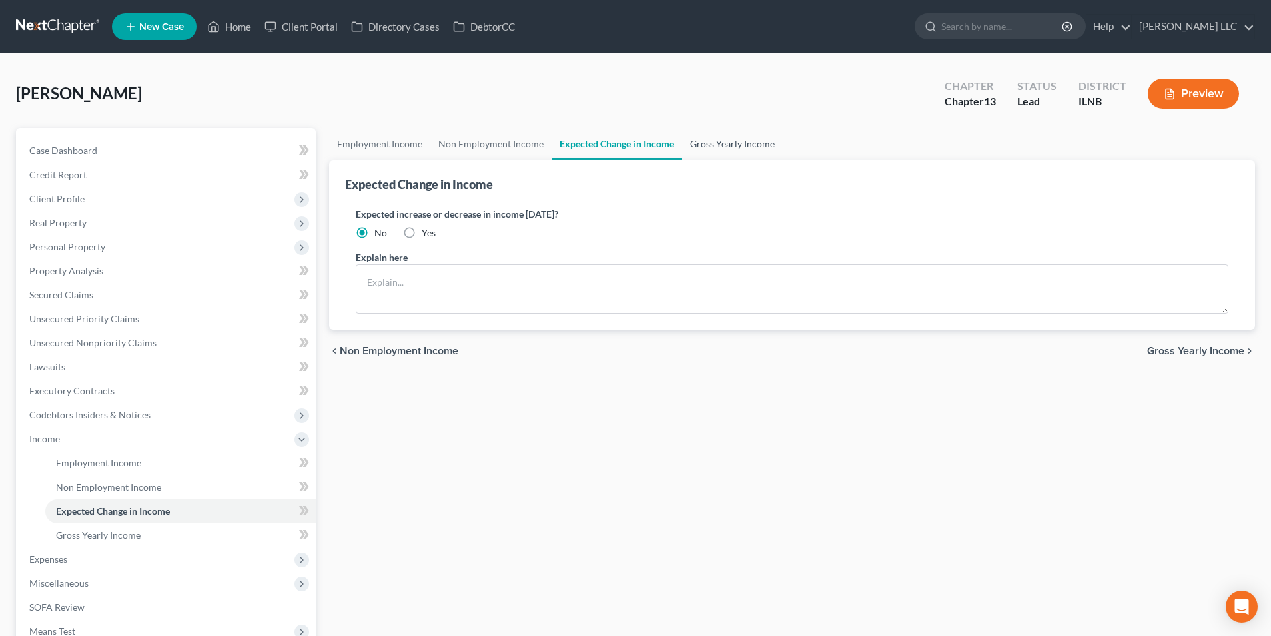
click at [724, 151] on link "Gross Yearly Income" at bounding box center [732, 144] width 101 height 32
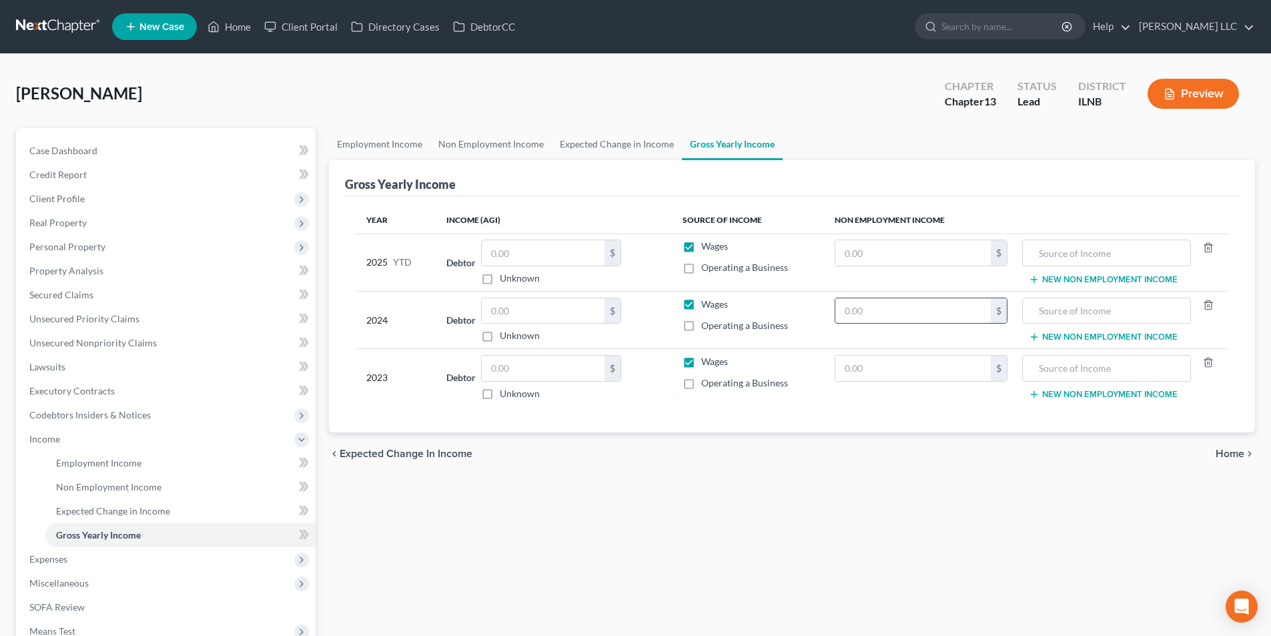
click at [940, 317] on input "text" at bounding box center [912, 310] width 155 height 25
click at [884, 317] on input "text" at bounding box center [912, 310] width 155 height 25
type input "86,462.00"
click at [856, 366] on input "text" at bounding box center [912, 368] width 155 height 25
drag, startPoint x: 896, startPoint y: 362, endPoint x: 798, endPoint y: 345, distance: 99.6
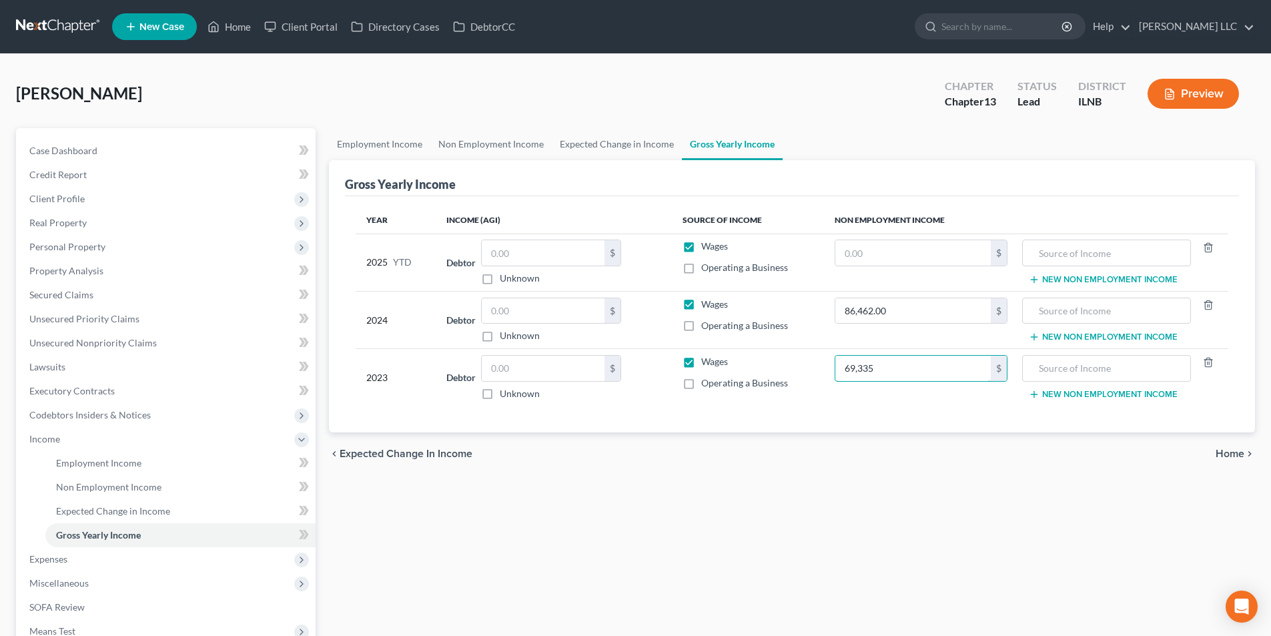
click at [798, 345] on table "Year Income (AGI) Source of Income Non Employment Income 2025 YTD Debtor $ Unkn…" at bounding box center [792, 306] width 872 height 199
type input "0"
paste input "69,335"
type input "69,335"
type input "0"
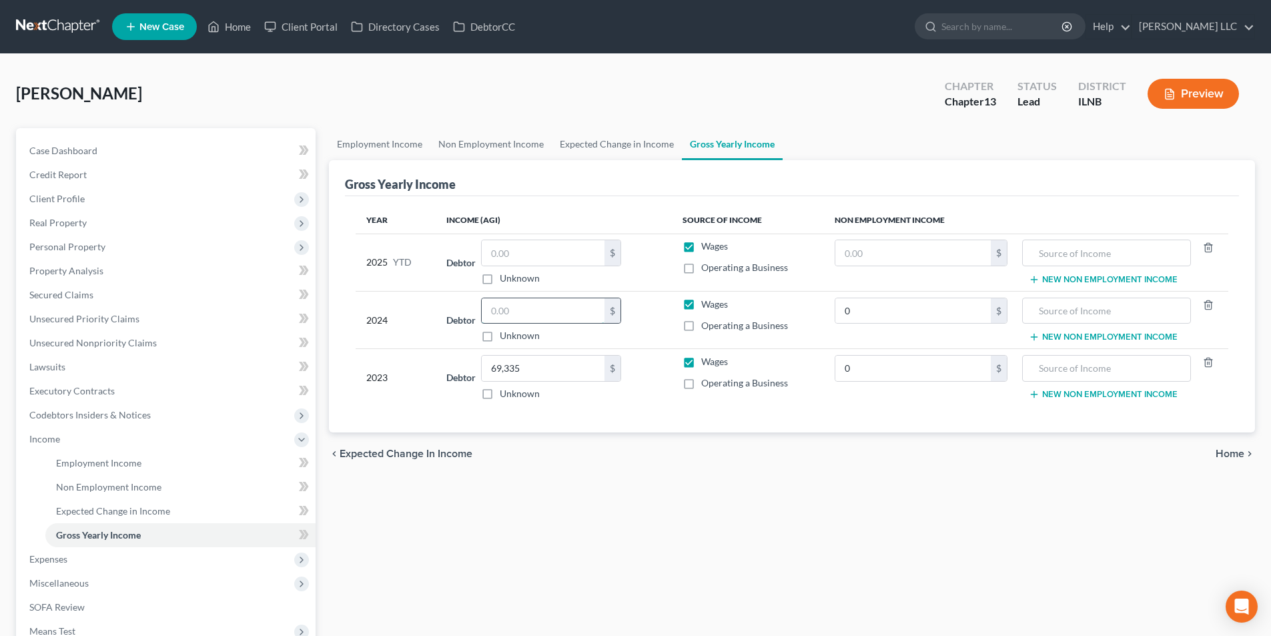
paste input "86,462.00"
type input "86,462.00"
click at [566, 249] on input "text" at bounding box center [543, 252] width 123 height 25
click at [1120, 253] on input "text" at bounding box center [1105, 252] width 153 height 25
drag, startPoint x: 357, startPoint y: 138, endPoint x: 396, endPoint y: 148, distance: 40.6
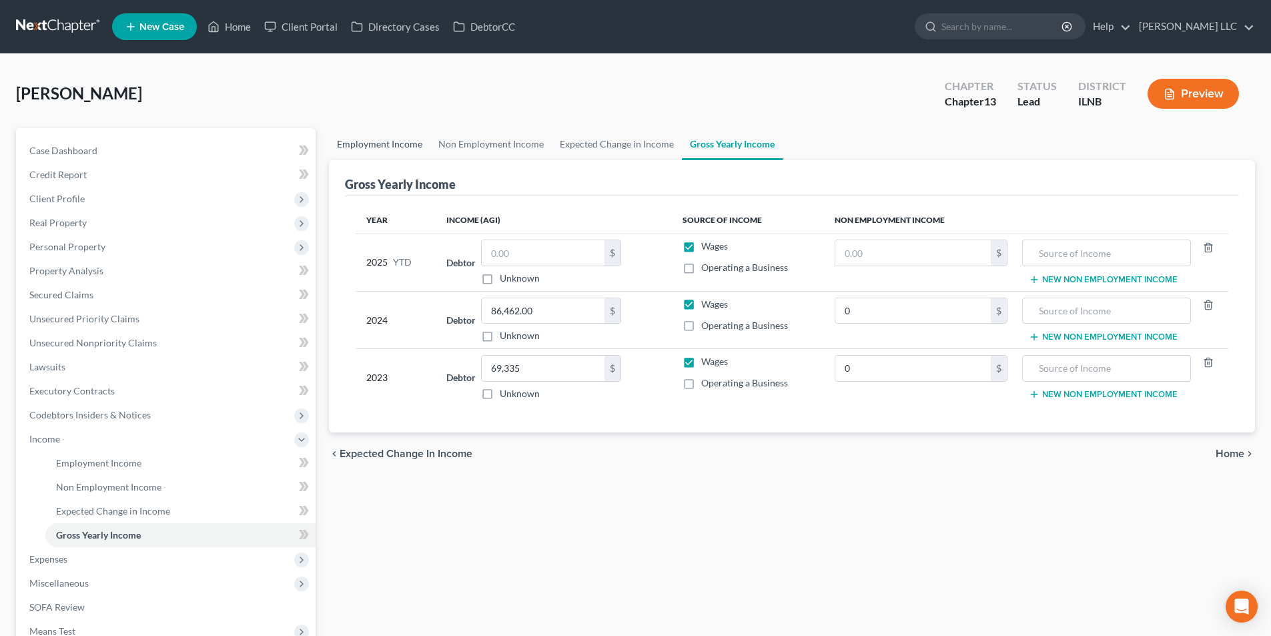
click at [357, 138] on link "Employment Income" at bounding box center [379, 144] width 101 height 32
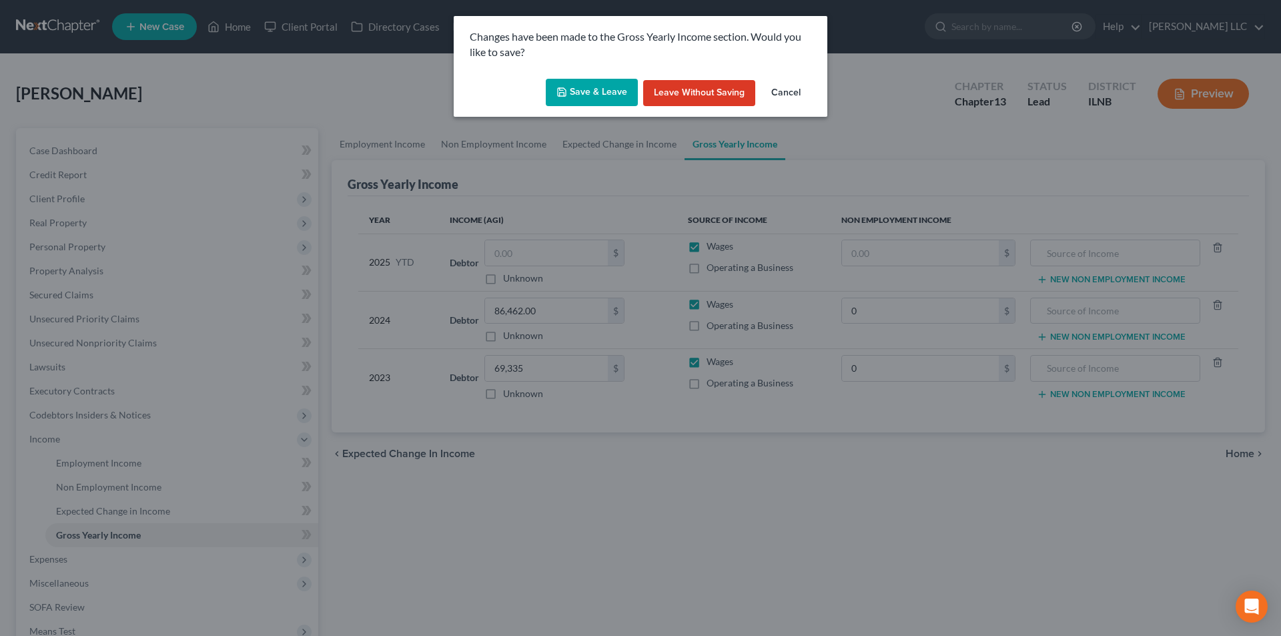
click at [598, 89] on button "Save & Leave" at bounding box center [592, 93] width 92 height 28
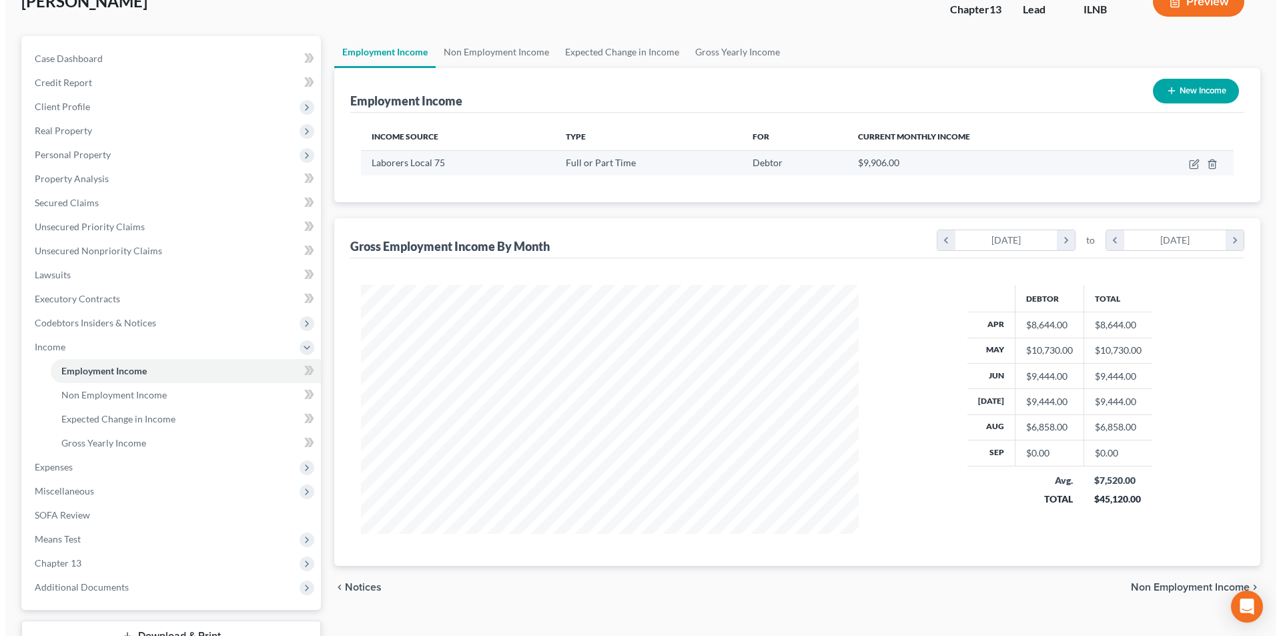
scroll to position [60, 0]
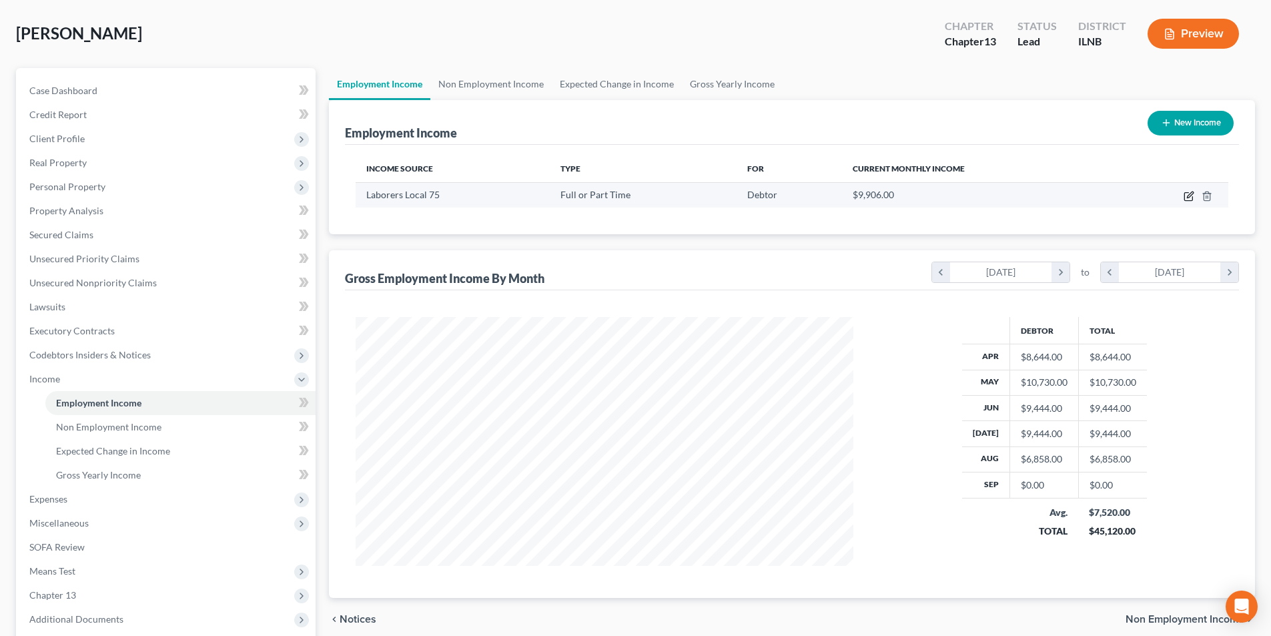
click at [1188, 197] on icon "button" at bounding box center [1188, 196] width 11 height 11
select select "0"
select select "14"
select select "3"
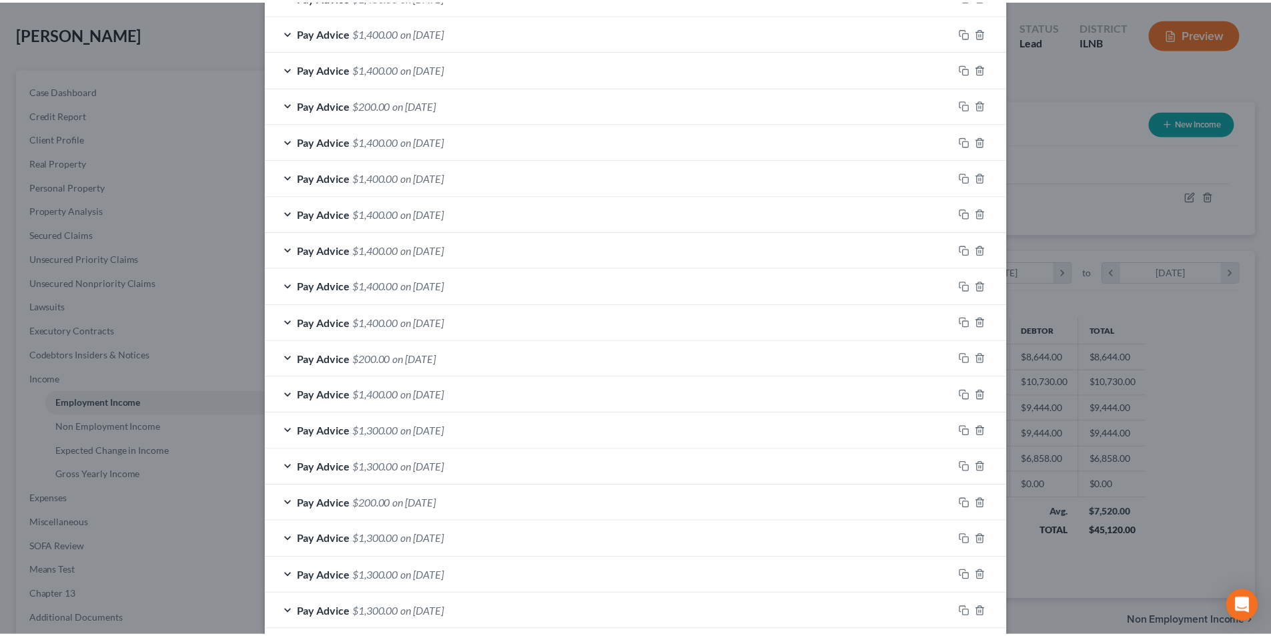
scroll to position [0, 0]
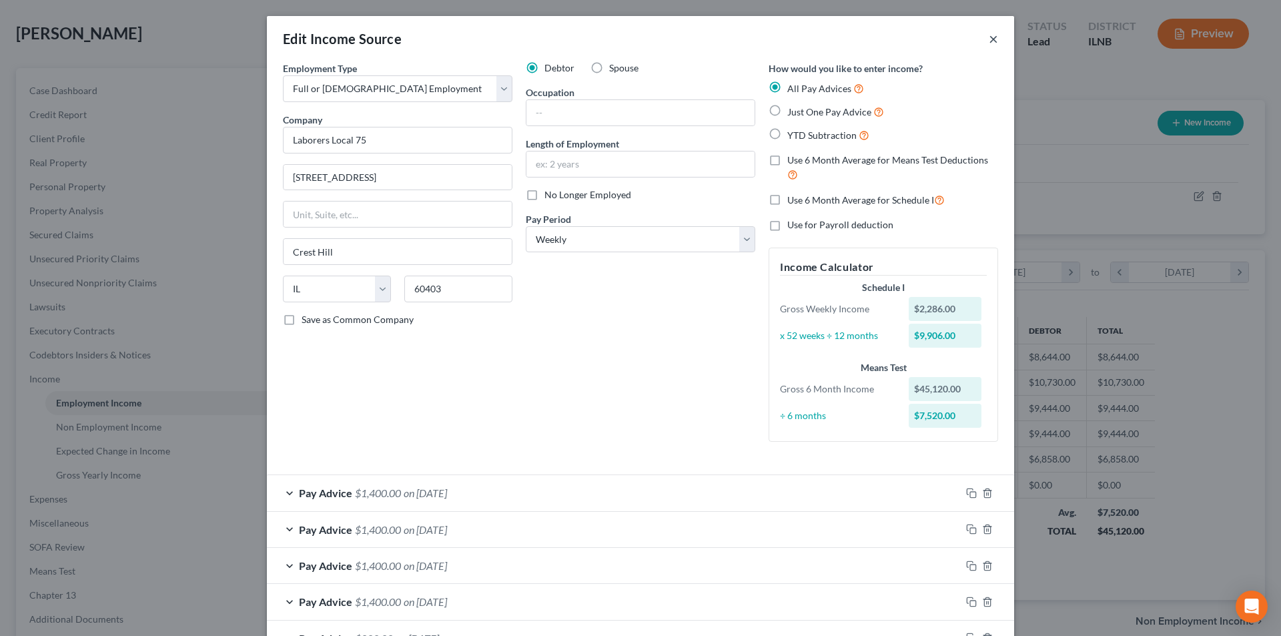
drag, startPoint x: 978, startPoint y: 38, endPoint x: 987, endPoint y: 41, distance: 9.1
click at [978, 38] on div "Edit Income Source ×" at bounding box center [640, 38] width 747 height 45
click at [989, 41] on button "×" at bounding box center [993, 39] width 9 height 16
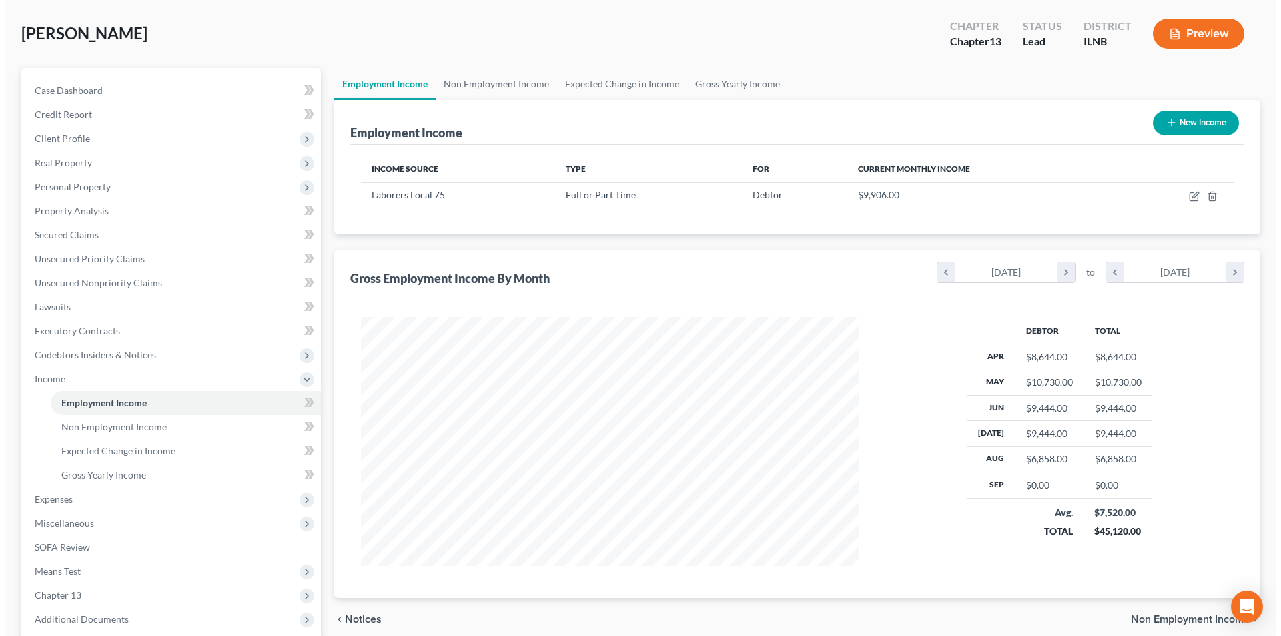
scroll to position [666759, 666484]
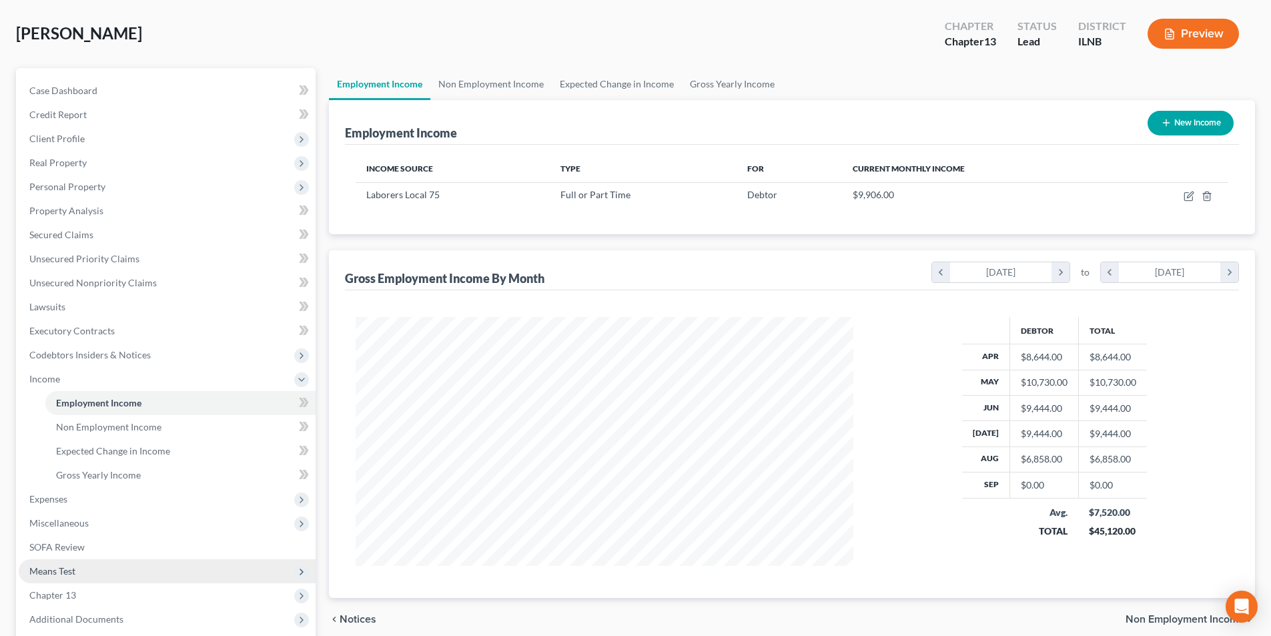
click at [38, 570] on span "Means Test" at bounding box center [52, 570] width 46 height 11
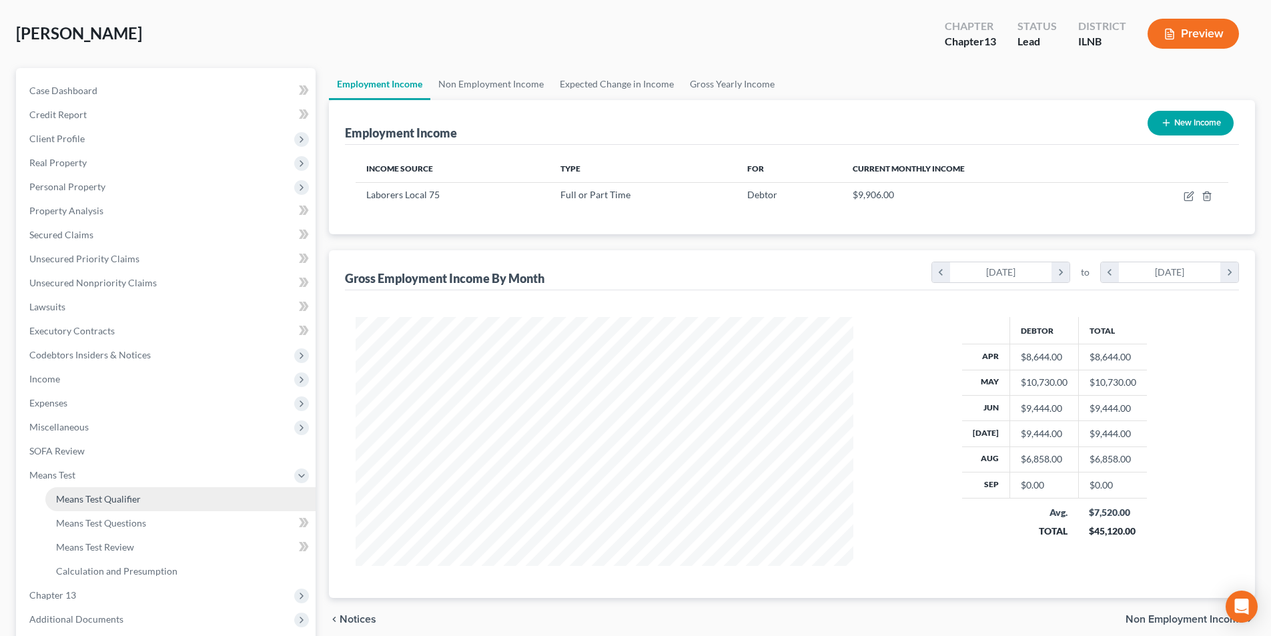
click at [119, 494] on span "Means Test Qualifier" at bounding box center [98, 498] width 85 height 11
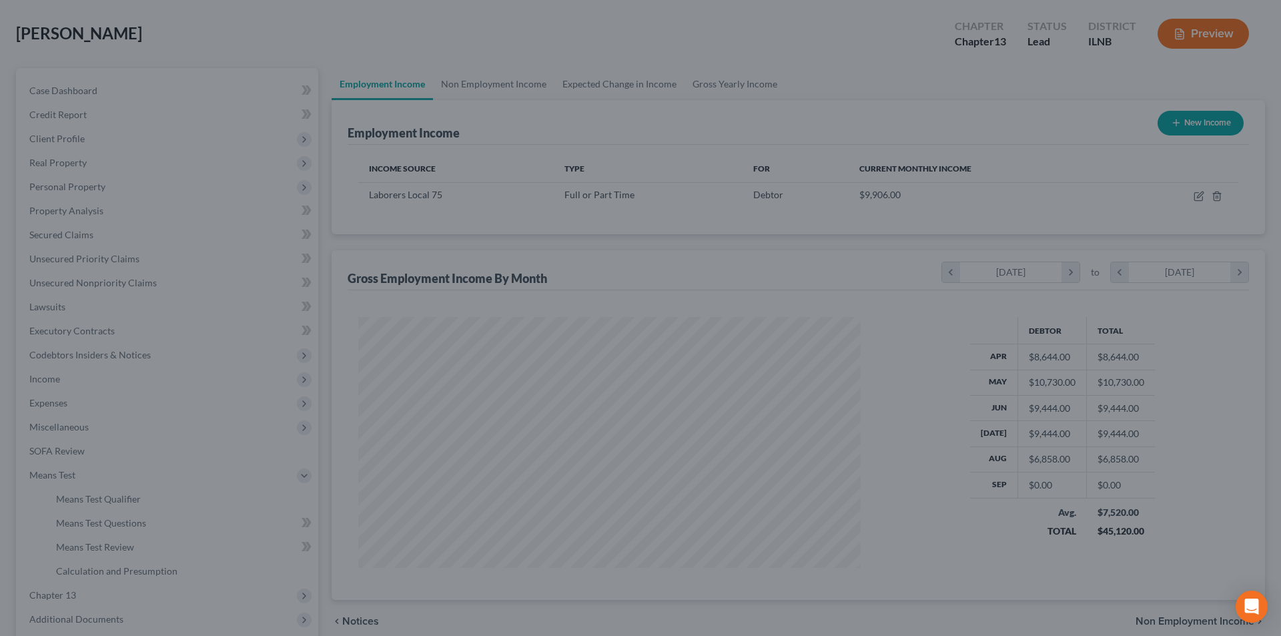
click at [752, 447] on div at bounding box center [640, 318] width 1281 height 636
click at [1, 434] on div at bounding box center [640, 318] width 1281 height 636
click at [44, 446] on div at bounding box center [640, 318] width 1281 height 636
drag, startPoint x: 46, startPoint y: 444, endPoint x: 289, endPoint y: 556, distance: 267.4
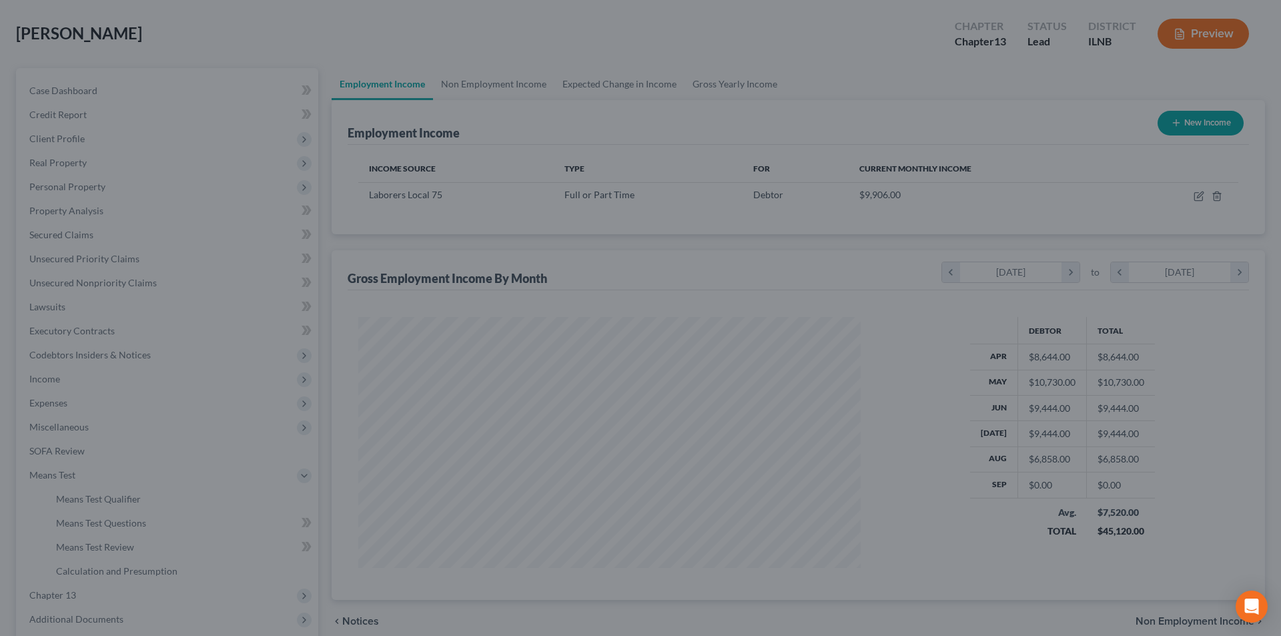
click at [49, 445] on div at bounding box center [640, 318] width 1281 height 636
drag, startPoint x: 204, startPoint y: 522, endPoint x: 171, endPoint y: 447, distance: 81.8
click at [203, 522] on div at bounding box center [640, 318] width 1281 height 636
drag, startPoint x: 79, startPoint y: 179, endPoint x: 200, endPoint y: 185, distance: 120.9
click at [200, 185] on div at bounding box center [640, 318] width 1281 height 636
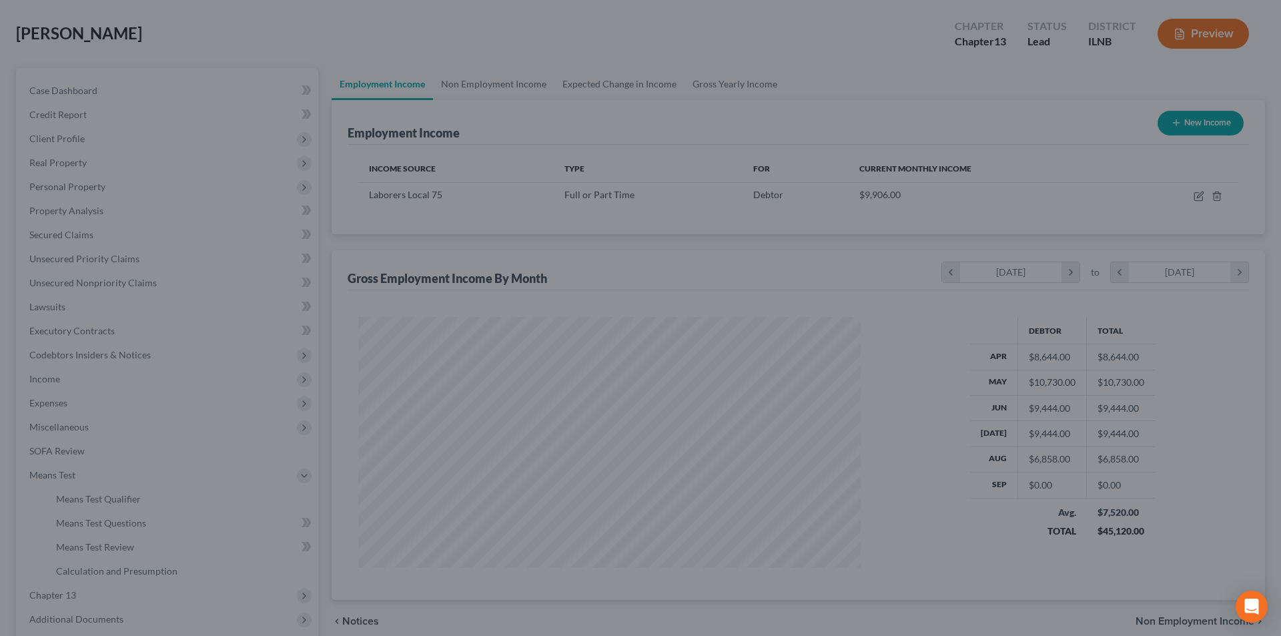
drag, startPoint x: 218, startPoint y: 182, endPoint x: 190, endPoint y: 227, distance: 52.7
click at [217, 186] on div at bounding box center [640, 318] width 1281 height 636
drag, startPoint x: 174, startPoint y: 241, endPoint x: 168, endPoint y: 251, distance: 11.1
click at [174, 242] on div at bounding box center [640, 318] width 1281 height 636
drag, startPoint x: 168, startPoint y: 251, endPoint x: 155, endPoint y: 231, distance: 23.5
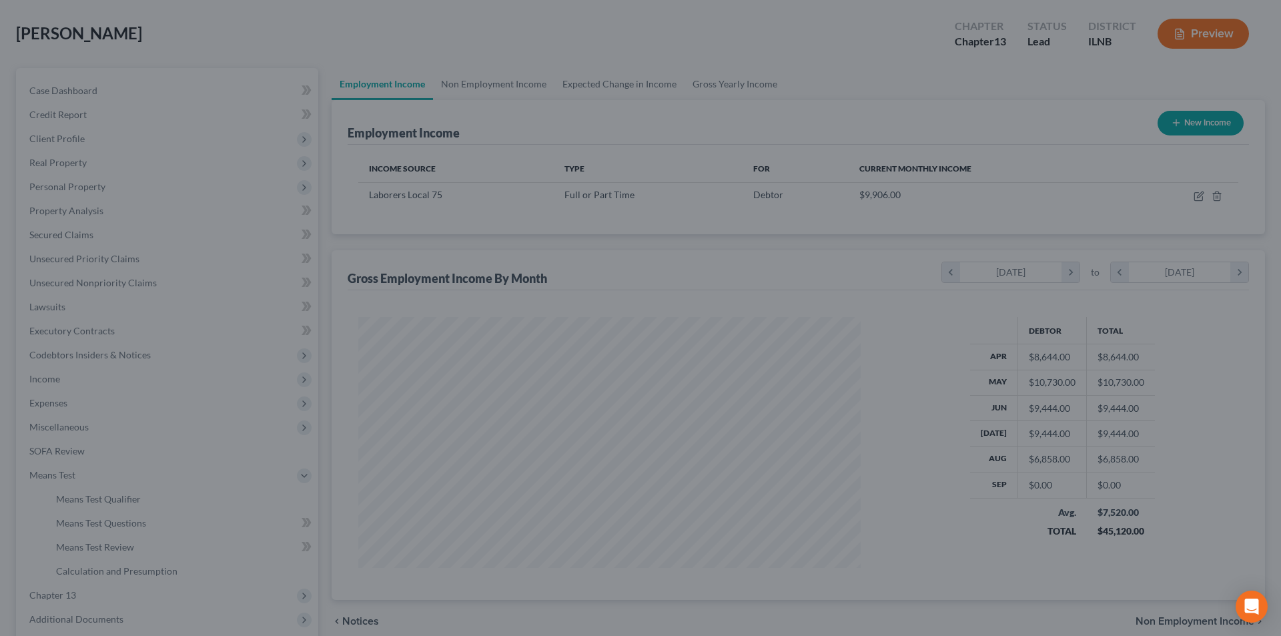
click at [173, 249] on div at bounding box center [640, 318] width 1281 height 636
click at [539, 122] on div at bounding box center [640, 318] width 1281 height 636
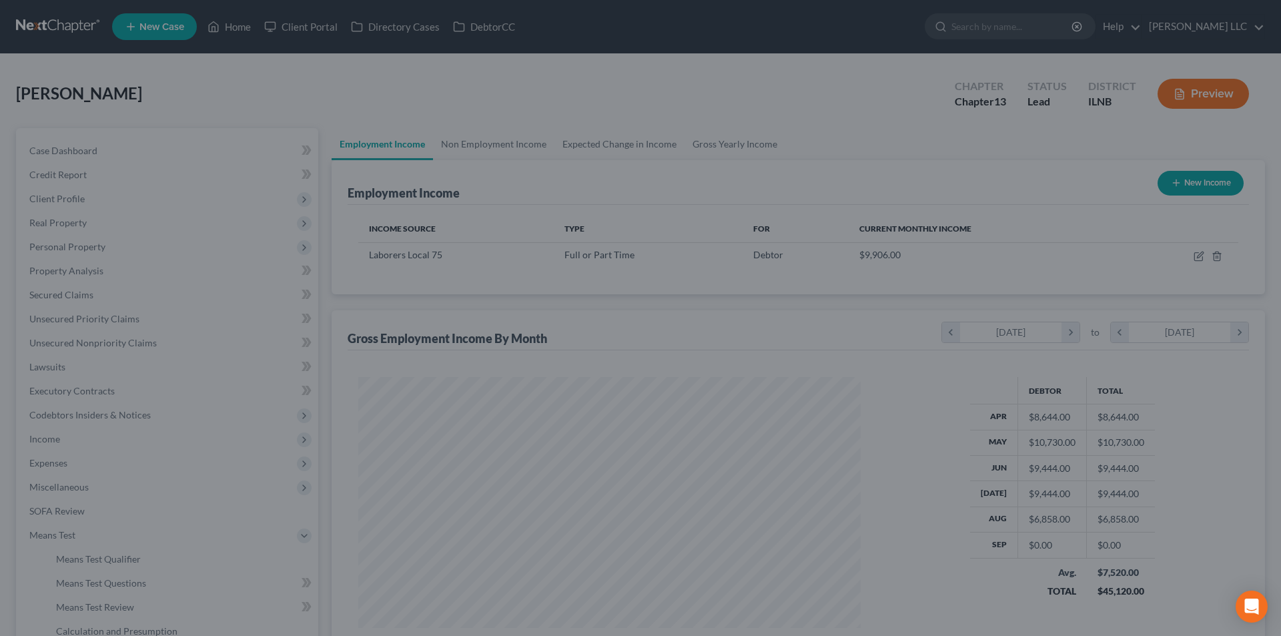
scroll to position [67, 0]
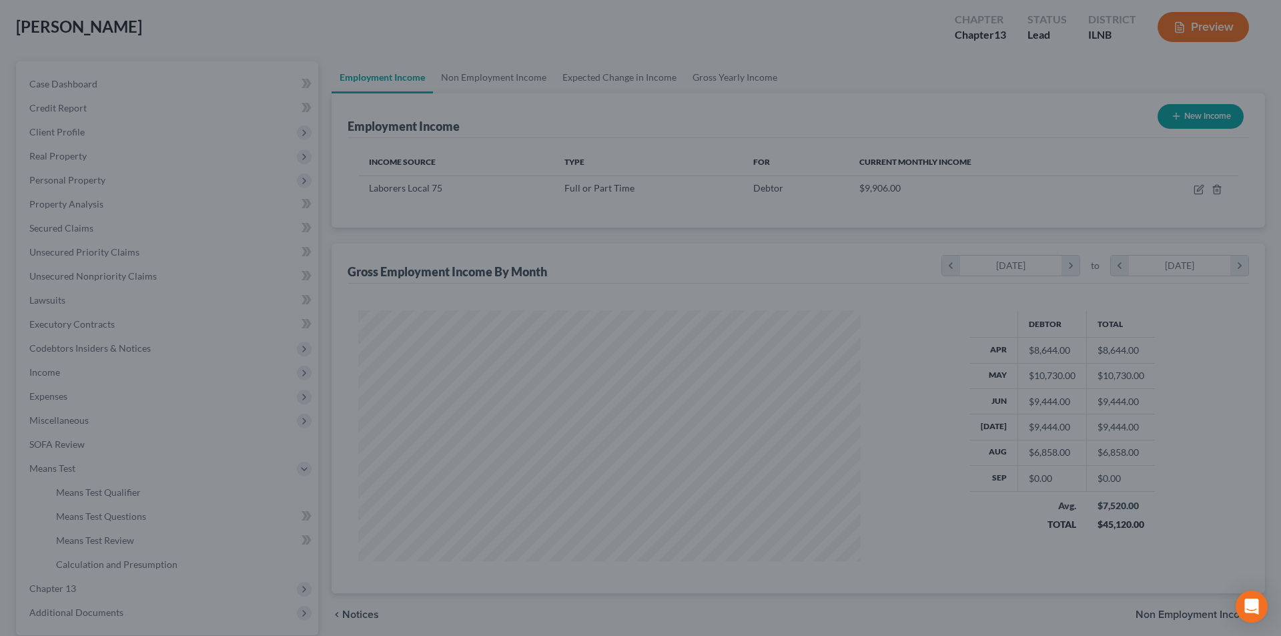
click at [378, 149] on div at bounding box center [640, 318] width 1281 height 636
